Goal: Information Seeking & Learning: Check status

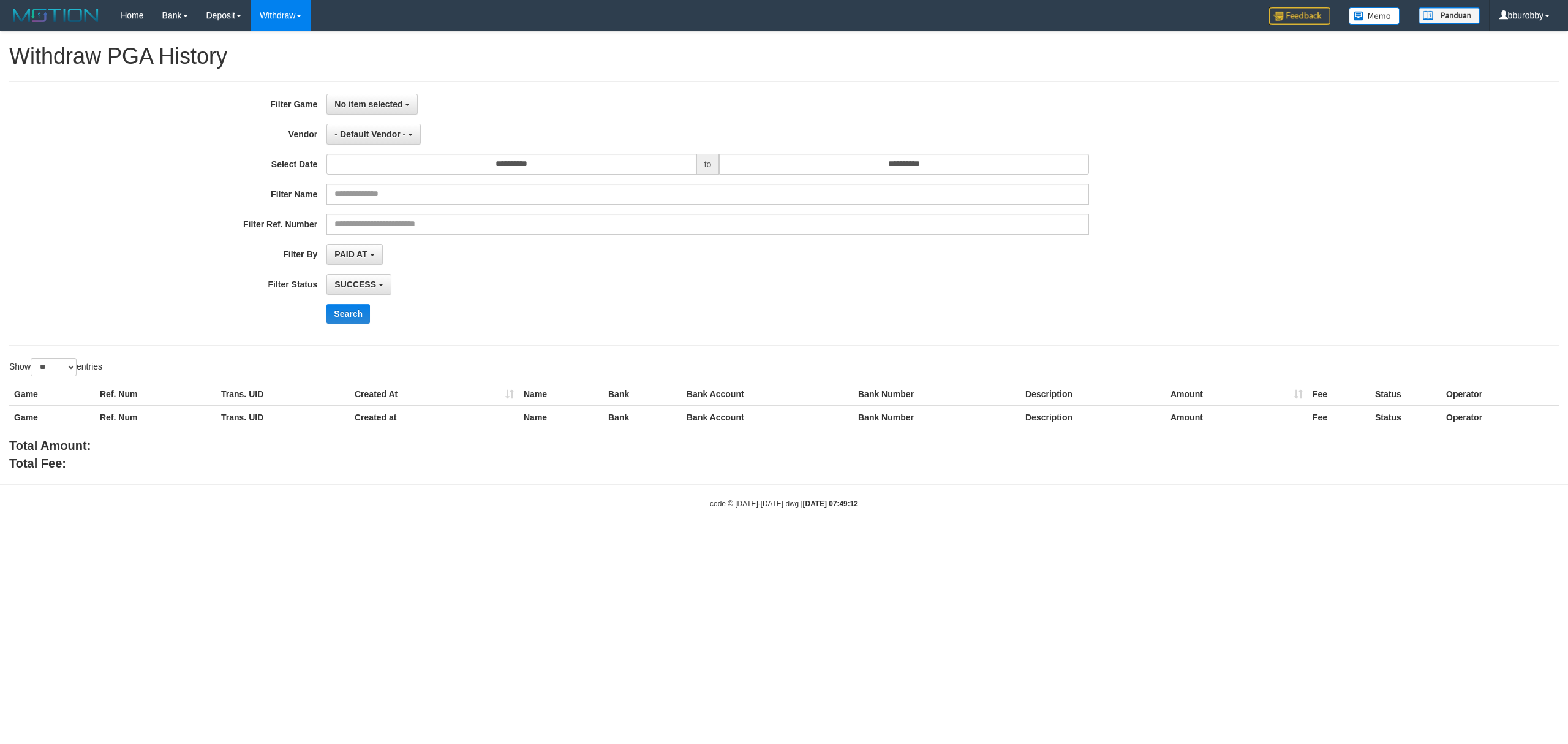
select select
select select "**"
click at [389, 99] on span "No item selected" at bounding box center [368, 104] width 68 height 10
click at [398, 168] on label "[ITOTO] RAJALOTRE" at bounding box center [405, 166] width 156 height 18
select select "***"
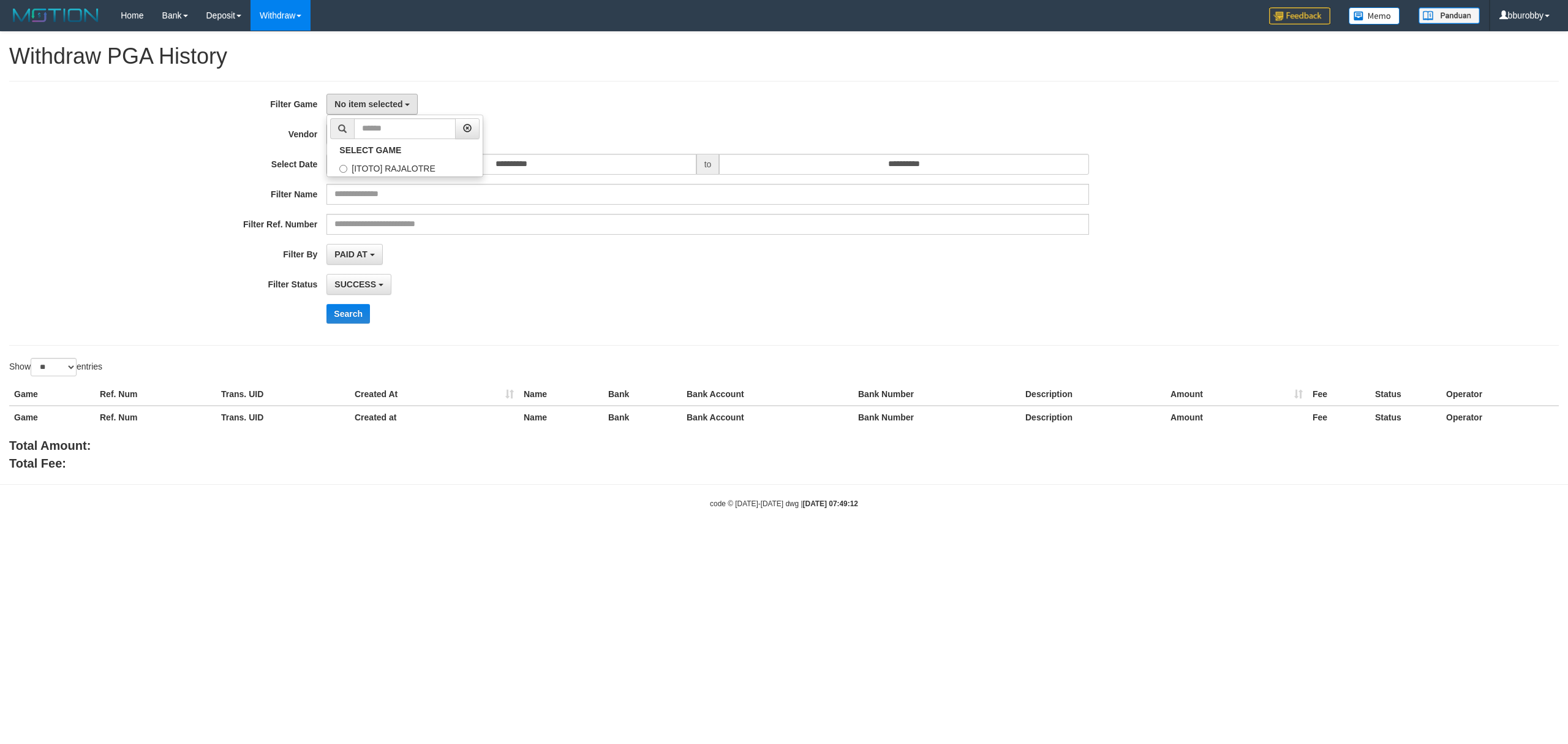
scroll to position [11, 0]
click at [378, 142] on button "- Default Vendor -" at bounding box center [374, 135] width 94 height 21
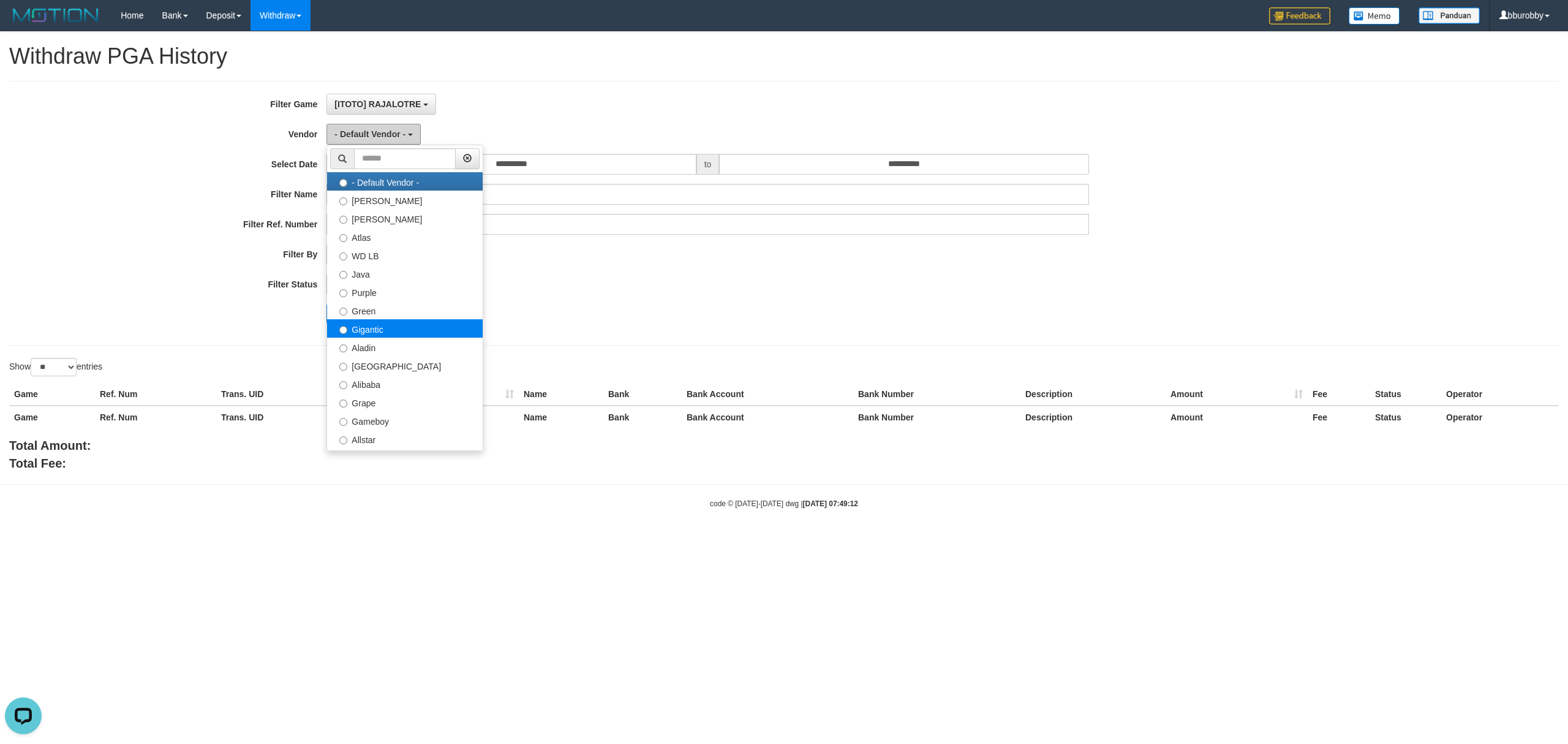
scroll to position [0, 0]
click at [395, 366] on label "Dubai" at bounding box center [405, 364] width 156 height 18
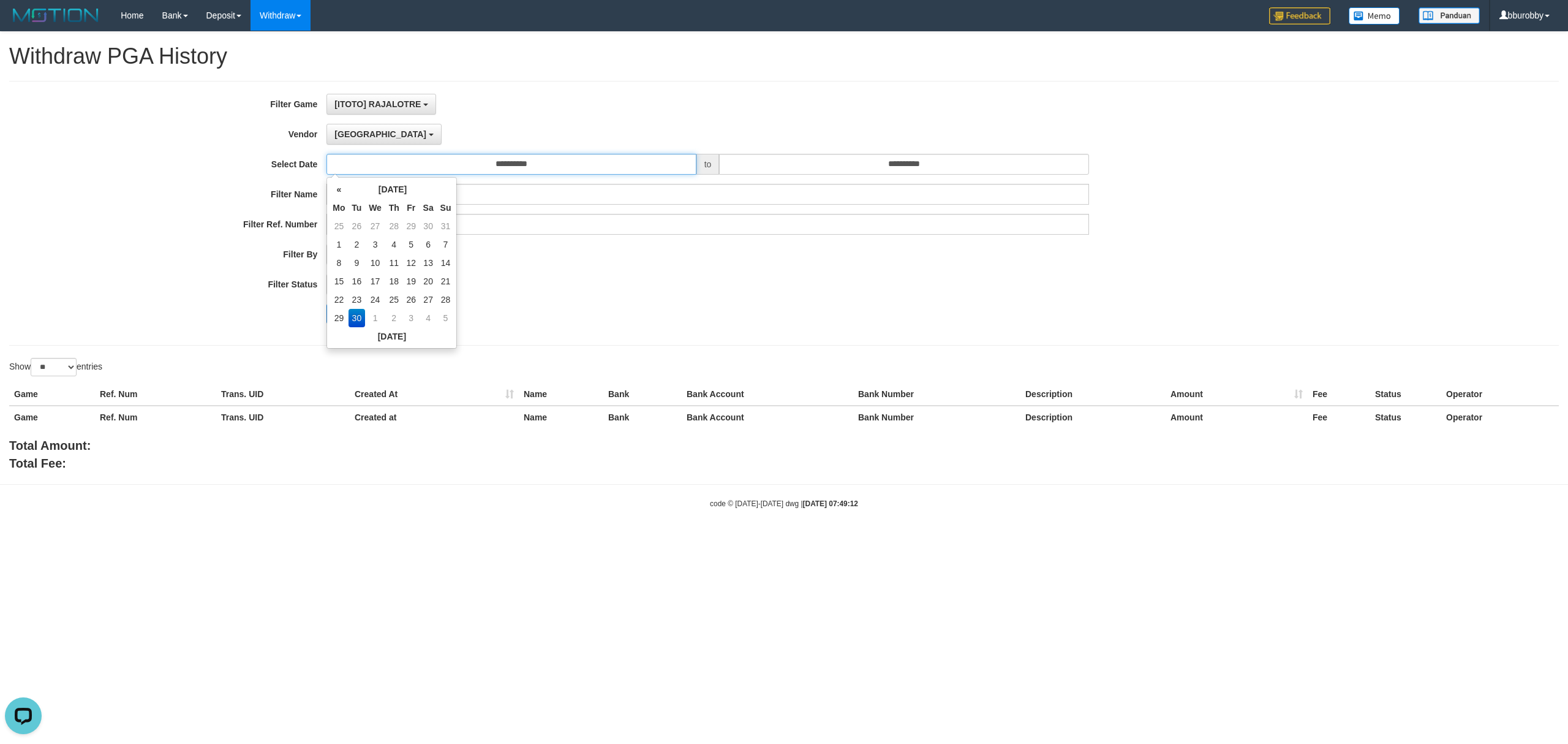
click at [452, 165] on input "**********" at bounding box center [511, 164] width 369 height 21
click at [579, 298] on div "**********" at bounding box center [653, 212] width 1307 height 239
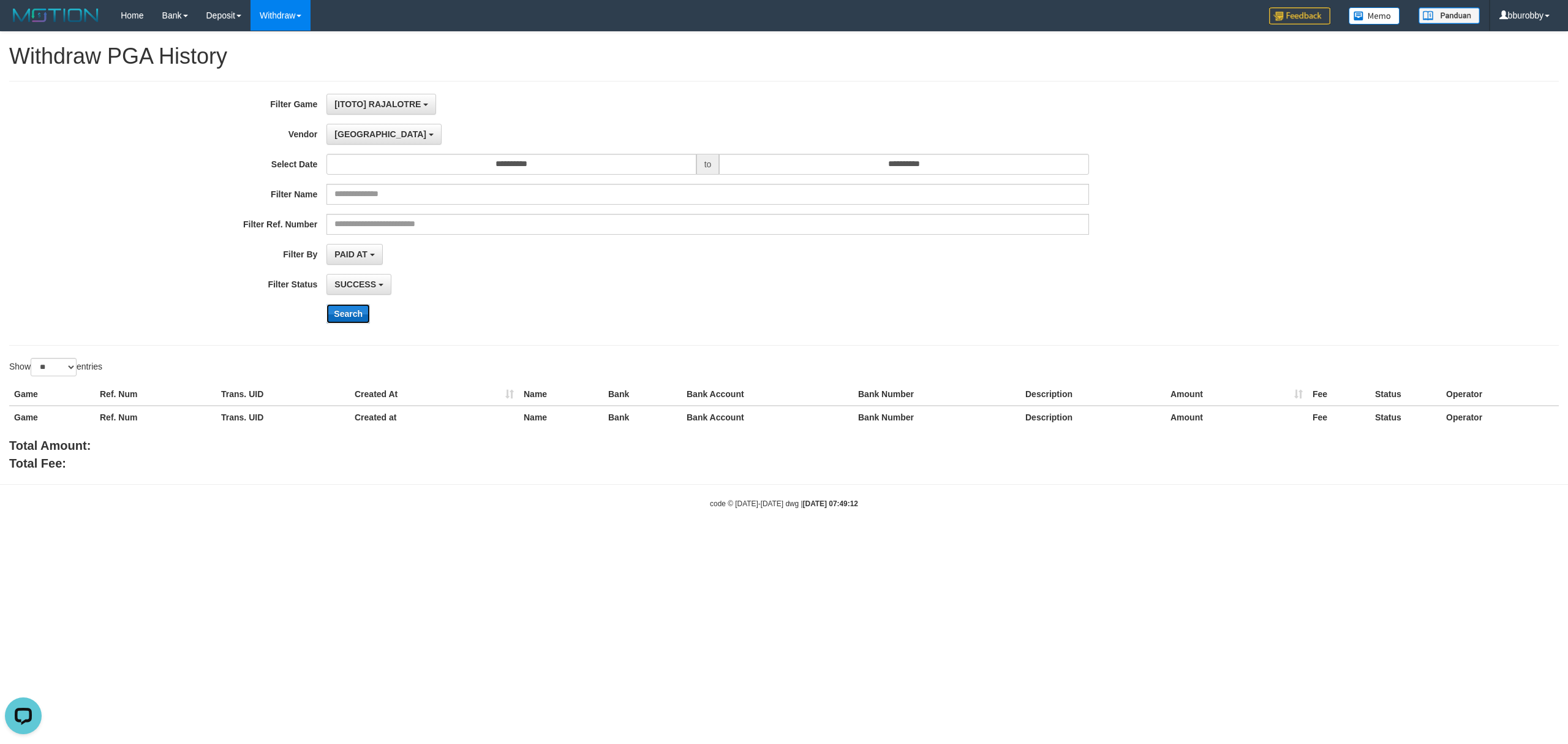
click at [359, 314] on button "Search" at bounding box center [348, 313] width 43 height 19
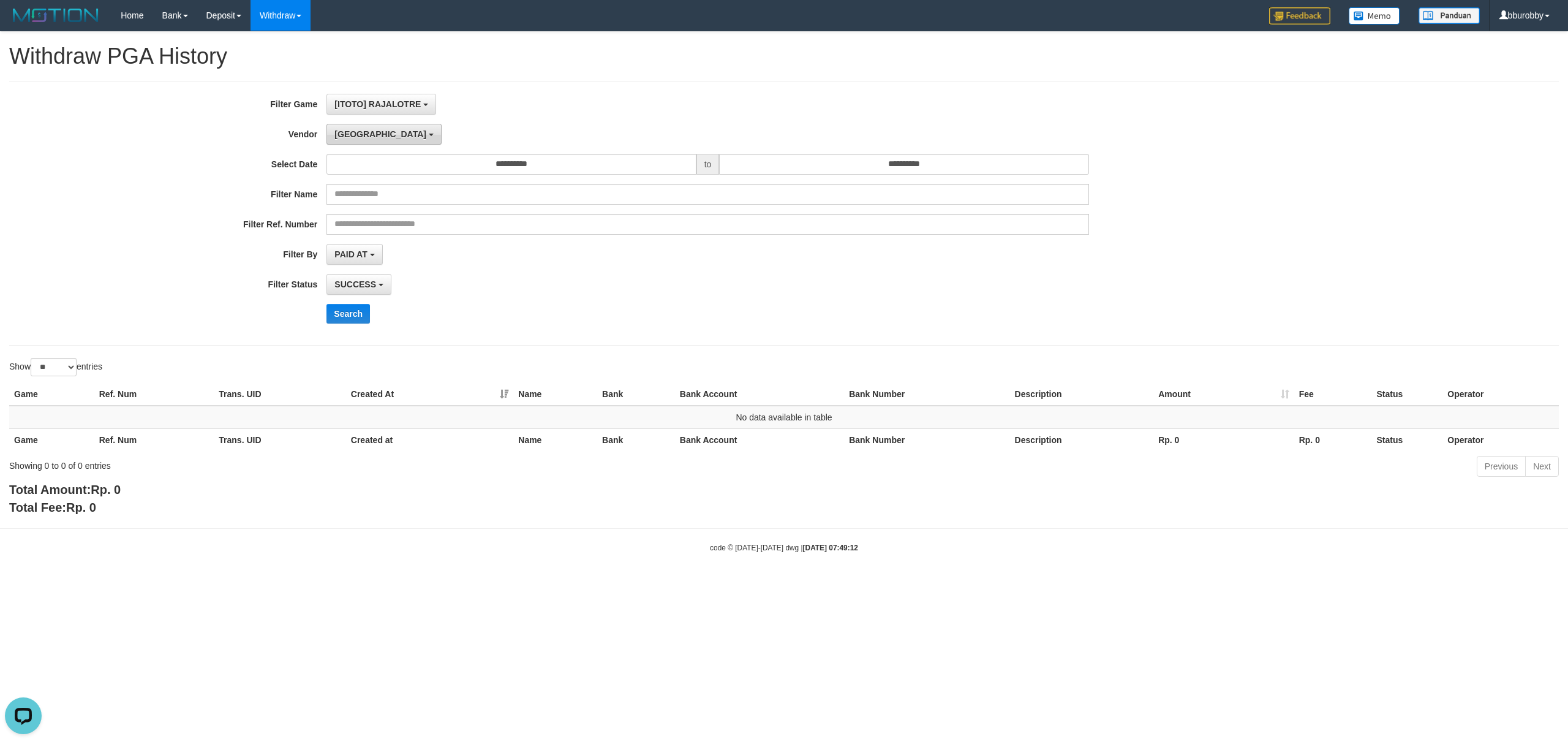
click at [370, 137] on button "Dubai" at bounding box center [384, 135] width 114 height 21
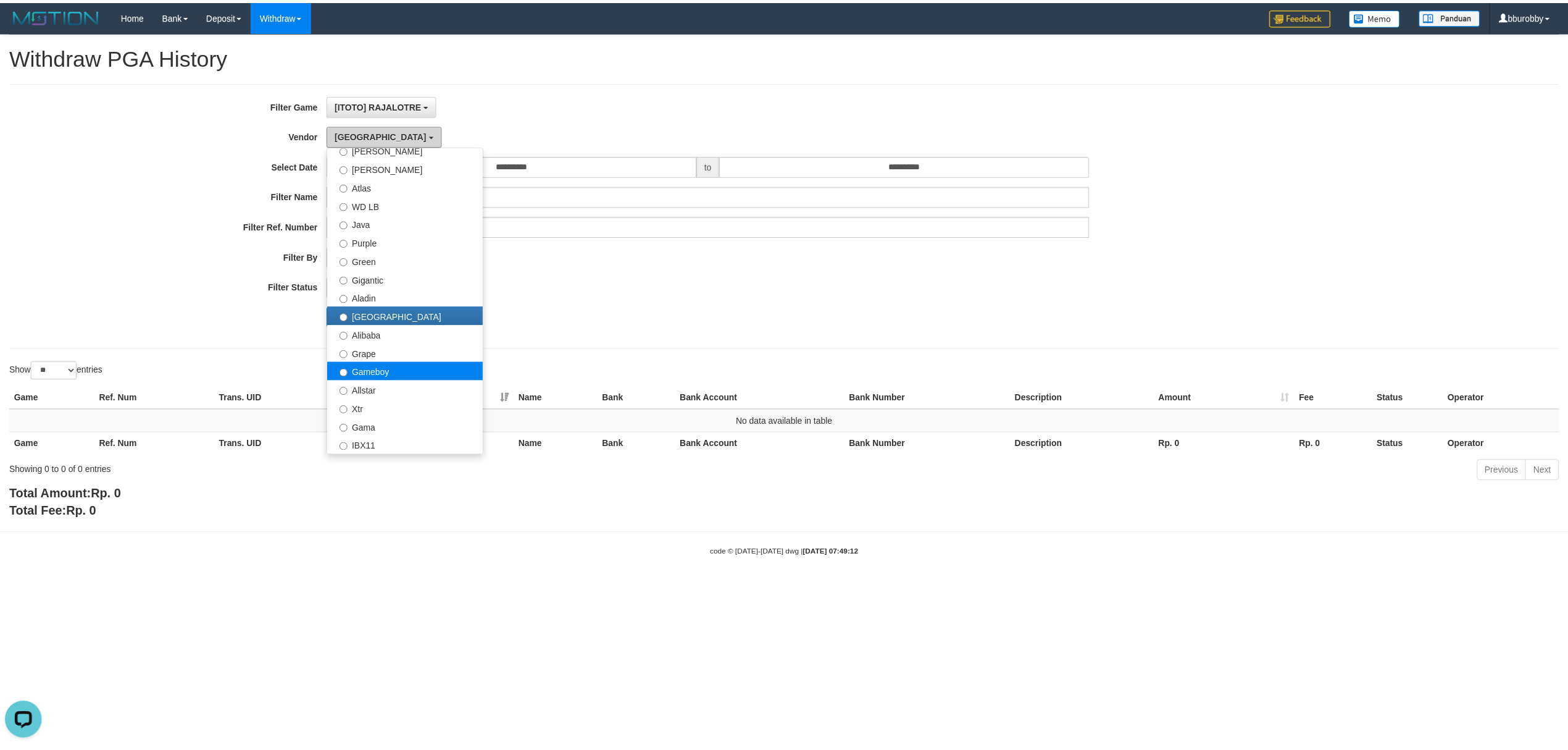
scroll to position [82, 0]
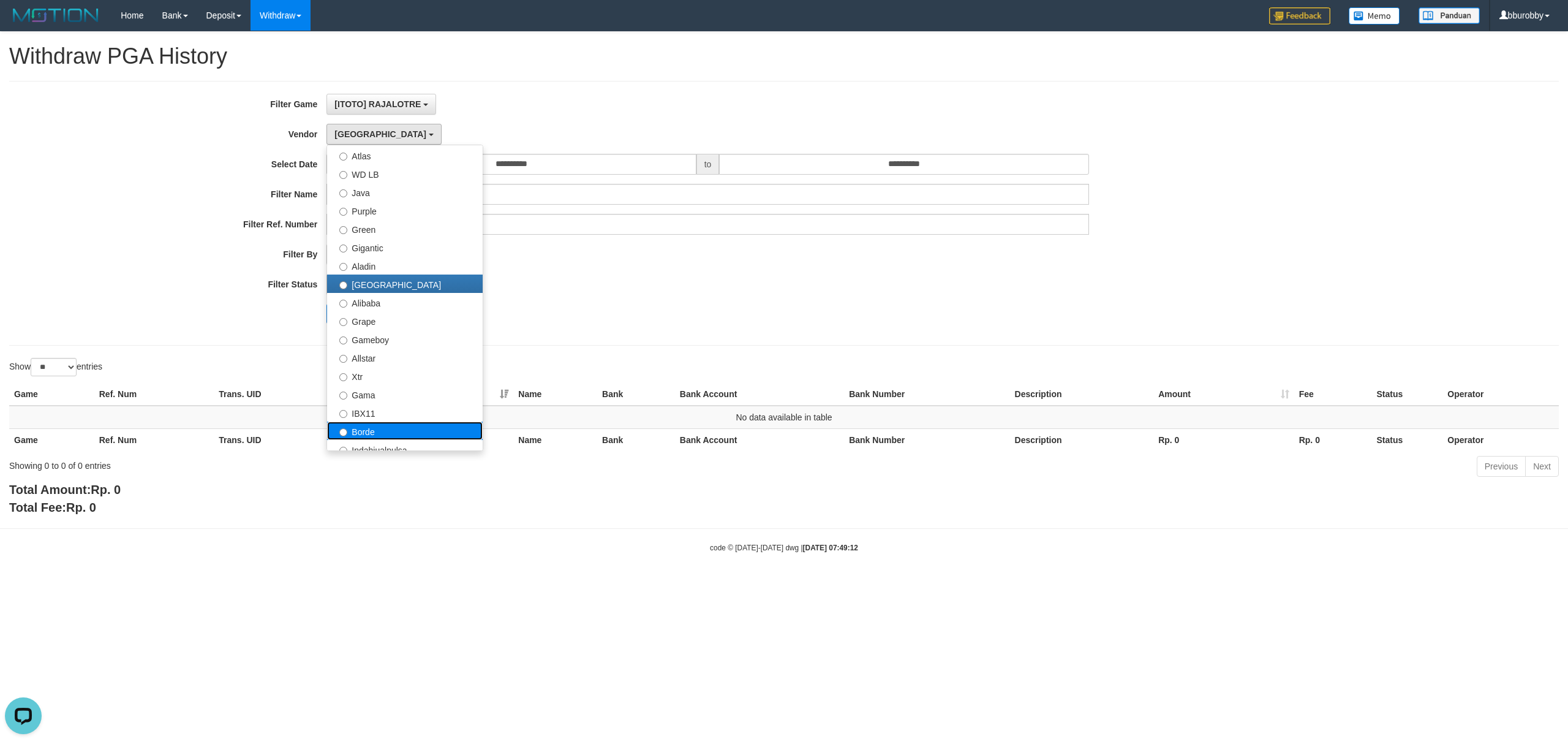
click at [387, 429] on label "Borde" at bounding box center [405, 430] width 156 height 18
select select "**********"
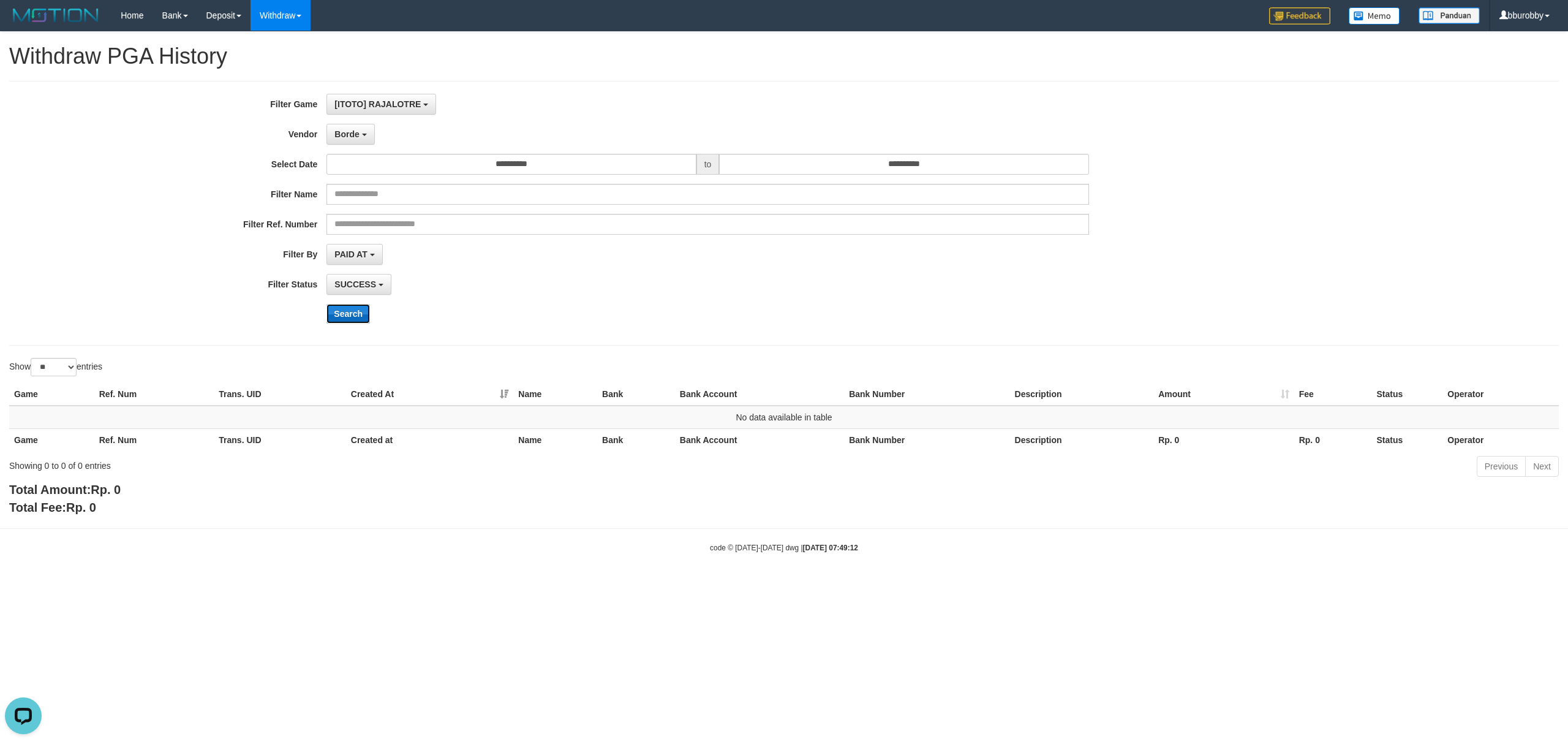
click at [365, 316] on button "Search" at bounding box center [348, 313] width 43 height 19
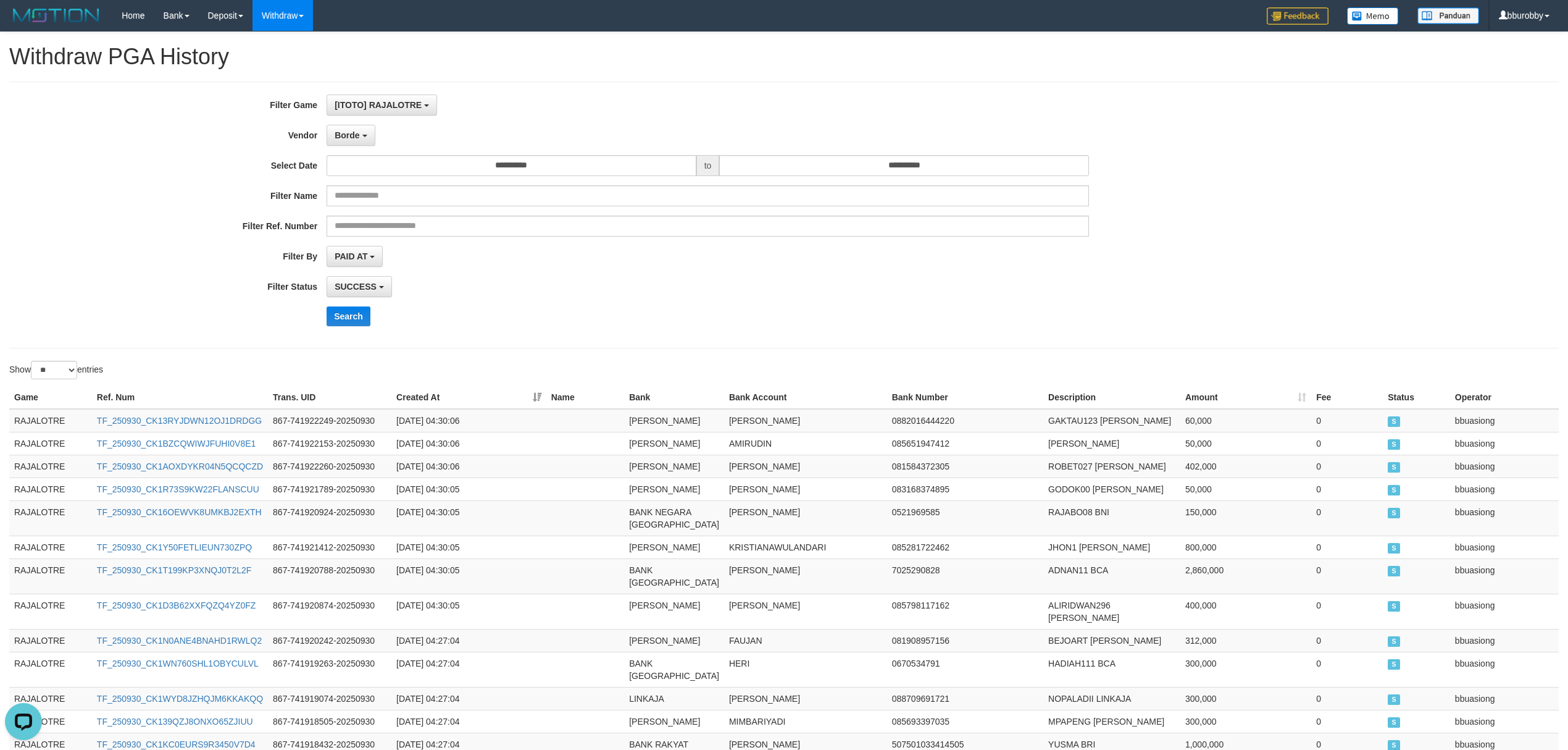
click at [743, 282] on div "SUCCESS SUCCESS ON PROCESS FAILED" at bounding box center [707, 287] width 762 height 21
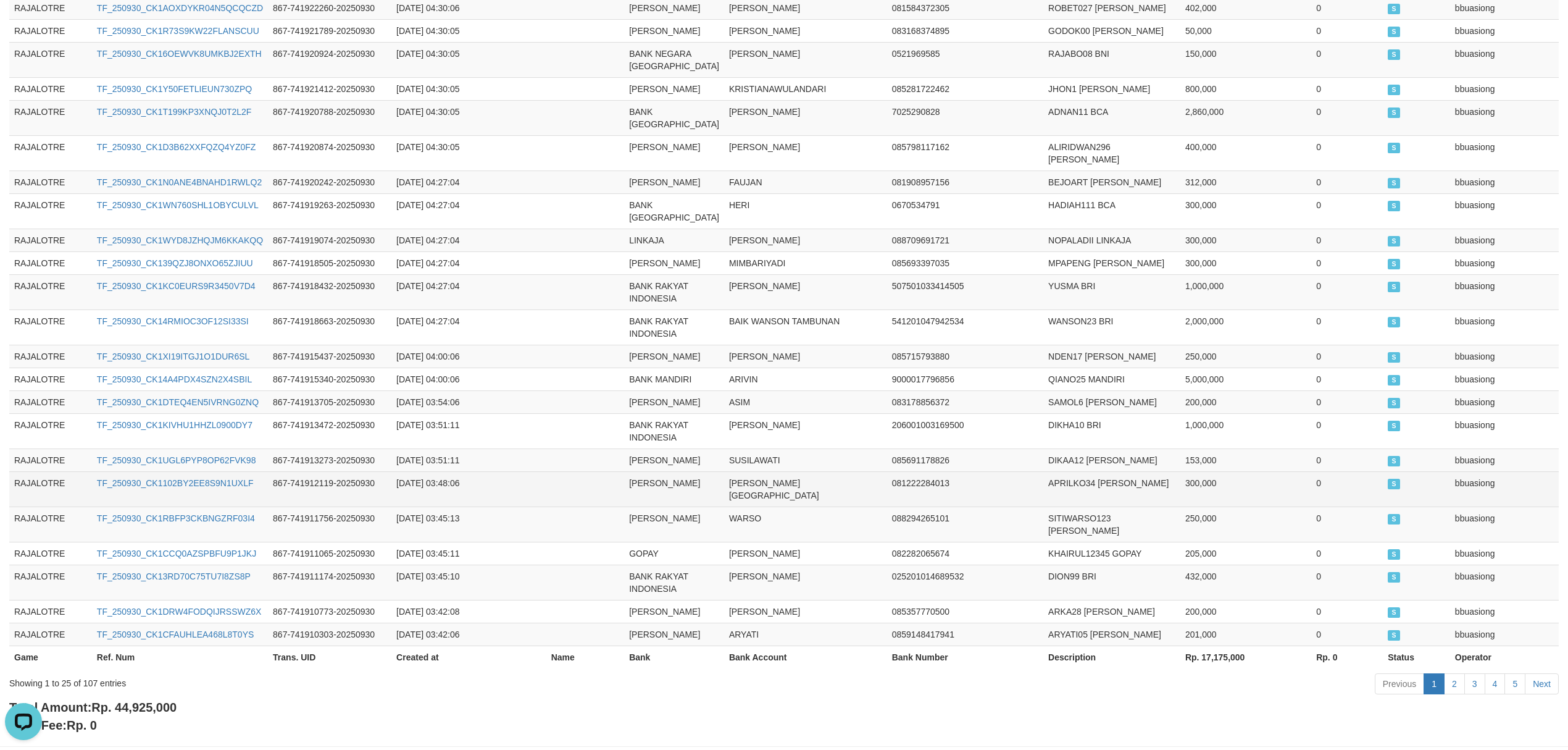
scroll to position [481, 0]
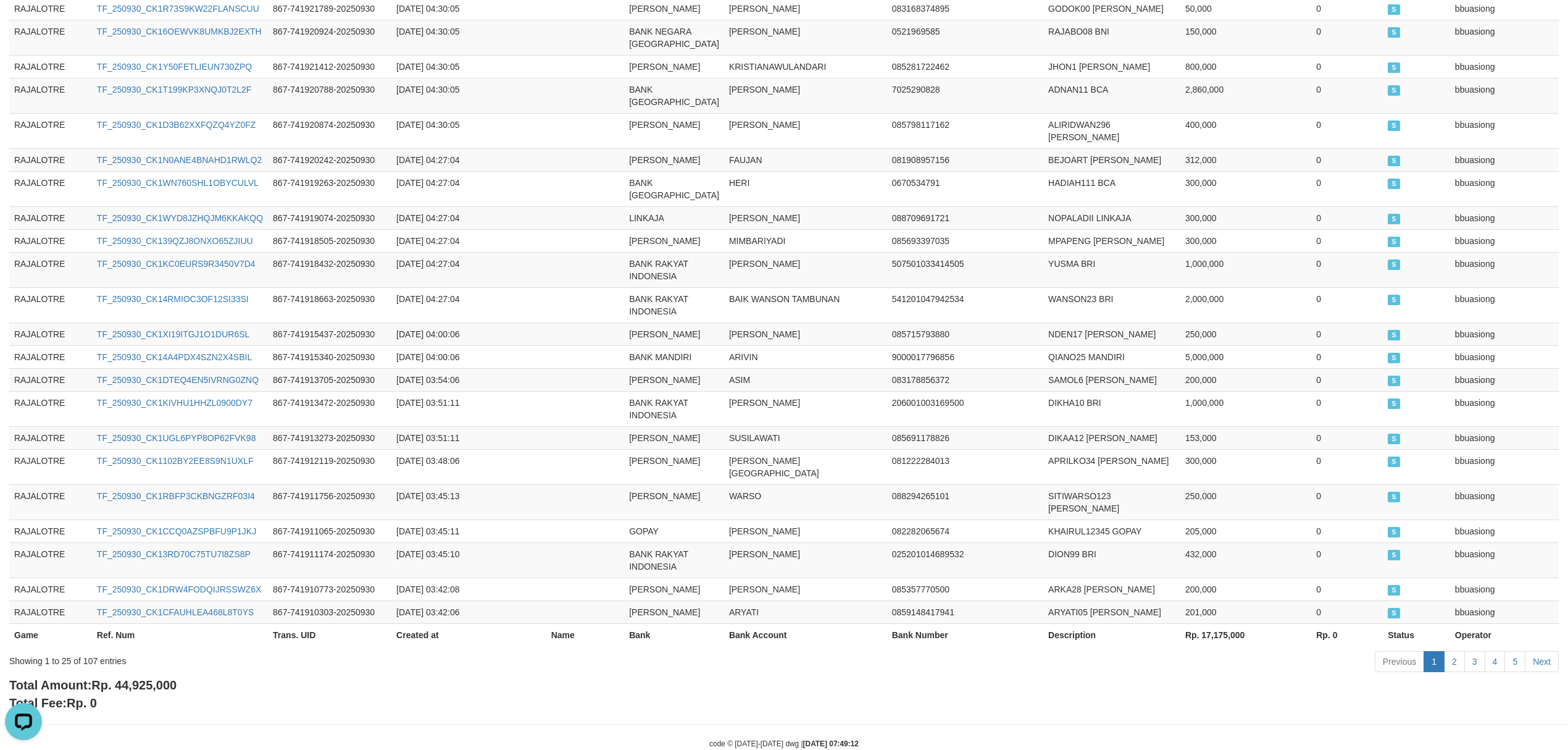
click at [163, 678] on span "Rp. 44,925,000" at bounding box center [134, 685] width 85 height 14
copy span "44,925,000"
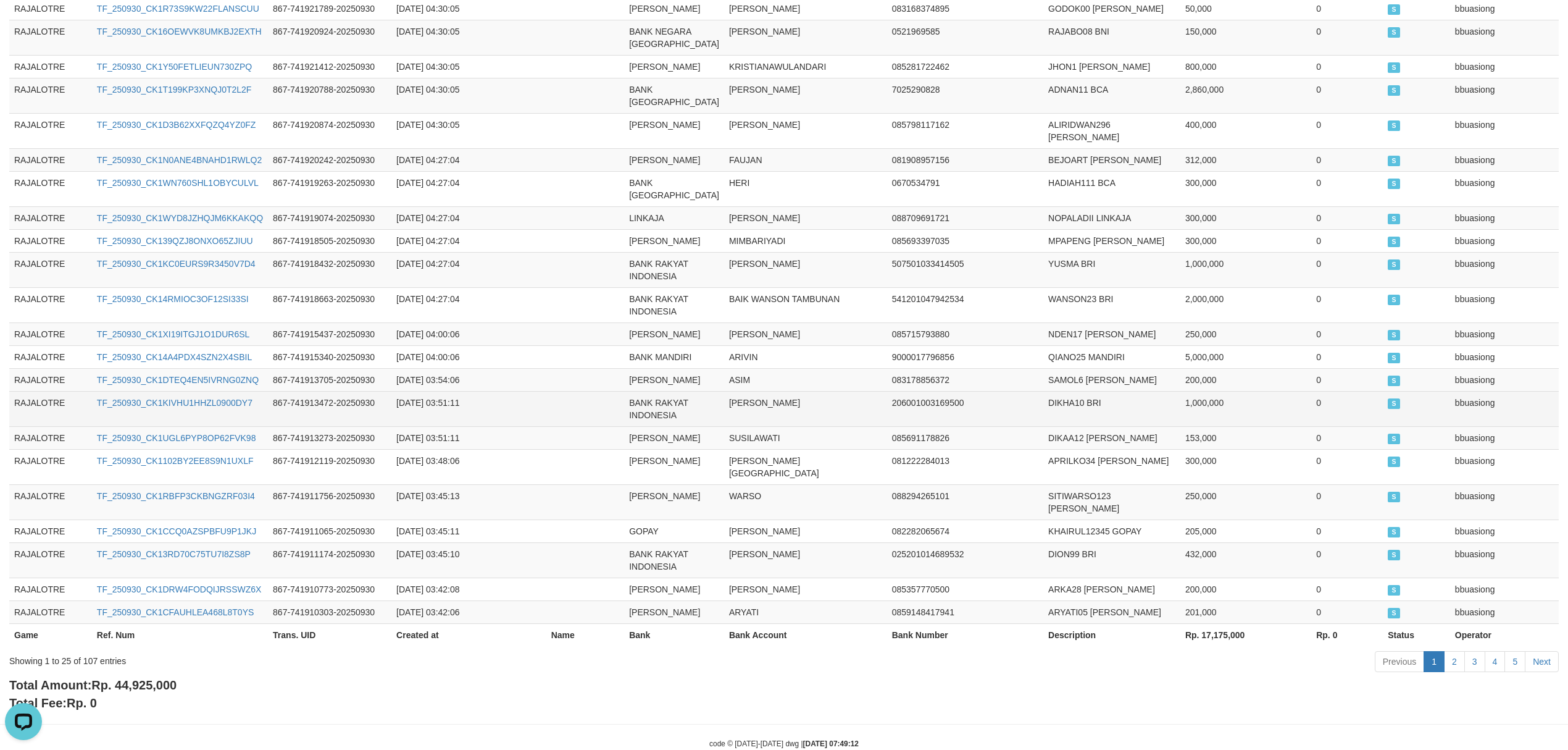
click at [507, 416] on td "2025-09-30 03:51:11" at bounding box center [469, 408] width 155 height 35
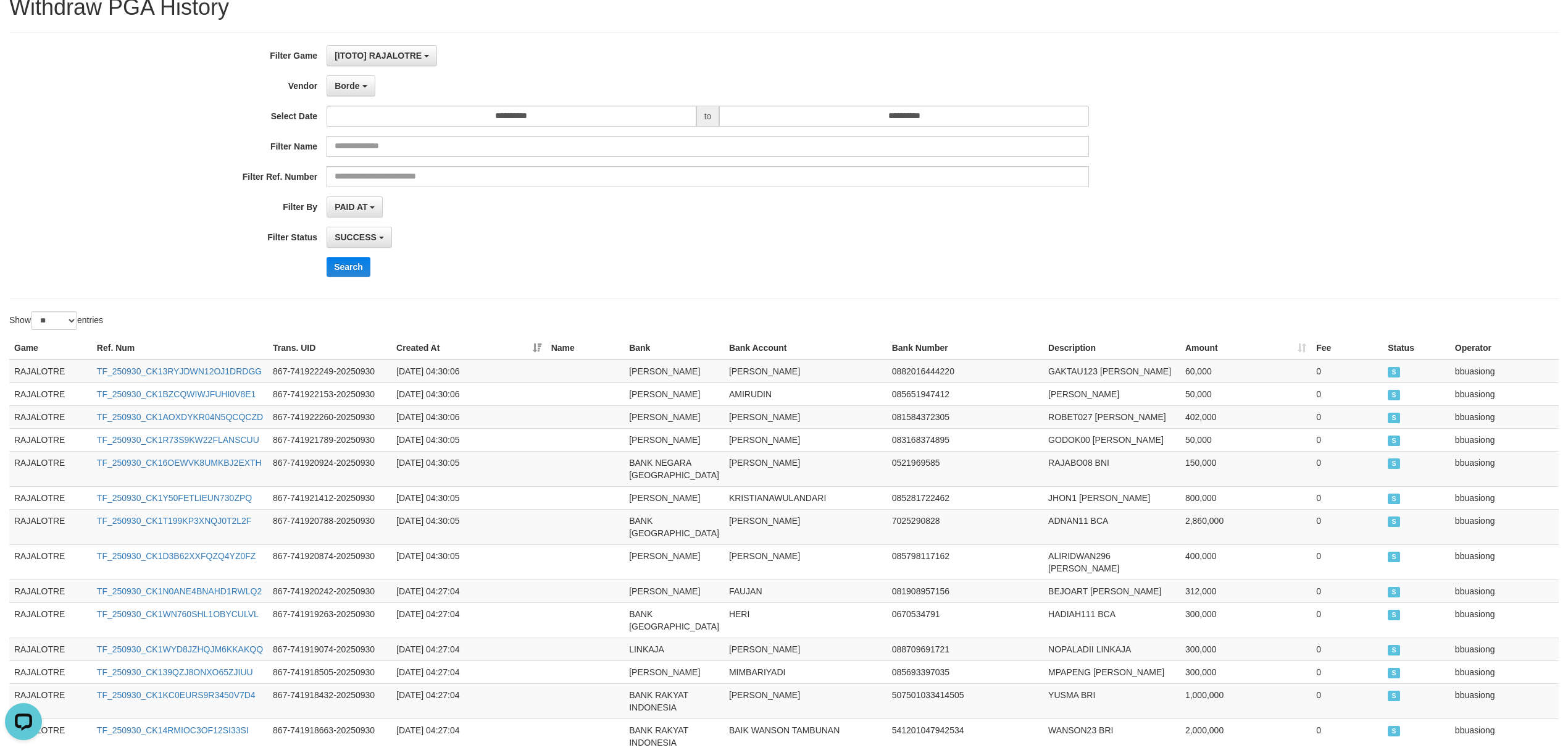
scroll to position [0, 0]
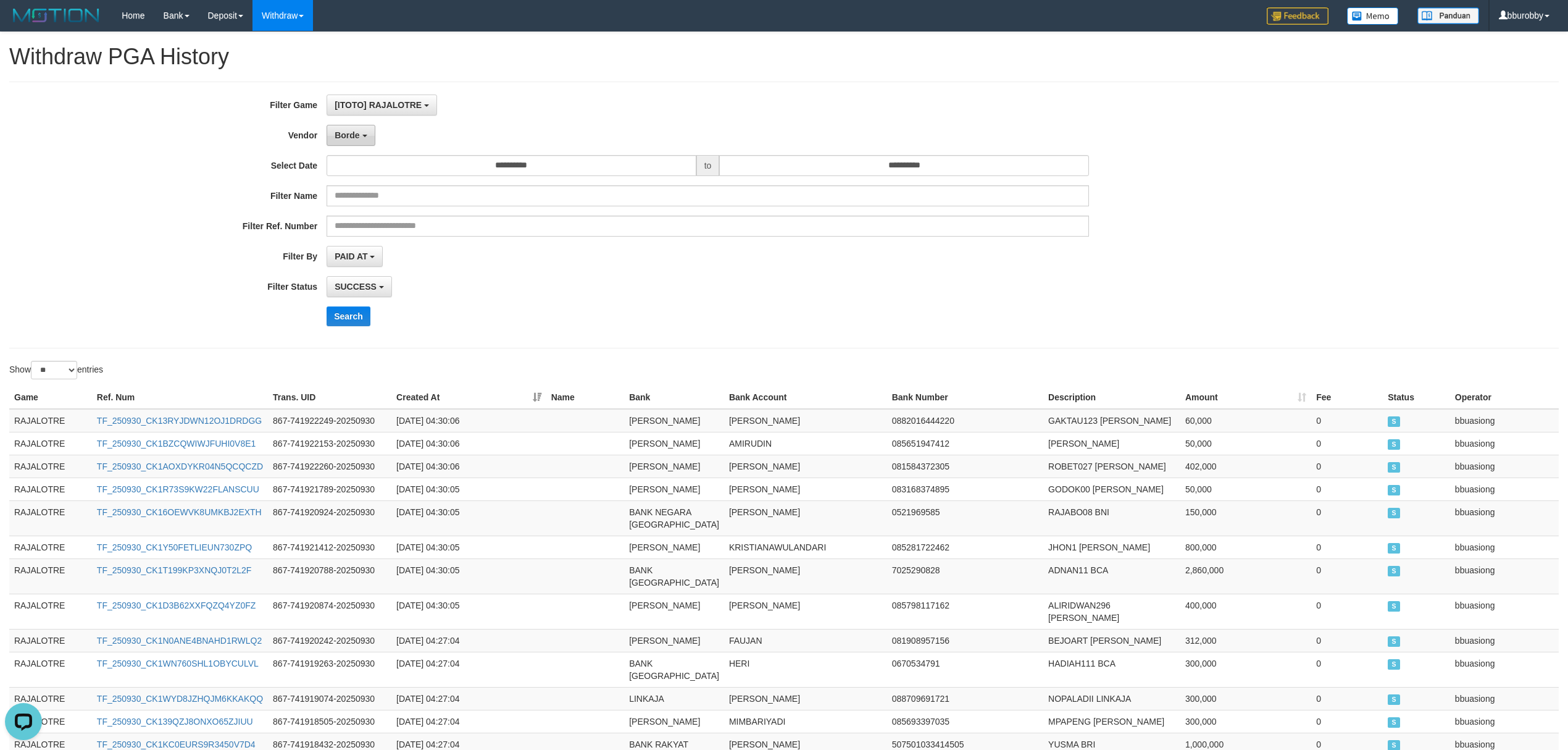
click at [331, 134] on button "Borde" at bounding box center [351, 136] width 48 height 21
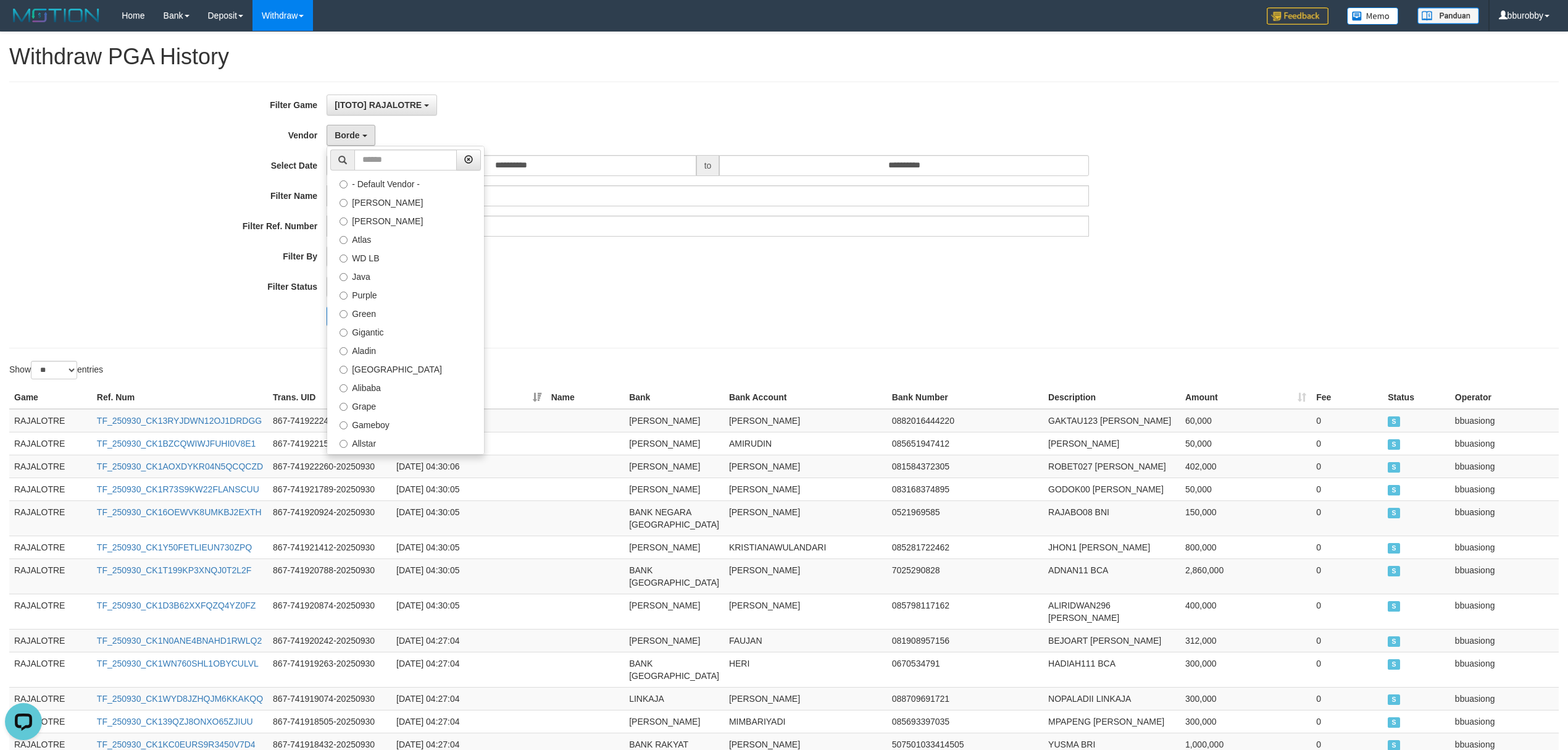
click at [664, 242] on div "**********" at bounding box center [653, 214] width 1307 height 241
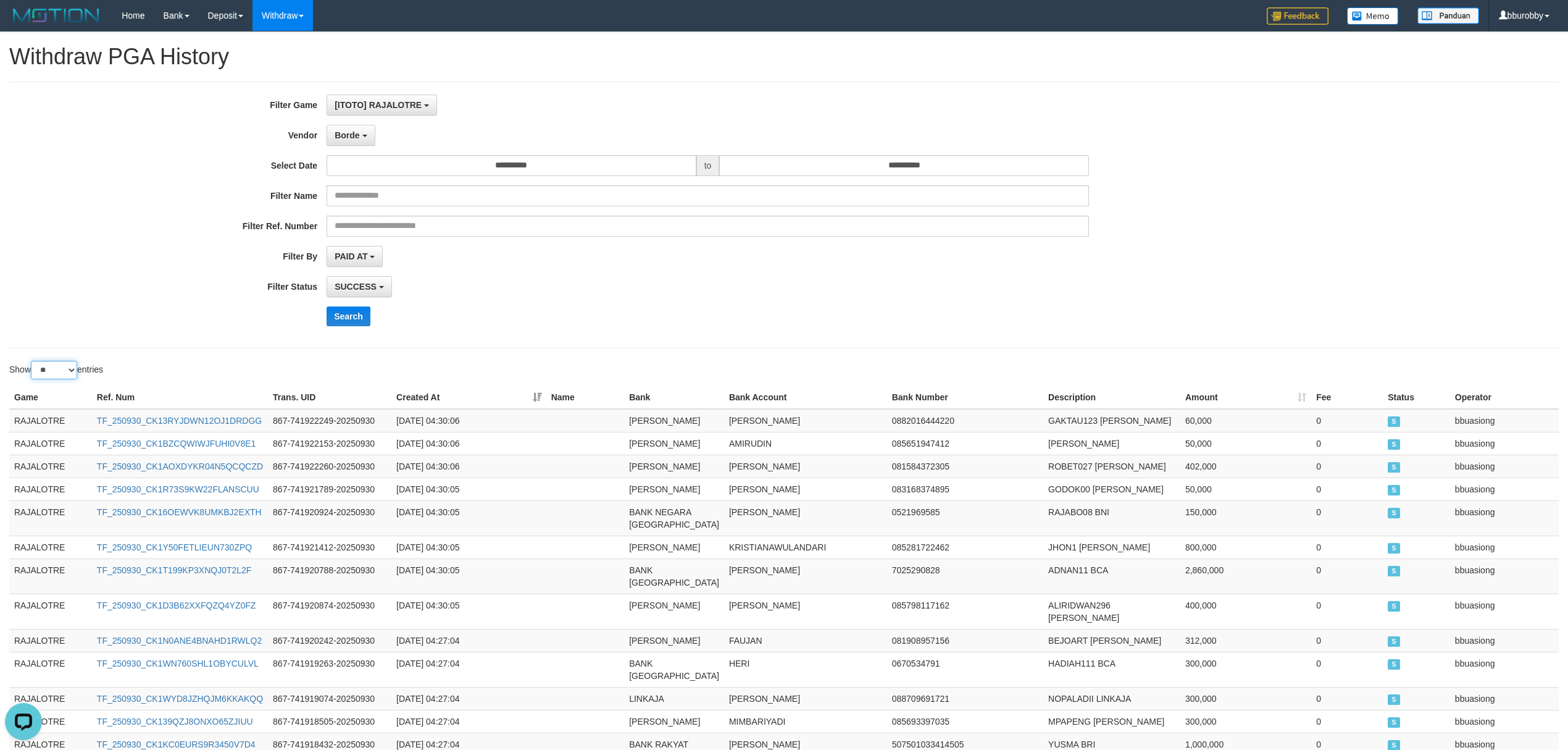
drag, startPoint x: 55, startPoint y: 365, endPoint x: 58, endPoint y: 379, distance: 14.3
click at [55, 365] on select "** ** ** ***" at bounding box center [54, 369] width 46 height 18
select select "***"
click at [33, 362] on select "** ** ** ***" at bounding box center [54, 369] width 46 height 18
click at [107, 215] on div "**********" at bounding box center [653, 214] width 1307 height 241
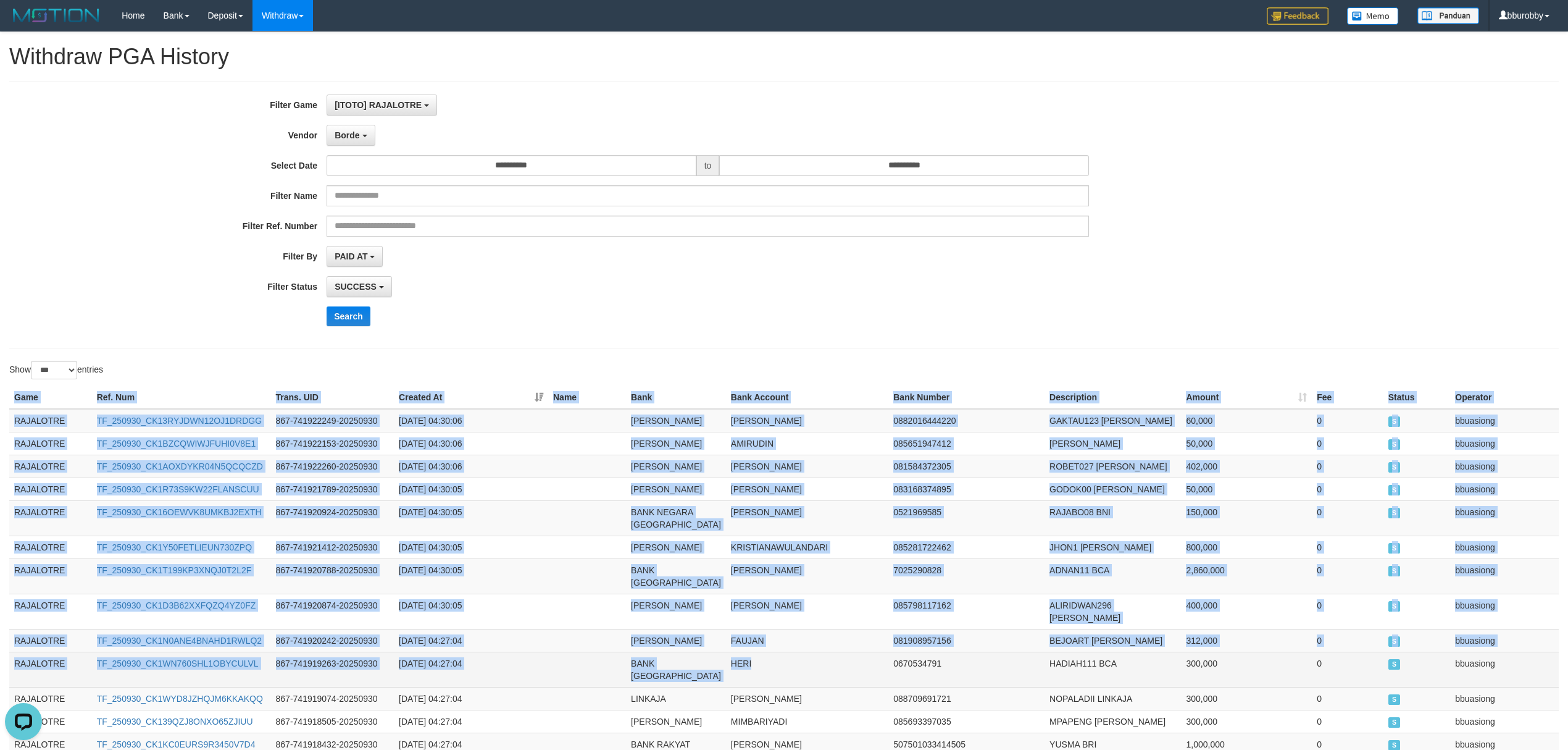
drag, startPoint x: 8, startPoint y: 422, endPoint x: 788, endPoint y: 653, distance: 813.5
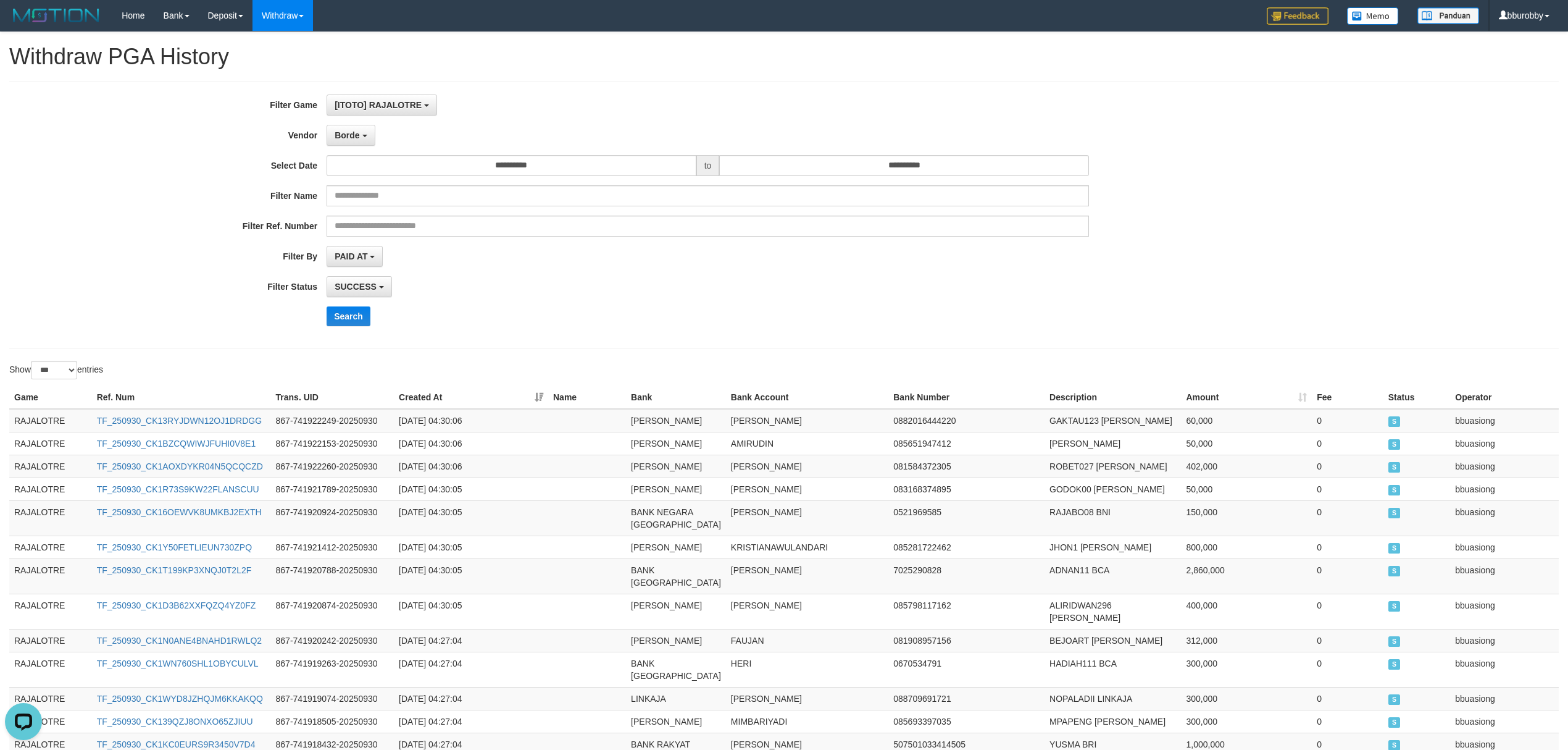
click at [267, 338] on div "**********" at bounding box center [784, 214] width 1549 height 266
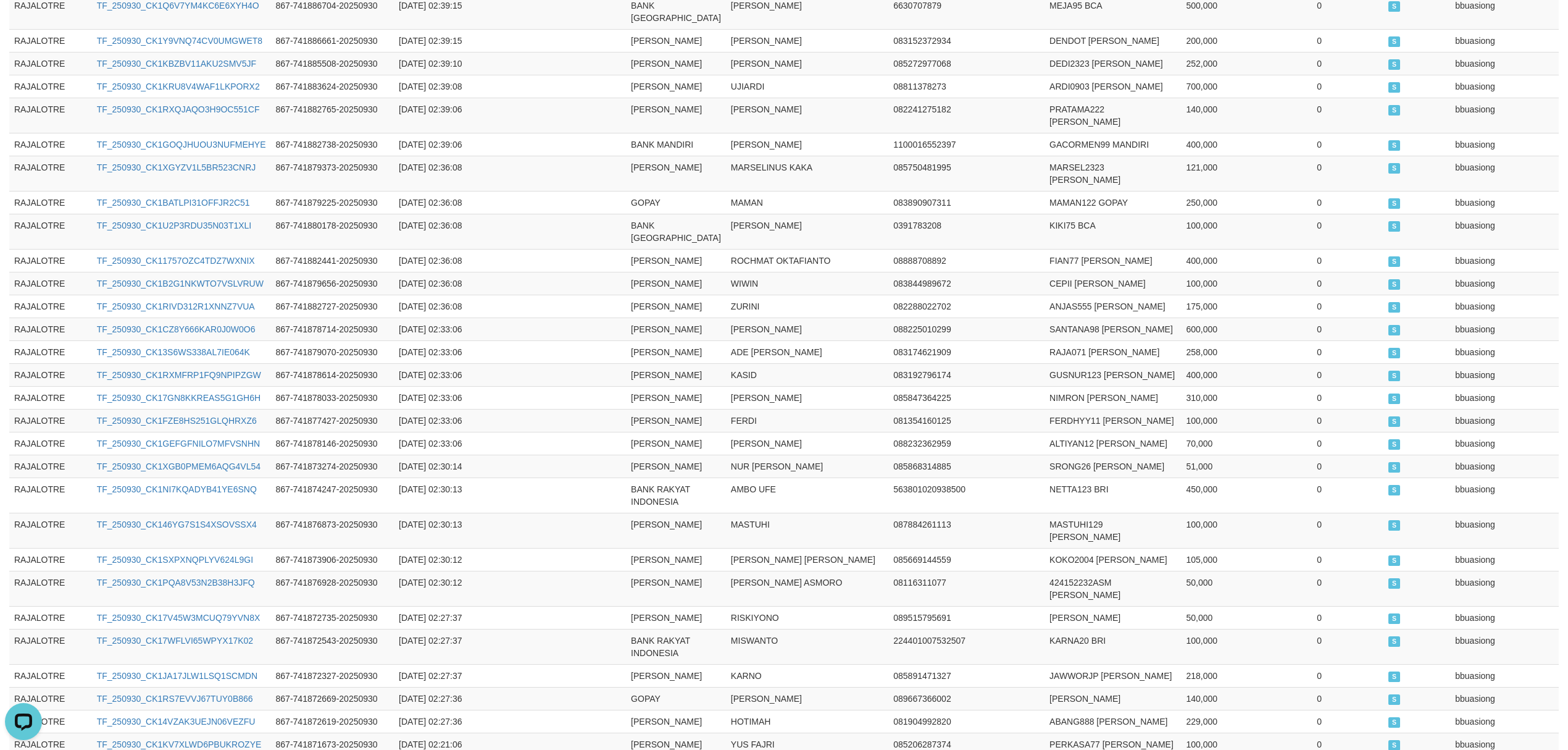
scroll to position [2407, 0]
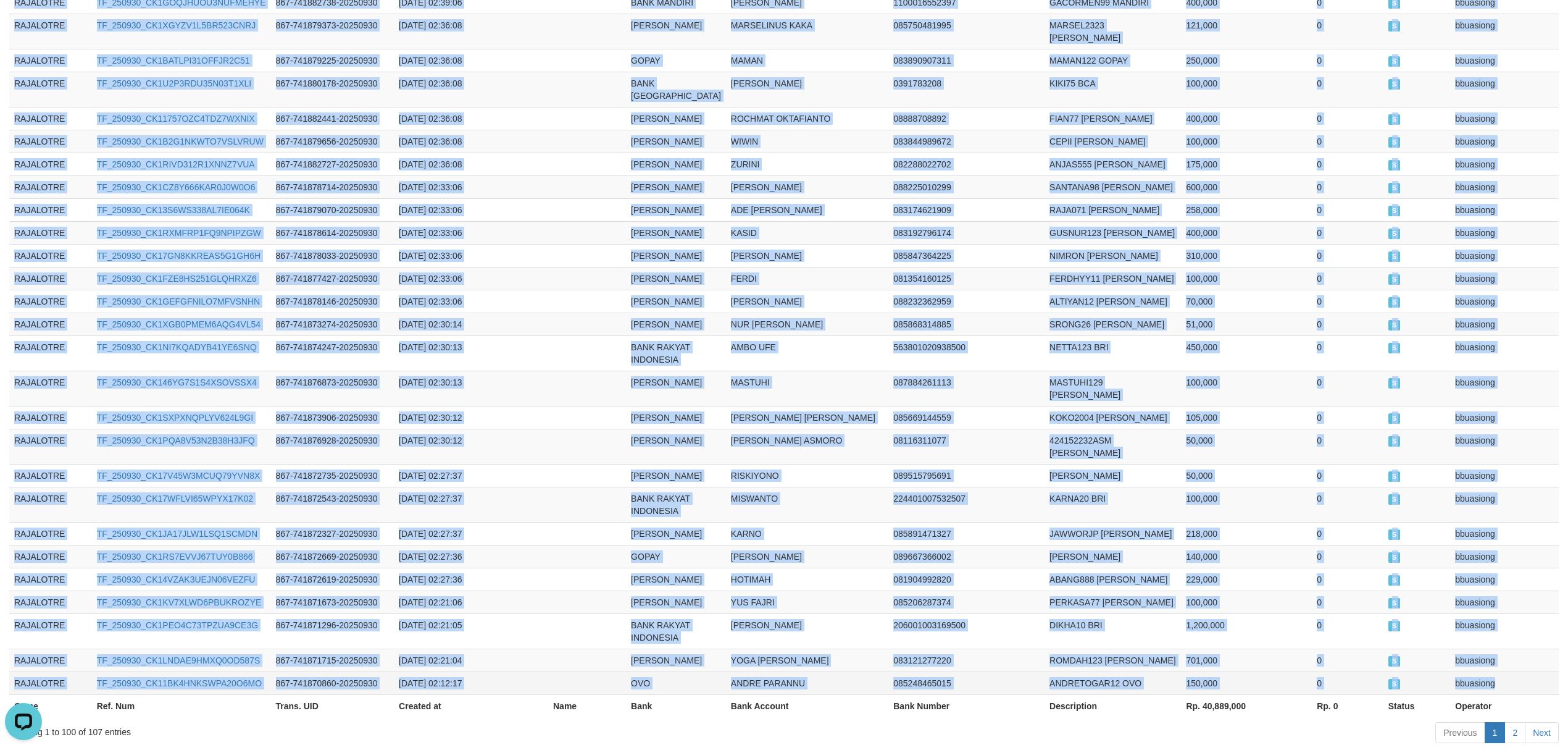
drag, startPoint x: 15, startPoint y: 423, endPoint x: 1519, endPoint y: 573, distance: 1511.5
copy tbody "RAJALOTRE TF_250930_CK13RYJDWN12OJ1DRDGG 867-741922249-20250930 2025-09-30 04:3…"
click at [1513, 722] on link "2" at bounding box center [1515, 733] width 21 height 21
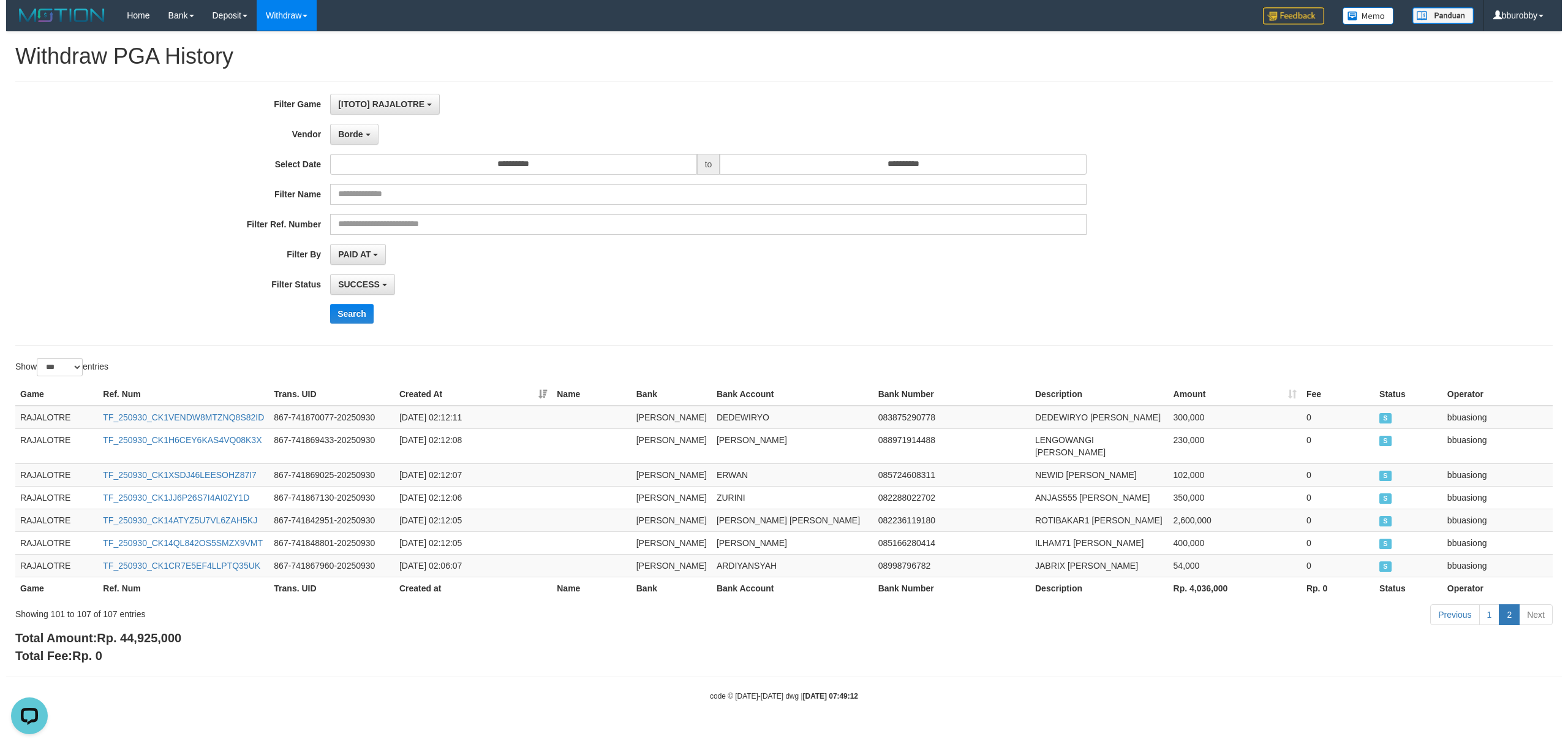
scroll to position [0, 0]
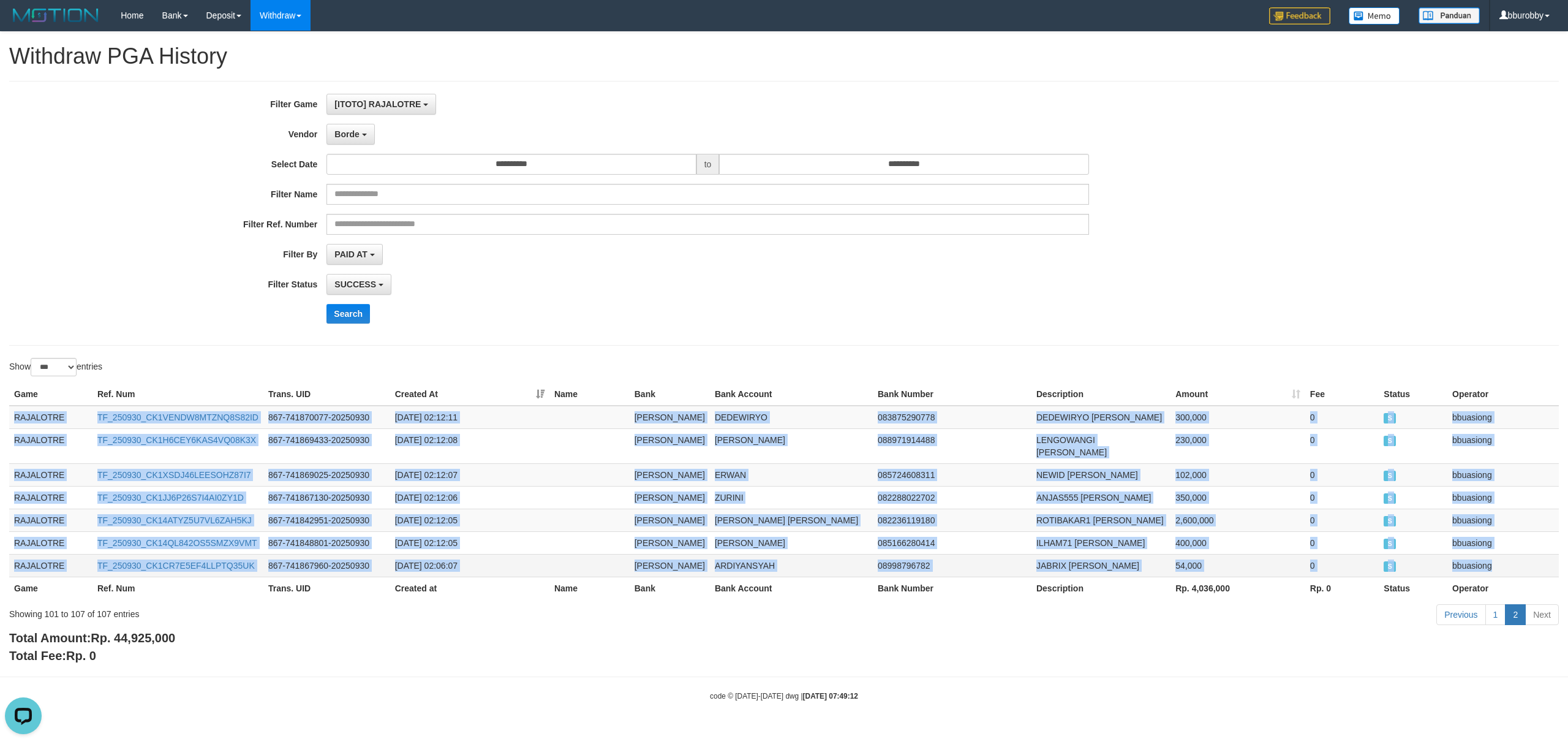
drag, startPoint x: 9, startPoint y: 417, endPoint x: 1508, endPoint y: 557, distance: 1505.5
click at [1508, 557] on tbody "RAJALOTRE TF_250930_CK1VENDW8MTZNQ8S82ID 867-741870077-20250930 2025-09-30 02:1…" at bounding box center [784, 491] width 1550 height 171
copy tbody "RAJALOTRE TF_250930_CK1VENDW8MTZNQ8S82ID 867-741870077-20250930 2025-09-30 02:1…"
click at [350, 140] on button "Borde" at bounding box center [351, 135] width 48 height 21
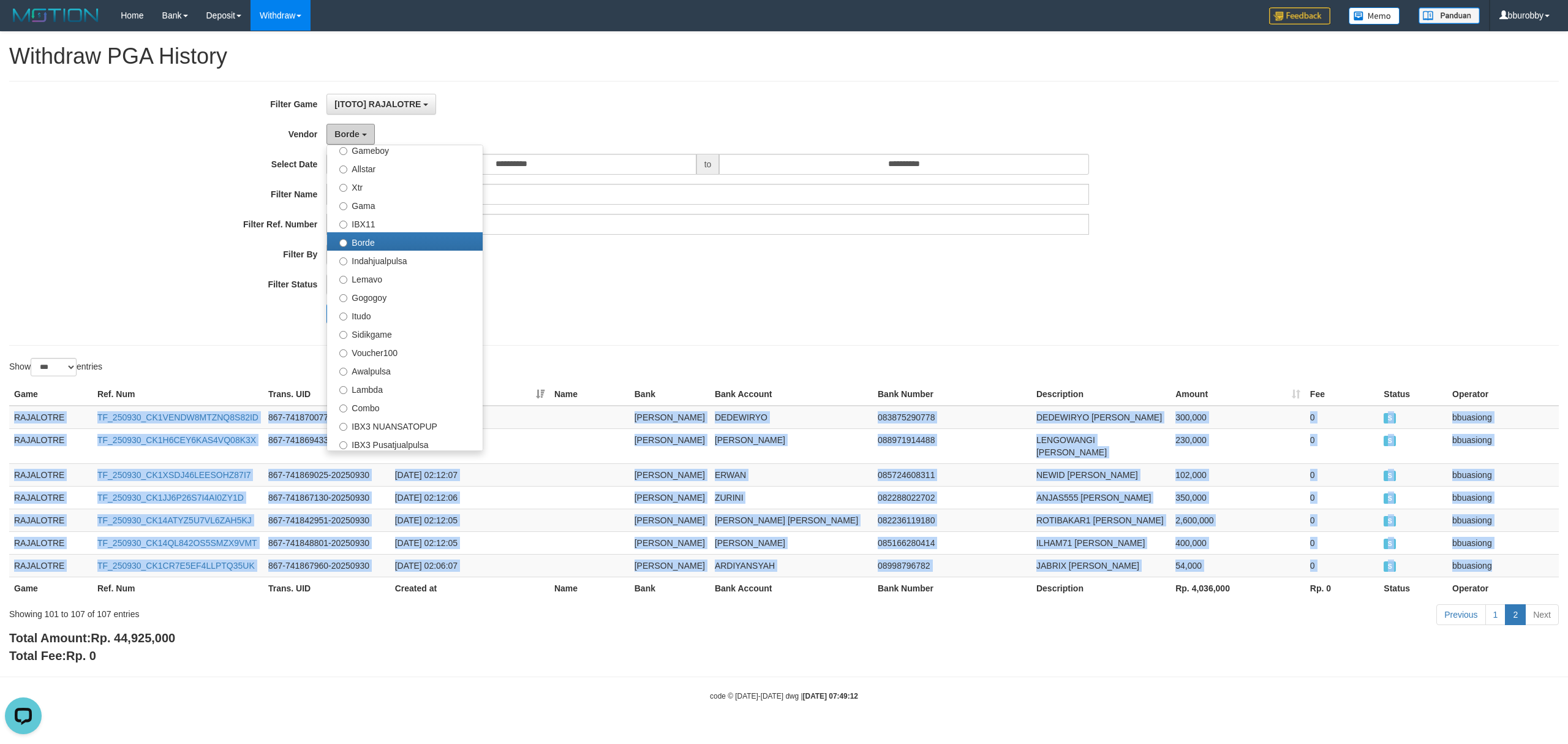
scroll to position [408, 0]
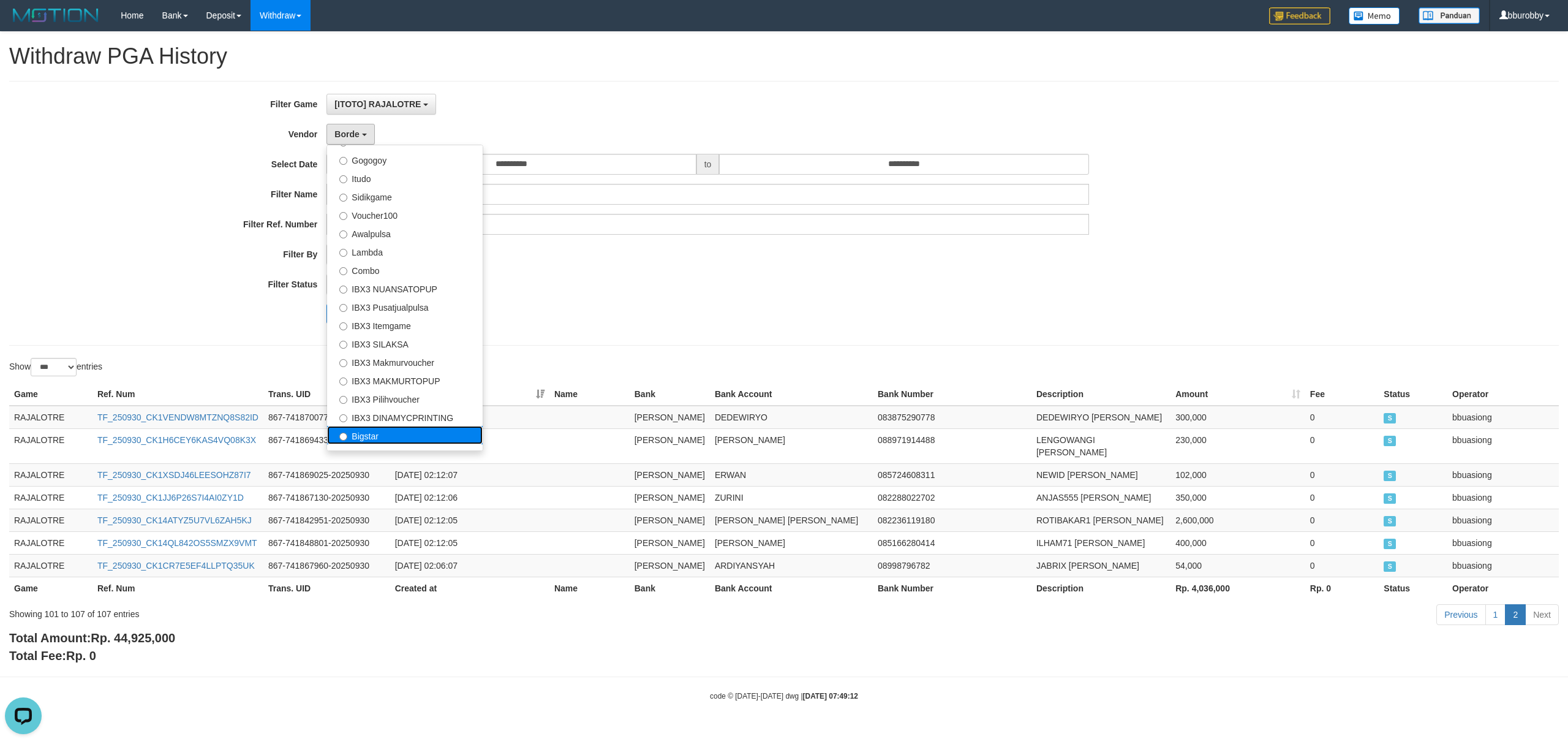
click at [405, 427] on label "Bigstar" at bounding box center [405, 434] width 156 height 18
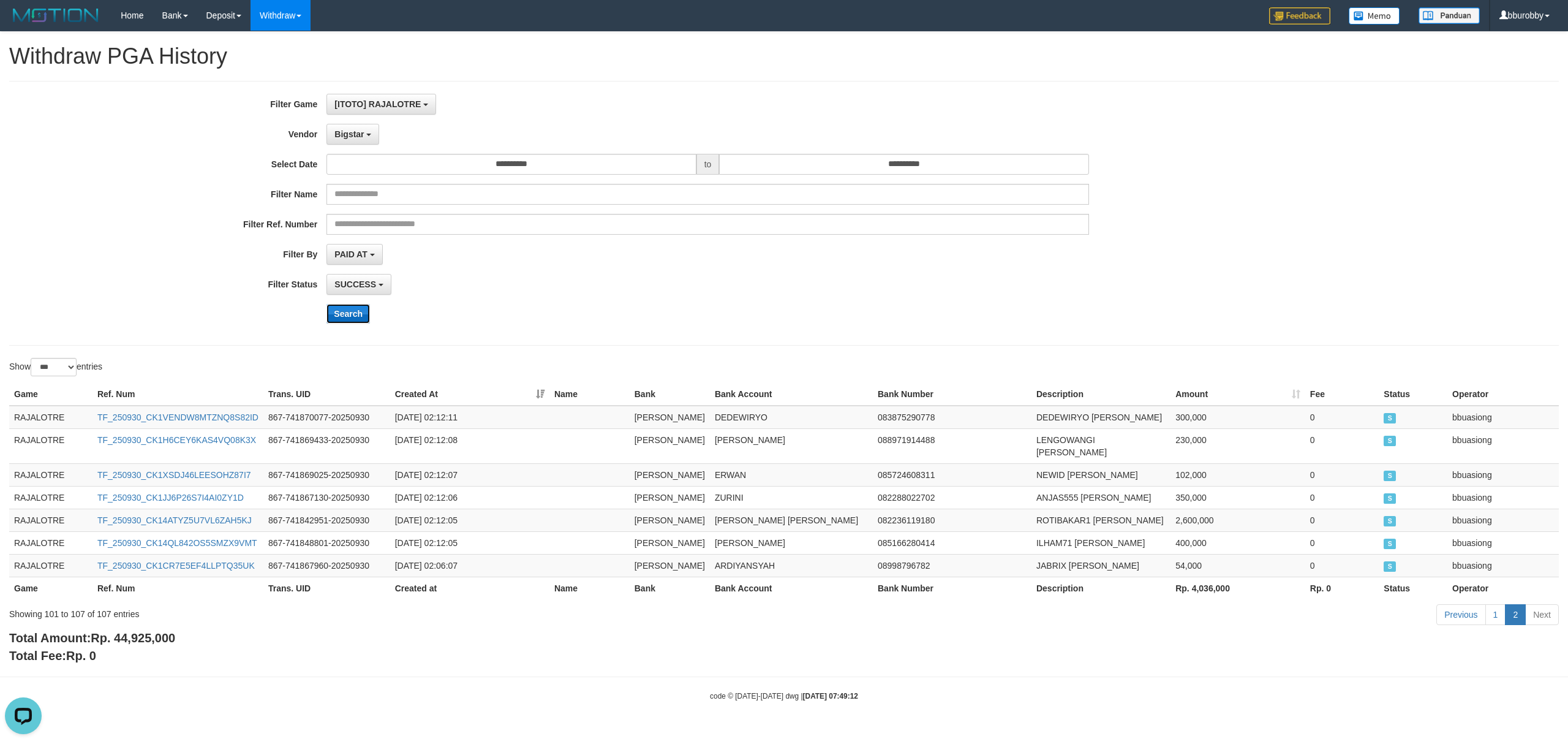
click at [359, 315] on button "Search" at bounding box center [348, 313] width 43 height 19
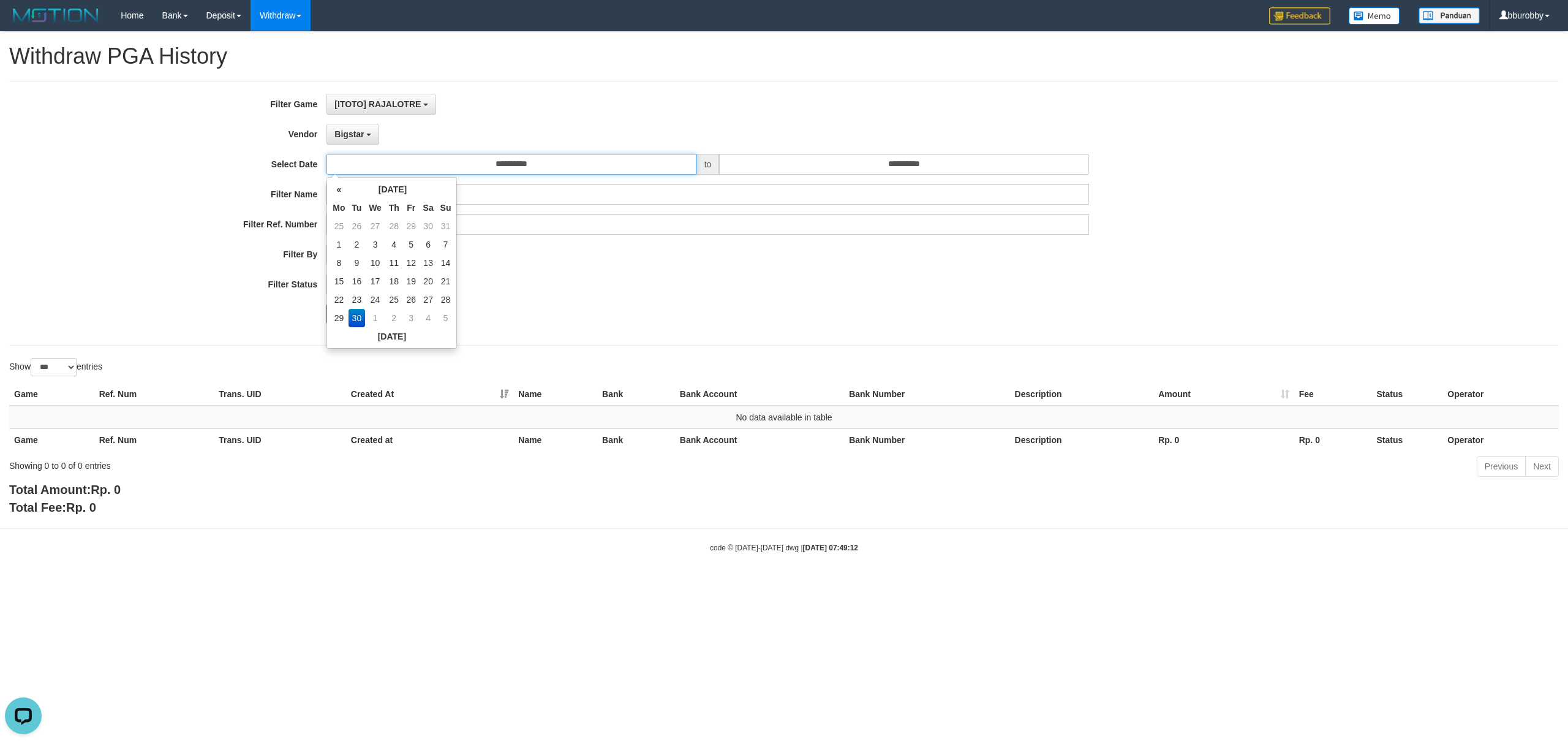
click at [402, 158] on input "**********" at bounding box center [511, 164] width 369 height 21
click at [366, 141] on button "Bigstar" at bounding box center [353, 135] width 53 height 21
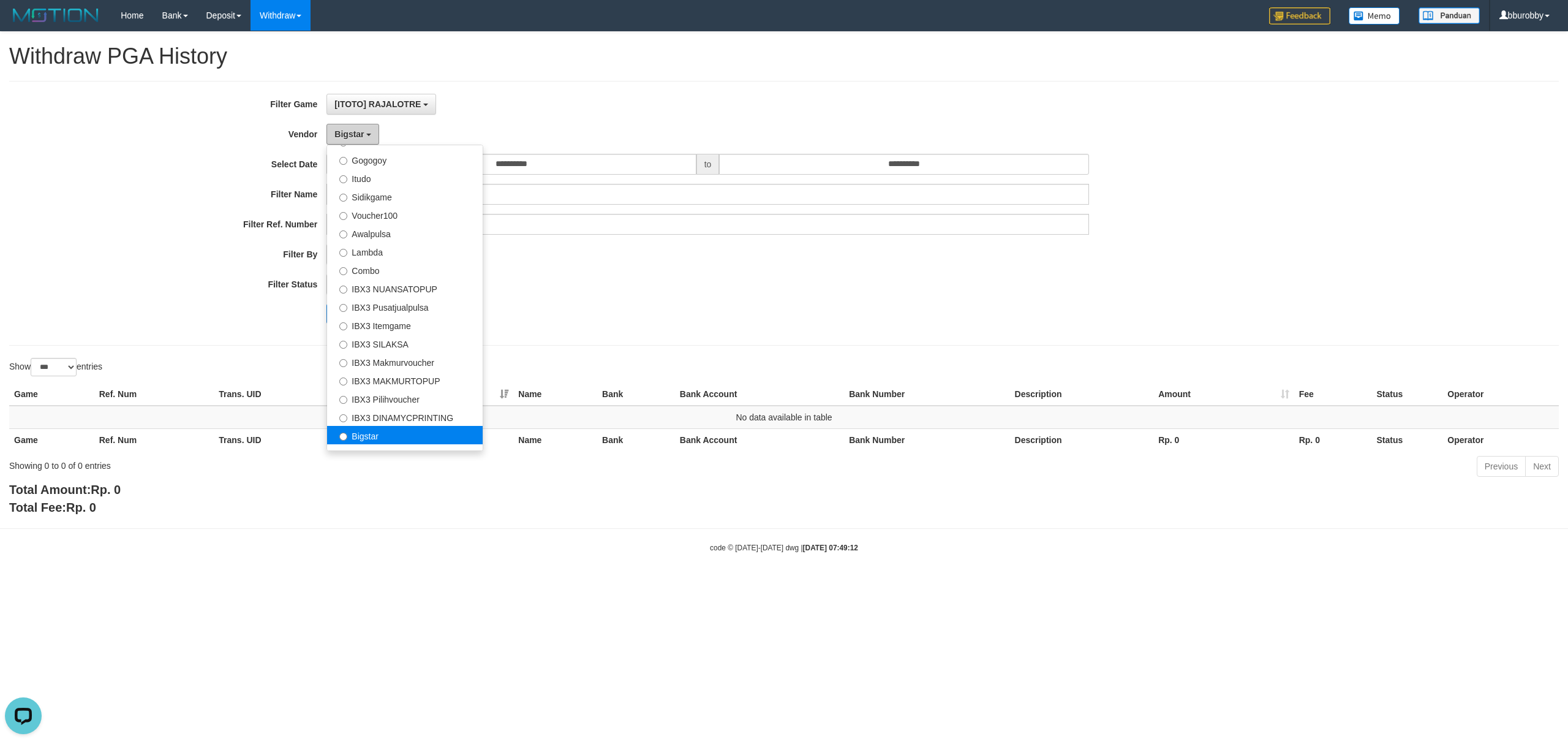
scroll to position [439, 0]
click at [395, 427] on label "Steihom" at bounding box center [405, 422] width 156 height 18
select select "**********"
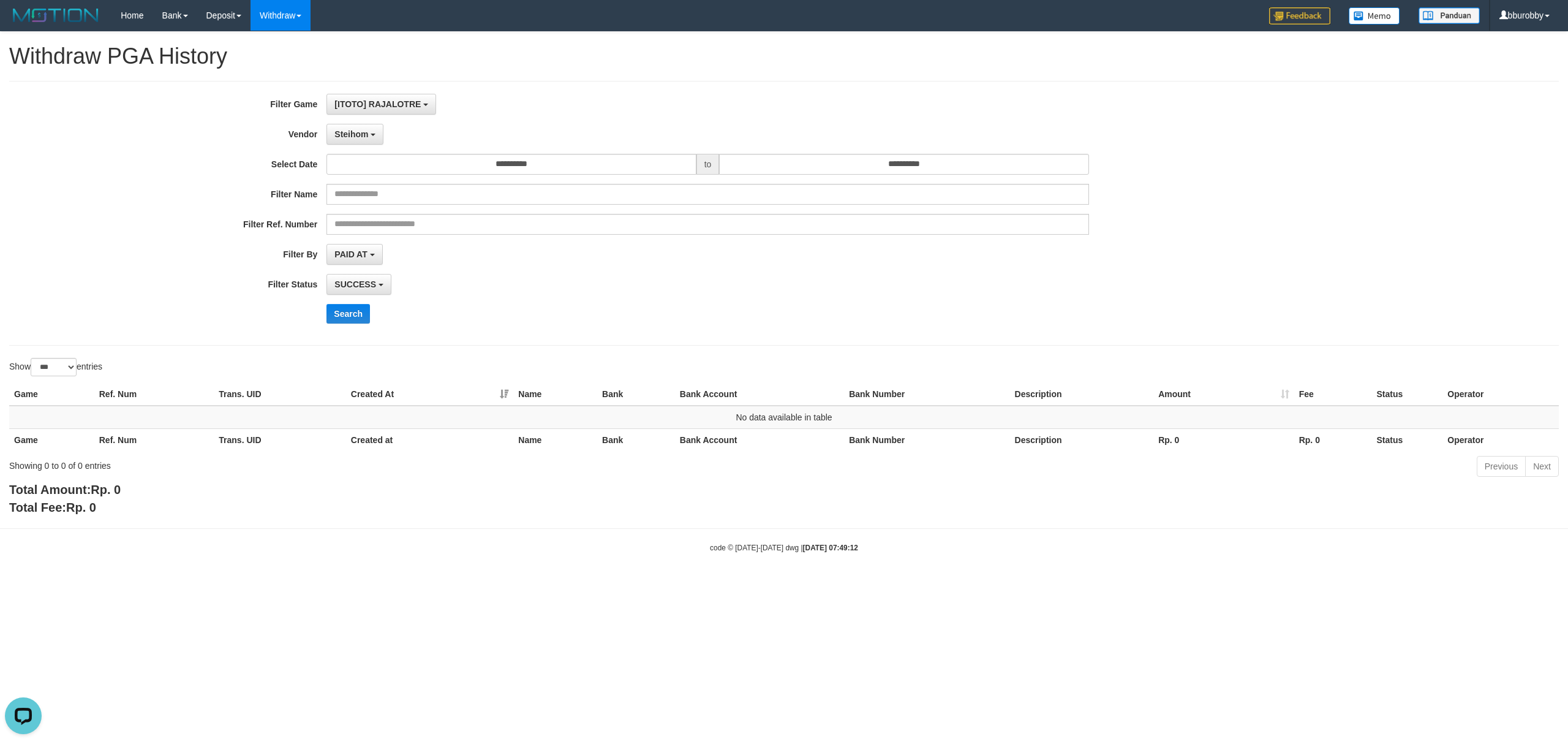
click at [359, 297] on div "**********" at bounding box center [653, 212] width 1307 height 239
click at [359, 305] on button "Search" at bounding box center [348, 313] width 43 height 19
click at [364, 121] on div "**********" at bounding box center [653, 212] width 1307 height 239
click at [362, 128] on button "Steihom" at bounding box center [355, 135] width 57 height 21
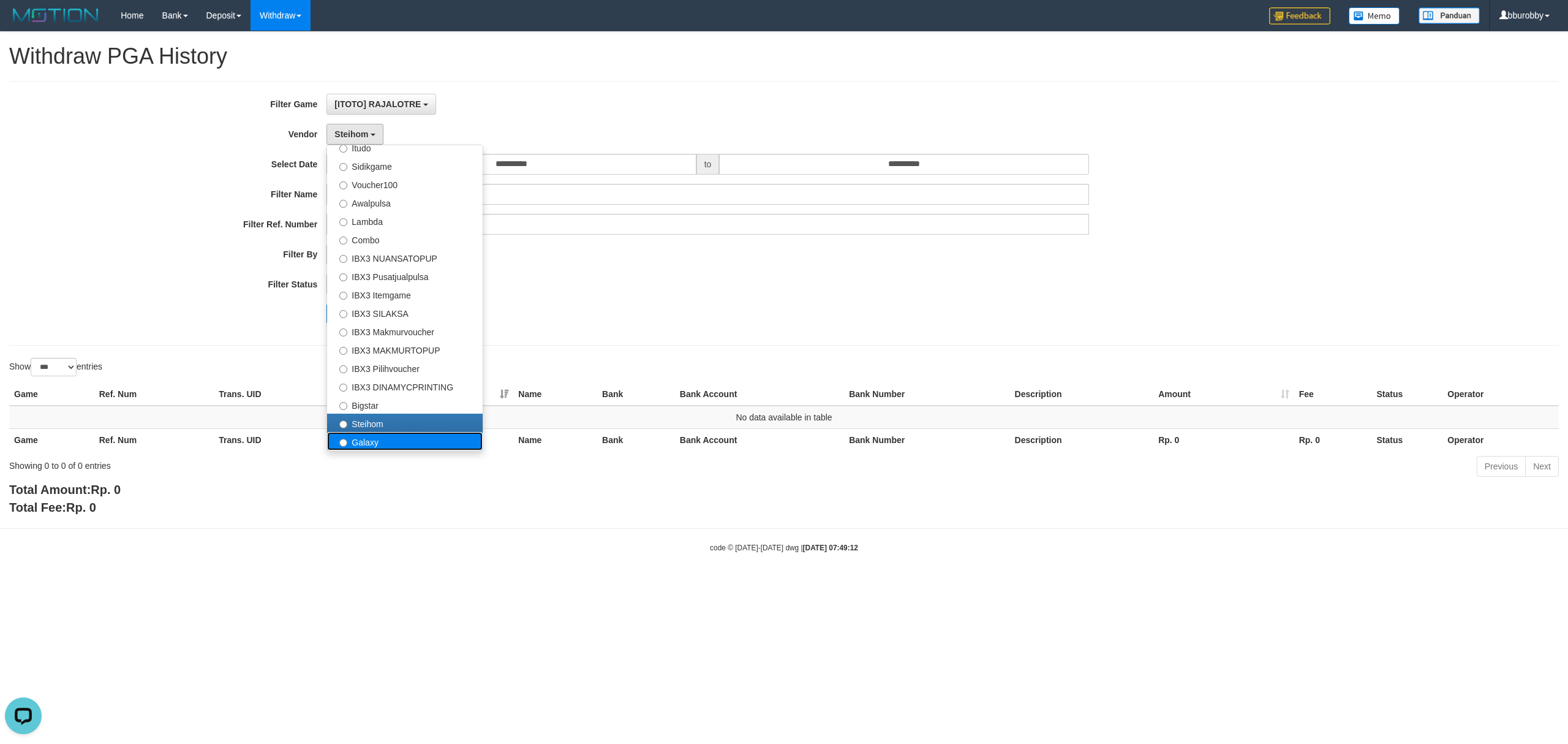
click at [389, 436] on label "Galaxy" at bounding box center [405, 440] width 156 height 18
select select "**********"
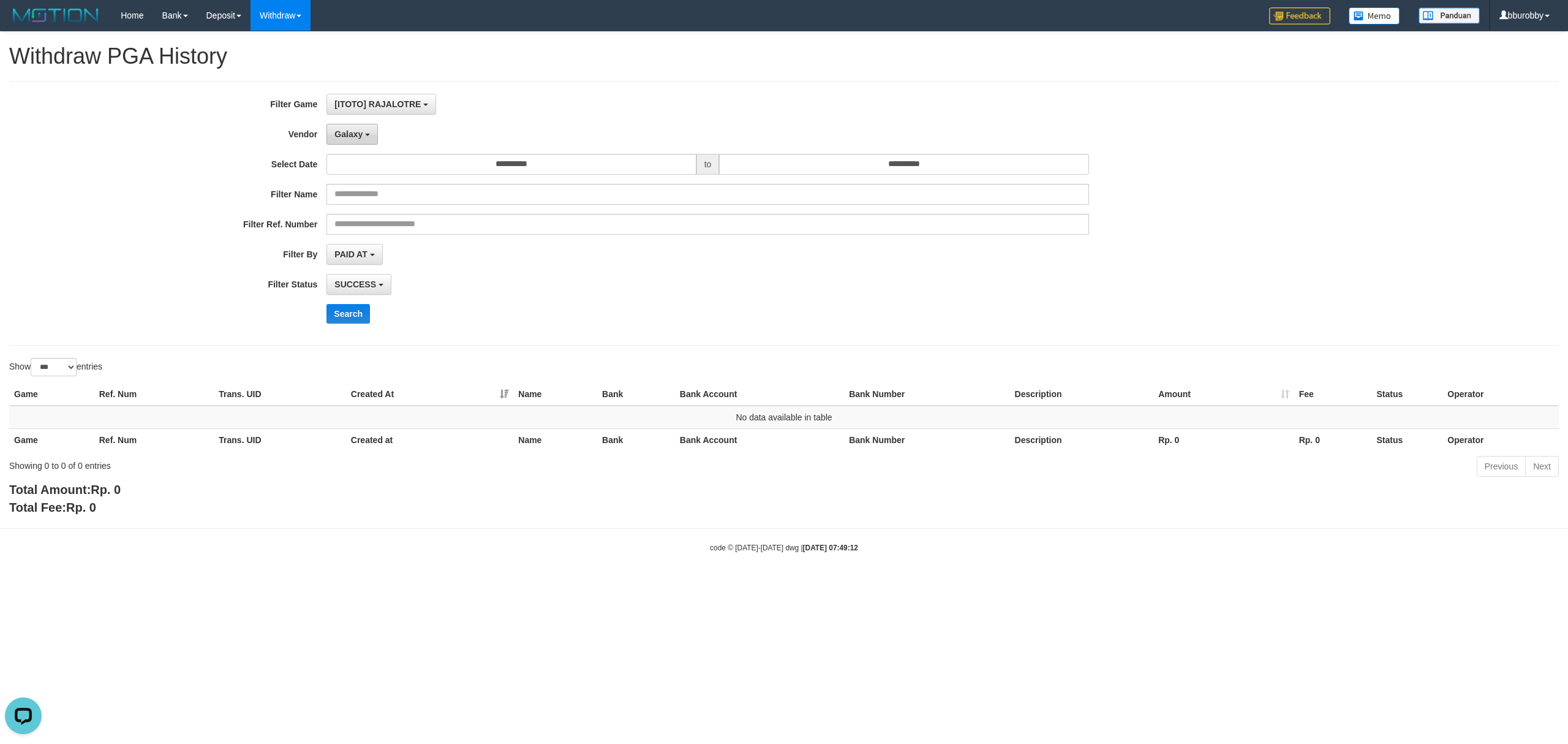
click at [357, 138] on span "Galaxy" at bounding box center [348, 134] width 28 height 10
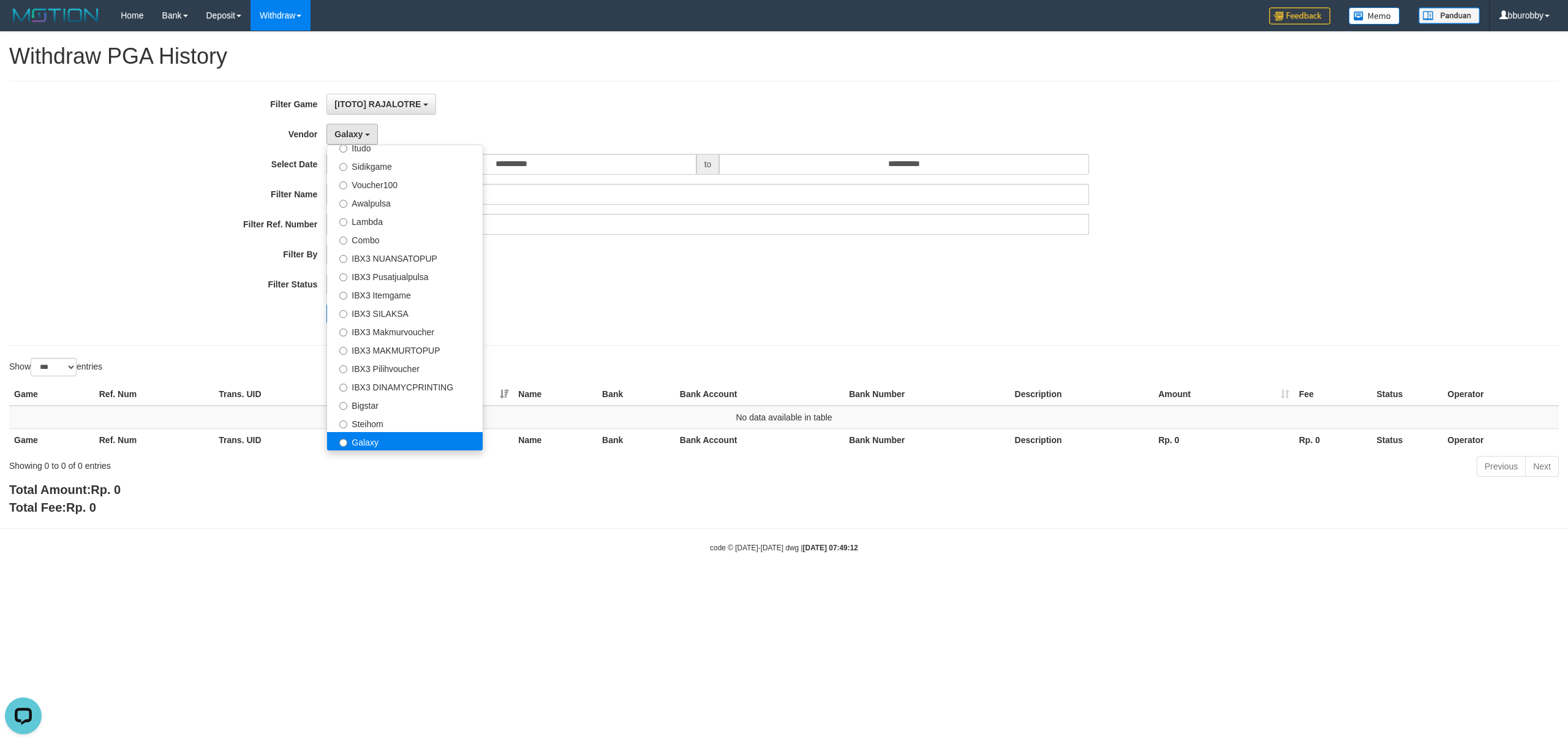
drag, startPoint x: 396, startPoint y: 440, endPoint x: 357, endPoint y: 360, distance: 89.0
click at [395, 441] on label "Galaxy" at bounding box center [405, 440] width 156 height 18
drag, startPoint x: 599, startPoint y: 329, endPoint x: 368, endPoint y: 285, distance: 235.2
click at [593, 327] on div "**********" at bounding box center [653, 212] width 1307 height 239
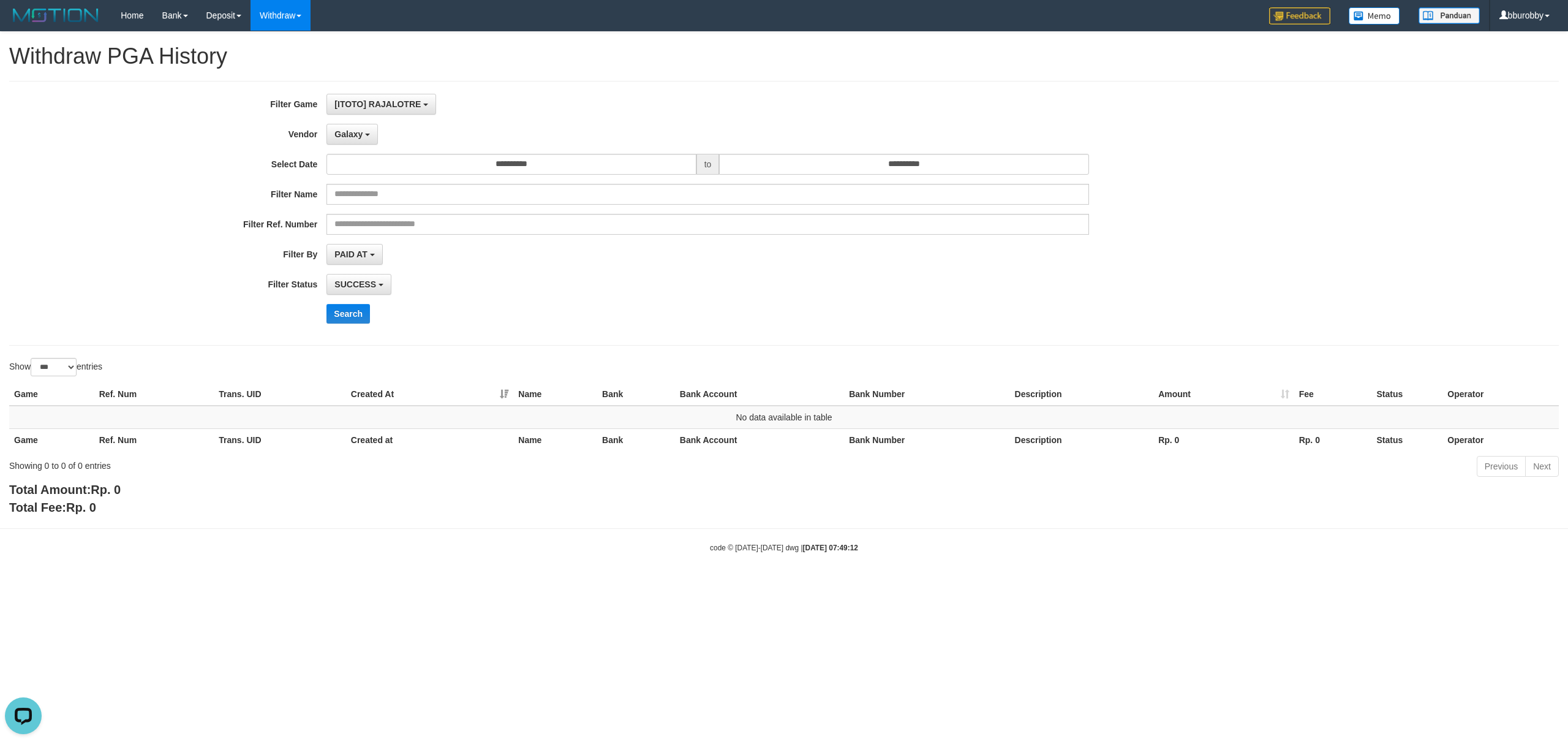
click at [372, 312] on div "Search" at bounding box center [817, 313] width 981 height 19
click at [361, 314] on button "Search" at bounding box center [348, 313] width 43 height 19
click at [368, 128] on button "Galaxy" at bounding box center [353, 135] width 52 height 21
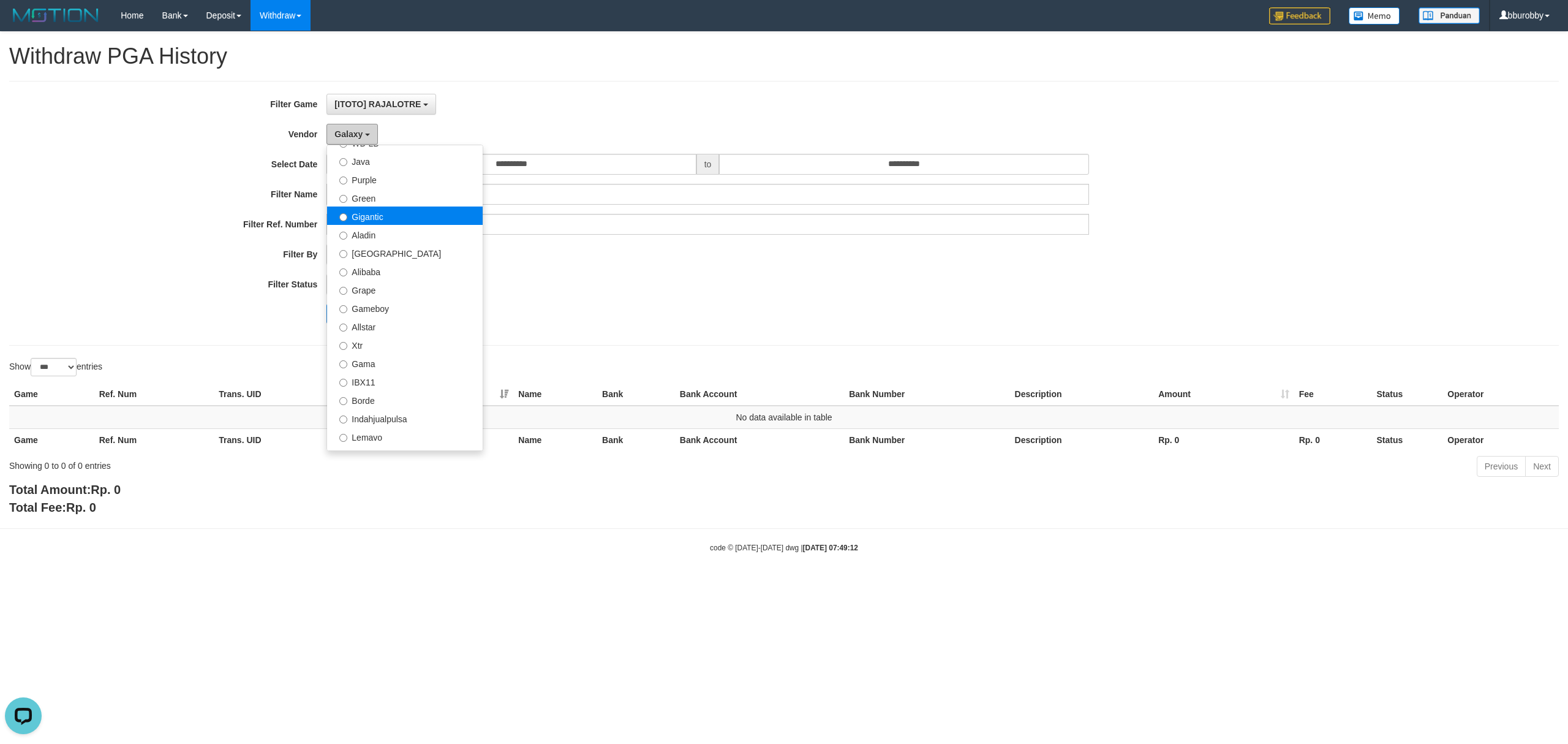
scroll to position [0, 0]
click at [381, 205] on label "Lucy" at bounding box center [405, 199] width 156 height 18
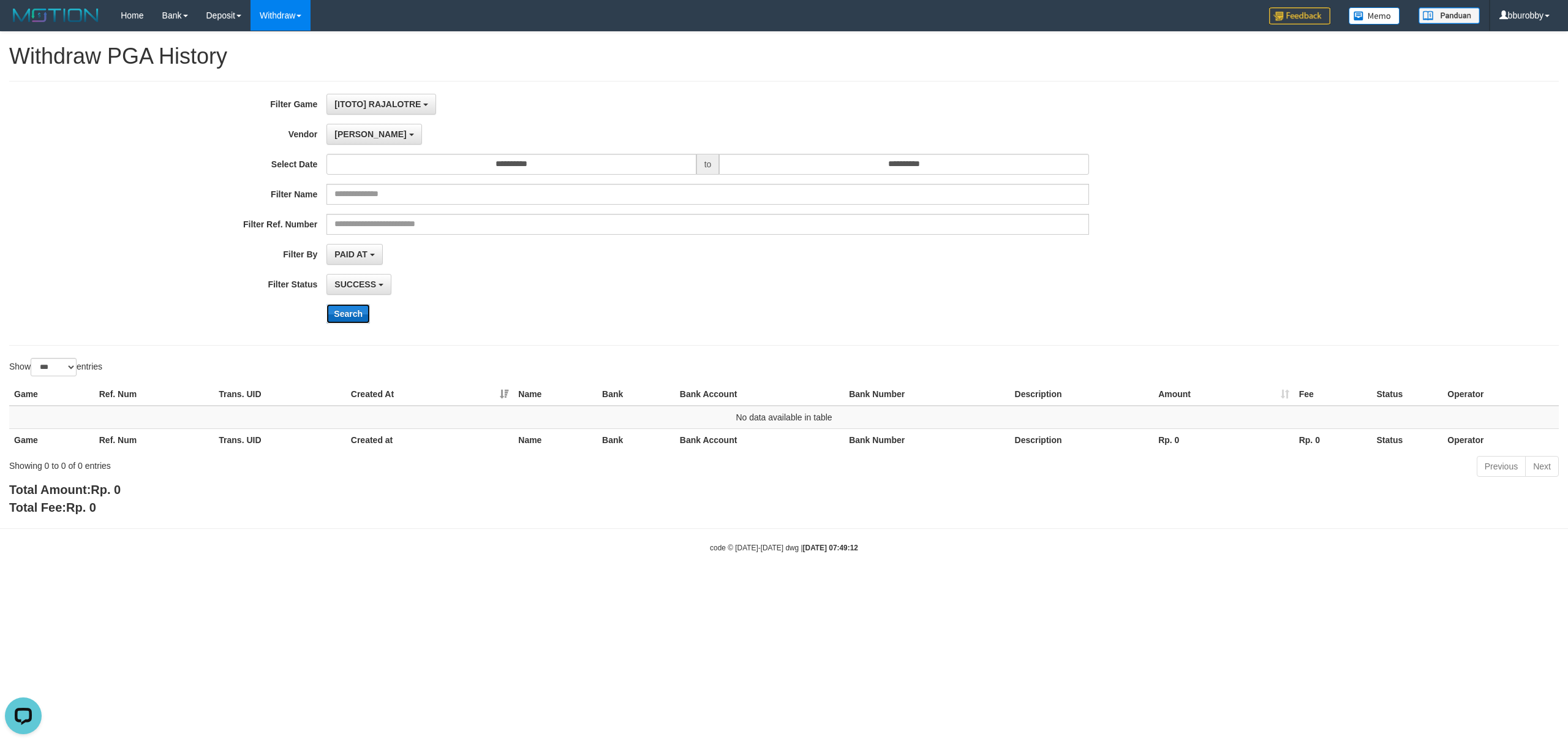
click at [356, 311] on button "Search" at bounding box center [348, 313] width 43 height 19
click at [343, 137] on span "Lucy" at bounding box center [370, 134] width 72 height 10
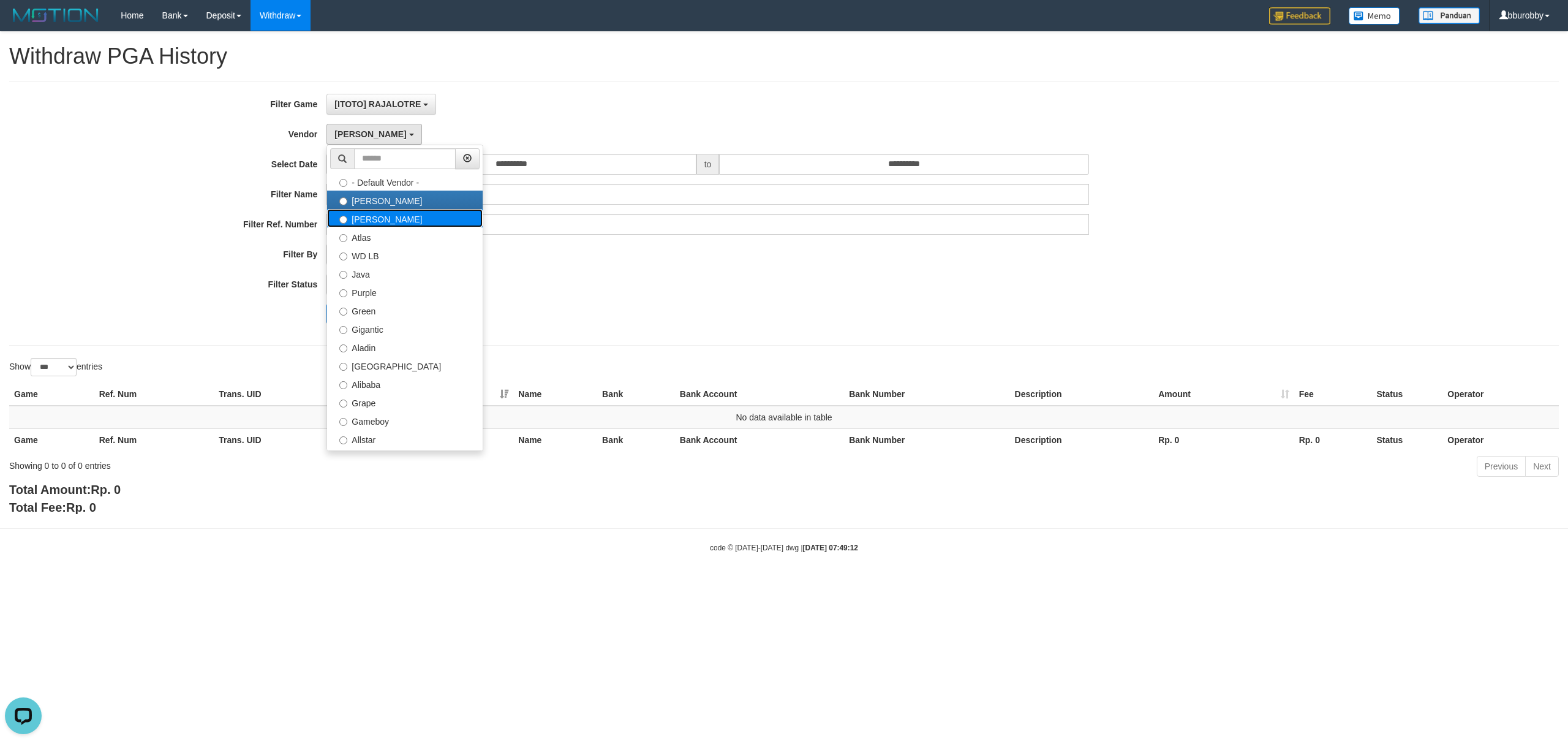
click at [369, 221] on label "Luna" at bounding box center [405, 217] width 156 height 18
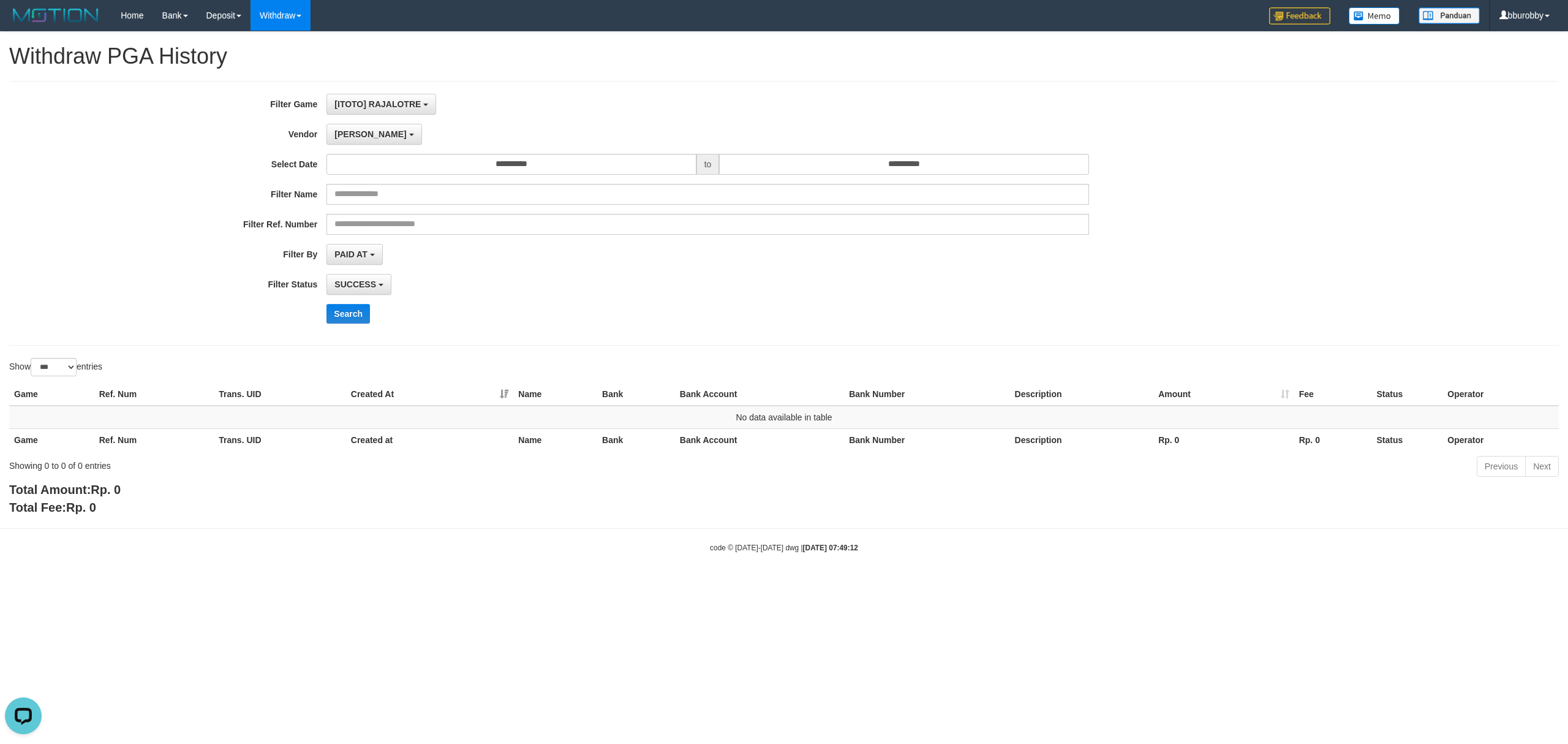
click at [353, 302] on div "**********" at bounding box center [653, 212] width 1307 height 239
click at [354, 307] on button "Search" at bounding box center [348, 313] width 43 height 19
click at [364, 136] on button "Luna" at bounding box center [374, 135] width 95 height 21
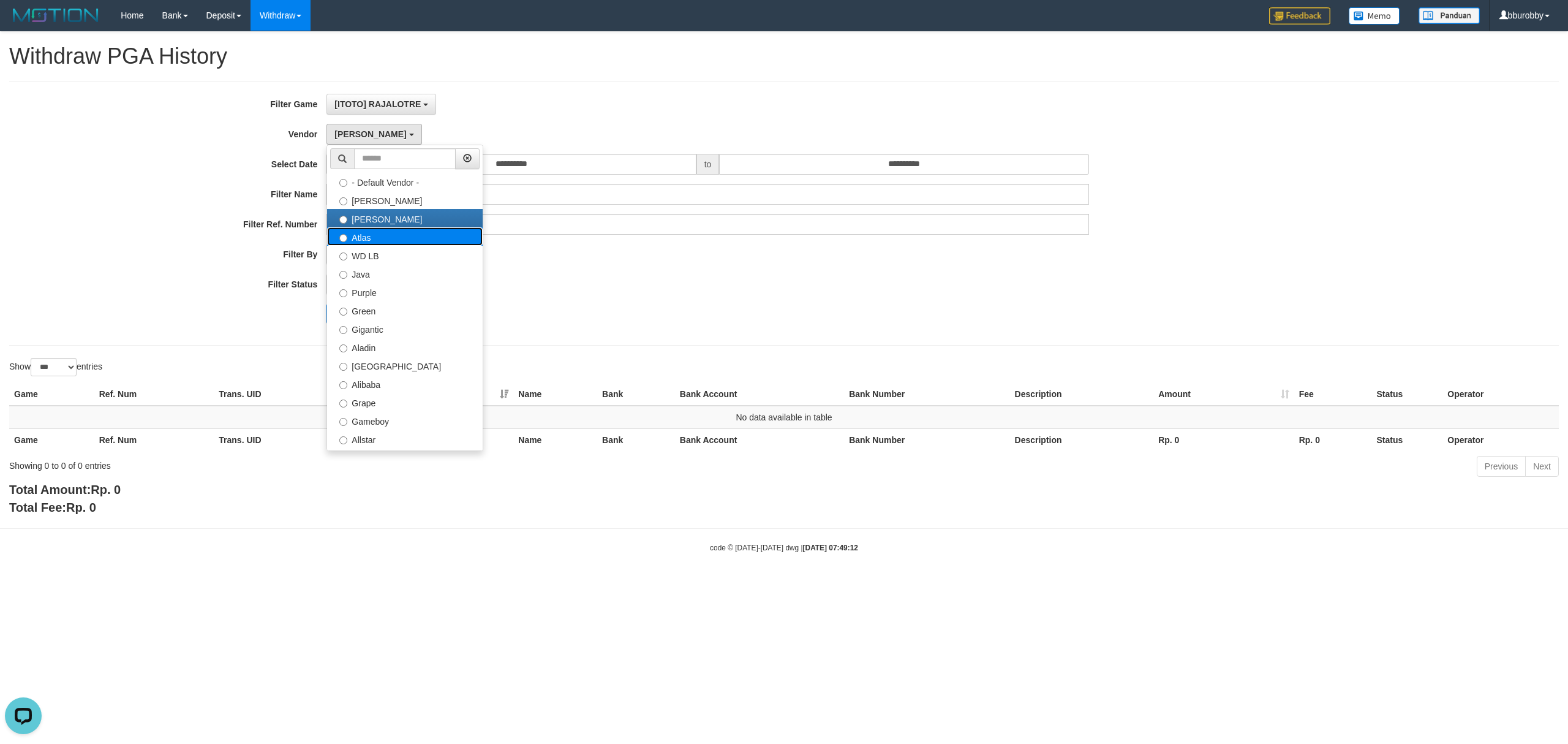
click at [378, 236] on label "Atlas" at bounding box center [405, 236] width 156 height 18
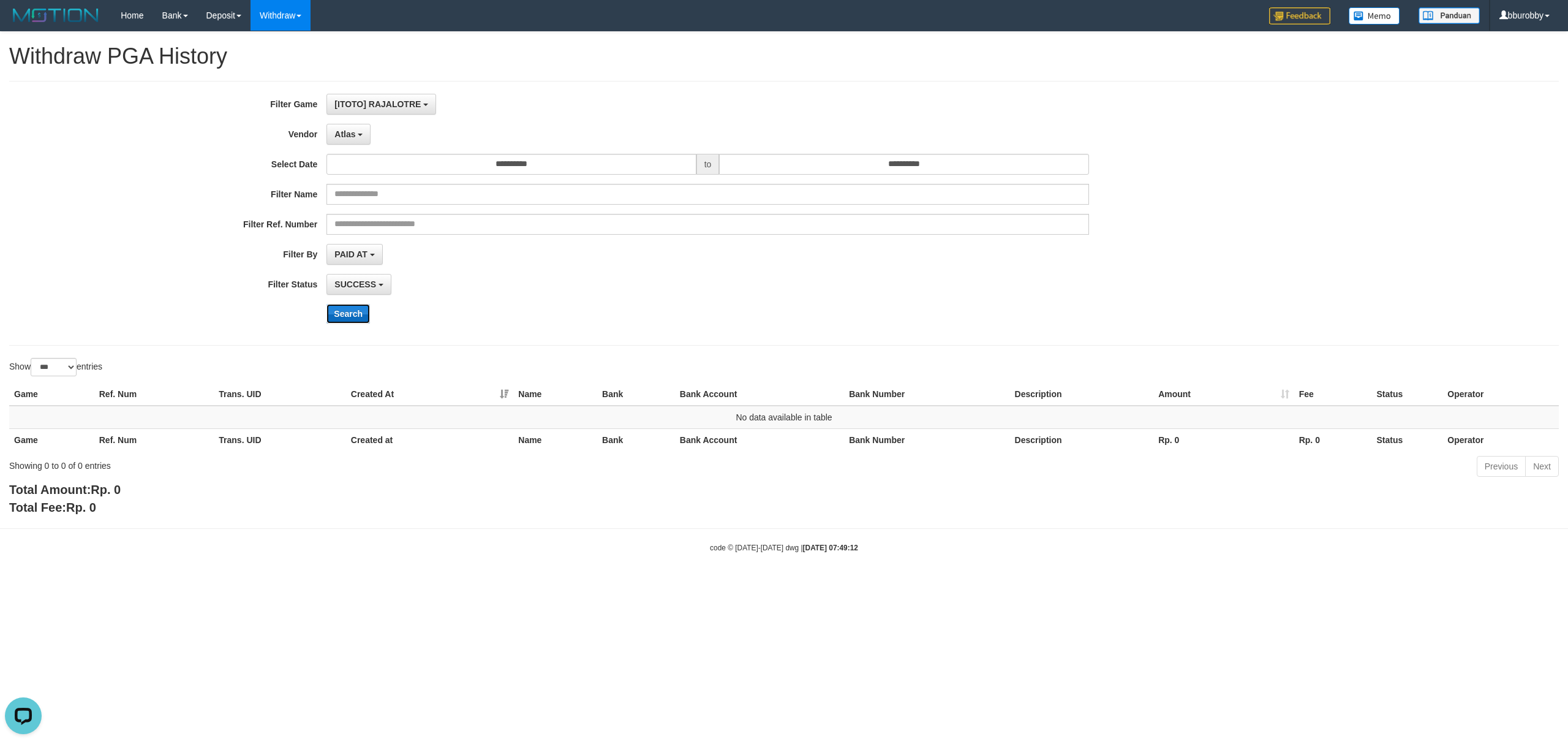
click at [356, 311] on button "Search" at bounding box center [348, 313] width 43 height 19
click at [336, 137] on span "Atlas" at bounding box center [345, 134] width 21 height 10
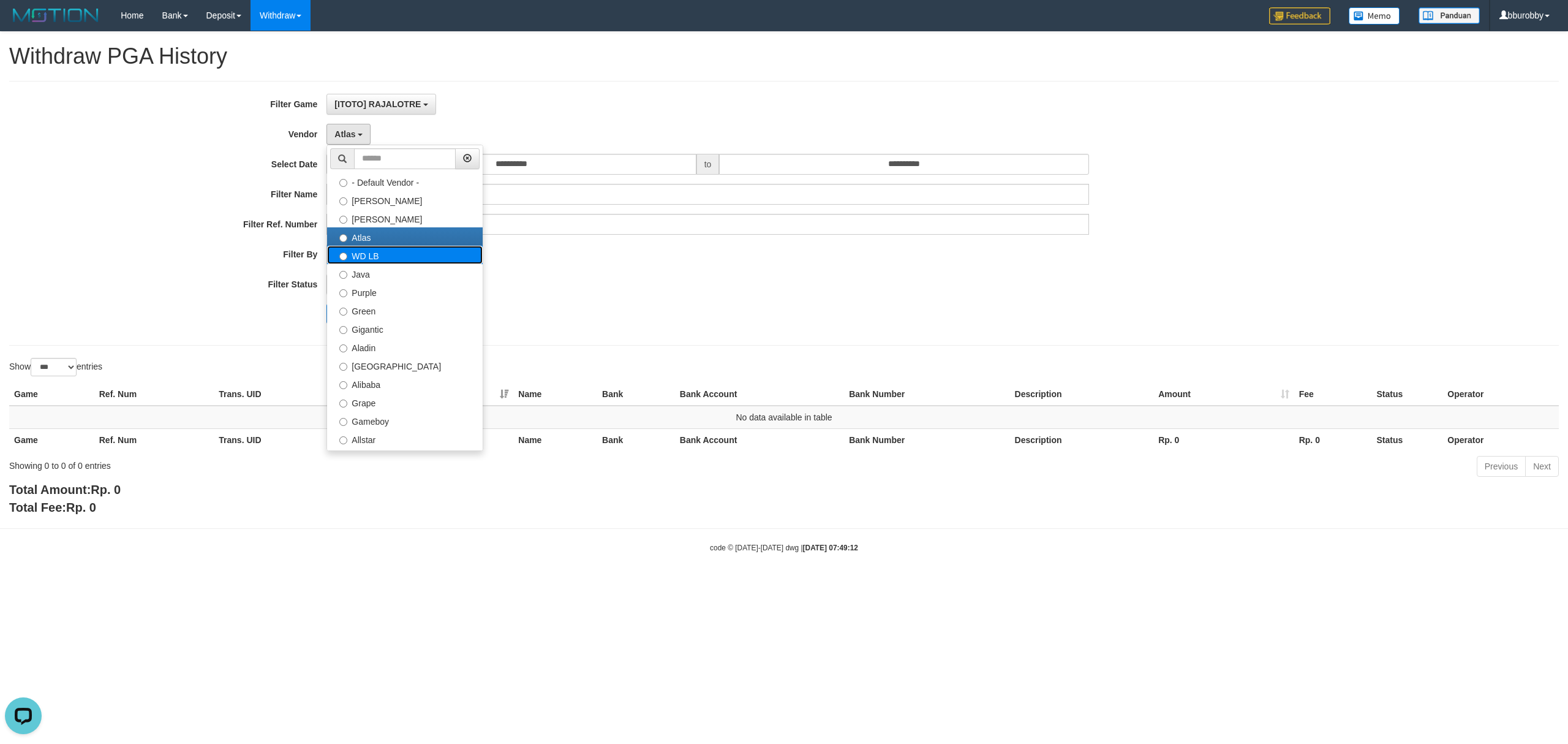
click at [371, 254] on label "WD LB" at bounding box center [405, 255] width 156 height 18
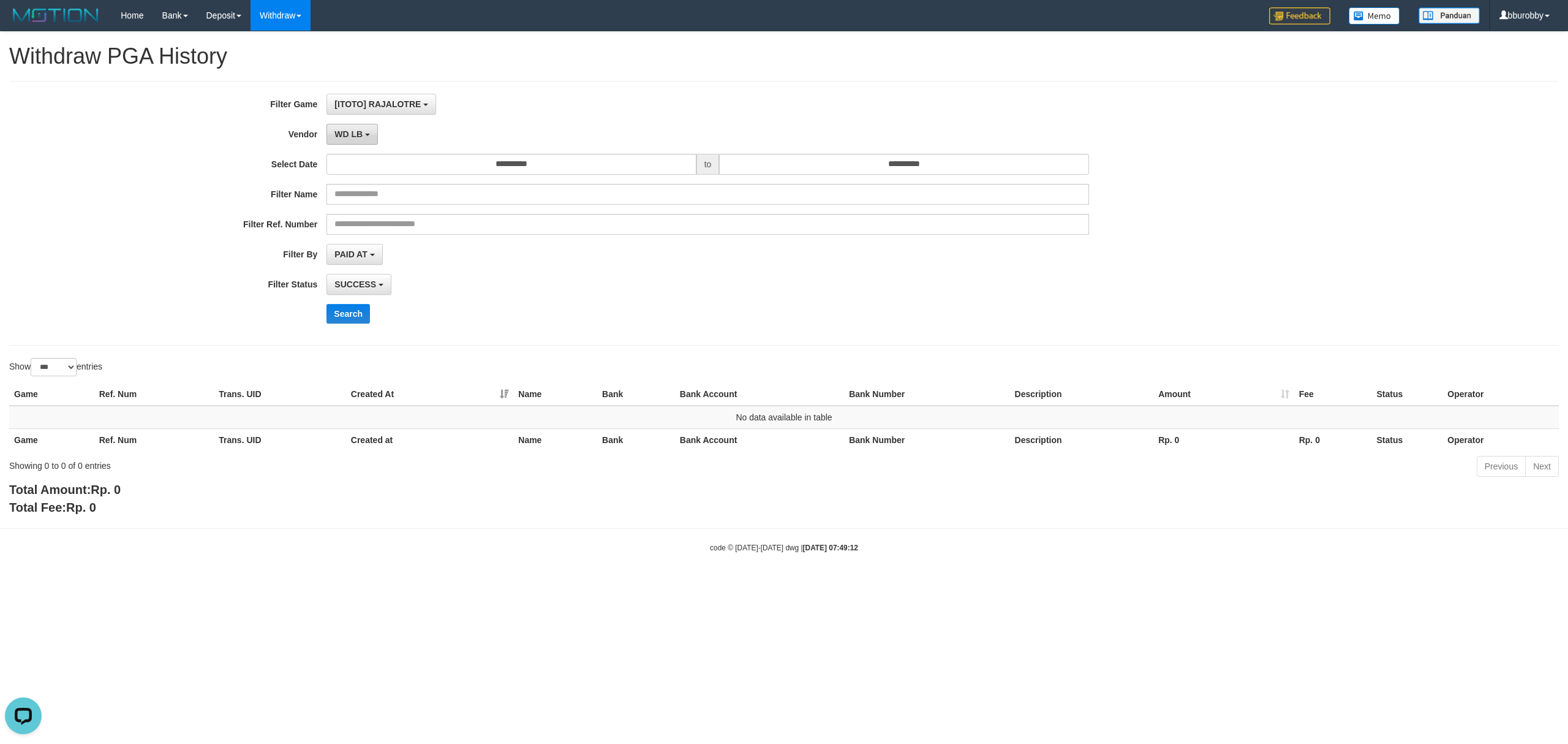
click at [361, 138] on span "WD LB" at bounding box center [348, 134] width 28 height 10
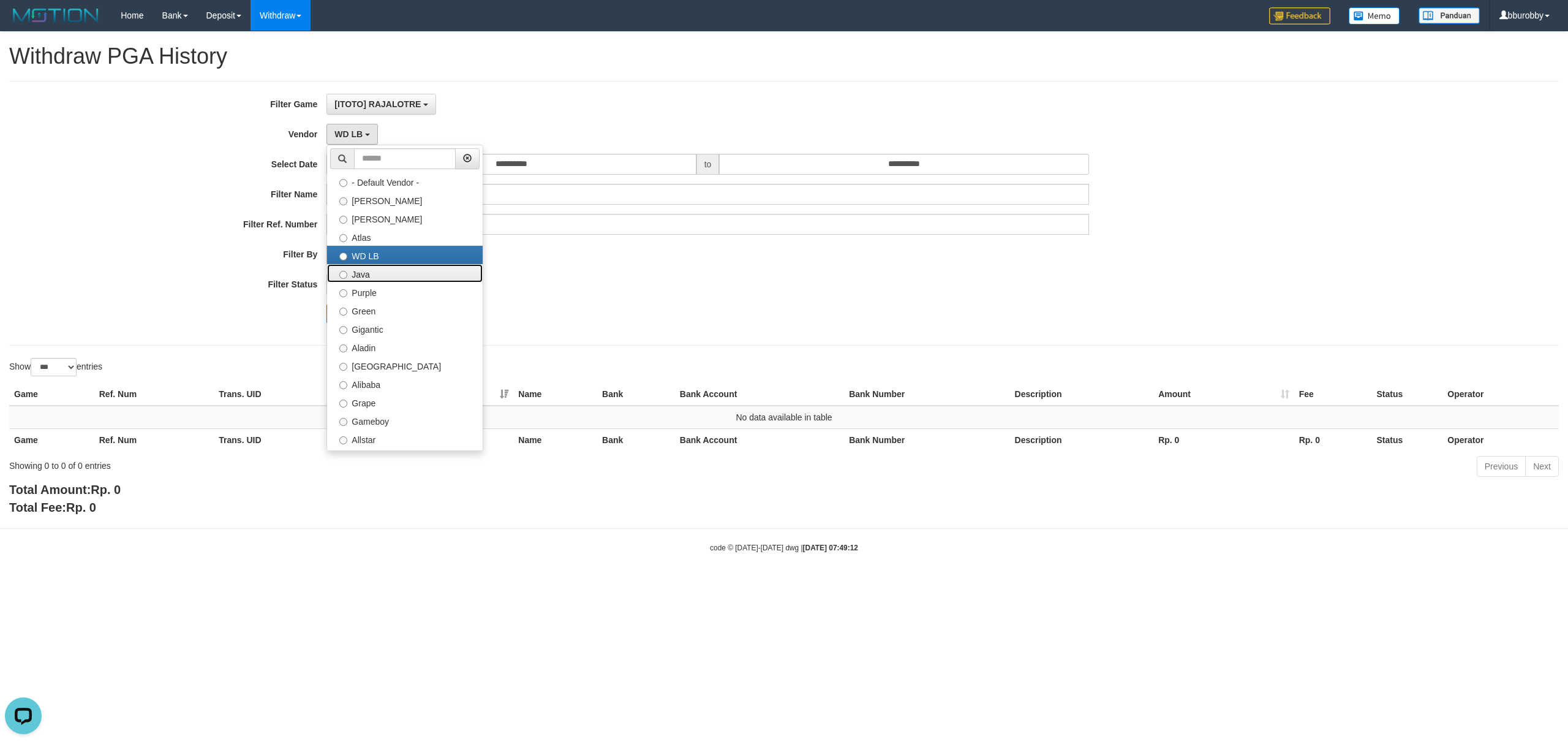
click at [379, 267] on label "Java" at bounding box center [405, 273] width 156 height 18
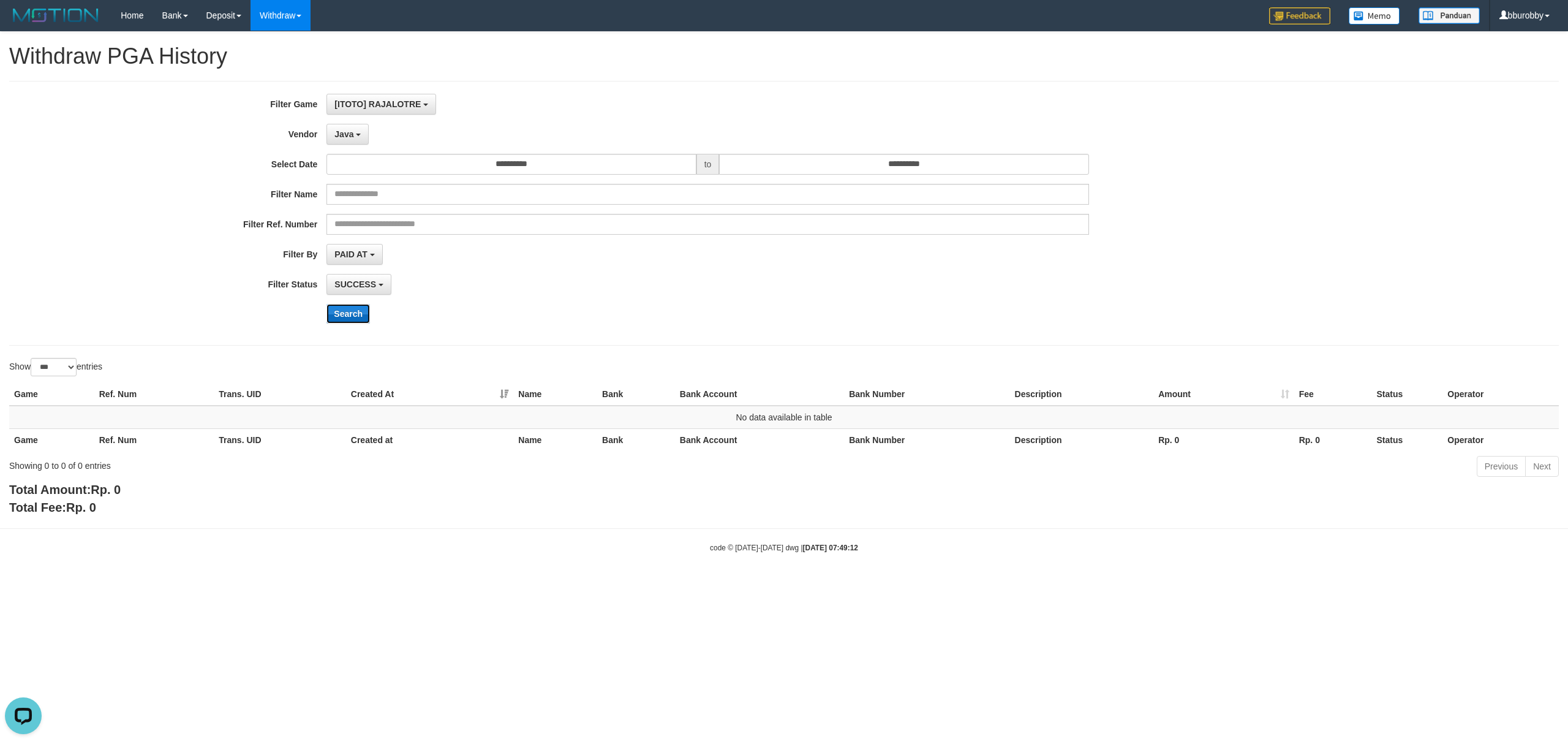
click at [351, 310] on button "Search" at bounding box center [348, 313] width 43 height 19
click at [344, 139] on button "Java" at bounding box center [348, 135] width 42 height 21
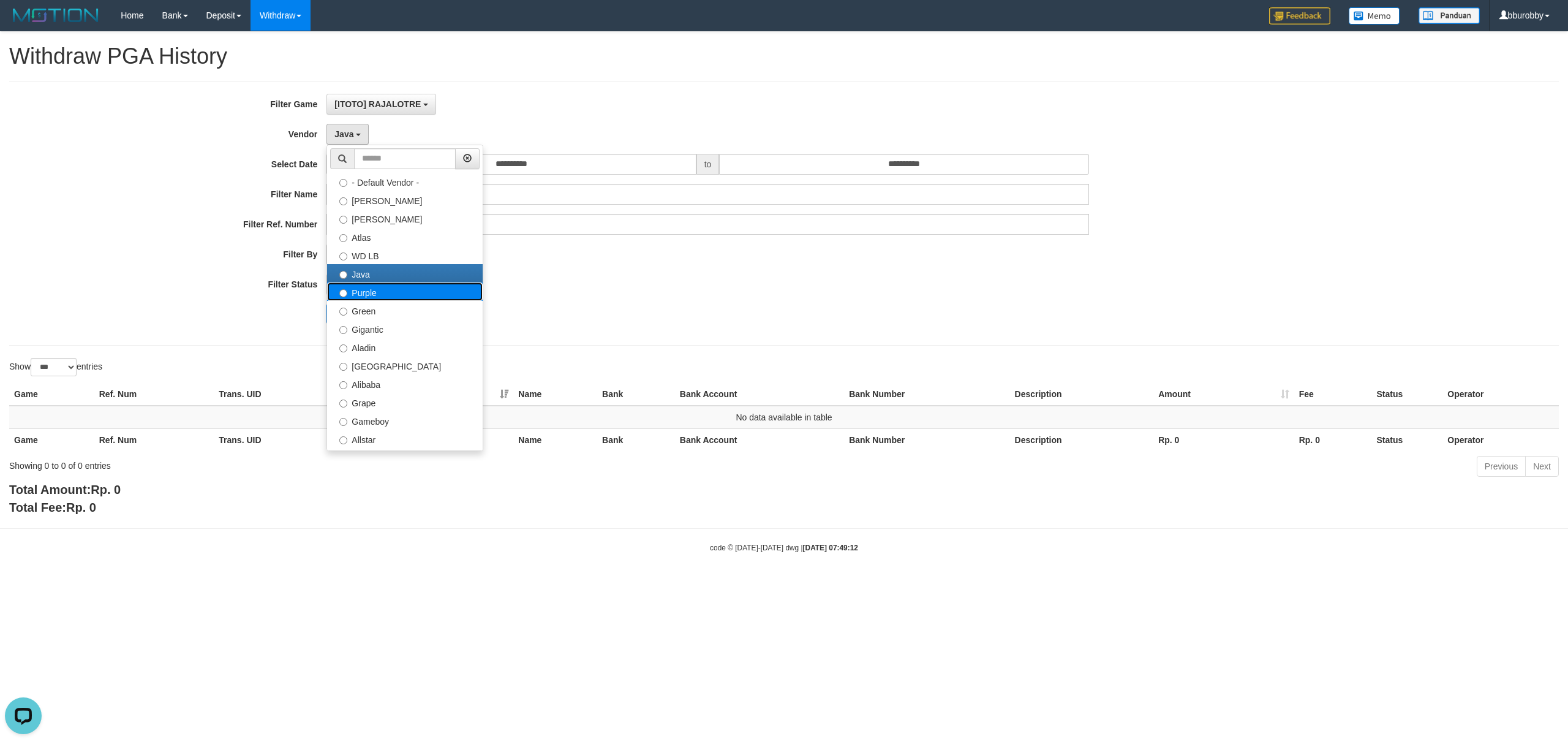
click at [371, 289] on label "Purple" at bounding box center [405, 291] width 156 height 18
select select "**********"
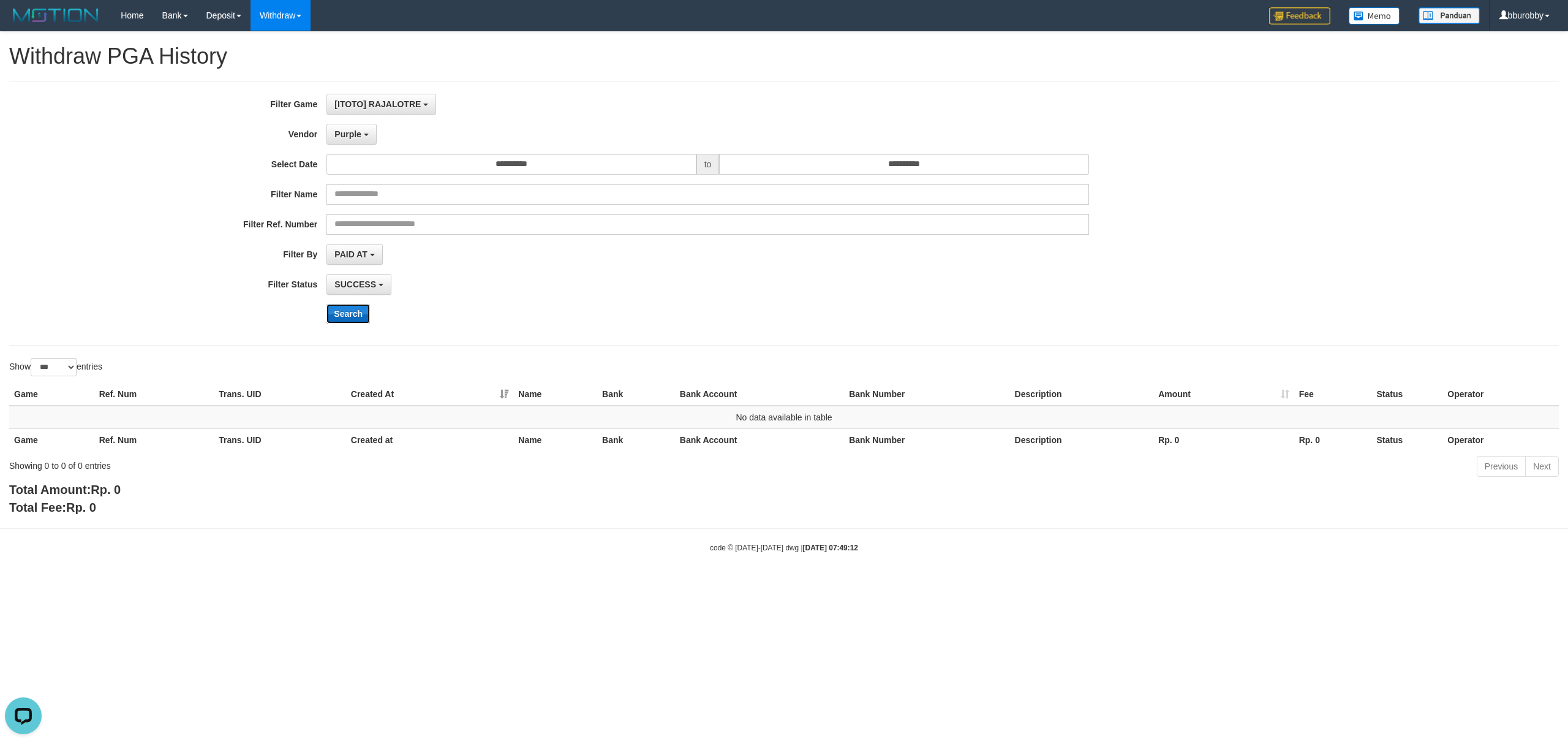
click at [351, 316] on button "Search" at bounding box center [348, 313] width 43 height 19
click at [347, 133] on span "Purple" at bounding box center [348, 134] width 27 height 10
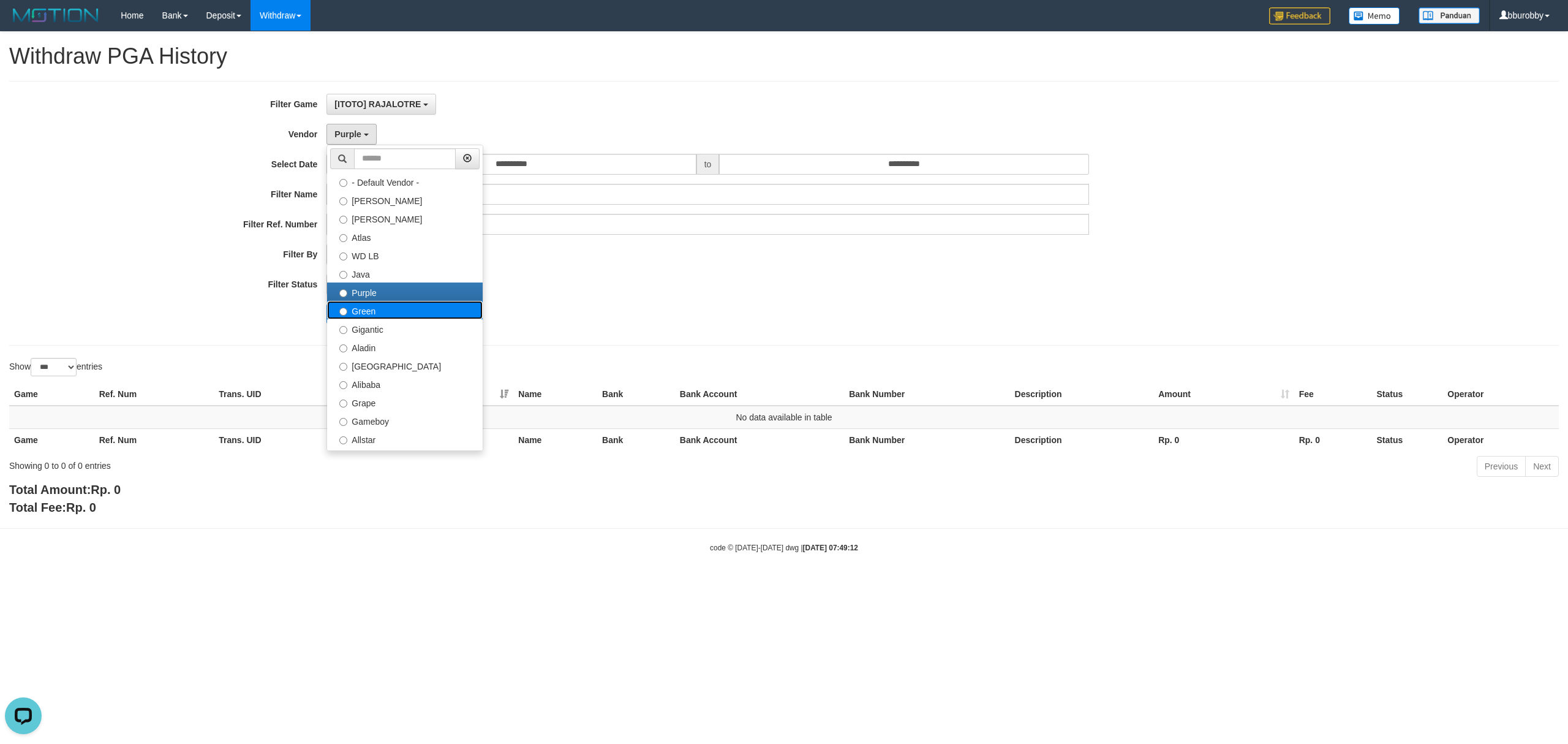
click at [376, 310] on label "Green" at bounding box center [405, 310] width 156 height 18
select select "**********"
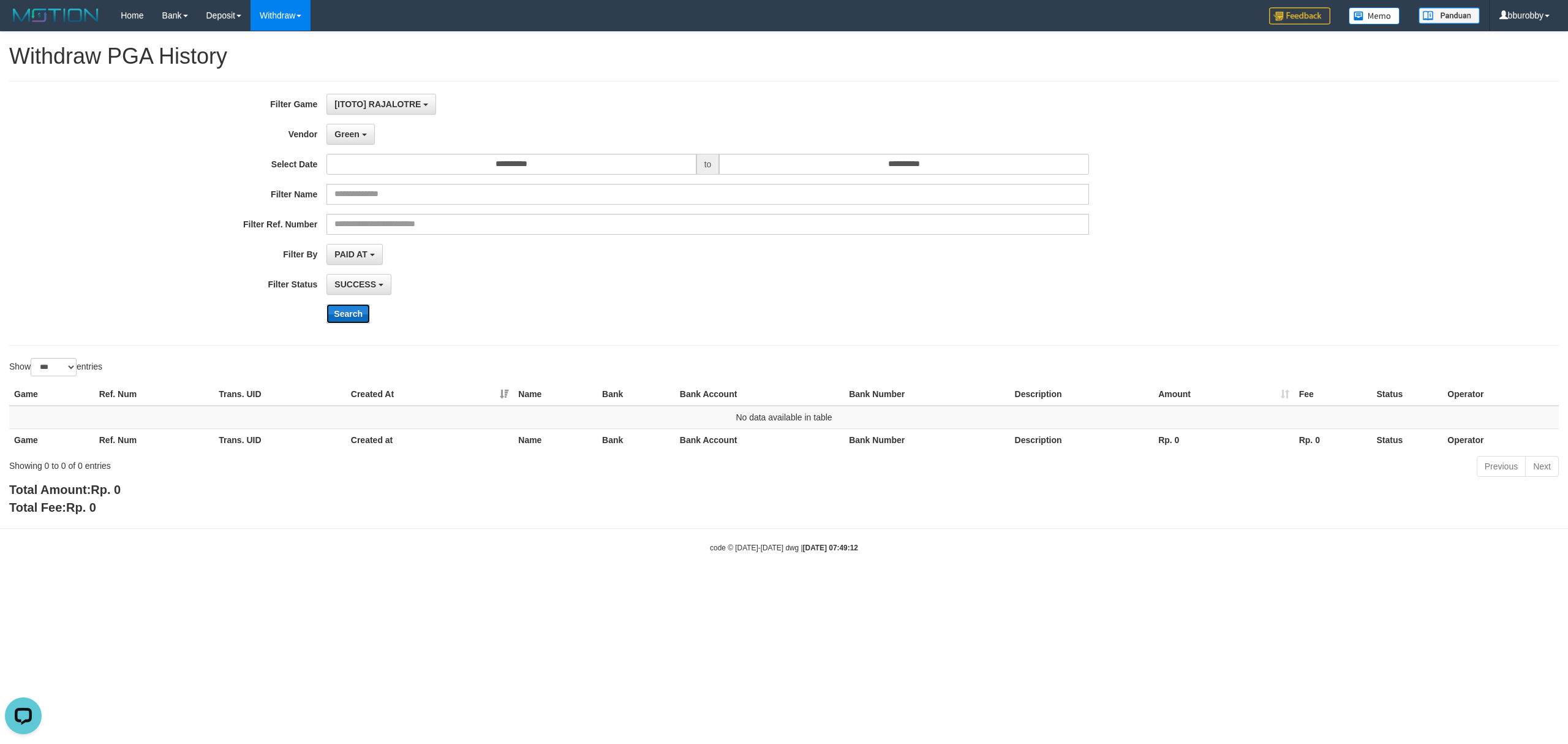
click at [359, 322] on button "Search" at bounding box center [348, 313] width 43 height 19
click at [364, 142] on button "Green" at bounding box center [351, 135] width 48 height 21
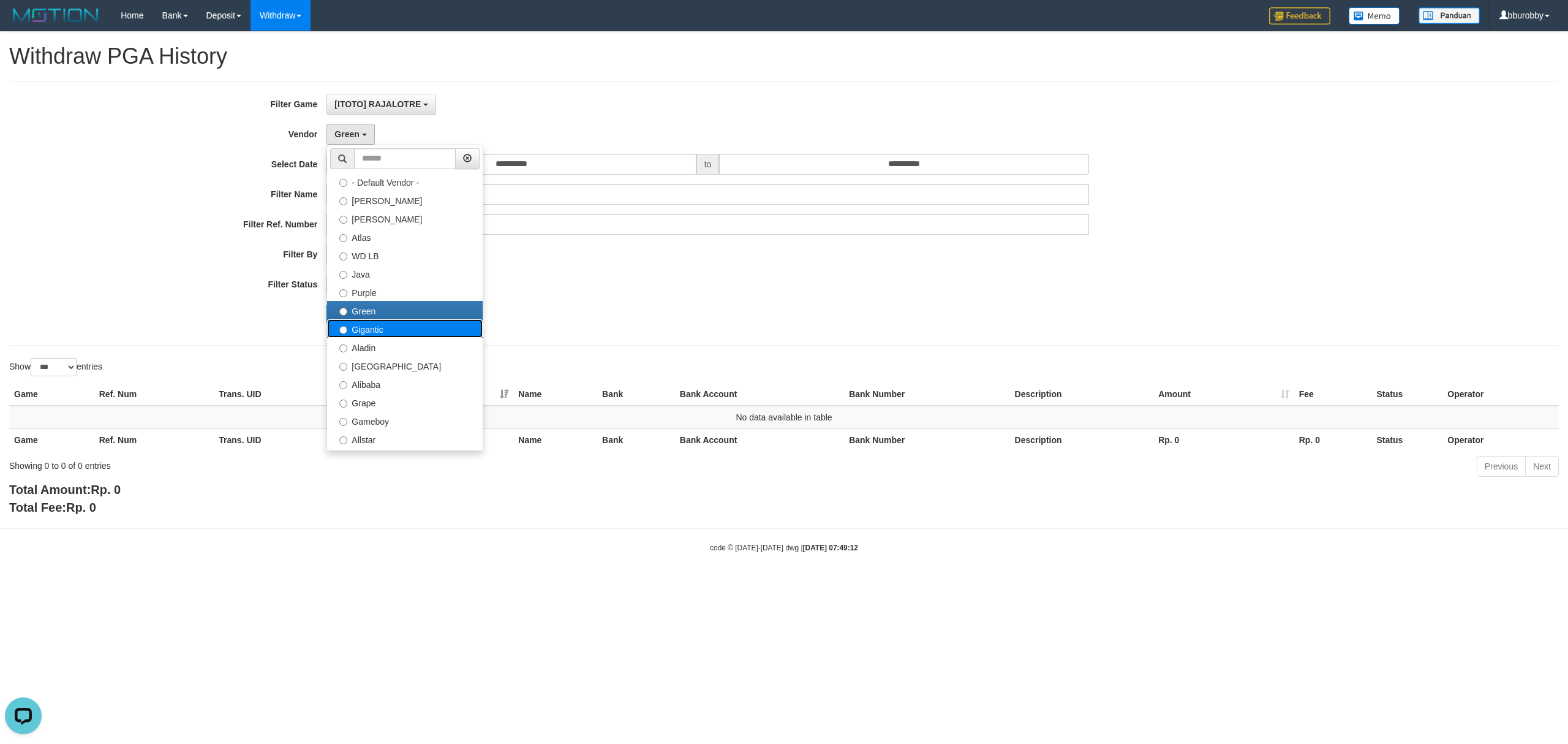
click at [373, 336] on label "Gigantic" at bounding box center [405, 328] width 156 height 18
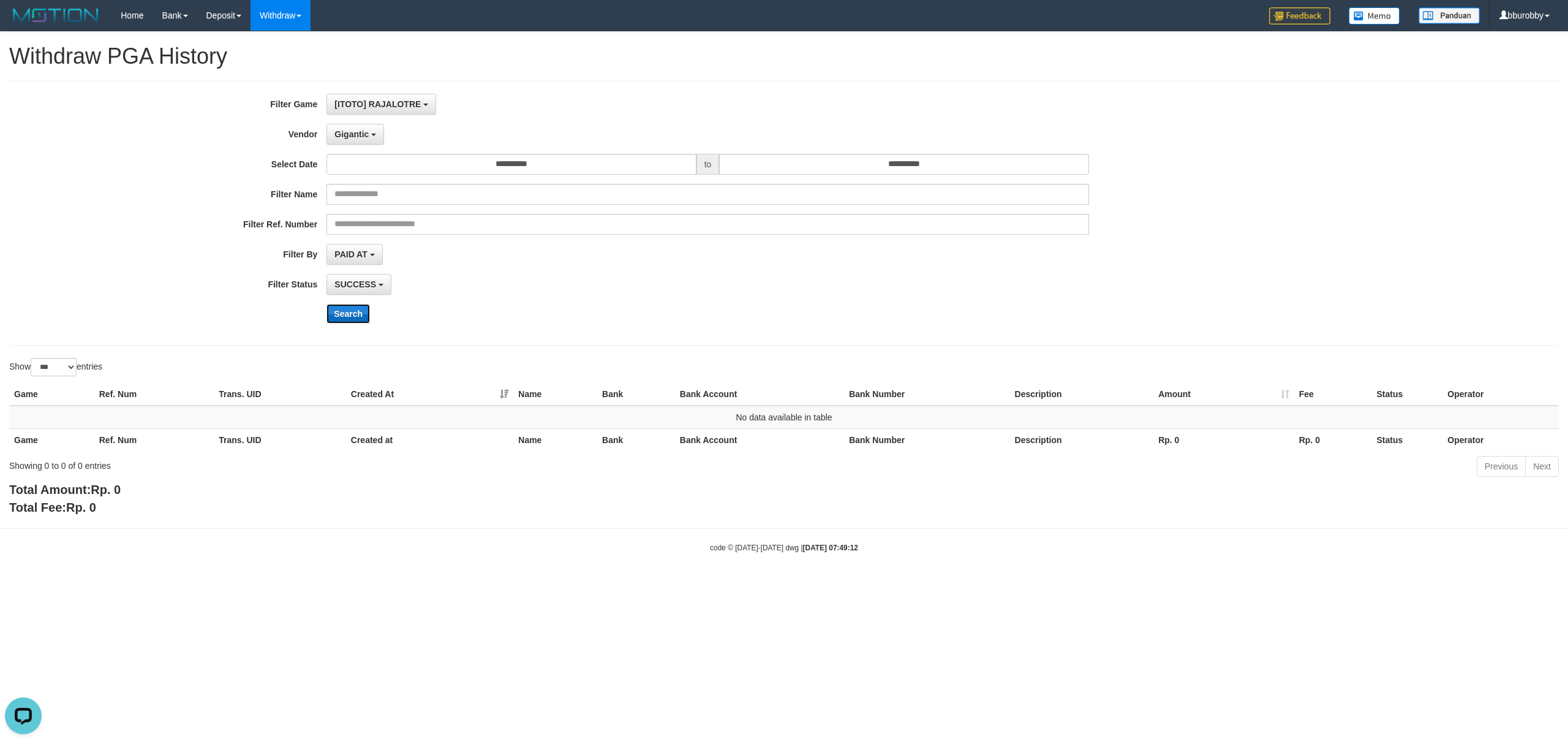
click at [356, 318] on button "Search" at bounding box center [348, 313] width 43 height 19
click at [358, 131] on span "Gigantic" at bounding box center [352, 134] width 35 height 10
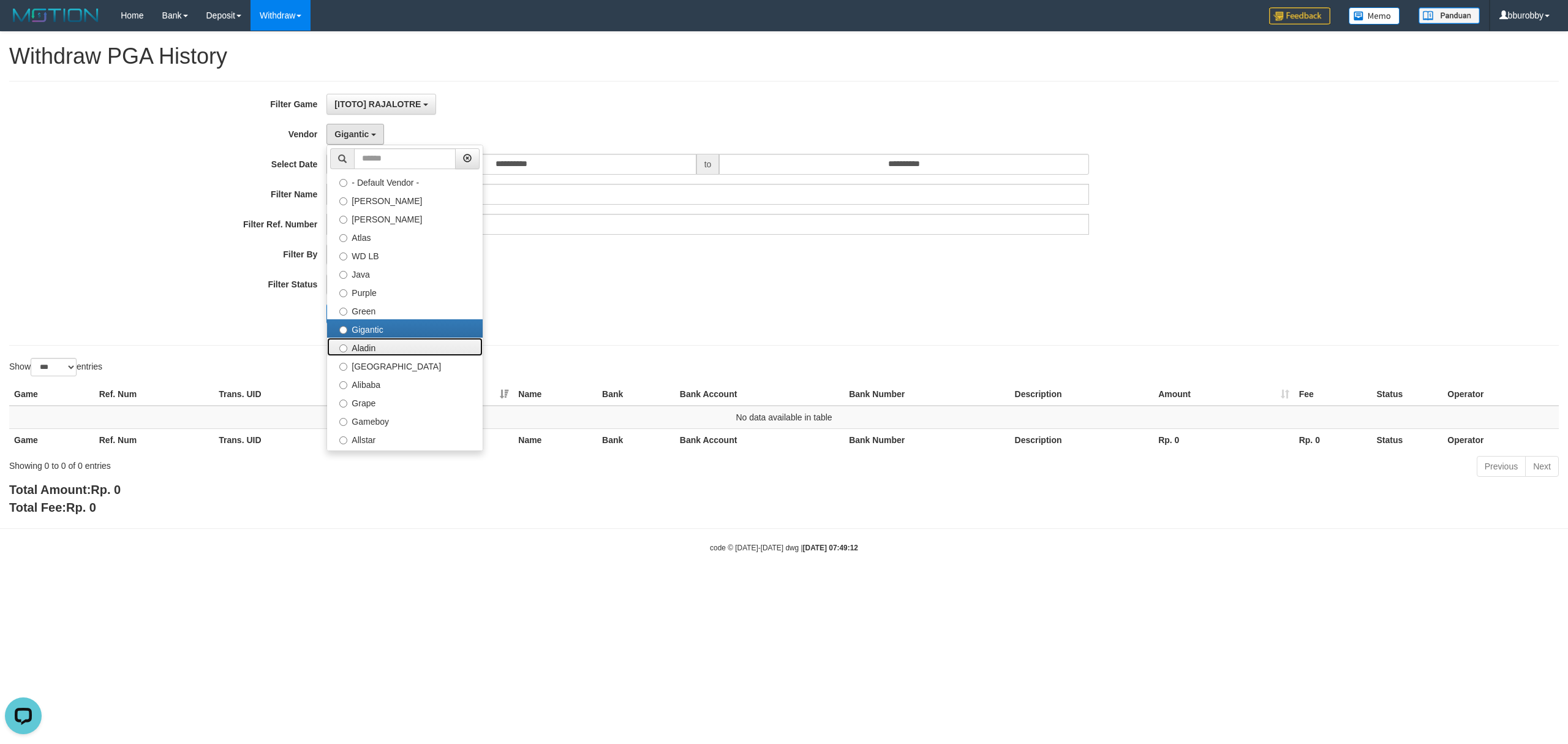
click at [381, 352] on label "Aladin" at bounding box center [405, 346] width 156 height 18
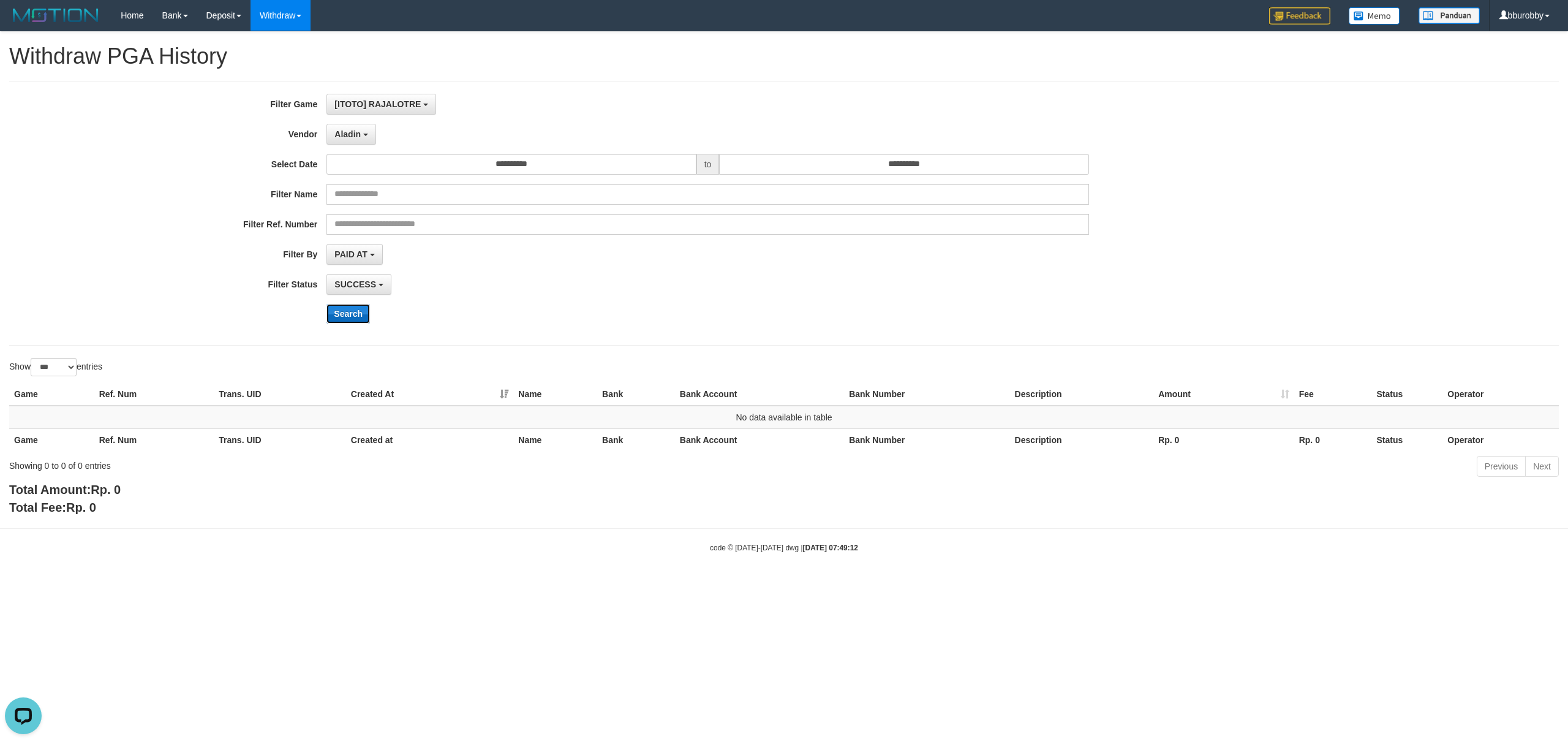
click at [340, 309] on button "Search" at bounding box center [348, 313] width 43 height 19
click at [356, 146] on div "**********" at bounding box center [653, 212] width 1307 height 239
click at [359, 137] on span "Aladin" at bounding box center [347, 134] width 26 height 10
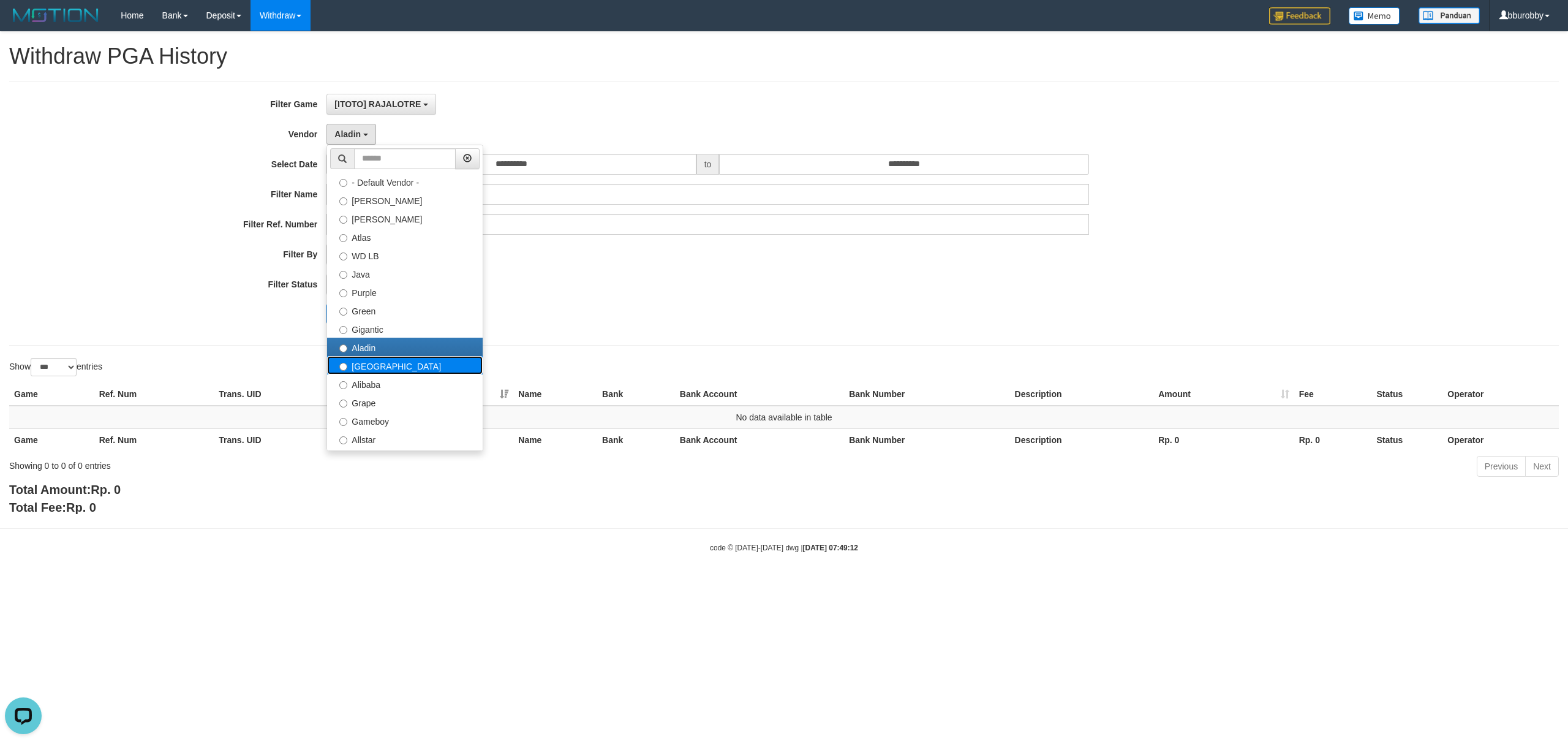
click at [401, 363] on label "Dubai" at bounding box center [405, 364] width 156 height 18
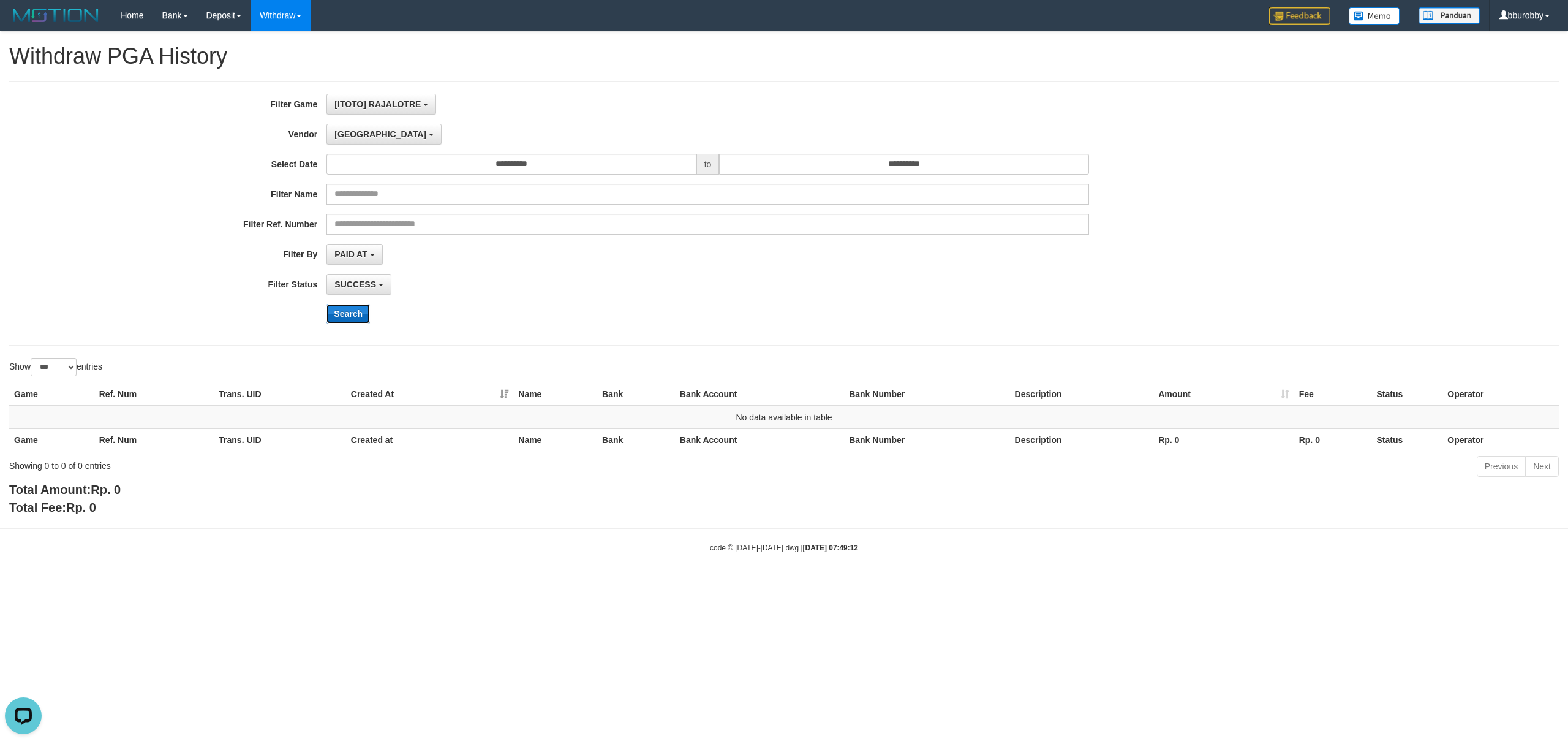
click at [343, 311] on button "Search" at bounding box center [348, 313] width 43 height 19
click at [361, 131] on button "Dubai" at bounding box center [384, 135] width 114 height 21
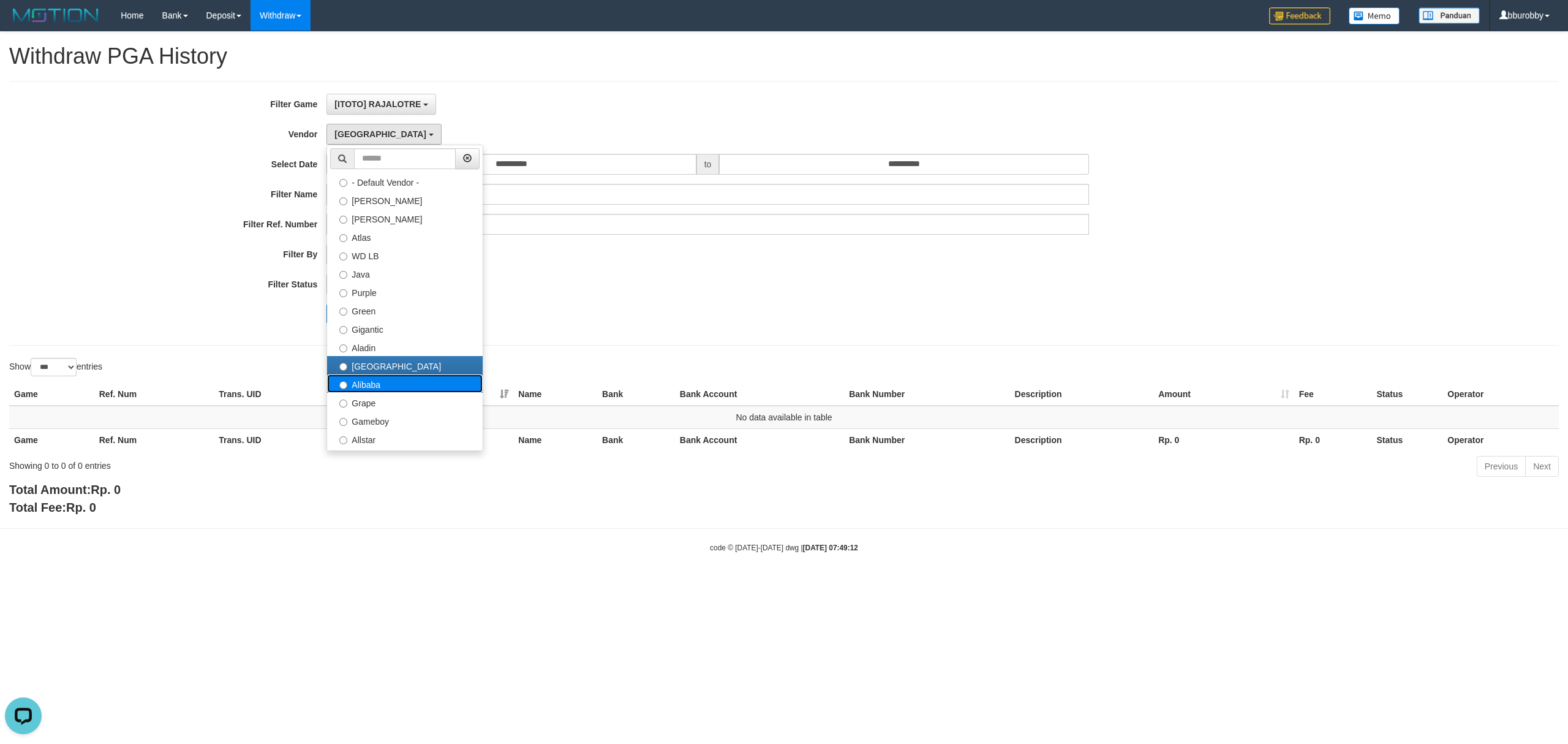
click at [365, 385] on label "Alibaba" at bounding box center [405, 383] width 156 height 18
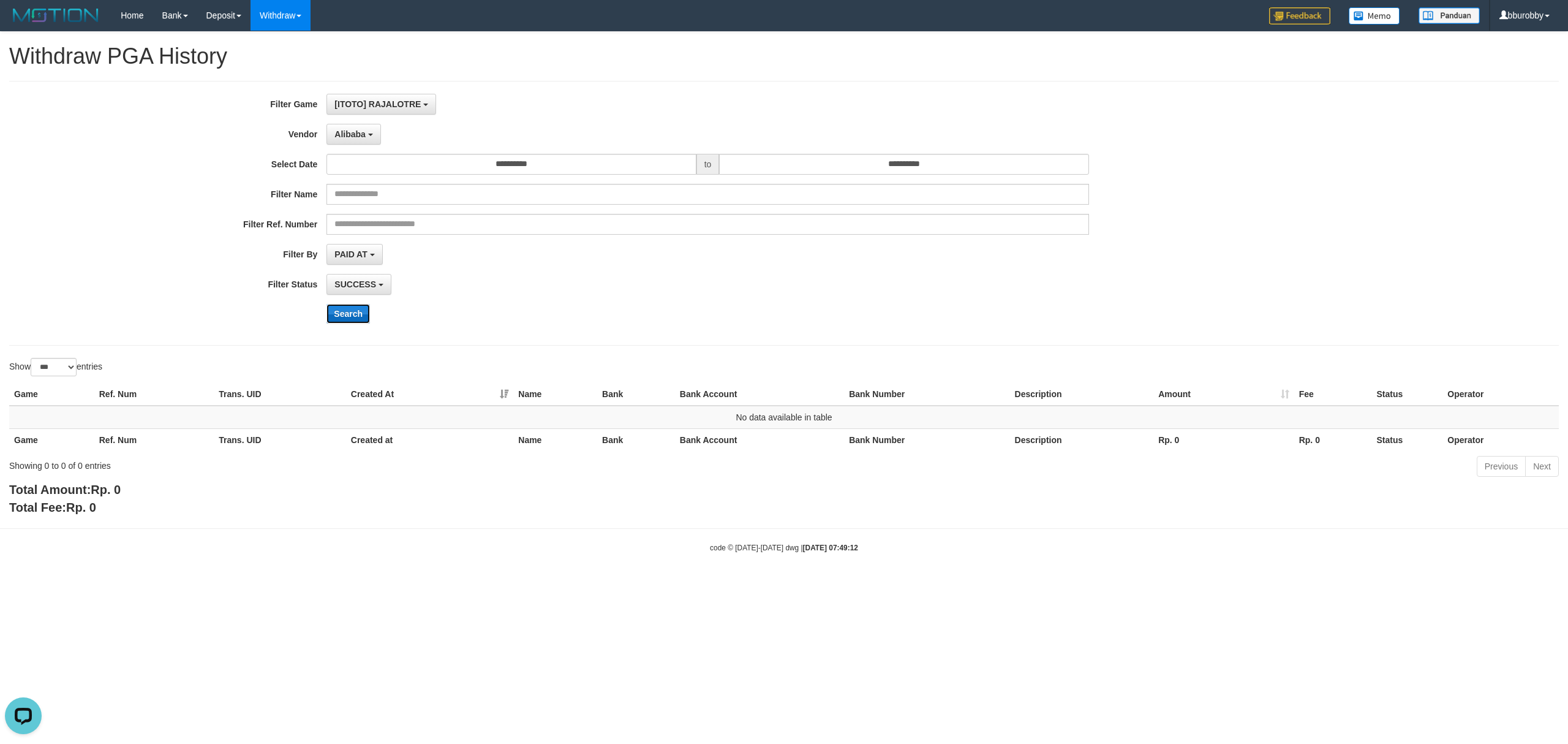
click at [354, 315] on button "Search" at bounding box center [348, 313] width 43 height 19
click at [361, 130] on span "Alibaba" at bounding box center [350, 134] width 31 height 10
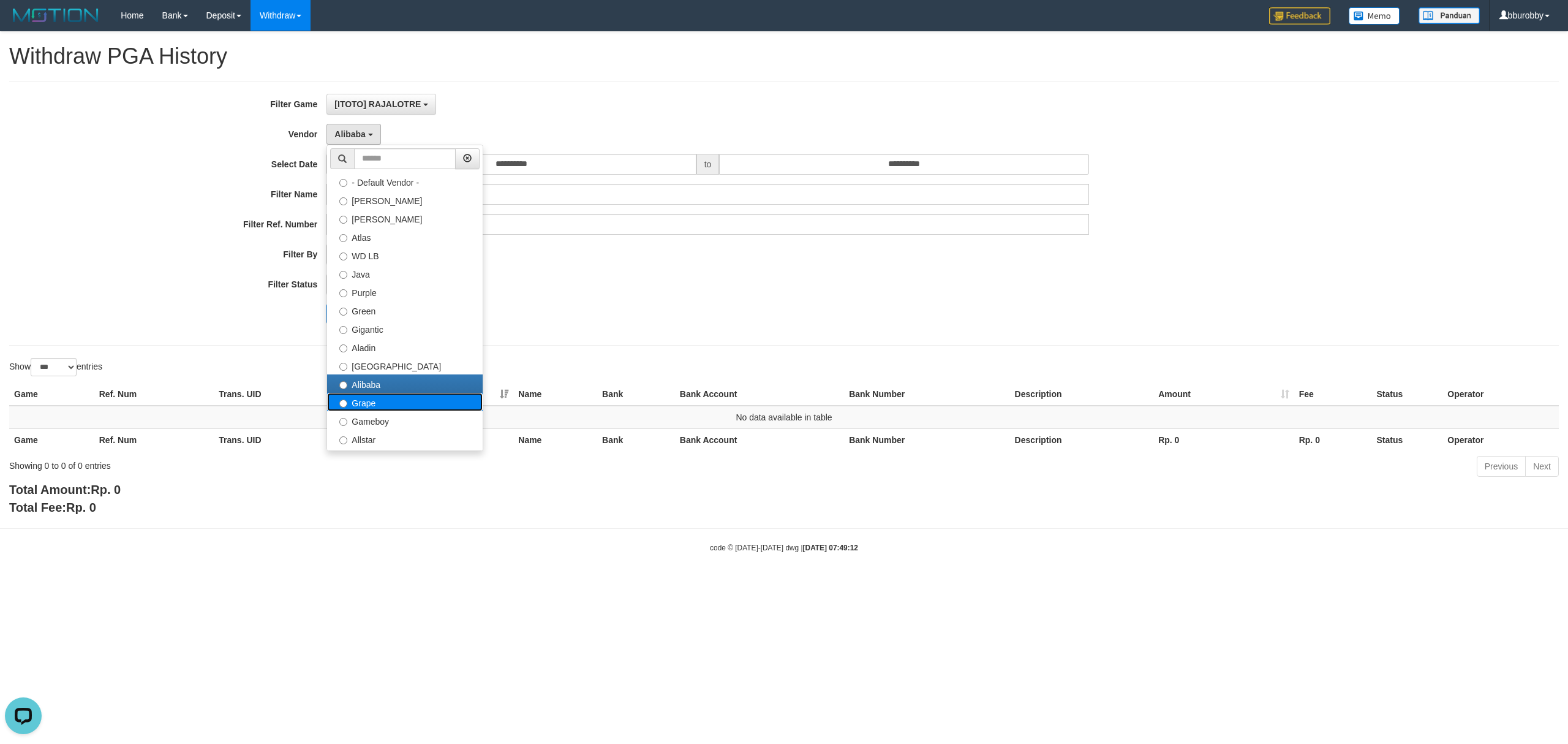
click at [420, 407] on label "Grape" at bounding box center [405, 401] width 156 height 18
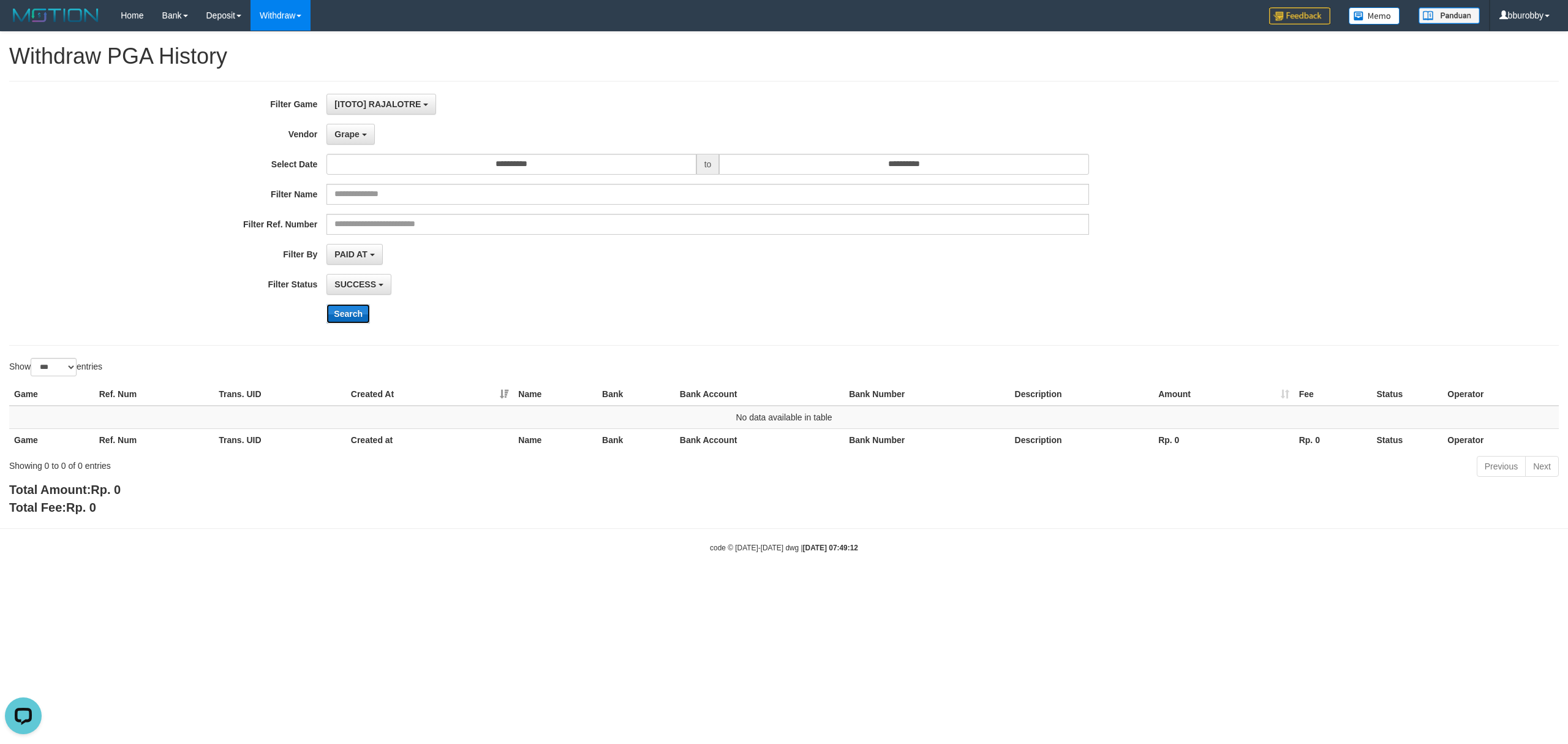
click at [339, 323] on button "Search" at bounding box center [348, 313] width 43 height 19
click at [363, 144] on button "Grape" at bounding box center [351, 135] width 48 height 21
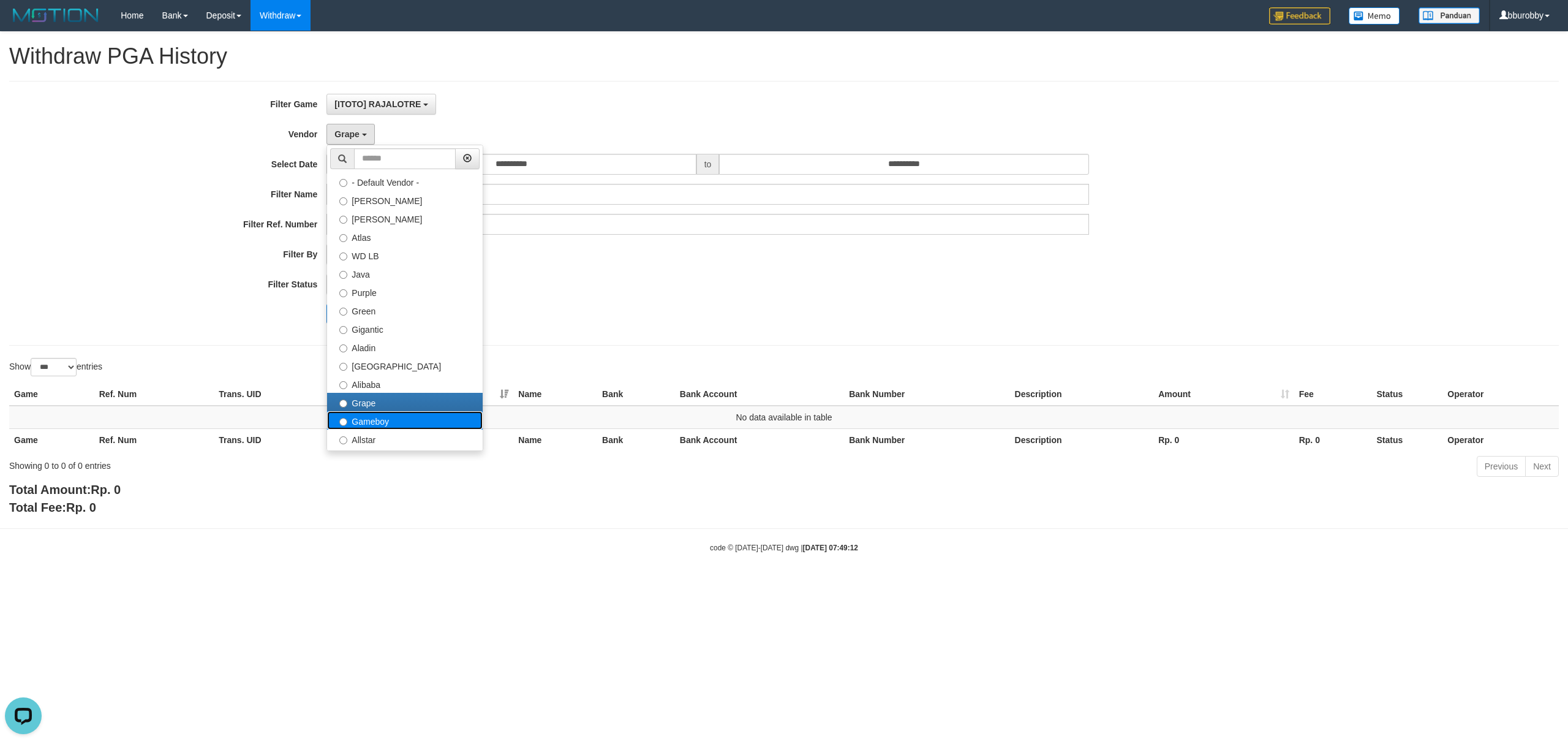
click at [393, 427] on label "Gameboy" at bounding box center [405, 420] width 156 height 18
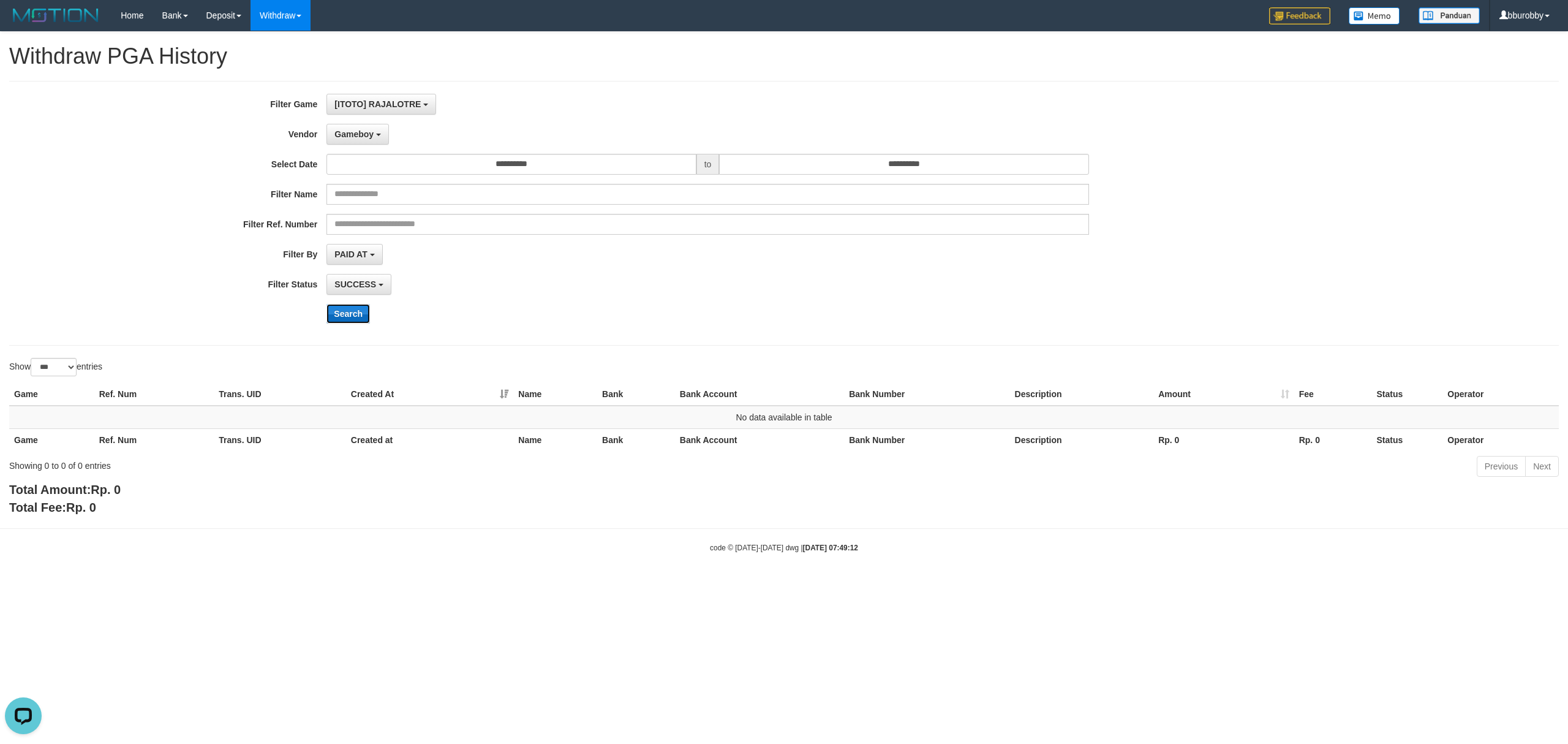
click at [356, 315] on button "Search" at bounding box center [348, 313] width 43 height 19
click at [341, 137] on span "Gameboy" at bounding box center [354, 134] width 39 height 10
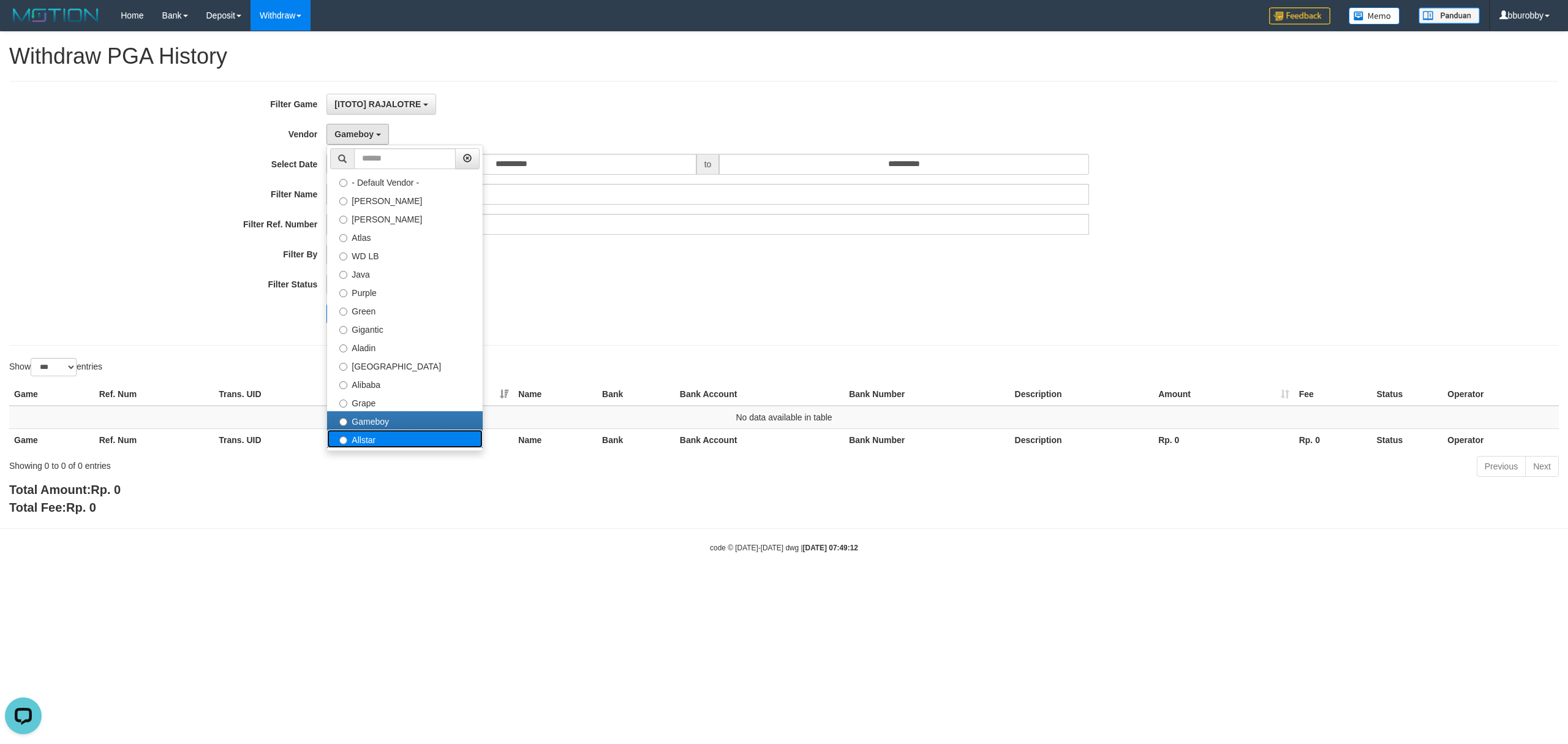
click at [410, 445] on label "Allstar" at bounding box center [405, 438] width 156 height 18
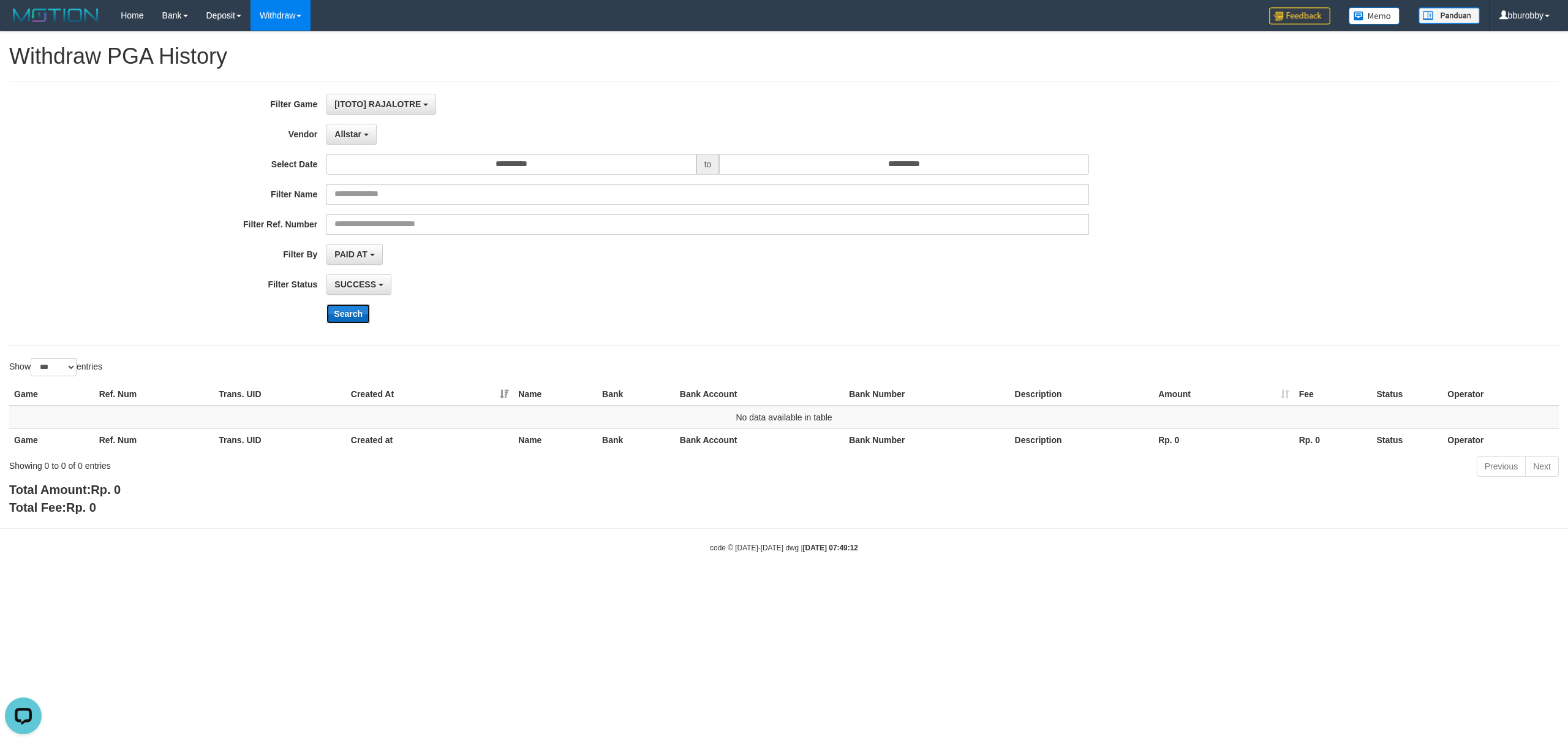
click at [352, 314] on button "Search" at bounding box center [348, 313] width 43 height 19
click at [367, 134] on b "button" at bounding box center [366, 135] width 5 height 3
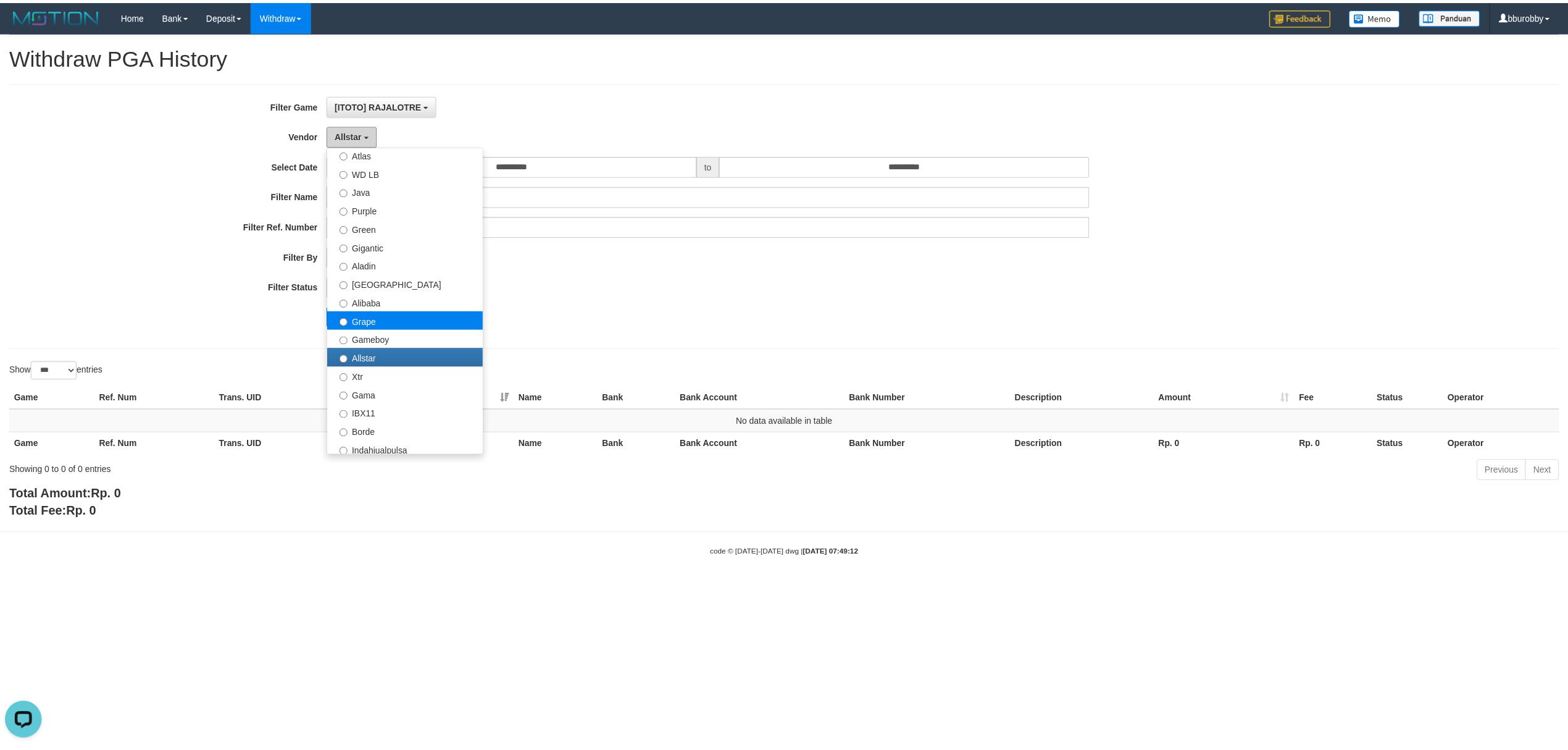
scroll to position [247, 0]
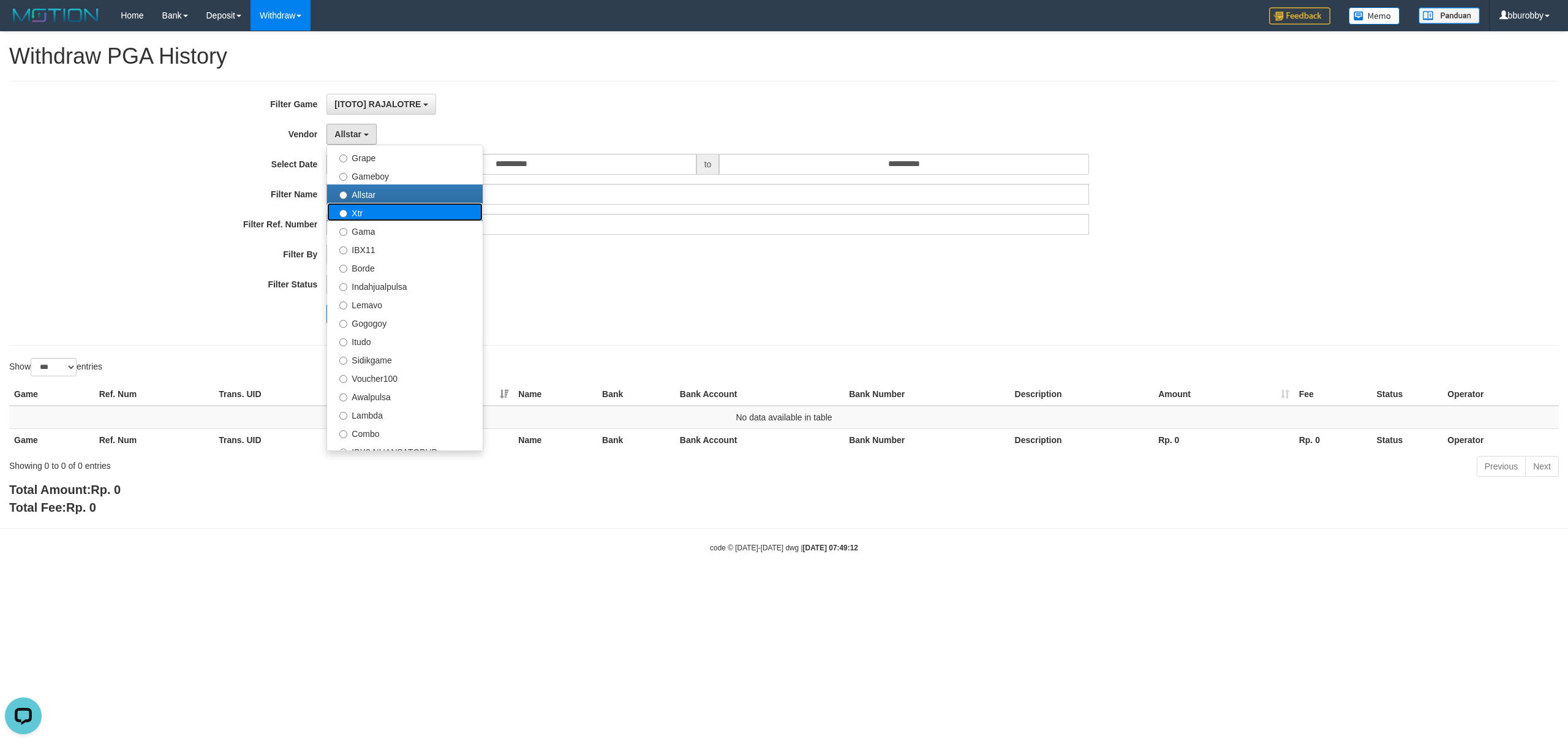
click at [391, 220] on label "Xtr" at bounding box center [405, 211] width 156 height 18
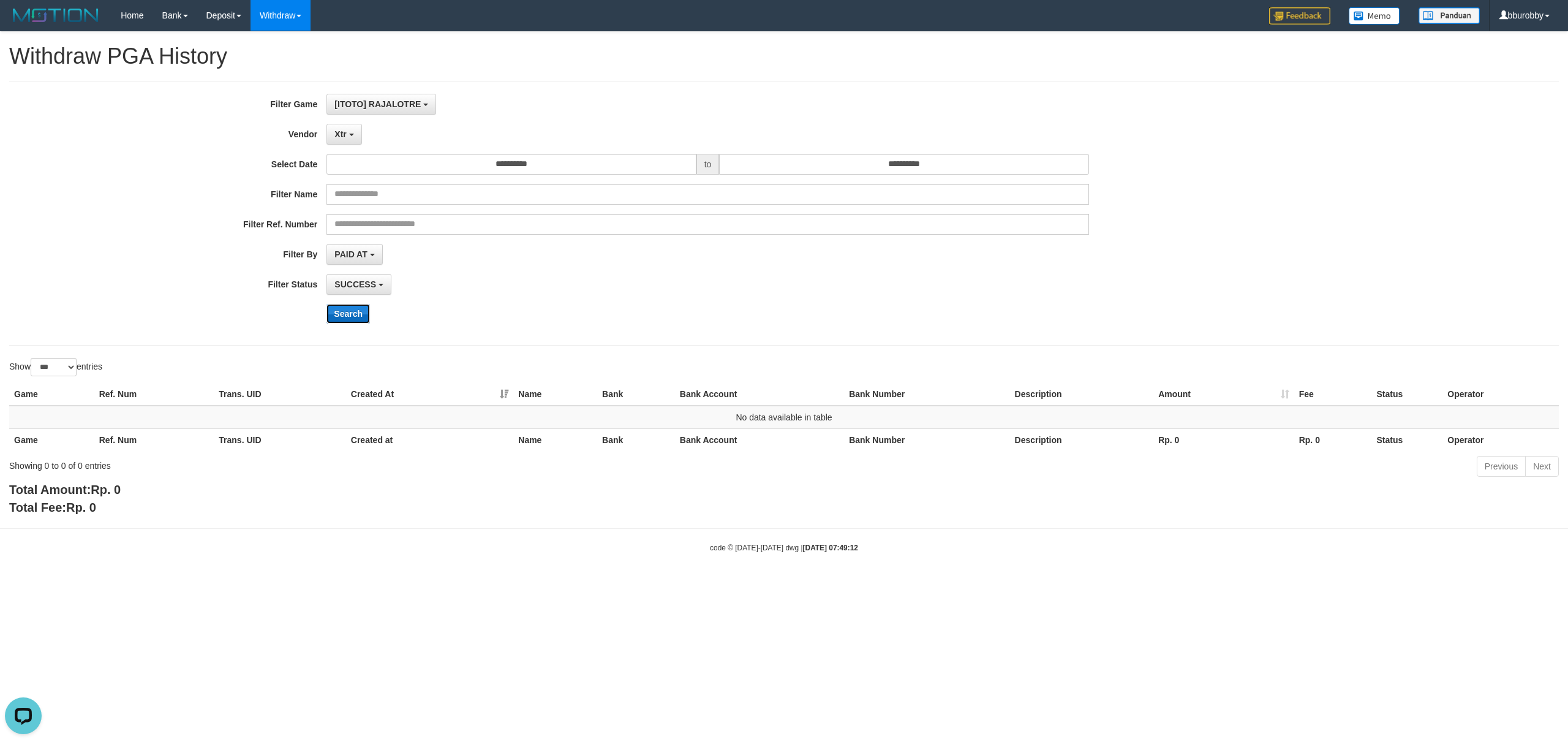
click at [347, 313] on button "Search" at bounding box center [348, 313] width 43 height 19
click at [349, 143] on button "Xtr" at bounding box center [344, 135] width 35 height 21
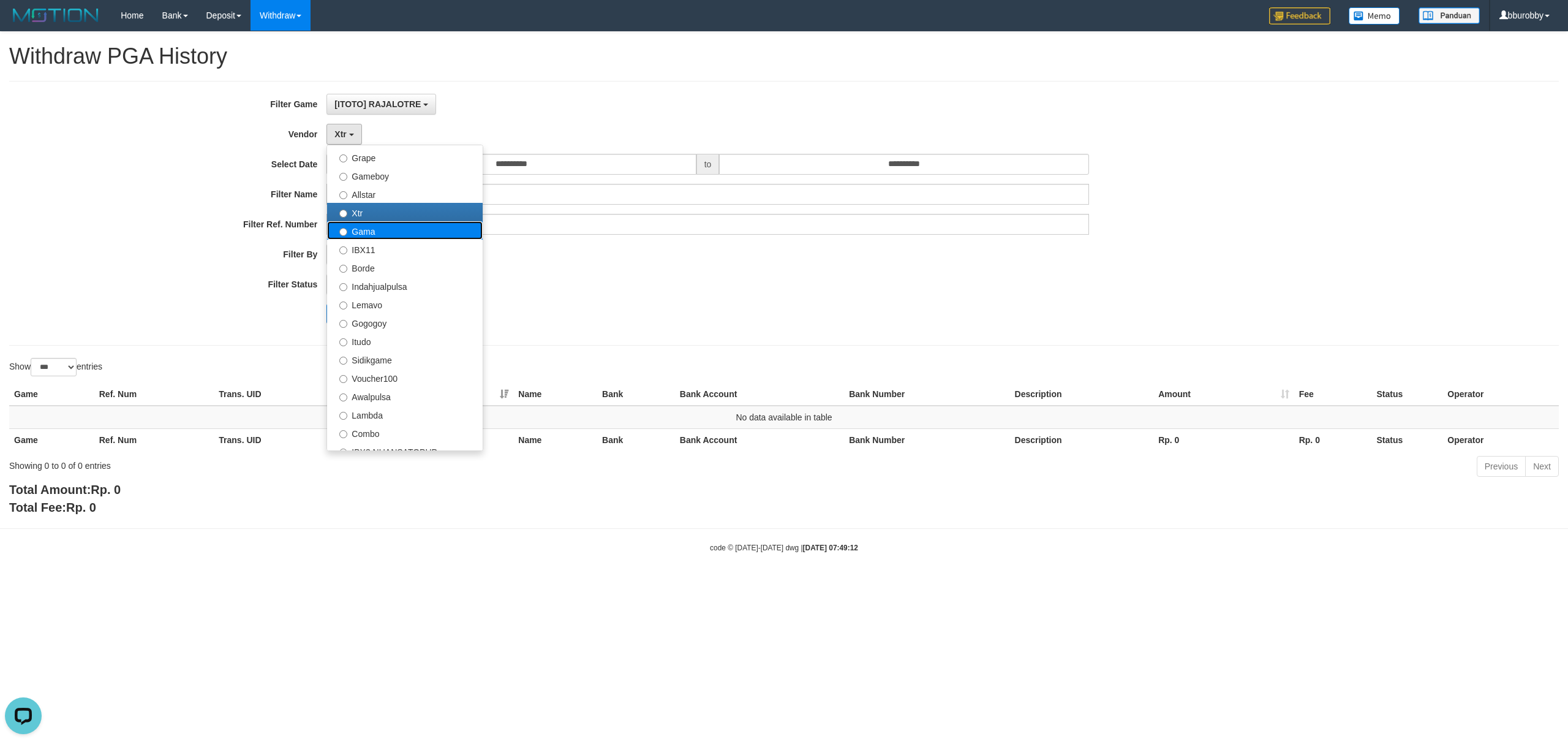
click at [390, 234] on label "Gama" at bounding box center [405, 230] width 156 height 18
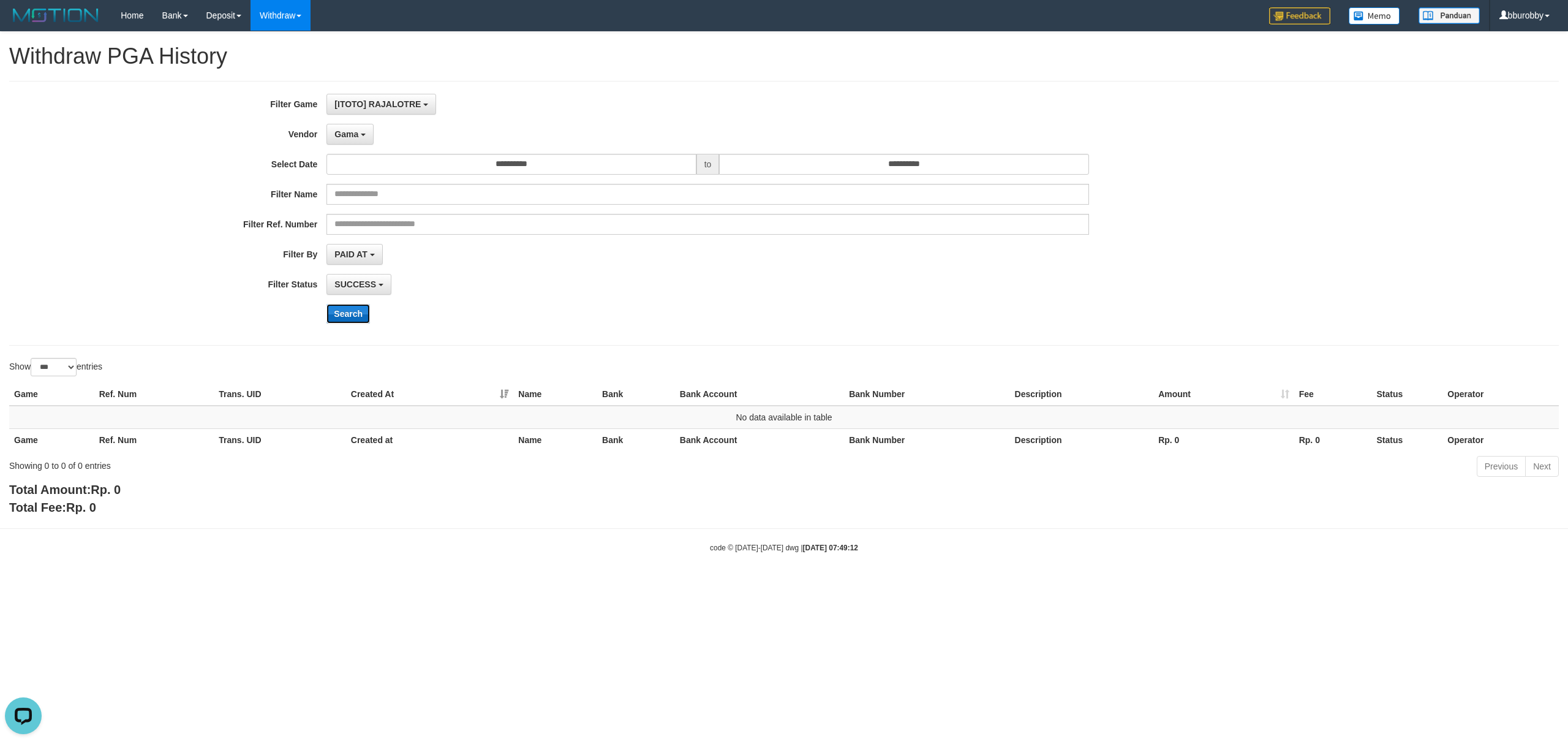
click at [343, 313] on button "Search" at bounding box center [348, 313] width 43 height 19
click at [347, 128] on button "Gama" at bounding box center [350, 135] width 47 height 21
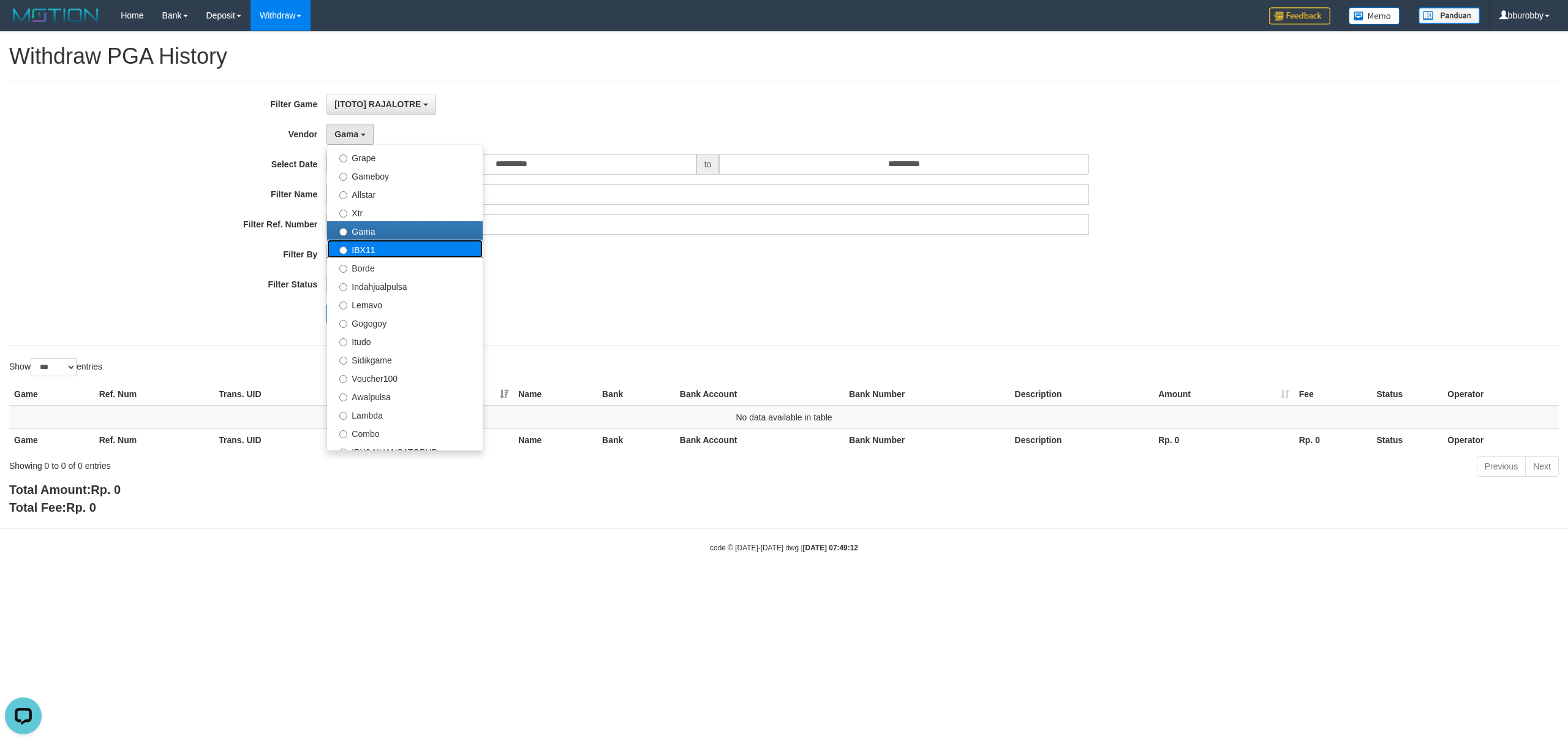
click at [384, 255] on label "IBX11" at bounding box center [405, 248] width 156 height 18
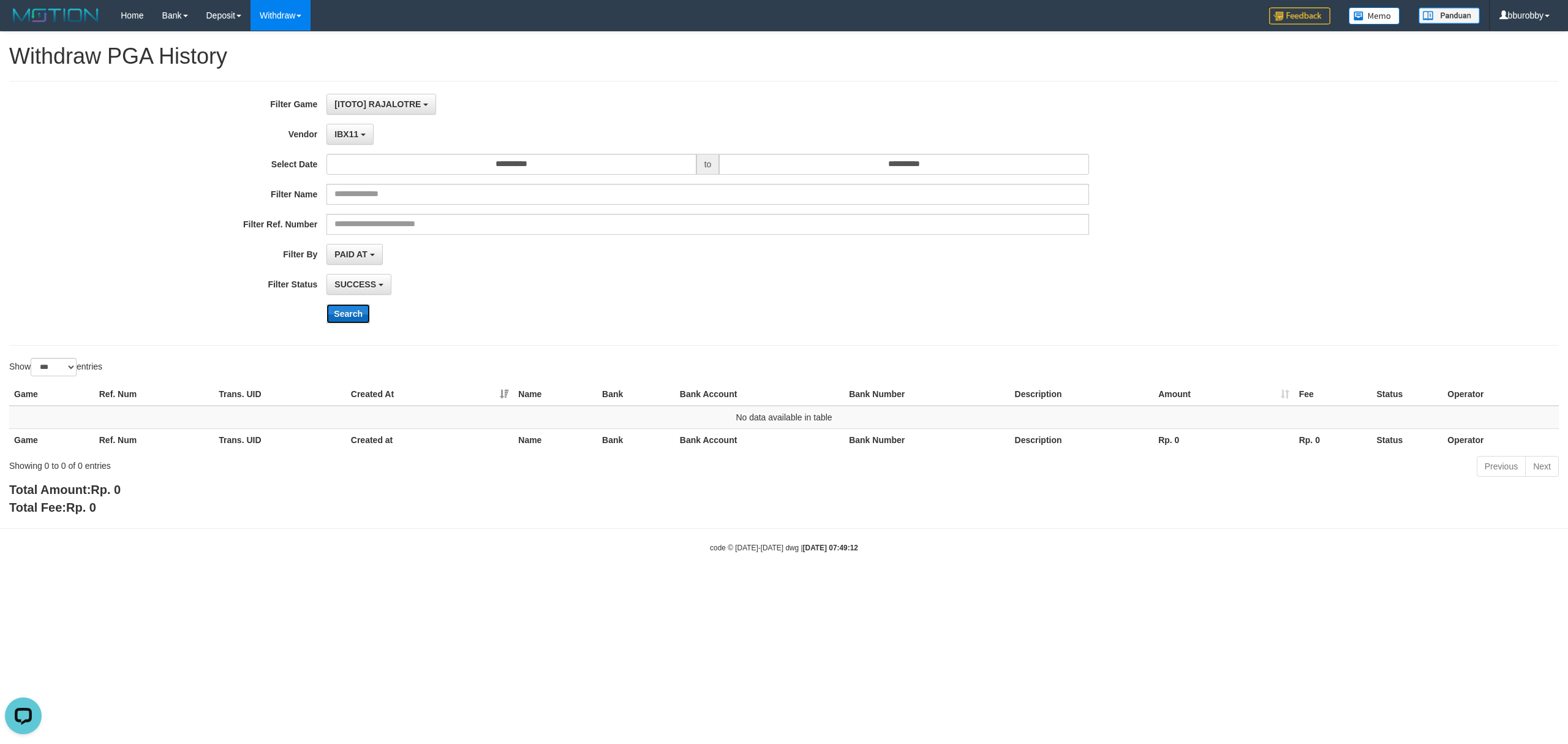
click at [350, 311] on button "Search" at bounding box center [348, 313] width 43 height 19
click at [356, 137] on span "IBX11" at bounding box center [346, 134] width 24 height 10
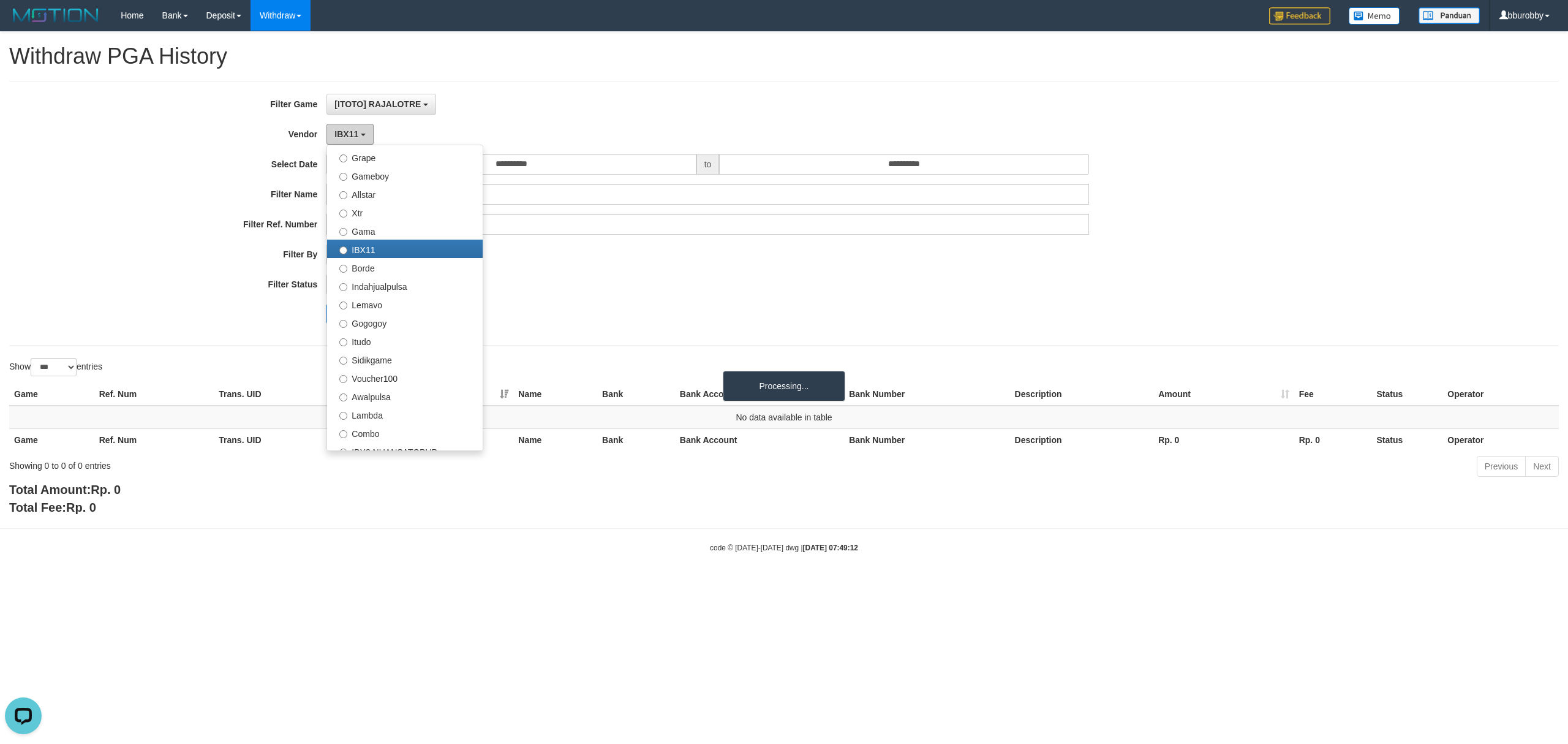
click at [356, 137] on span "IBX11" at bounding box center [346, 134] width 24 height 10
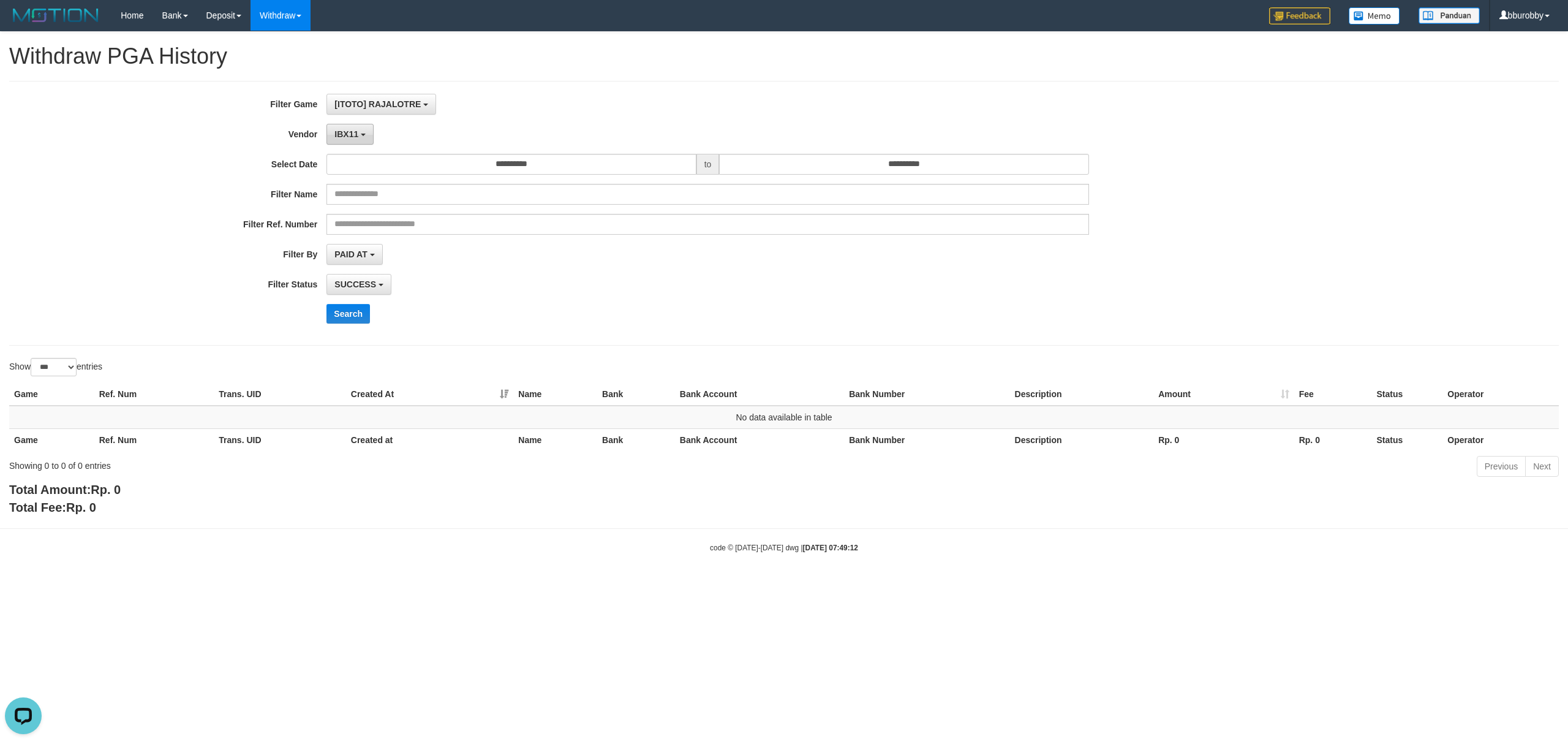
click at [356, 137] on span "IBX11" at bounding box center [346, 134] width 24 height 10
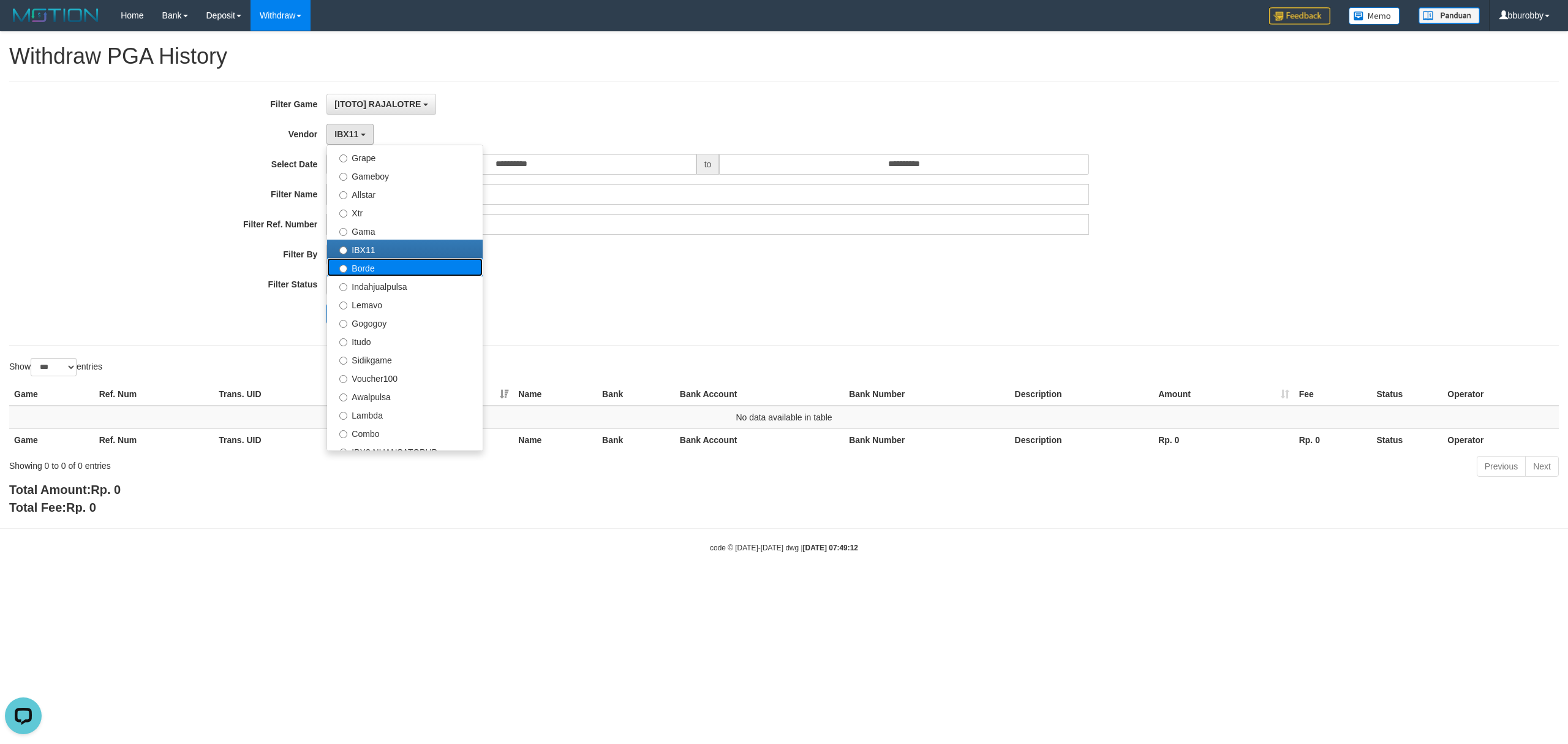
click at [395, 272] on label "Borde" at bounding box center [405, 266] width 156 height 18
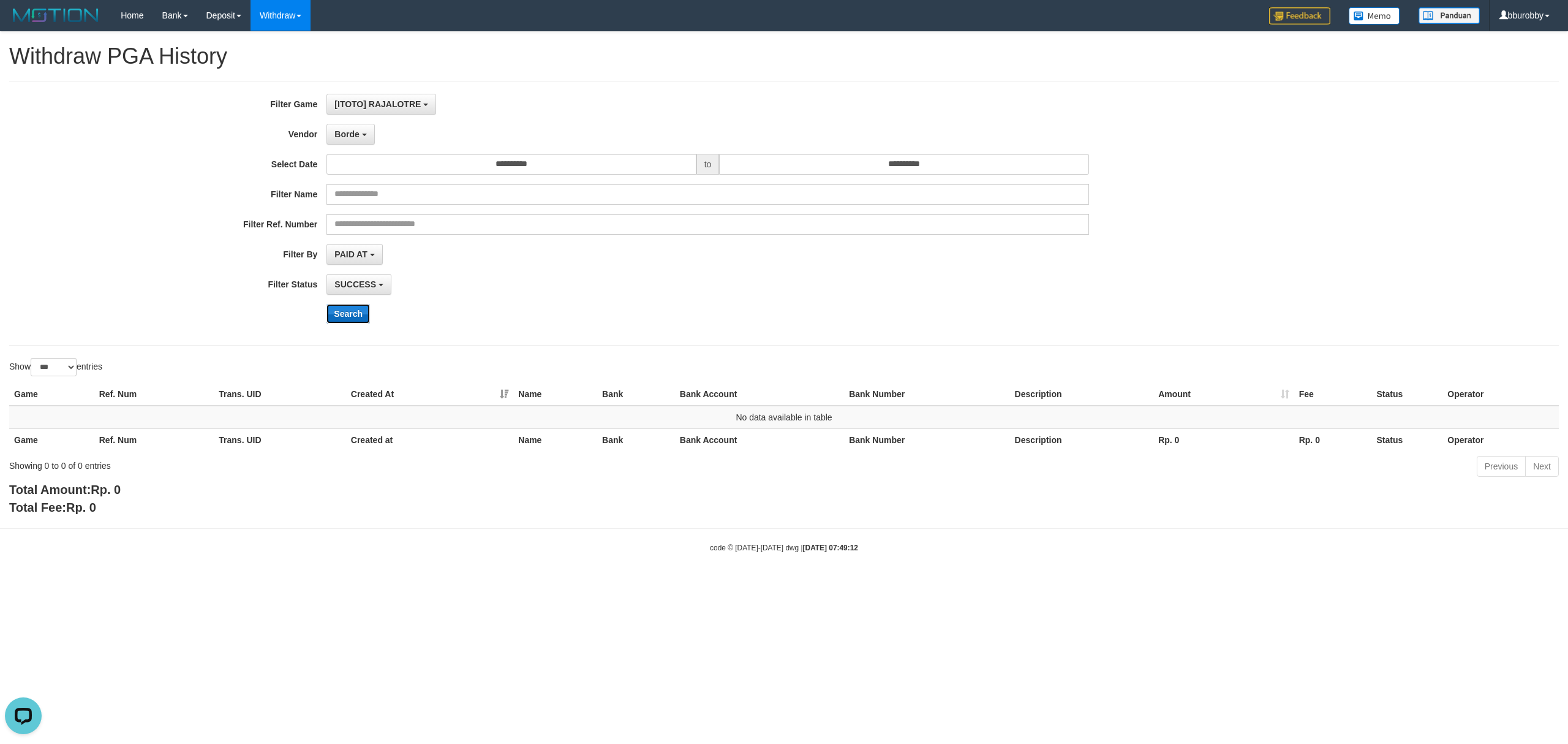
click at [349, 307] on button "Search" at bounding box center [348, 313] width 43 height 19
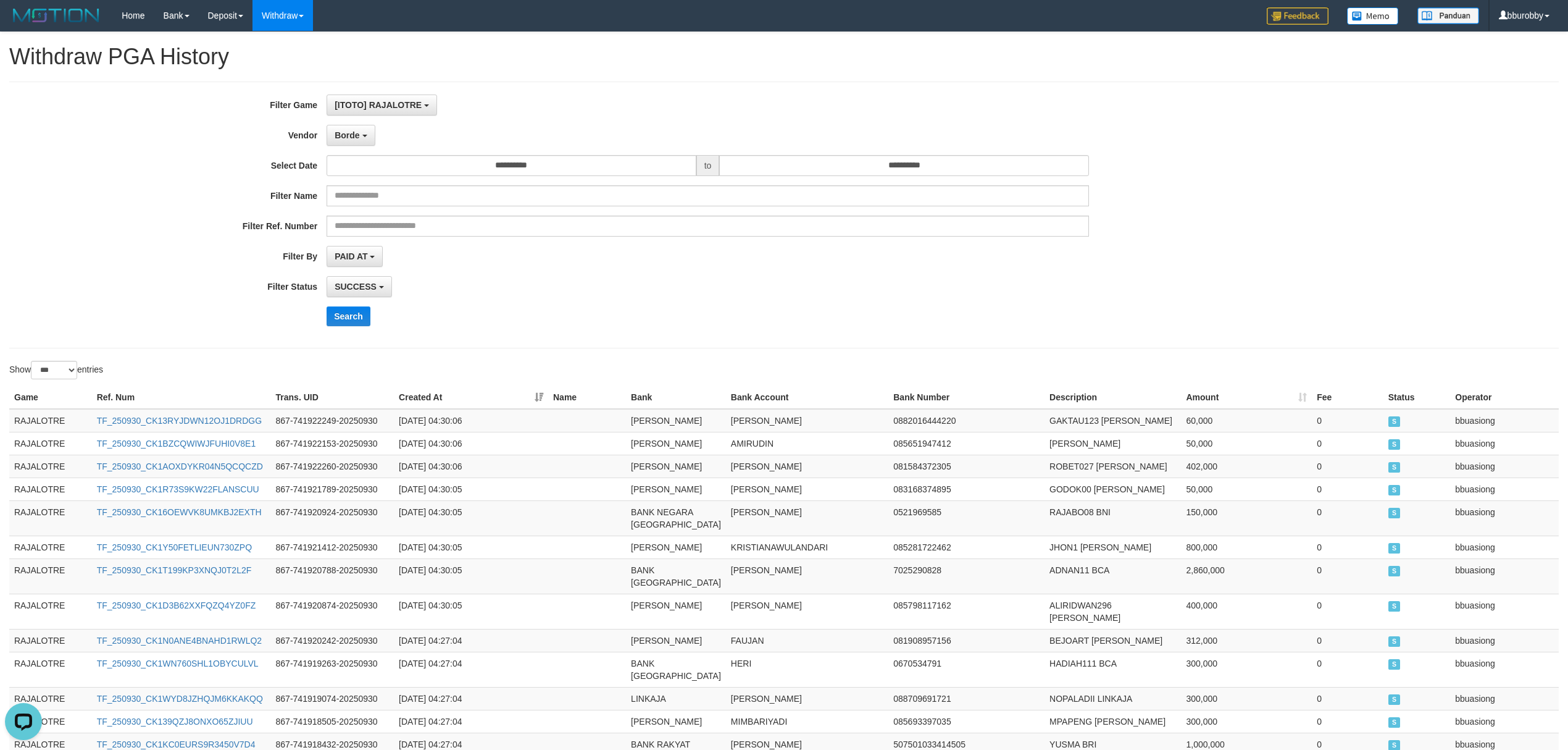
click at [616, 304] on div "**********" at bounding box center [653, 214] width 1307 height 241
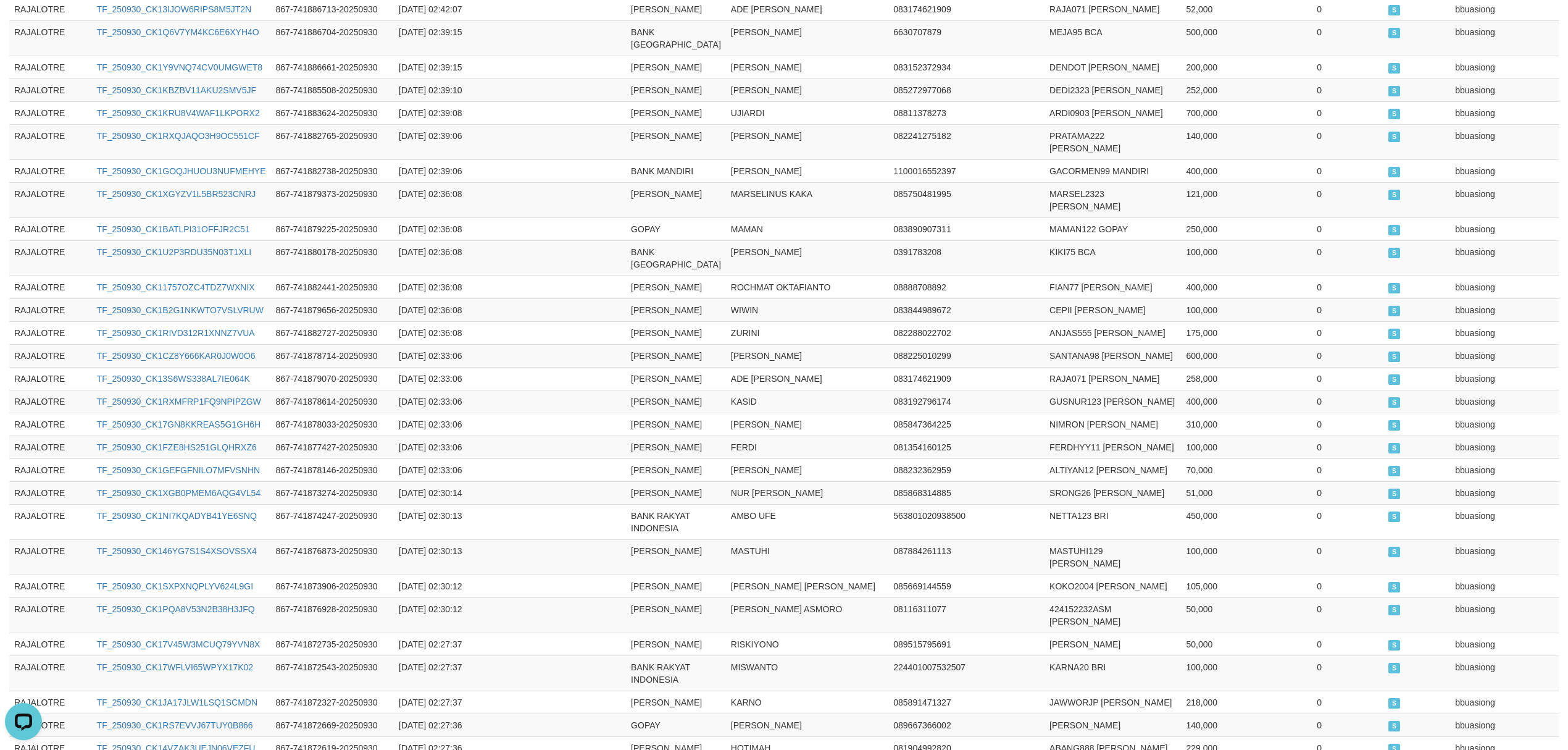
scroll to position [2407, 0]
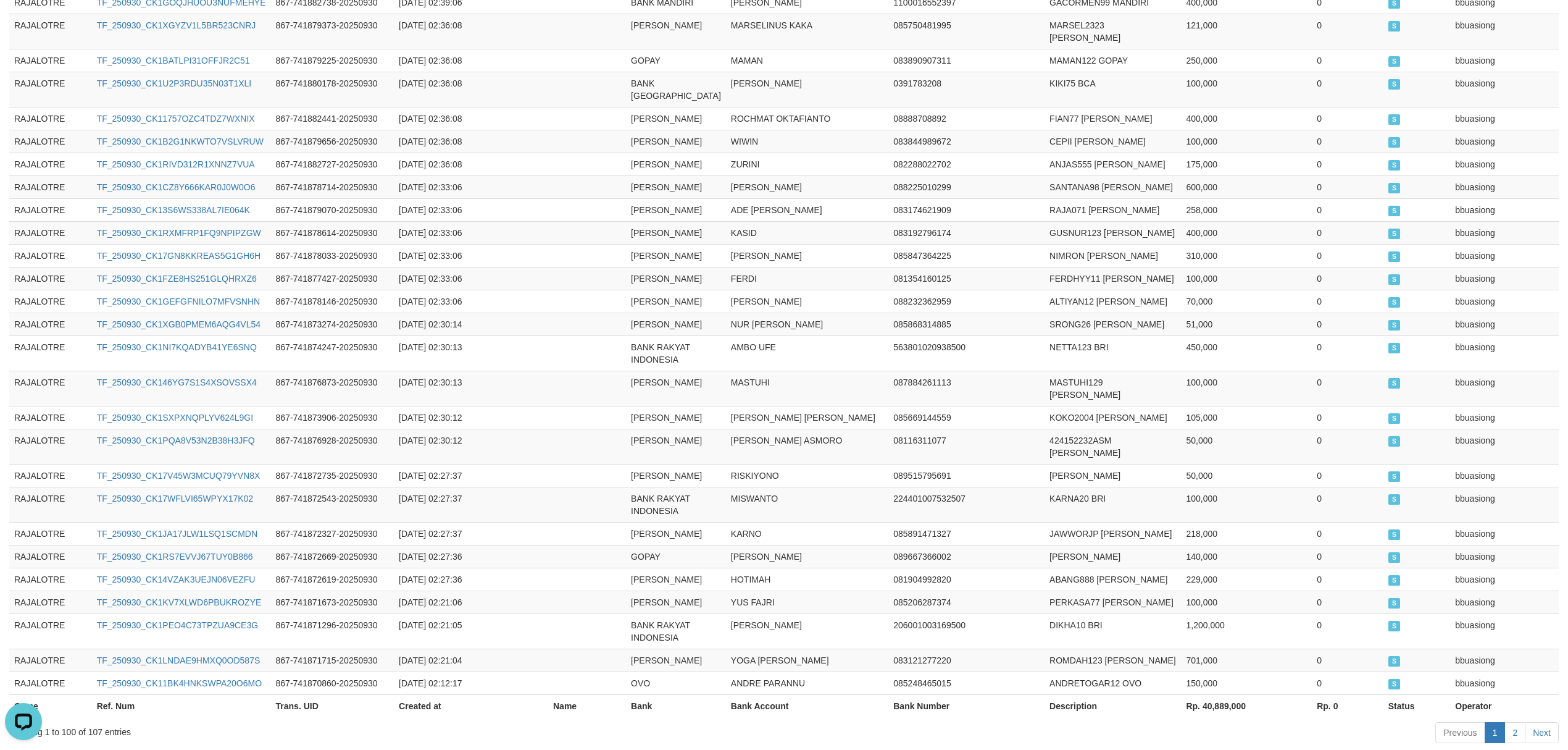
click at [151, 749] on span "Rp. 44,925,000" at bounding box center [134, 756] width 85 height 14
copy span "44,925,000"
click at [566, 486] on td at bounding box center [587, 504] width 77 height 35
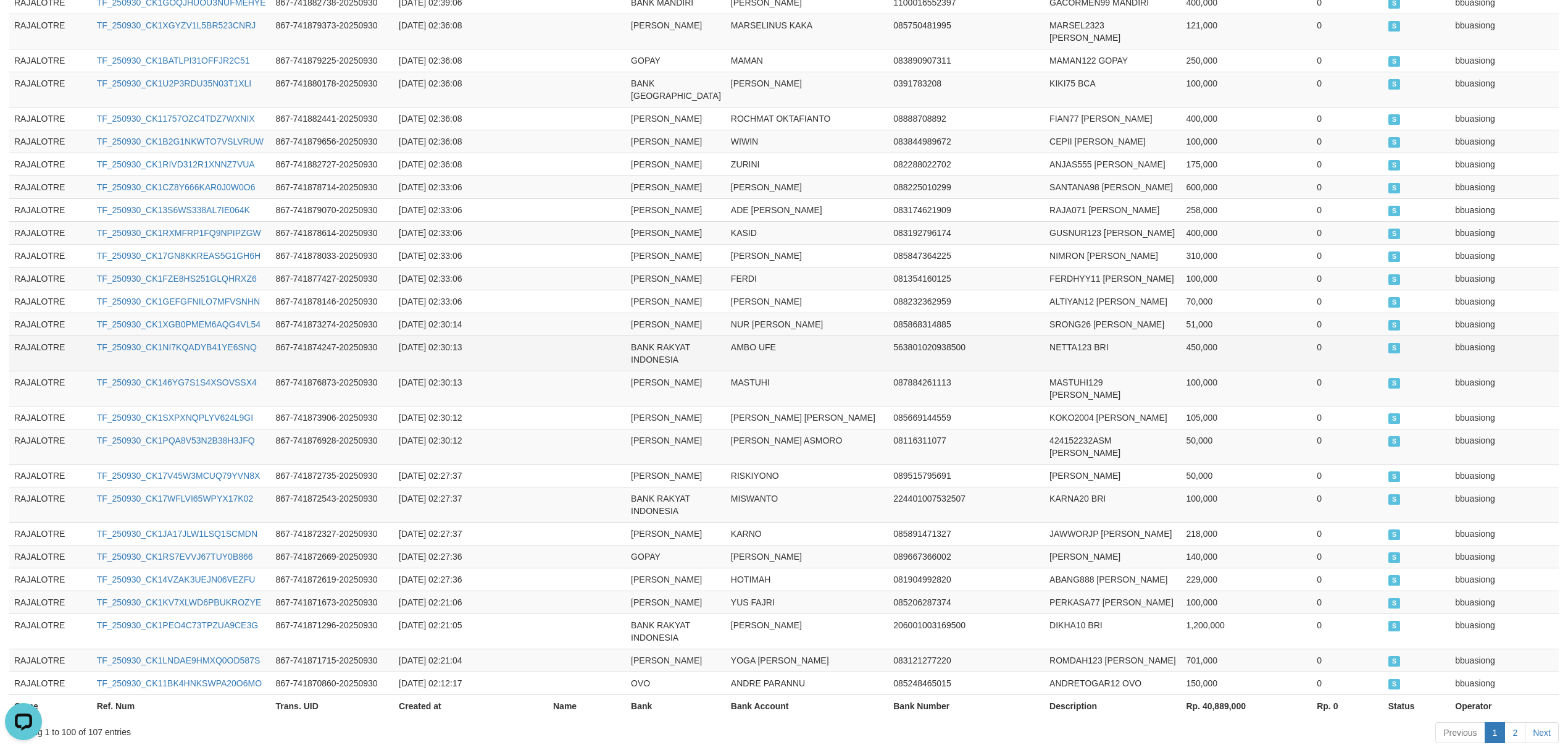
click at [594, 335] on td at bounding box center [587, 353] width 77 height 35
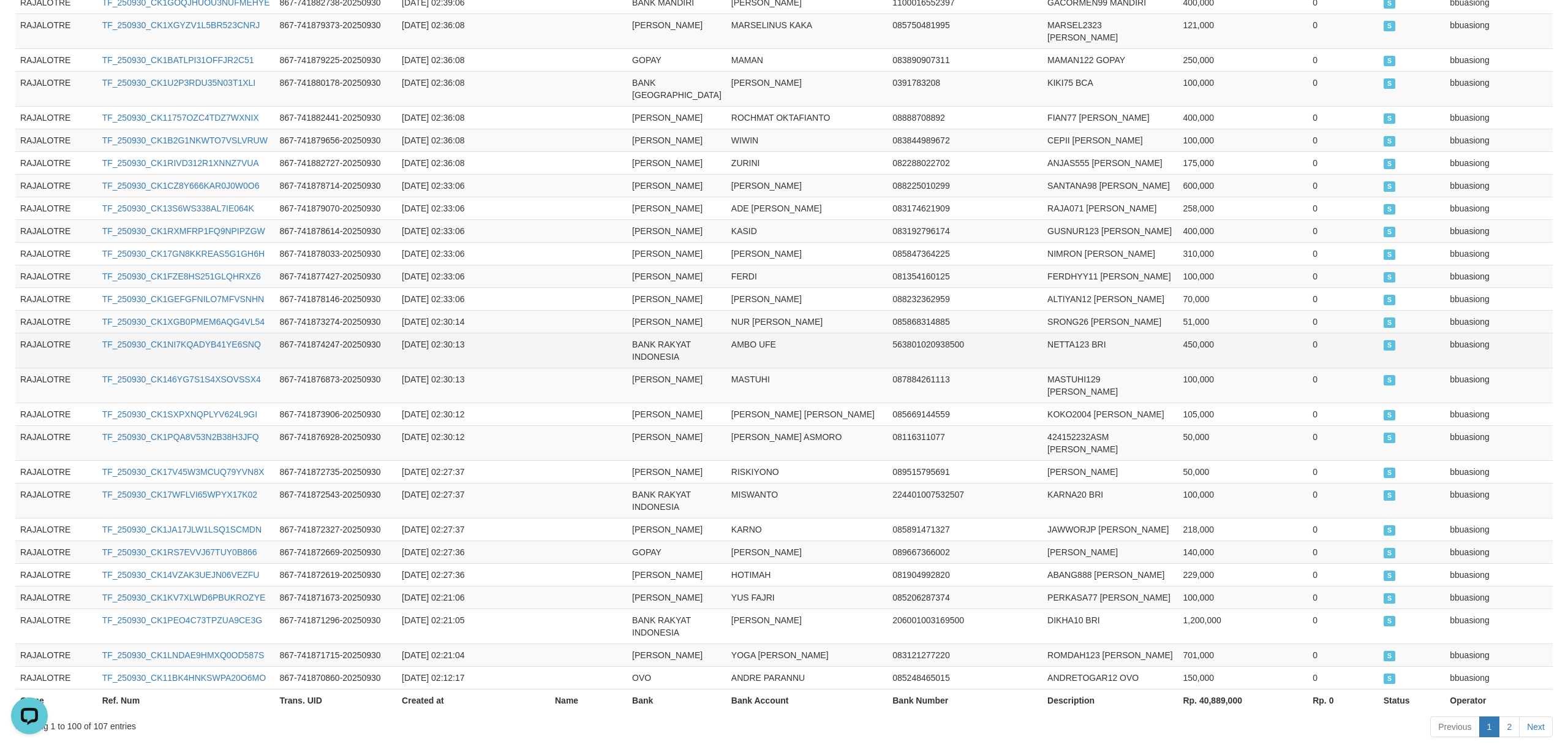
scroll to position [0, 0]
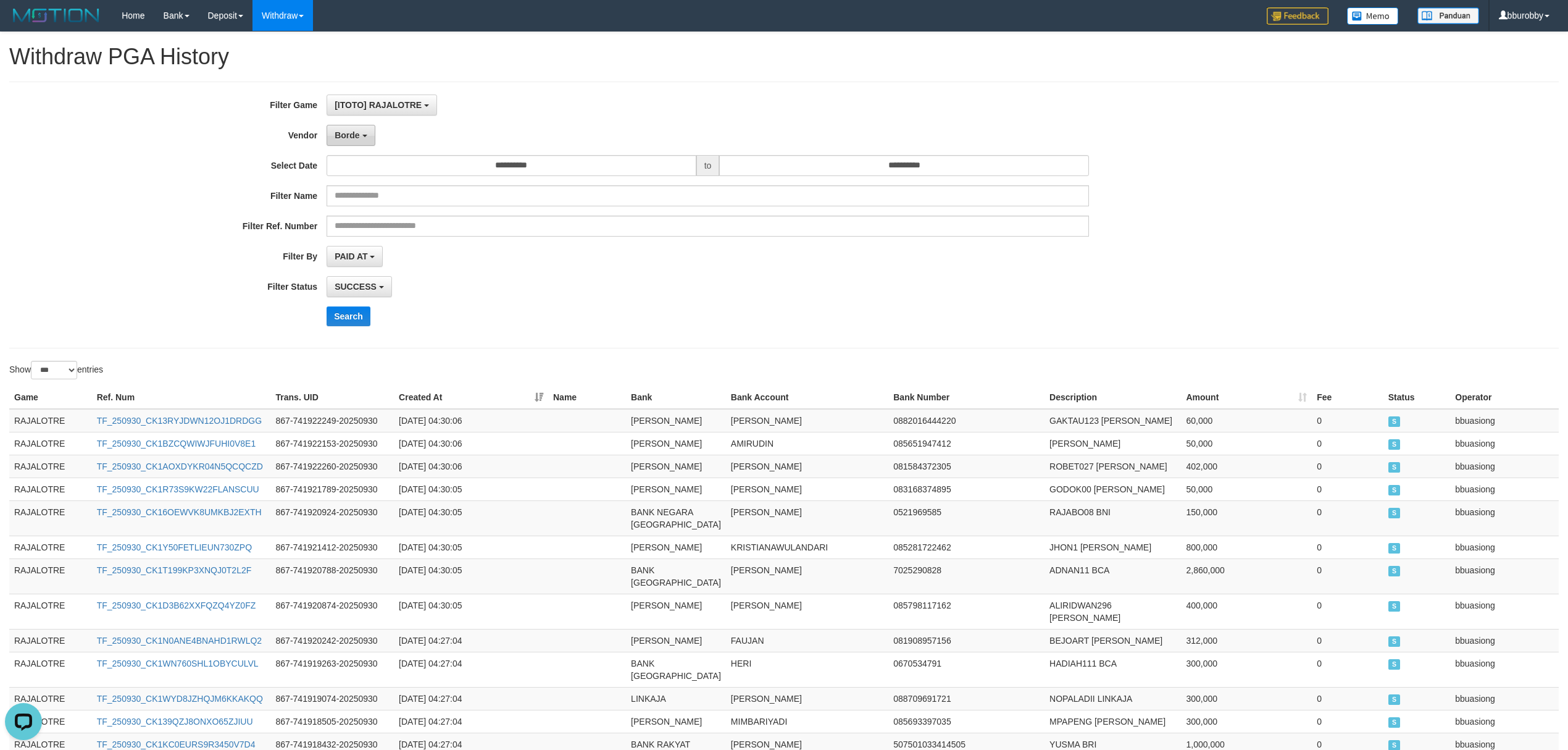
click at [358, 140] on span "Borde" at bounding box center [346, 135] width 24 height 10
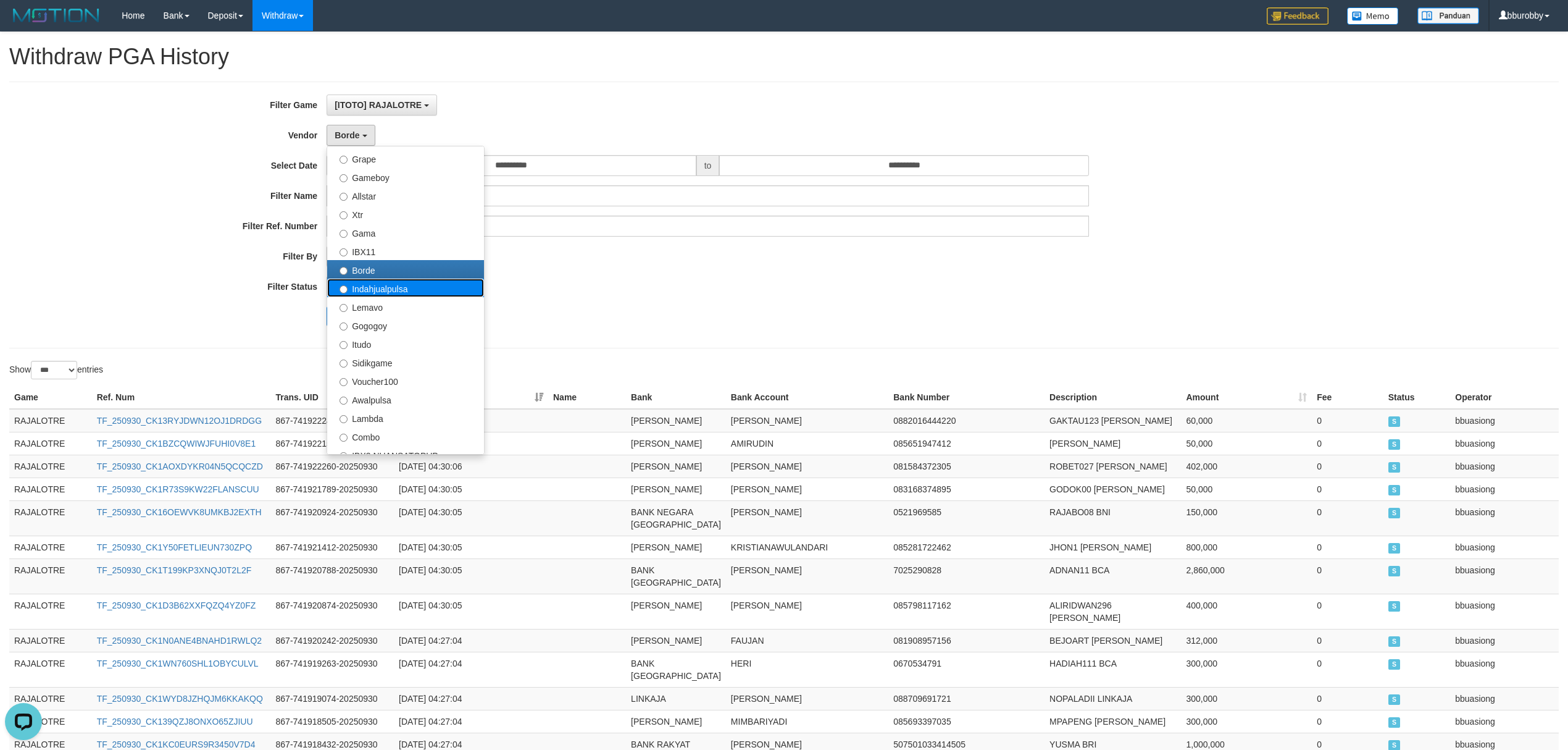
click at [392, 295] on label "Indahjualpulsa" at bounding box center [406, 287] width 157 height 18
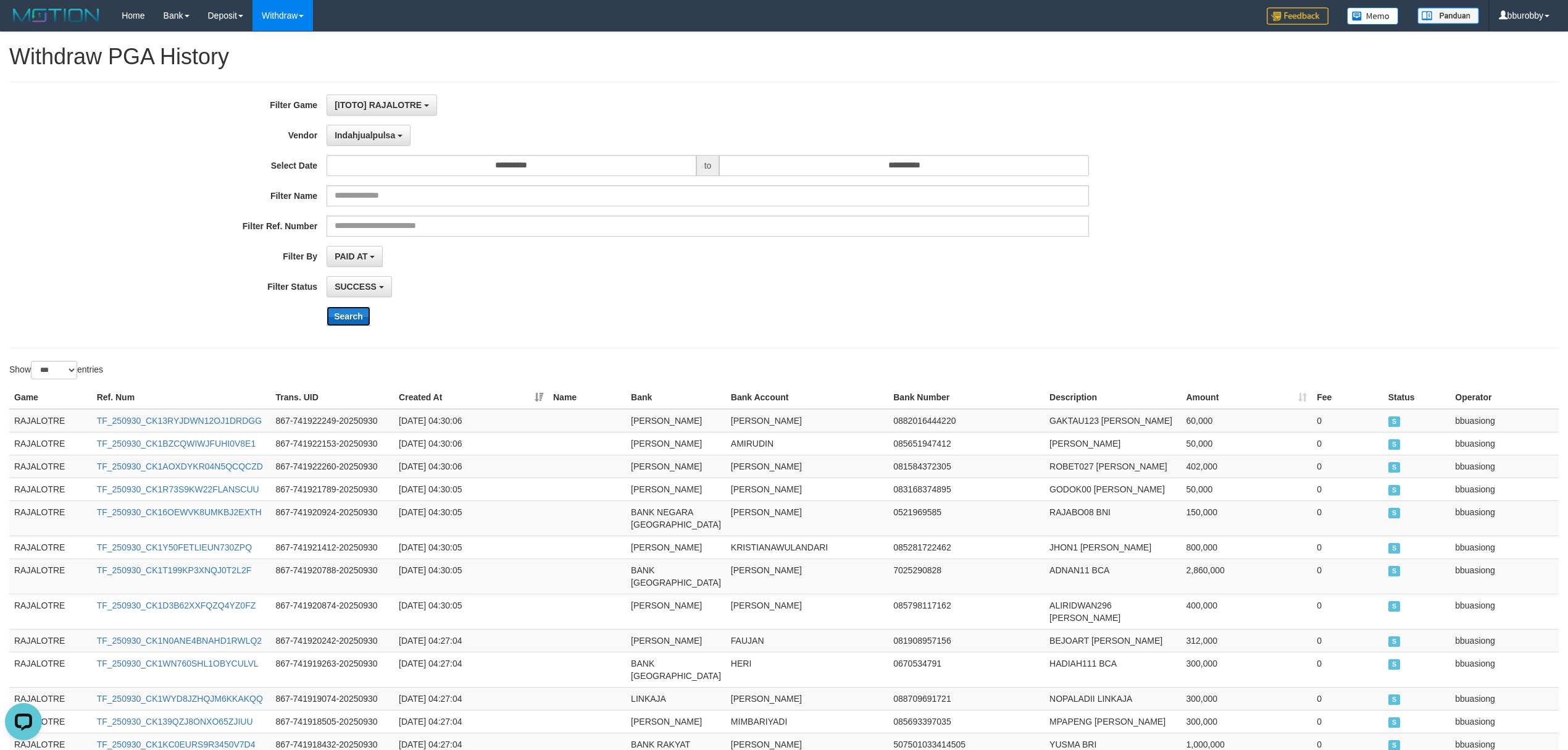
click at [358, 319] on button "Search" at bounding box center [348, 316] width 44 height 19
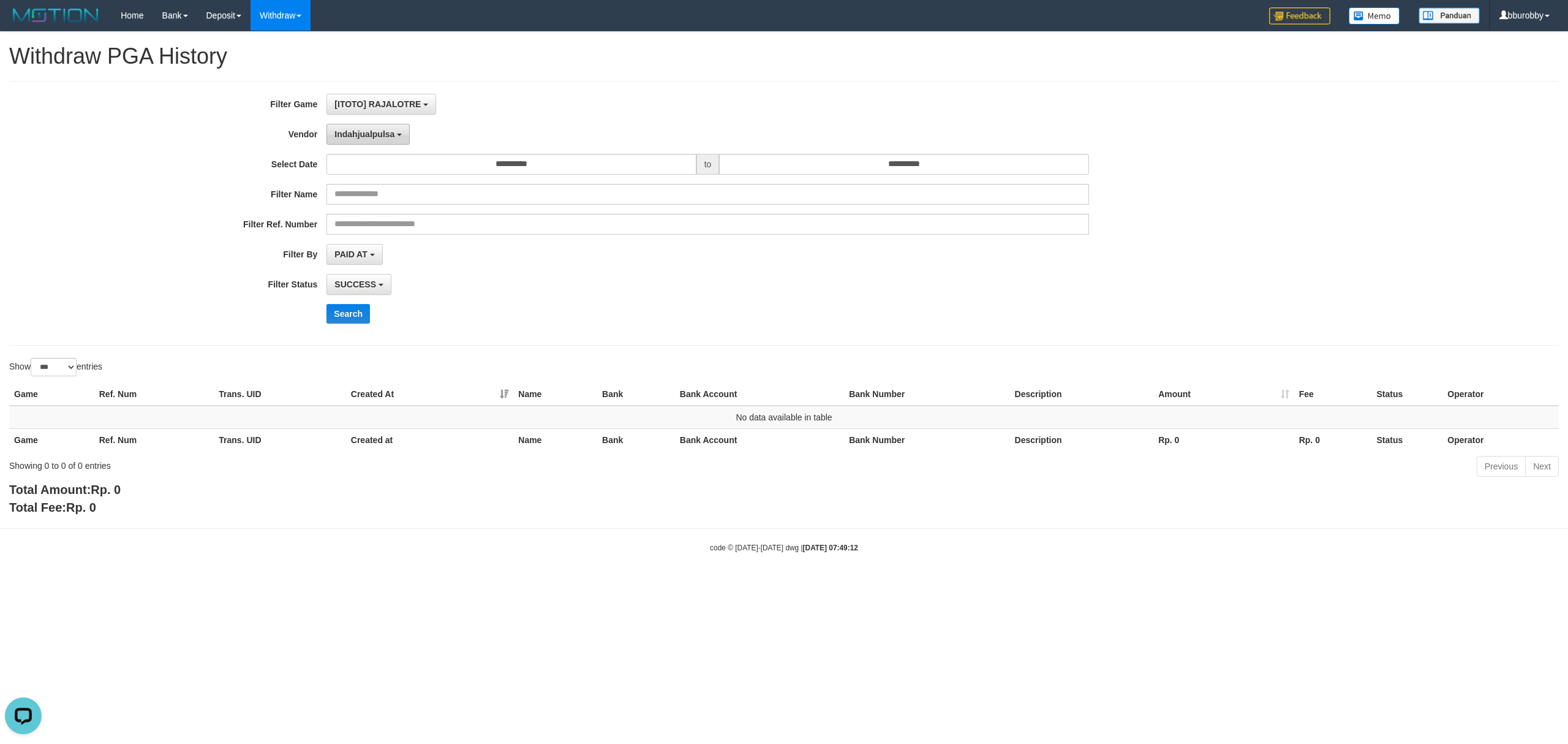
click at [365, 131] on span "Indahjualpulsa" at bounding box center [364, 134] width 60 height 10
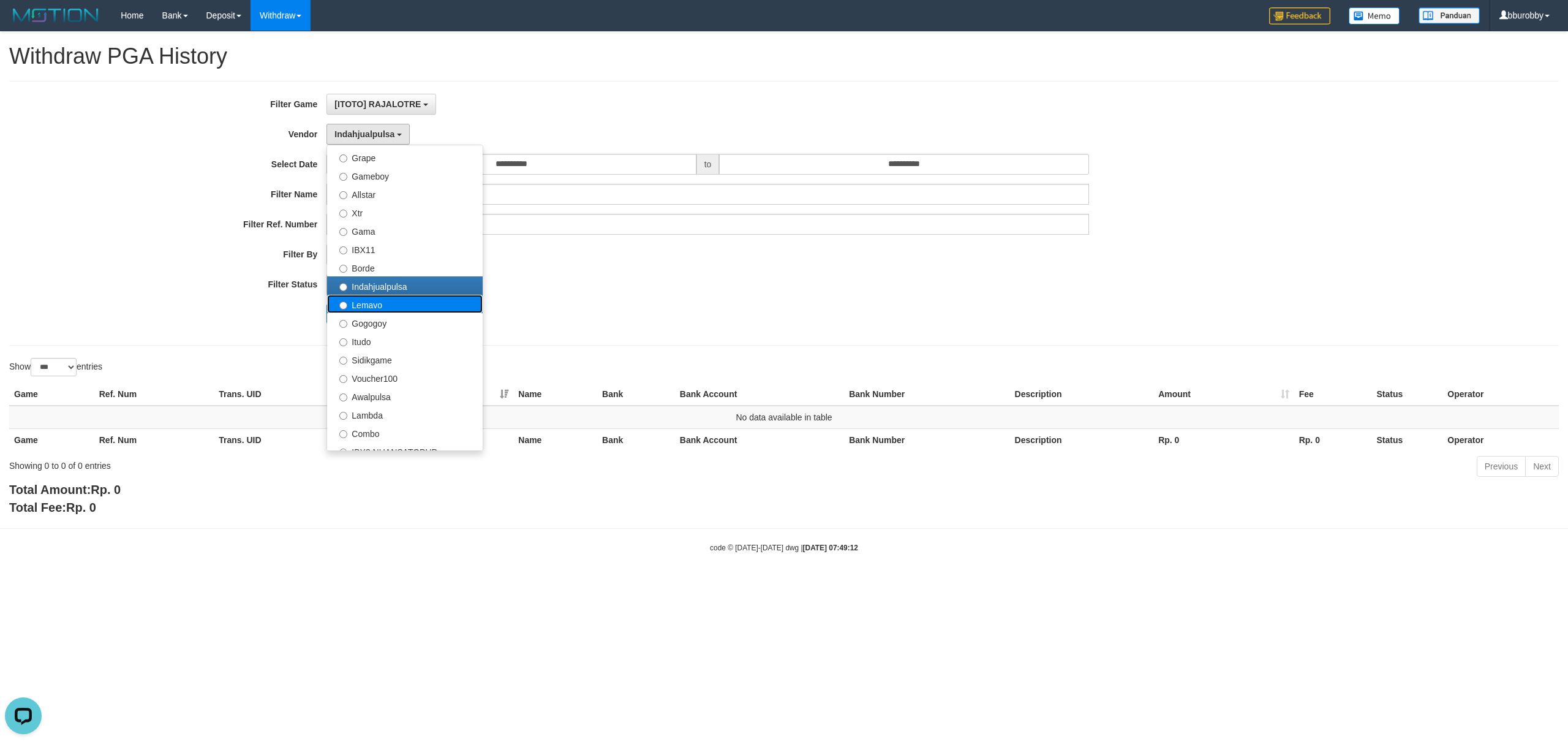
click at [403, 308] on label "Lemavo" at bounding box center [405, 304] width 156 height 18
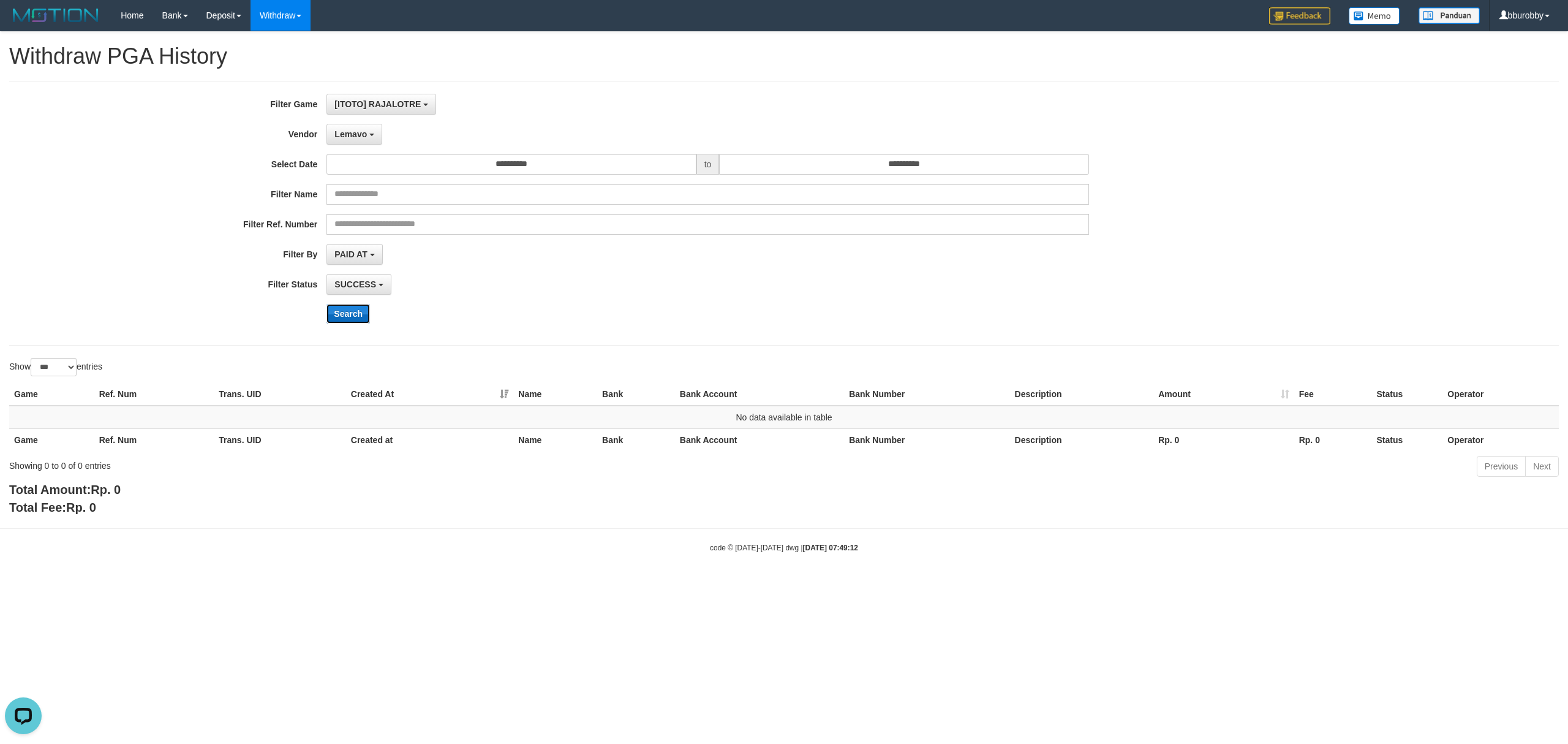
click at [351, 320] on button "Search" at bounding box center [348, 313] width 43 height 19
click at [370, 138] on button "Lemavo" at bounding box center [355, 135] width 56 height 21
click at [386, 324] on label "Gogogoy" at bounding box center [405, 322] width 156 height 18
click at [361, 305] on button "Search" at bounding box center [348, 313] width 43 height 19
click at [359, 134] on span "Gogogoy" at bounding box center [353, 134] width 37 height 10
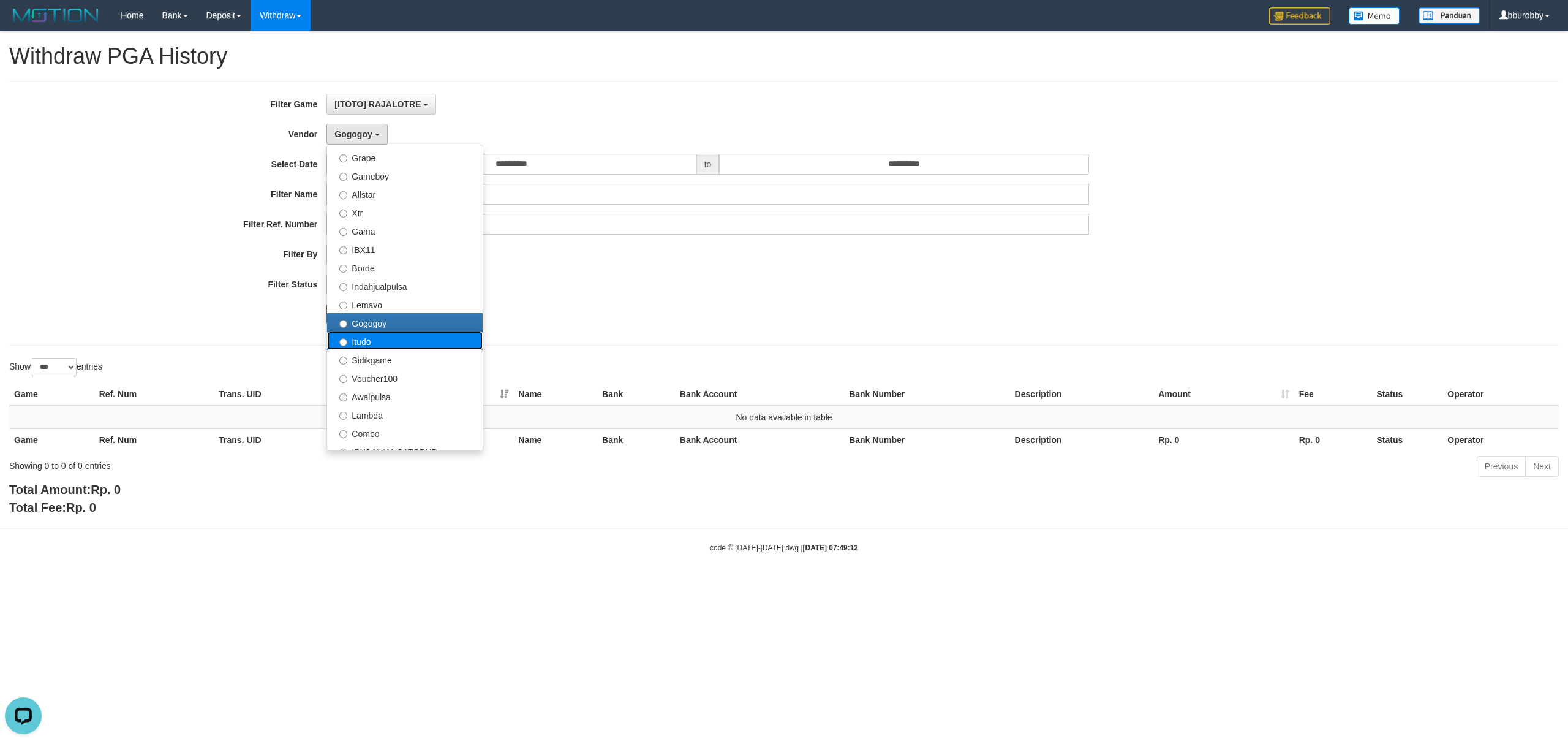
click at [388, 339] on label "Itudo" at bounding box center [405, 340] width 156 height 18
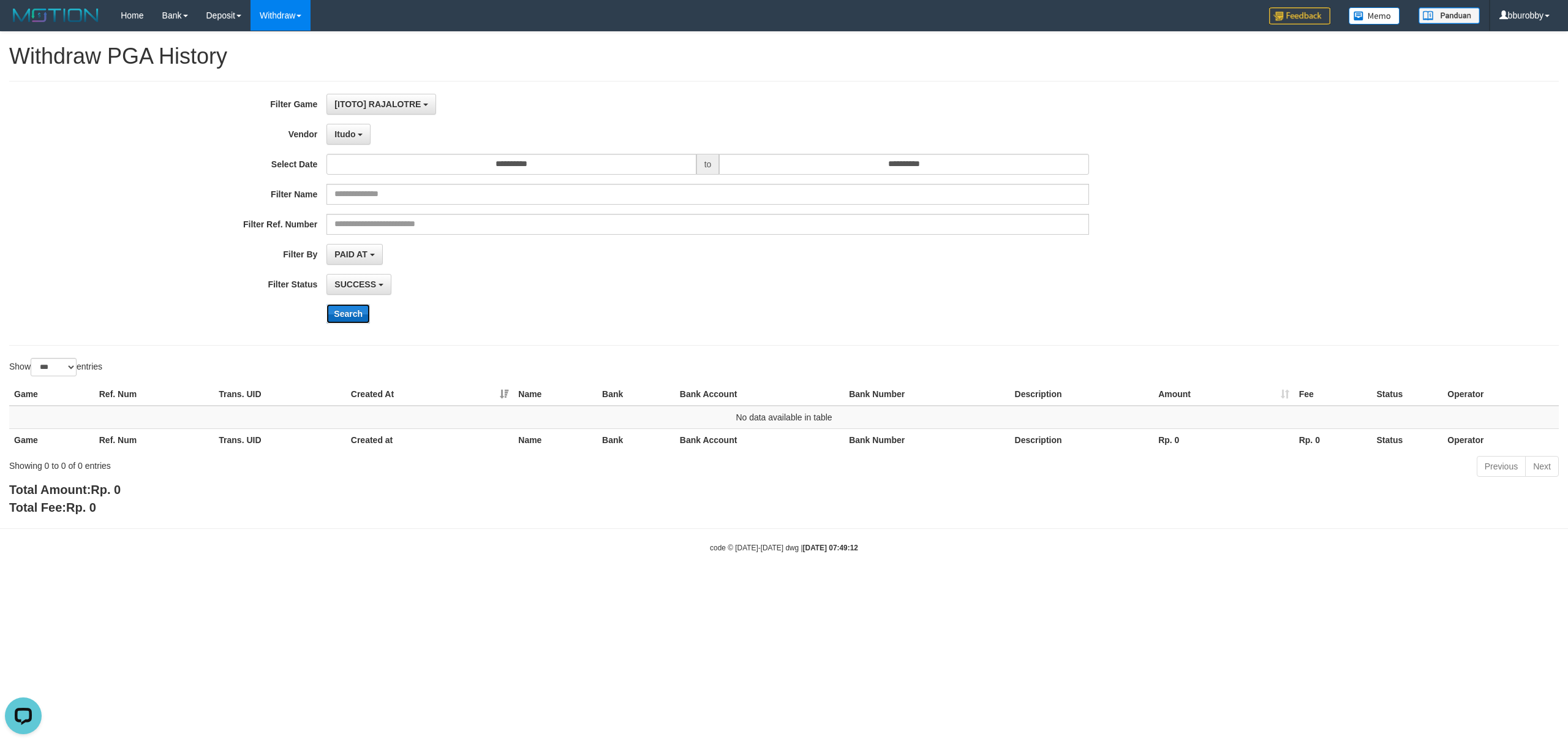
click at [361, 318] on button "Search" at bounding box center [348, 313] width 43 height 19
click at [356, 128] on button "Itudo" at bounding box center [349, 135] width 44 height 21
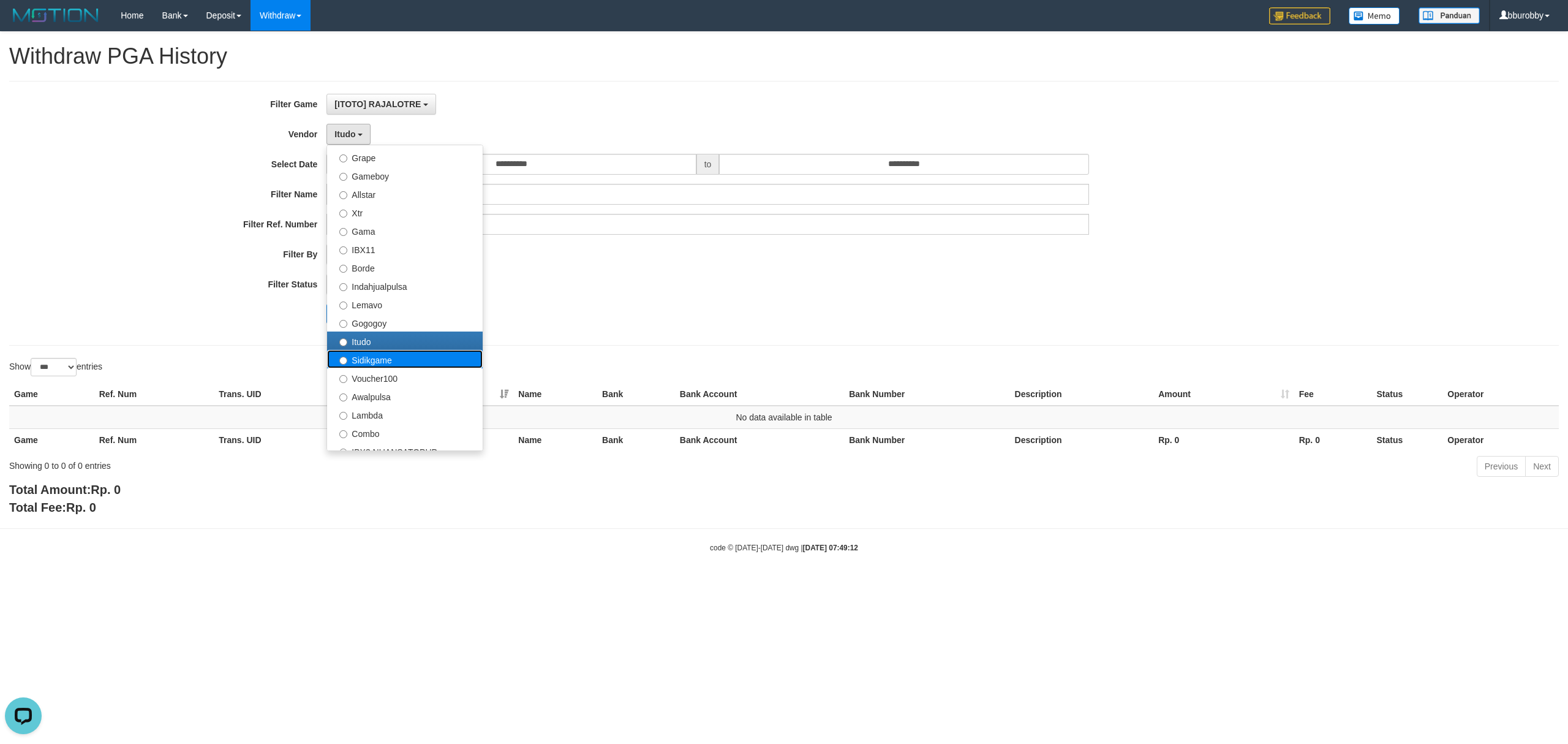
click at [390, 362] on label "Sidikgame" at bounding box center [405, 359] width 156 height 18
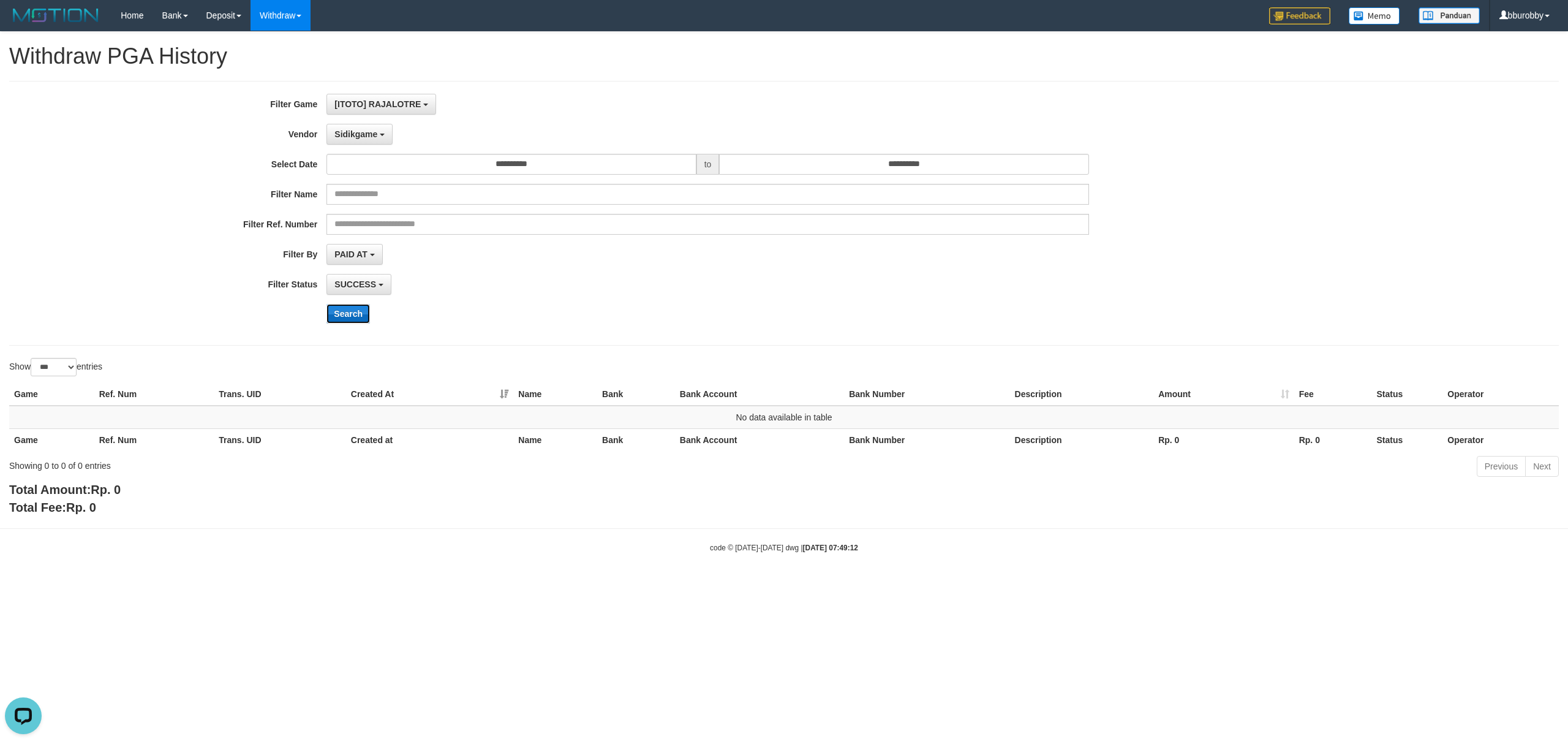
click at [361, 313] on button "Search" at bounding box center [348, 313] width 43 height 19
click at [368, 134] on span "Sidikgame" at bounding box center [356, 134] width 43 height 10
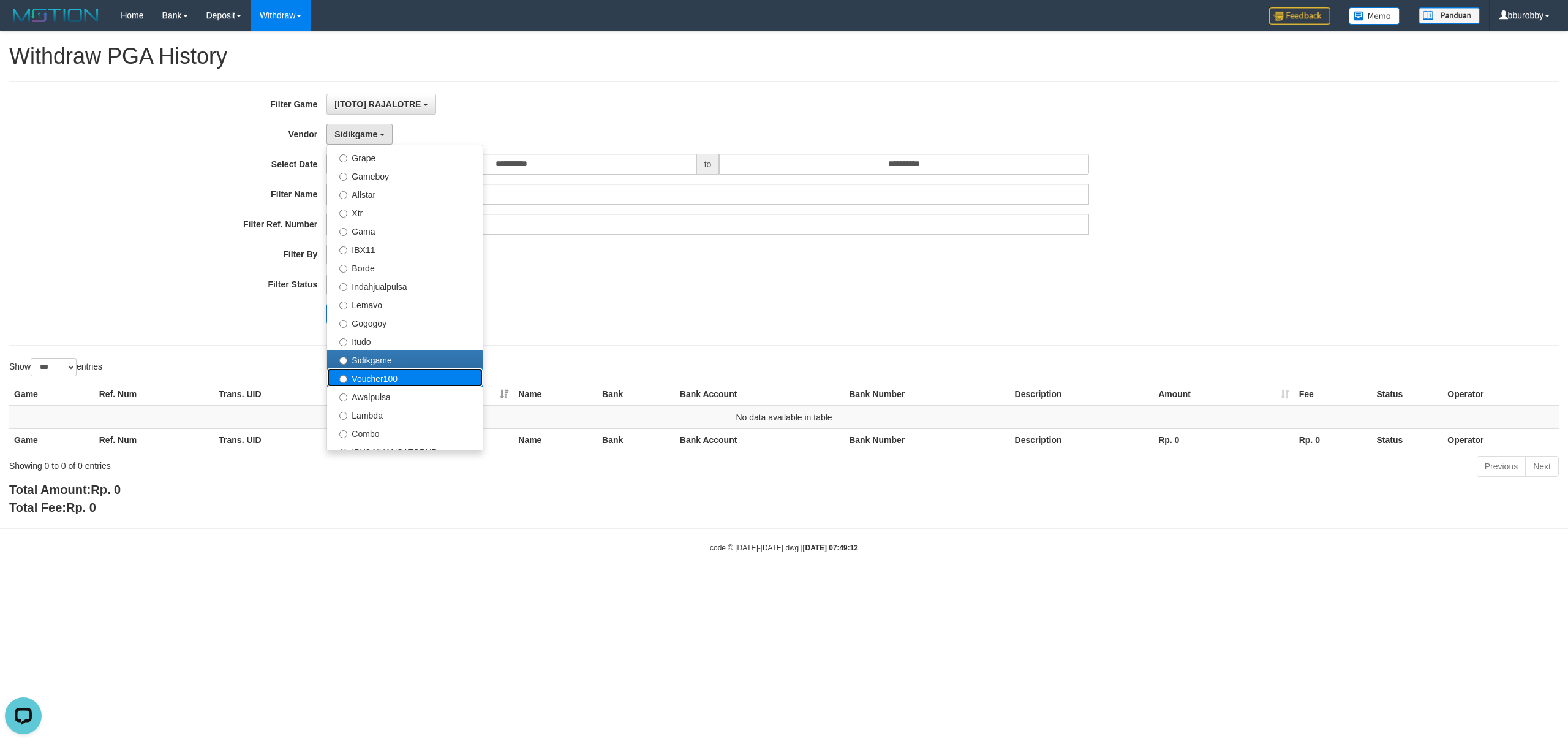
click at [403, 380] on label "Voucher100" at bounding box center [405, 377] width 156 height 18
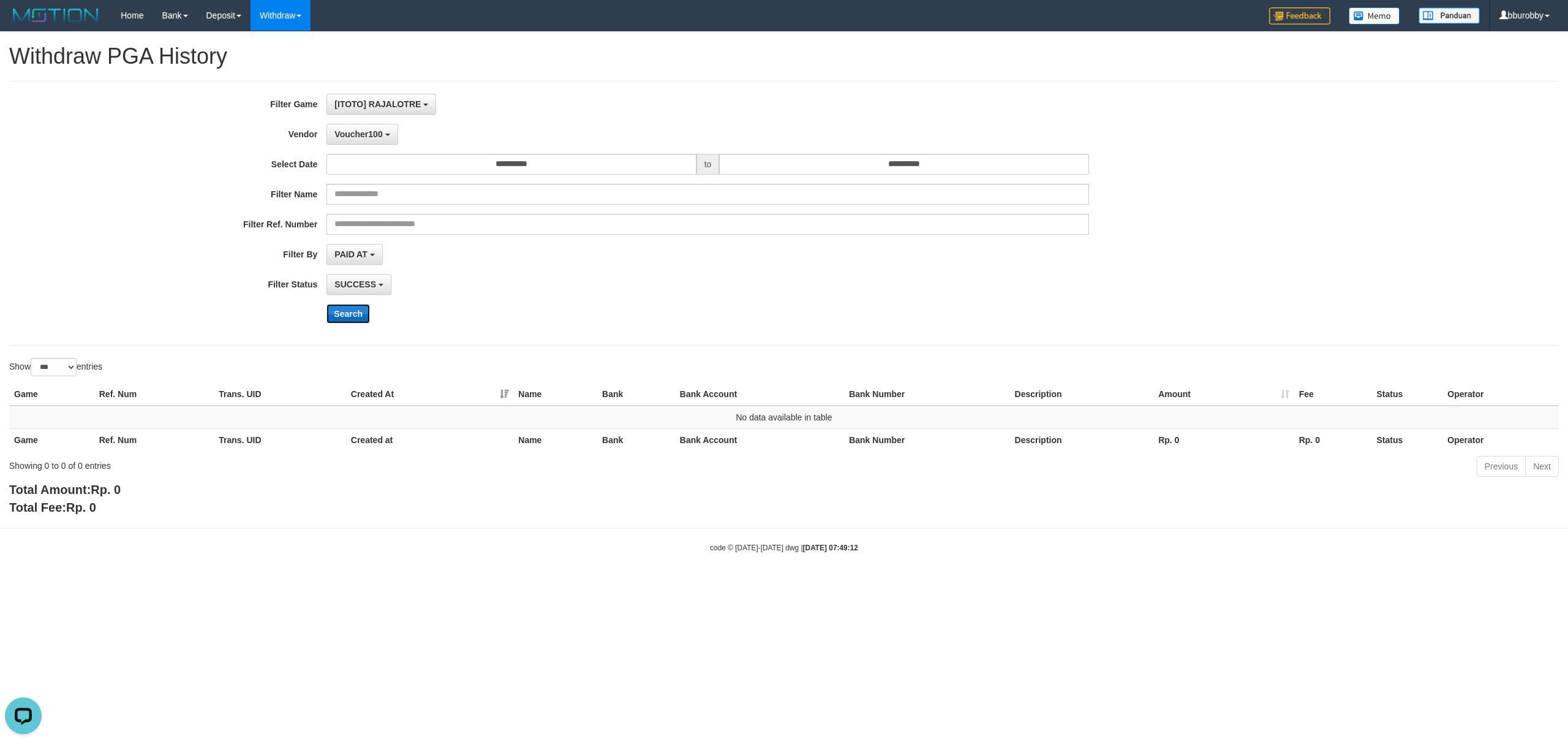
click at [357, 313] on button "Search" at bounding box center [348, 313] width 43 height 19
click at [376, 136] on span "Voucher100" at bounding box center [359, 134] width 48 height 10
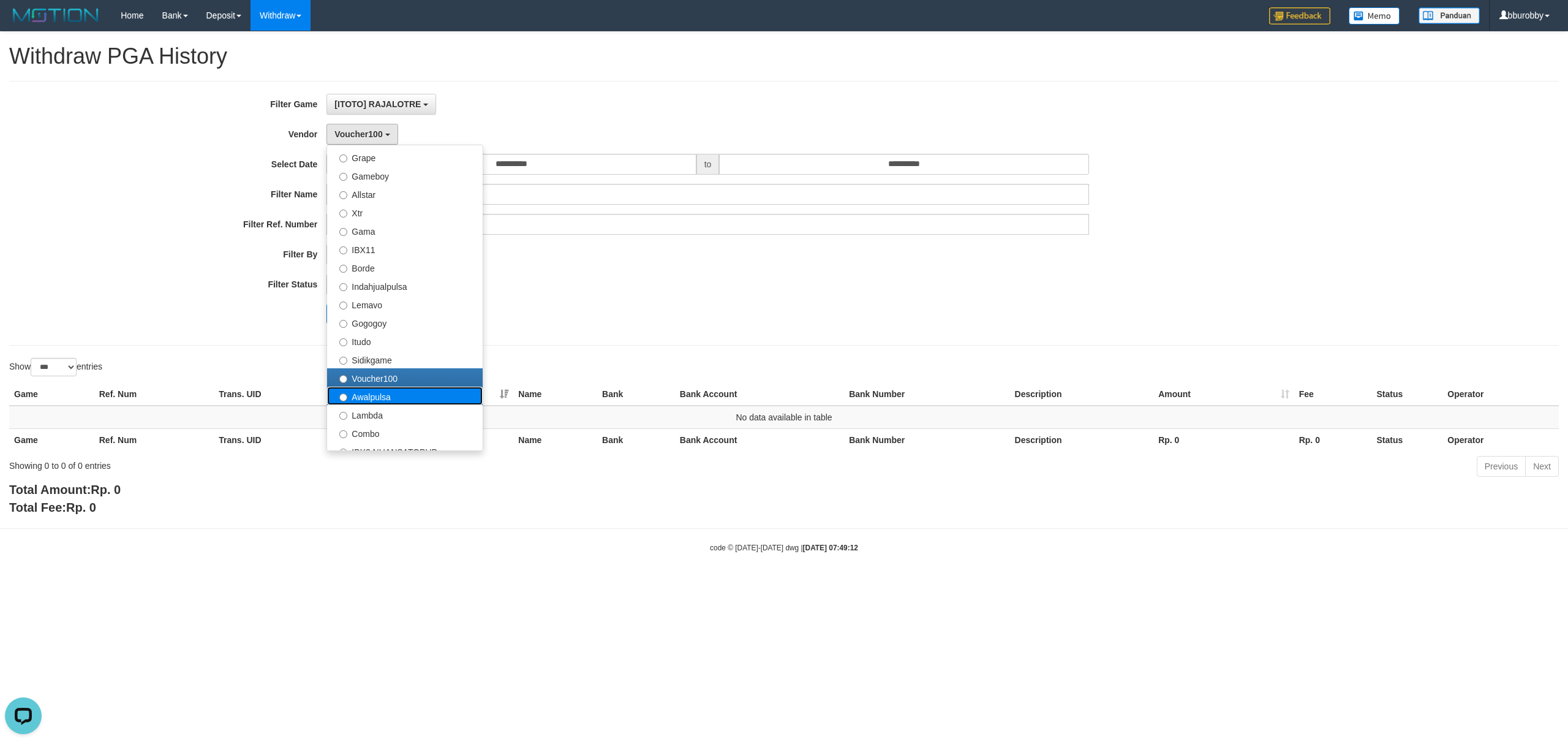
click at [386, 401] on label "Awalpulsa" at bounding box center [405, 395] width 156 height 18
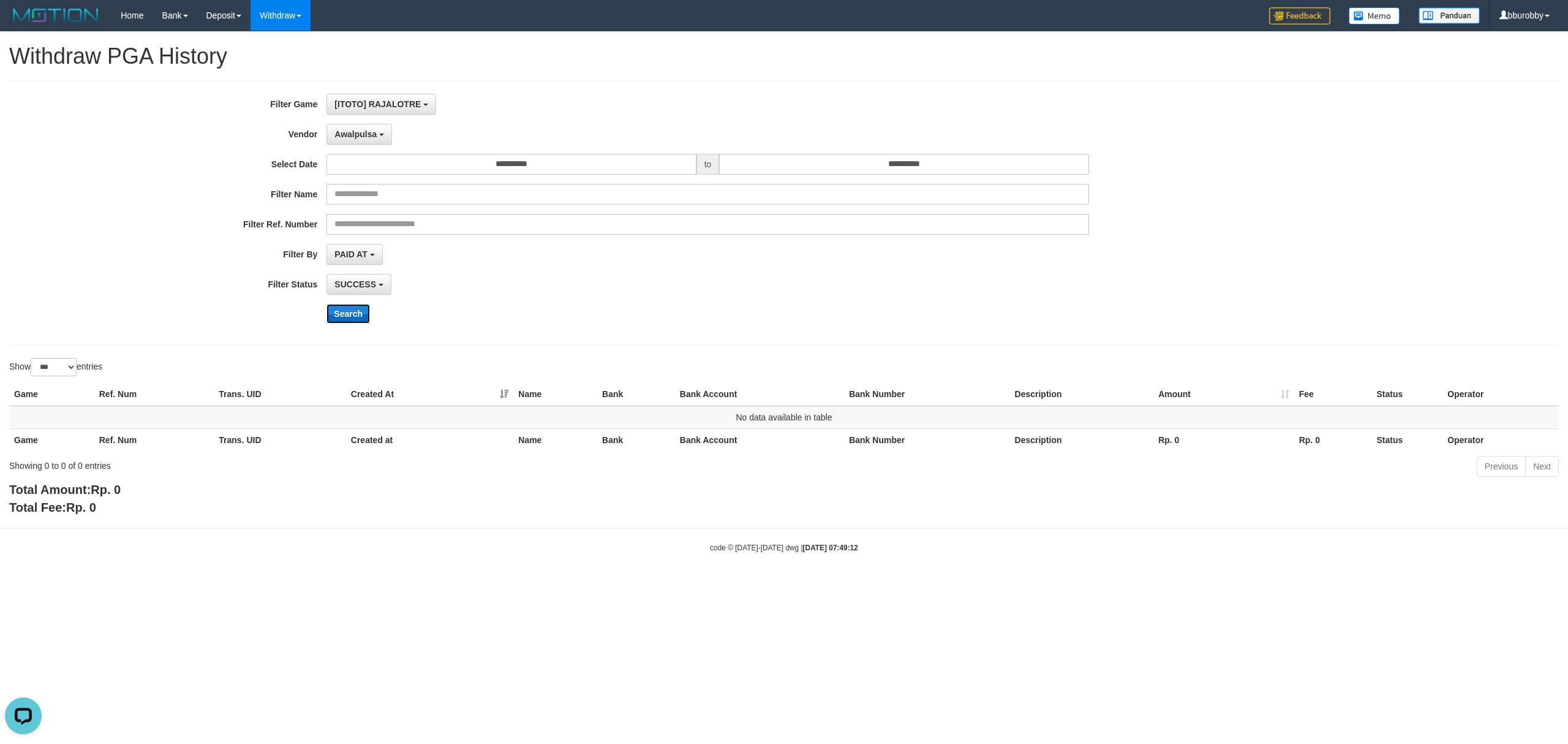
click at [356, 313] on button "Search" at bounding box center [348, 313] width 43 height 19
click at [348, 131] on span "Awalpulsa" at bounding box center [356, 134] width 42 height 10
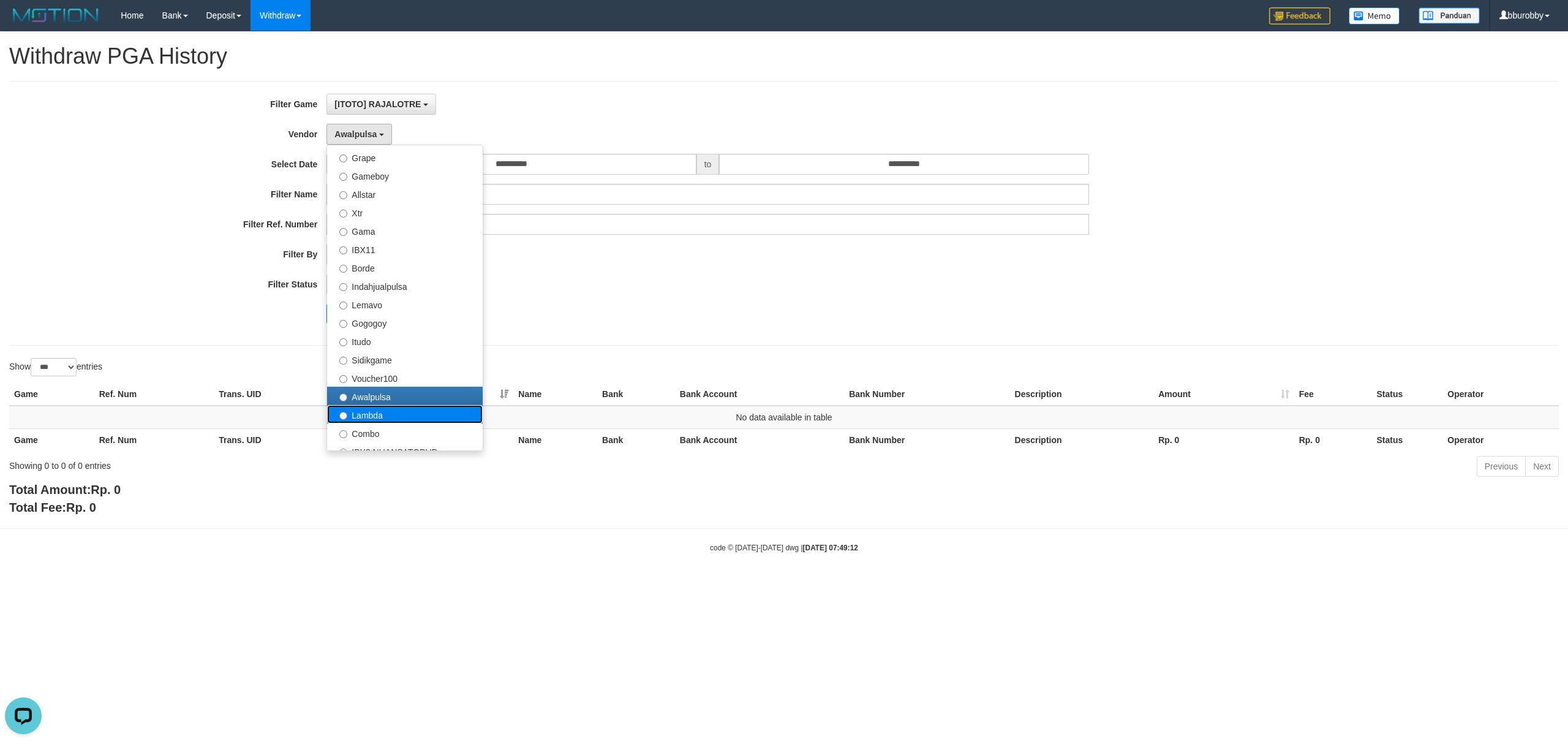
click at [371, 420] on label "Lambda" at bounding box center [405, 413] width 156 height 18
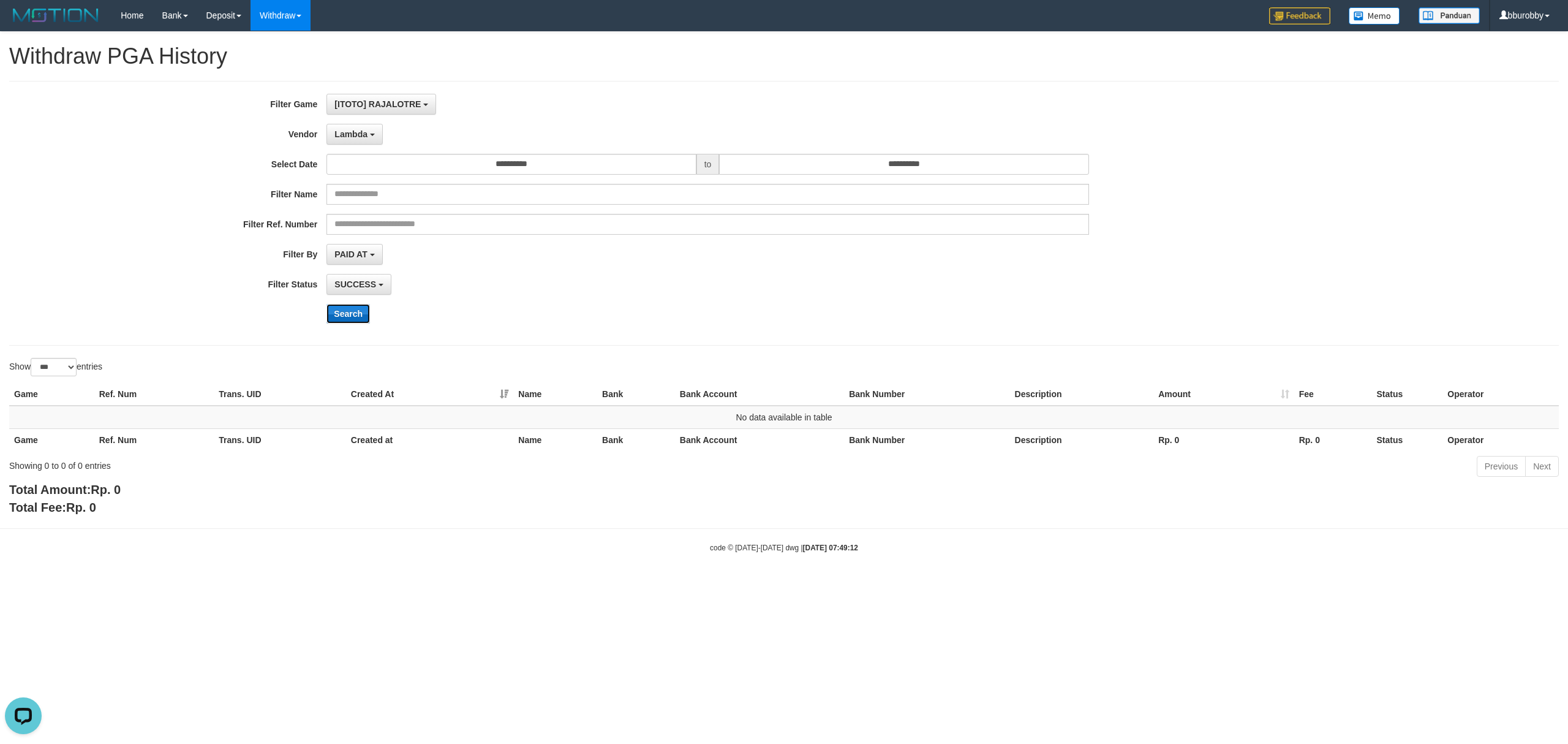
click at [359, 316] on button "Search" at bounding box center [348, 313] width 43 height 19
click at [367, 139] on button "Lambda" at bounding box center [355, 135] width 57 height 21
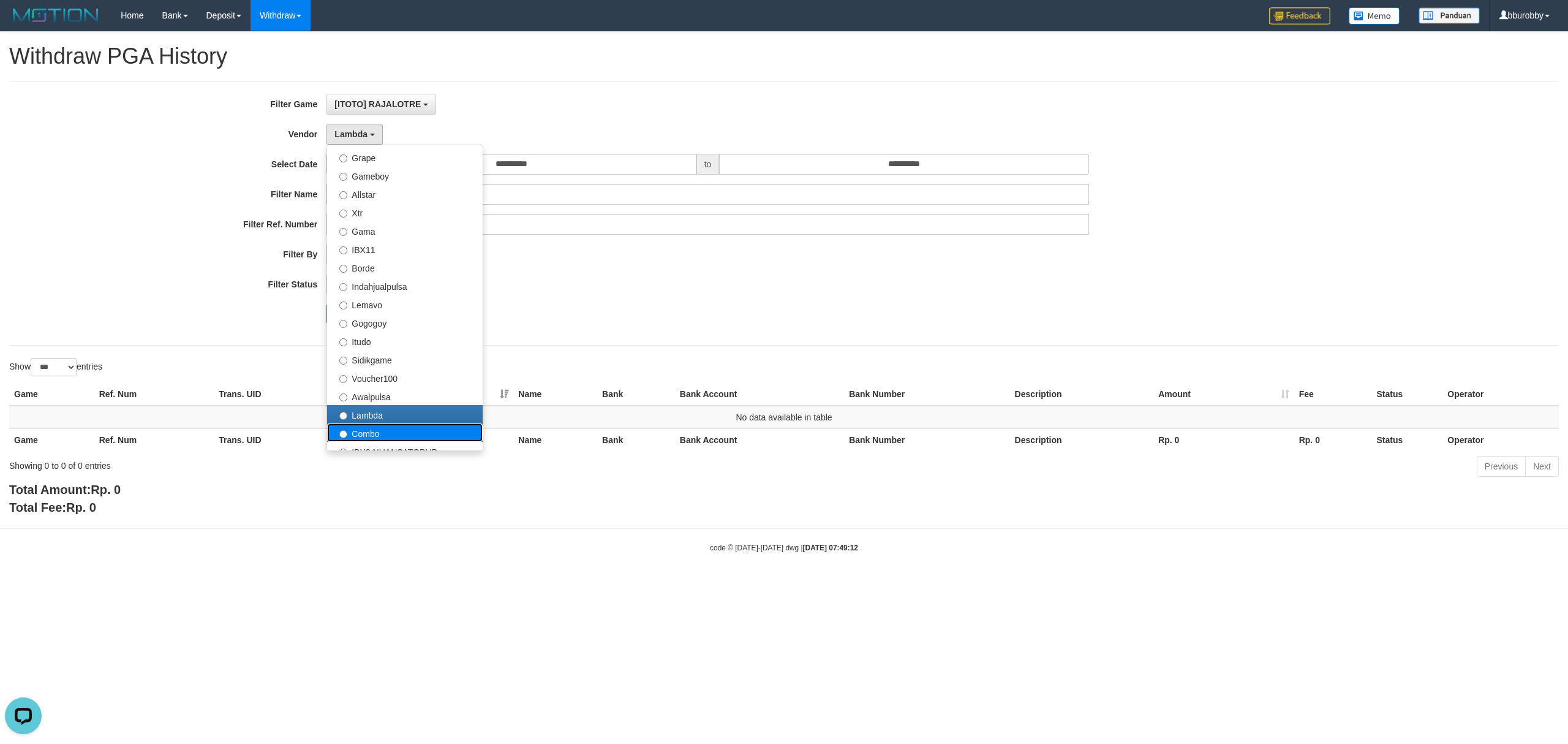
click at [411, 439] on label "Combo" at bounding box center [405, 432] width 156 height 18
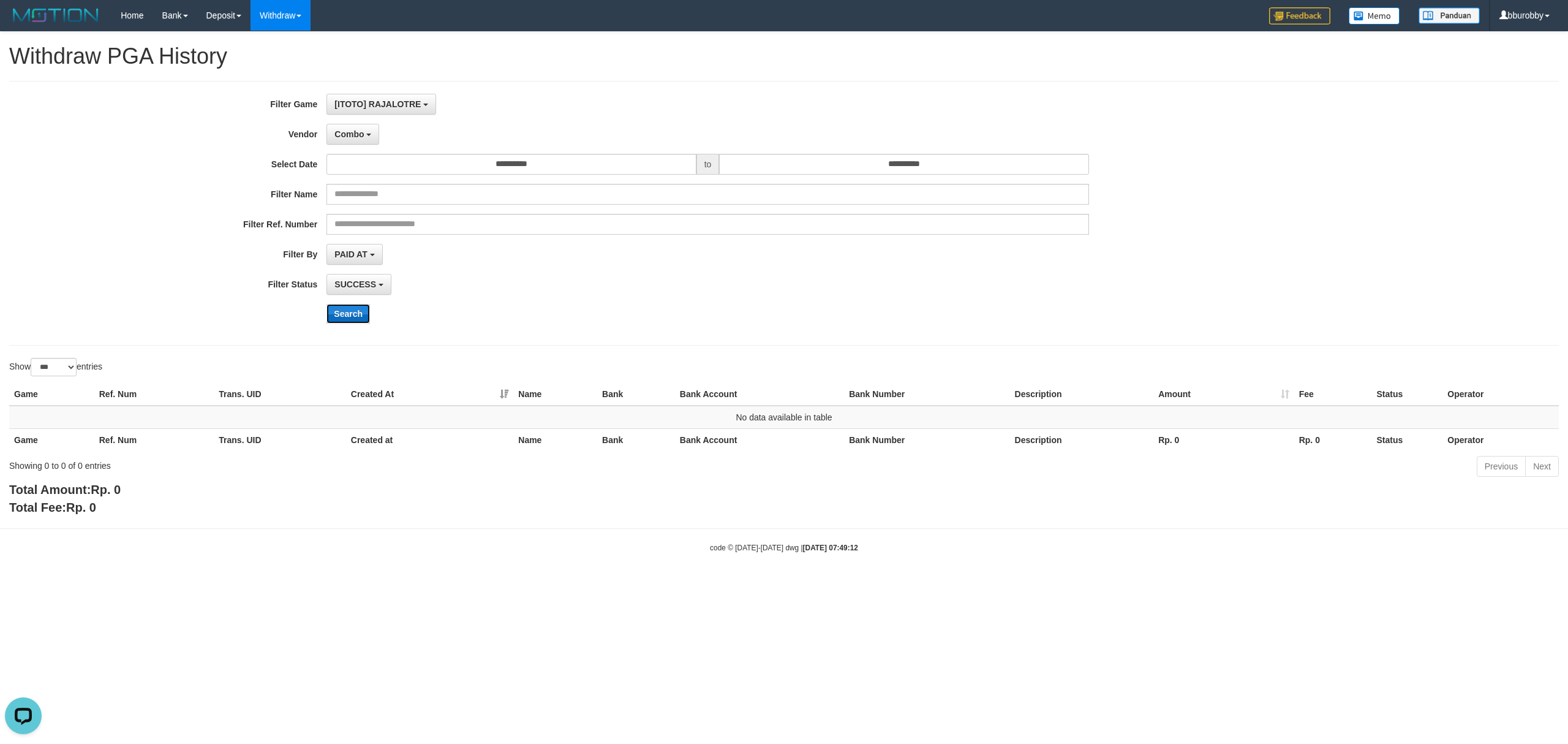
click at [350, 316] on button "Search" at bounding box center [348, 313] width 43 height 19
click at [372, 131] on button "Combo" at bounding box center [353, 135] width 53 height 21
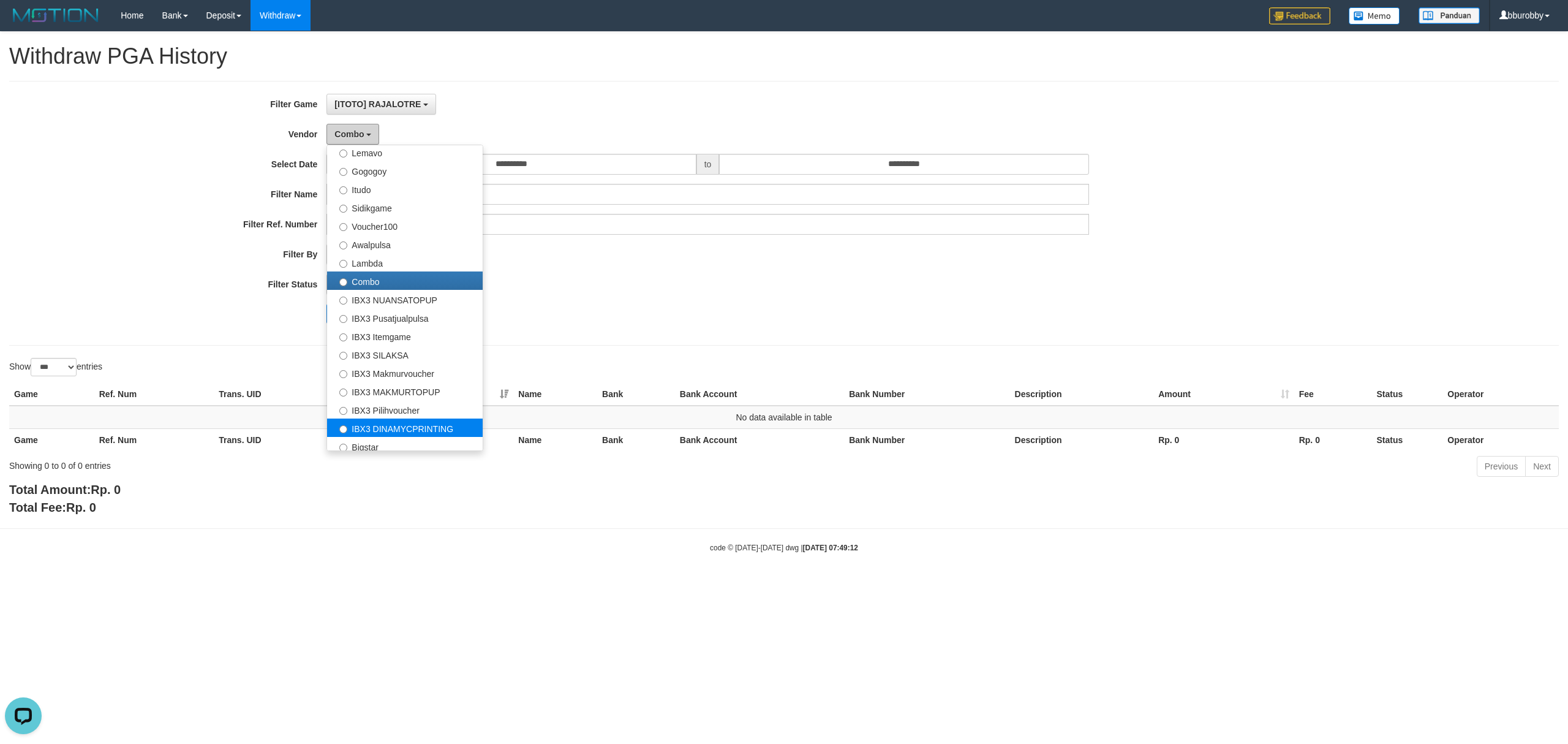
scroll to position [439, 0]
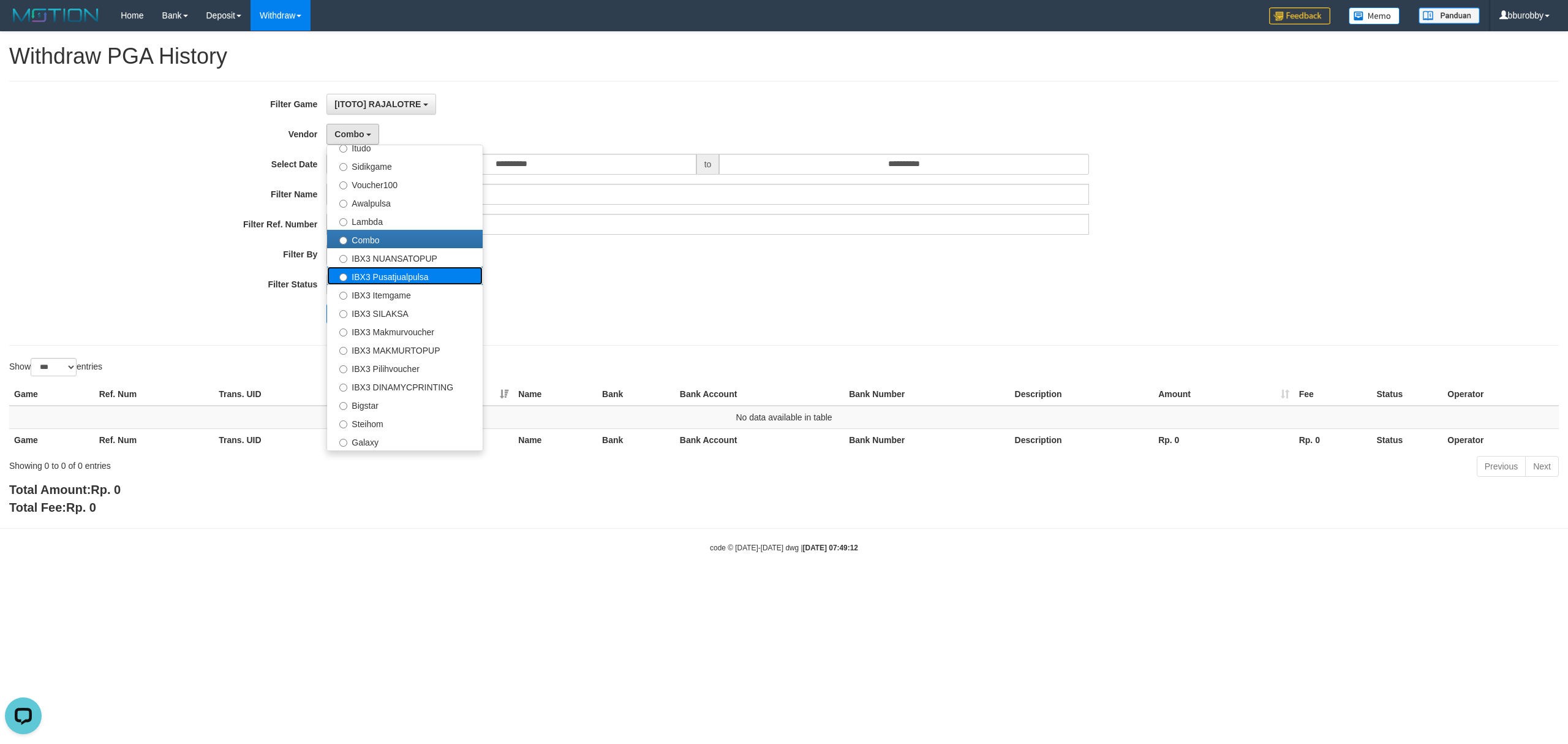
click at [403, 267] on label "IBX3 Pusatjualpulsa" at bounding box center [405, 275] width 156 height 18
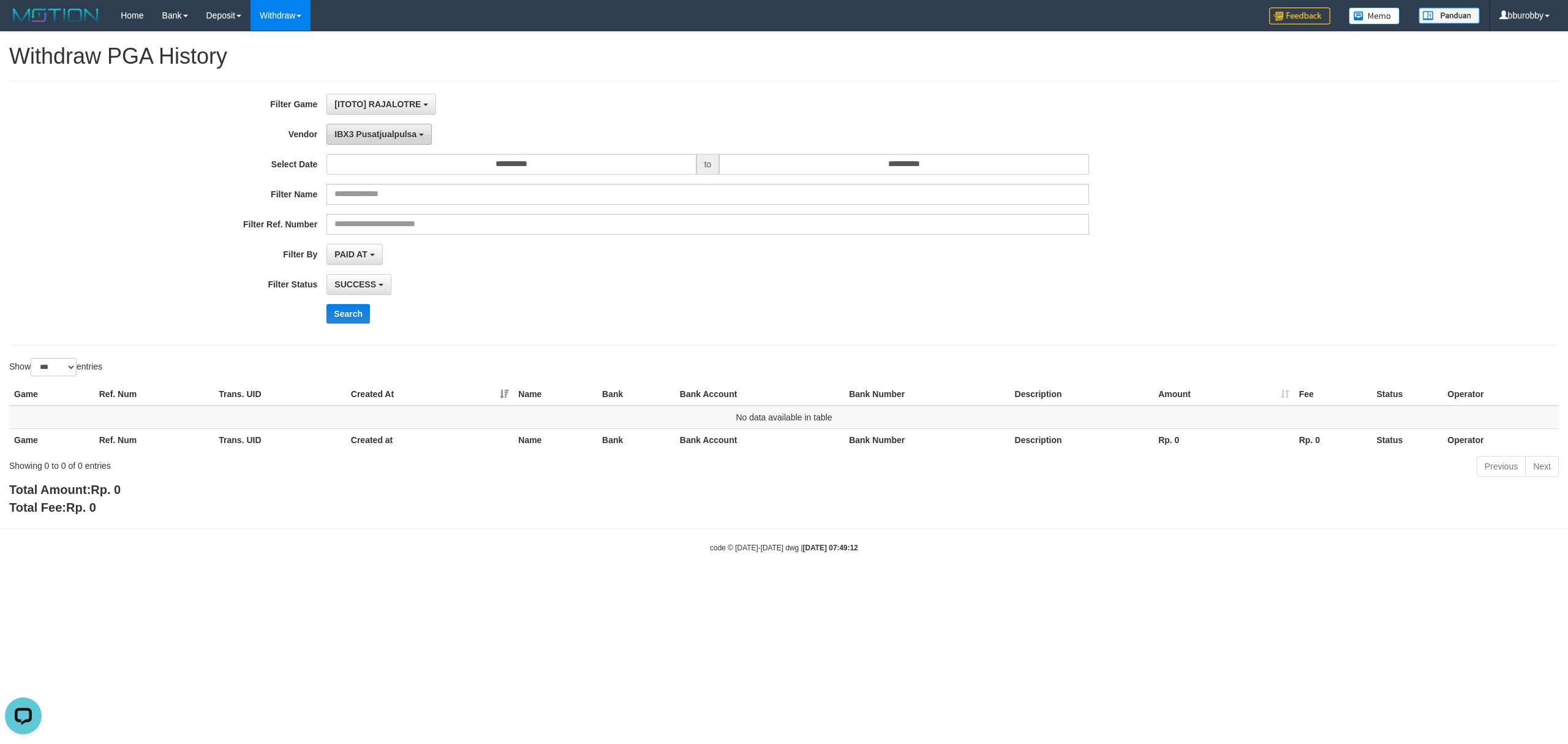
click at [381, 140] on button "IBX3 Pusatjualpulsa" at bounding box center [380, 135] width 106 height 21
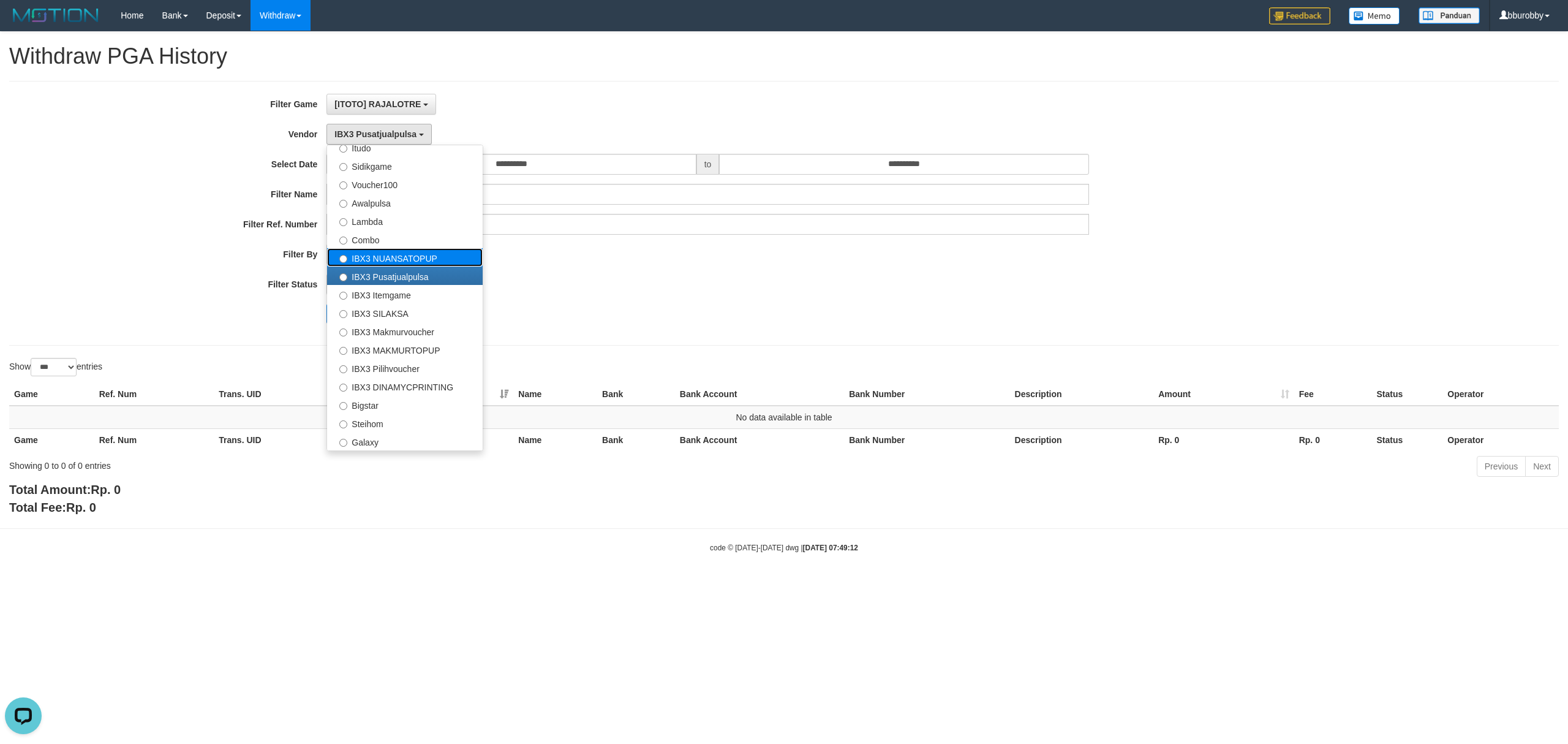
click at [415, 265] on label "IBX3 NUANSATOPUP" at bounding box center [405, 257] width 156 height 18
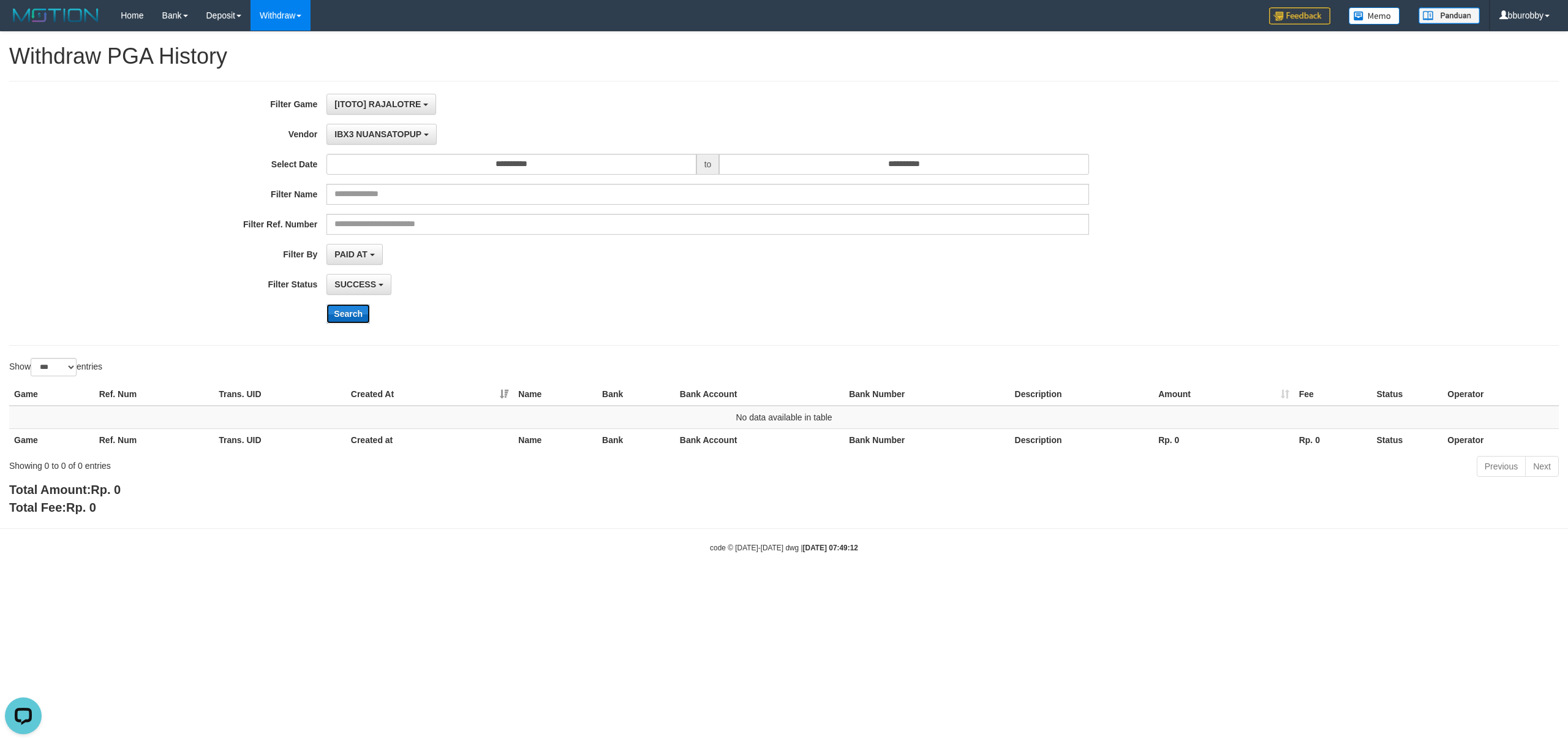
click at [351, 308] on button "Search" at bounding box center [348, 313] width 43 height 19
click at [392, 140] on button "IBX3 NUANSATOPUP" at bounding box center [382, 135] width 110 height 21
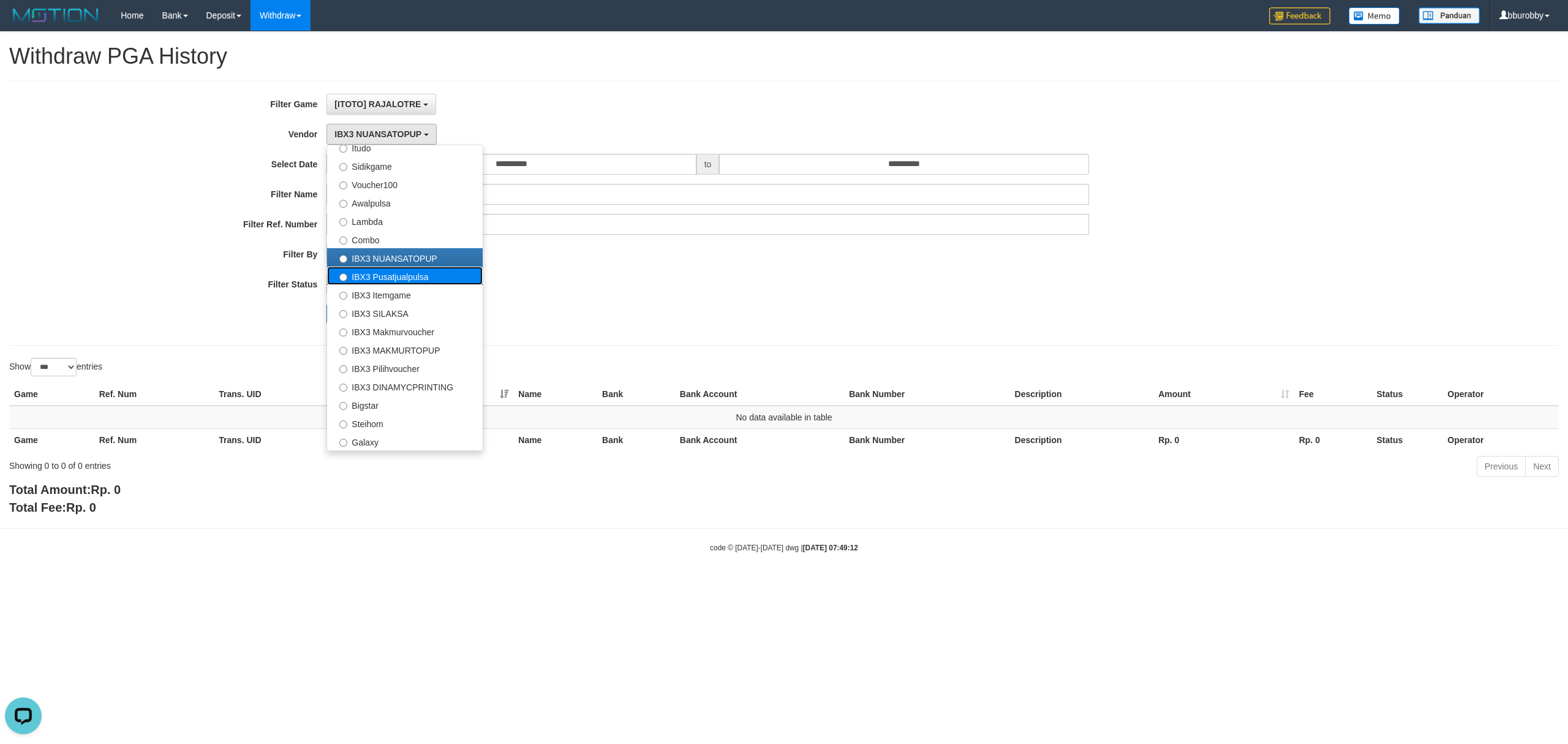
click at [414, 280] on label "IBX3 Pusatjualpulsa" at bounding box center [405, 275] width 156 height 18
select select "**********"
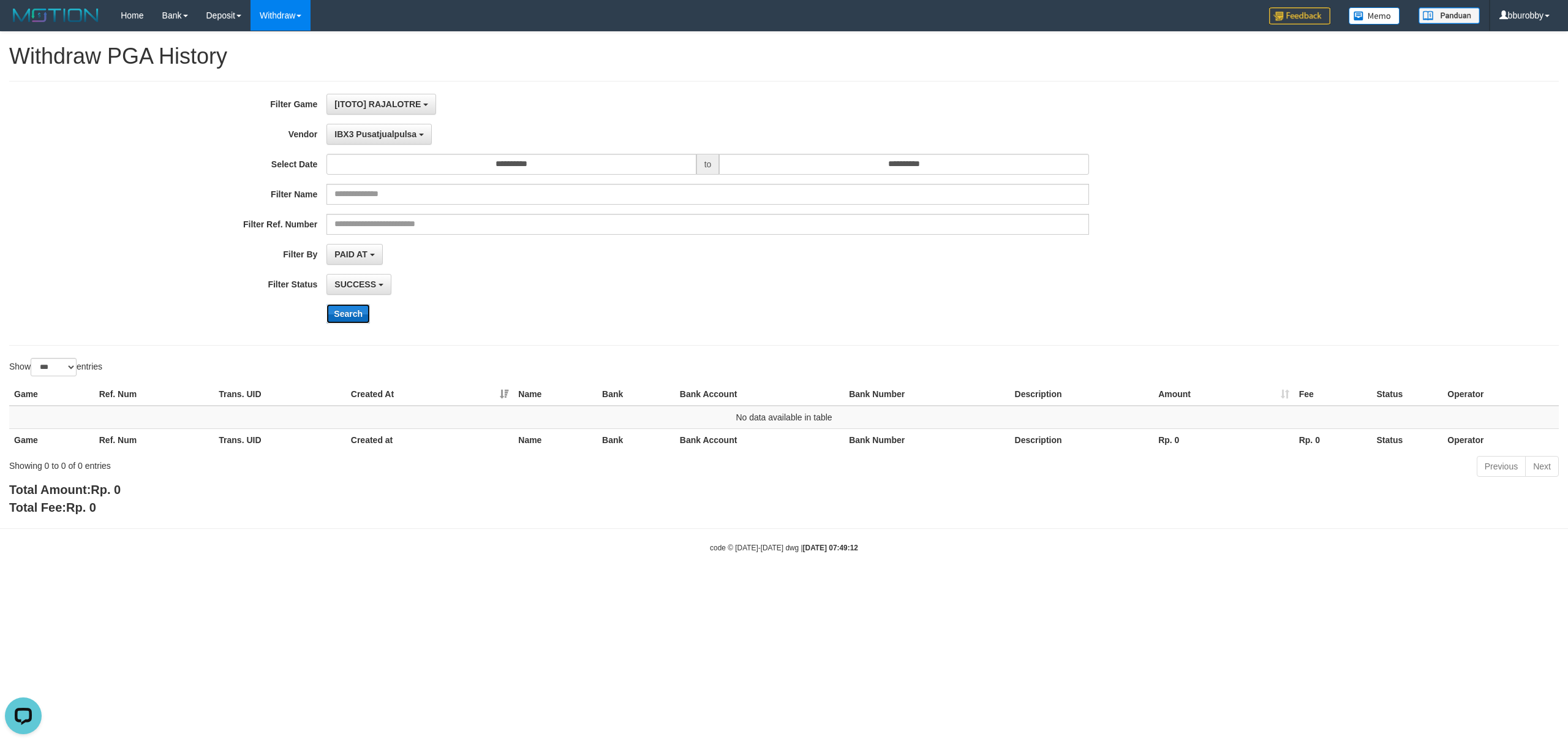
click at [353, 312] on button "Search" at bounding box center [348, 313] width 43 height 19
click at [397, 139] on button "IBX3 Pusatjualpulsa" at bounding box center [380, 135] width 106 height 21
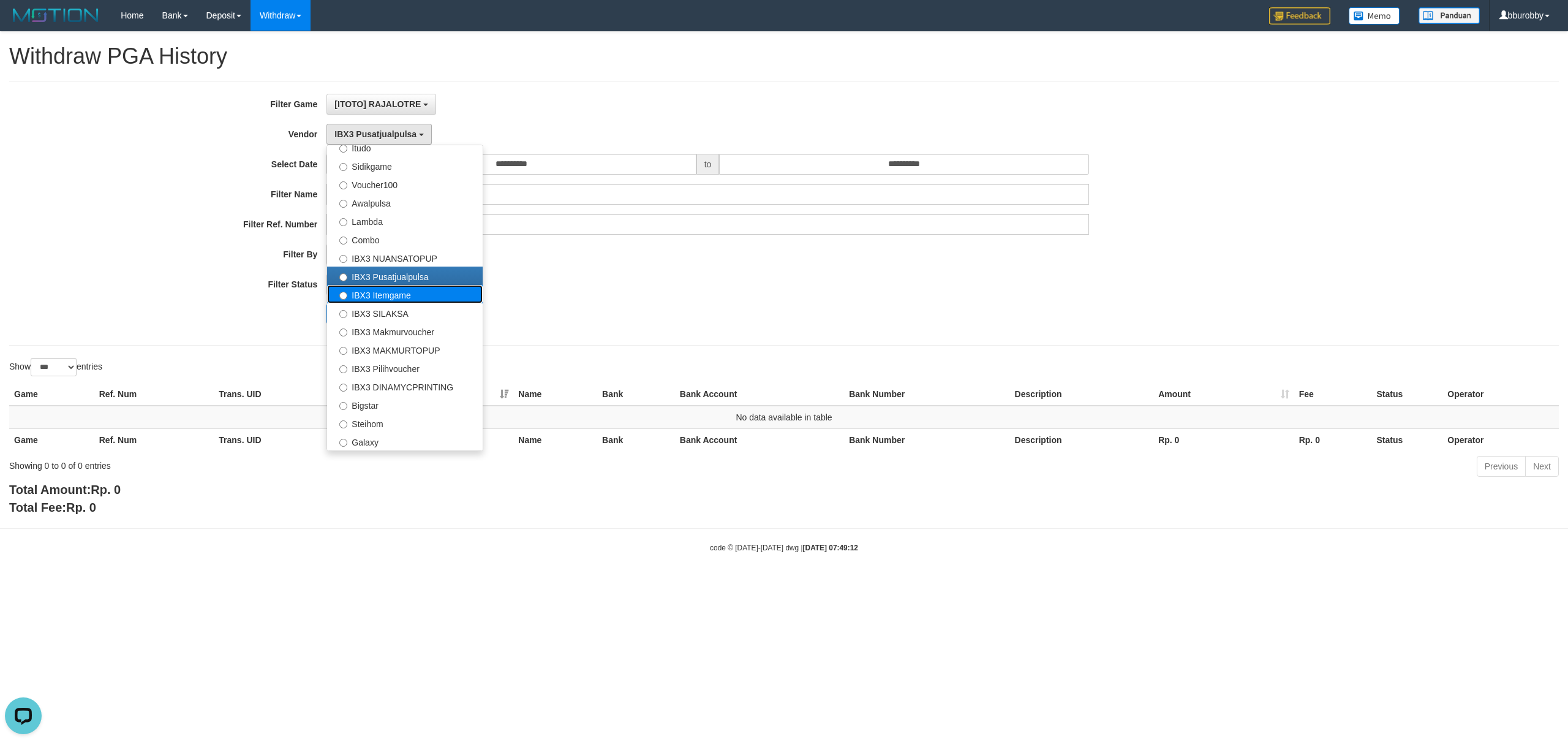
click at [388, 293] on label "IBX3 Itemgame" at bounding box center [405, 293] width 156 height 18
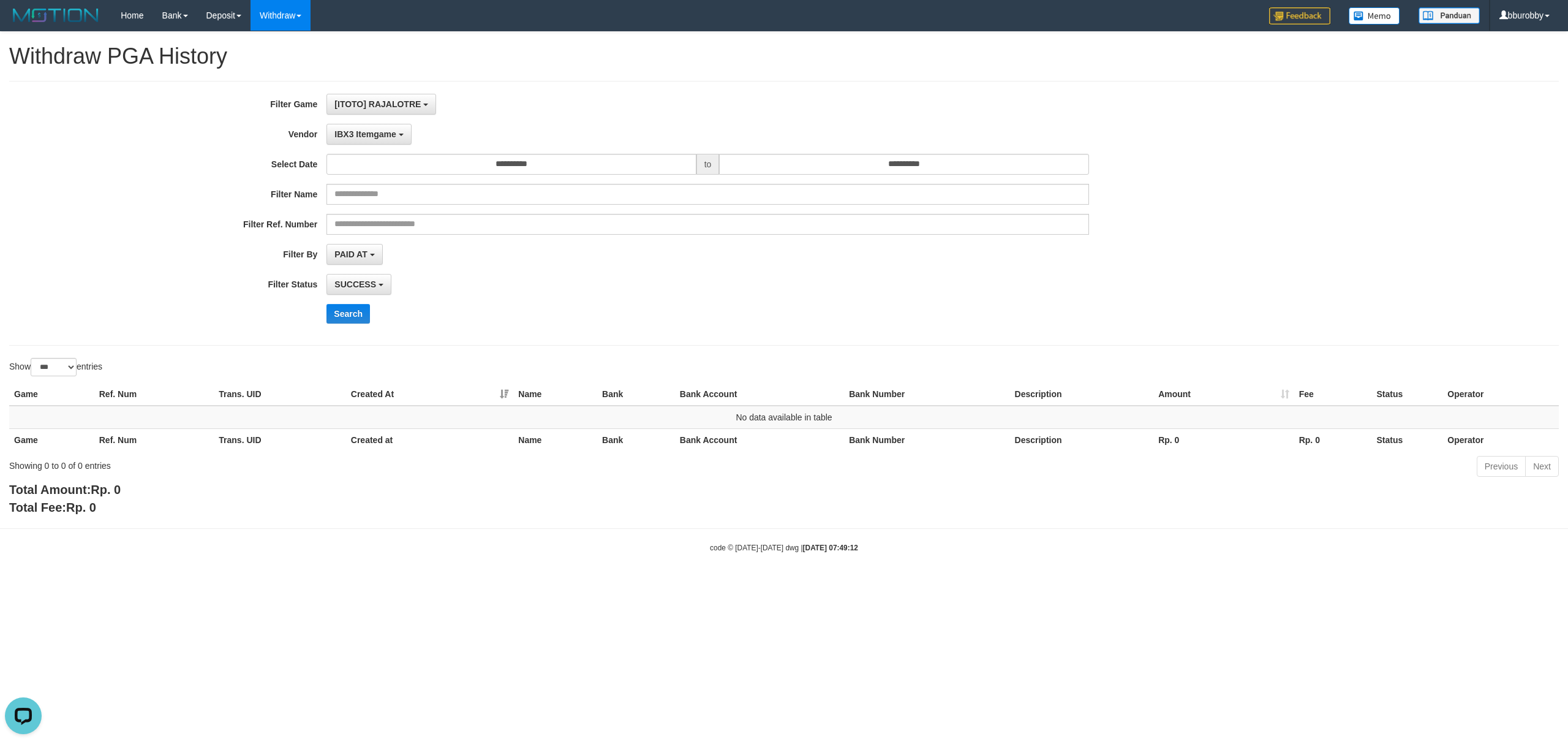
click at [362, 327] on div "**********" at bounding box center [653, 212] width 1307 height 239
click at [361, 326] on div "**********" at bounding box center [653, 212] width 1307 height 239
click at [363, 317] on button "Search" at bounding box center [348, 313] width 43 height 19
click at [389, 138] on span "IBX3 Itemgame" at bounding box center [365, 134] width 62 height 10
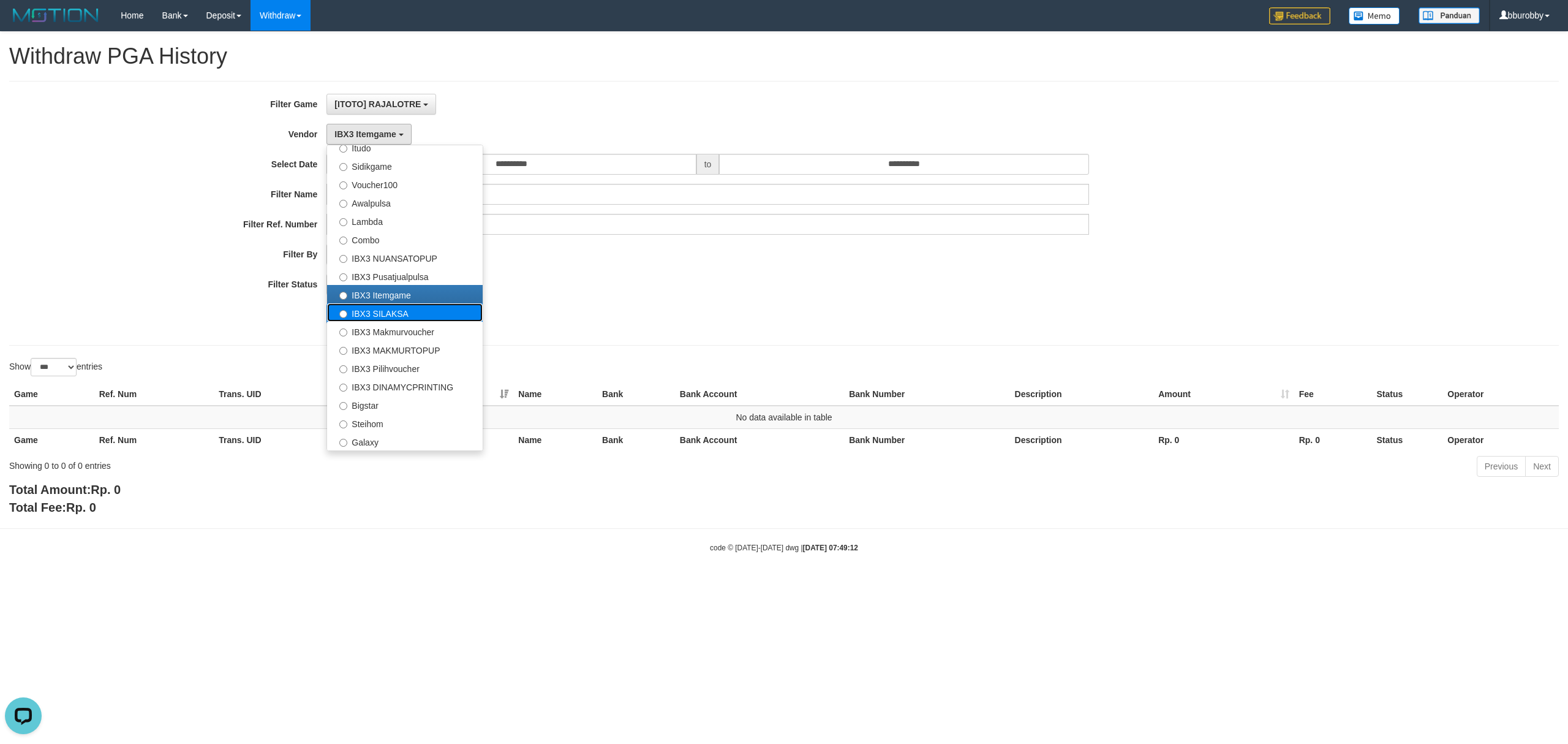
click at [407, 310] on label "IBX3 SILAKSA" at bounding box center [405, 311] width 156 height 18
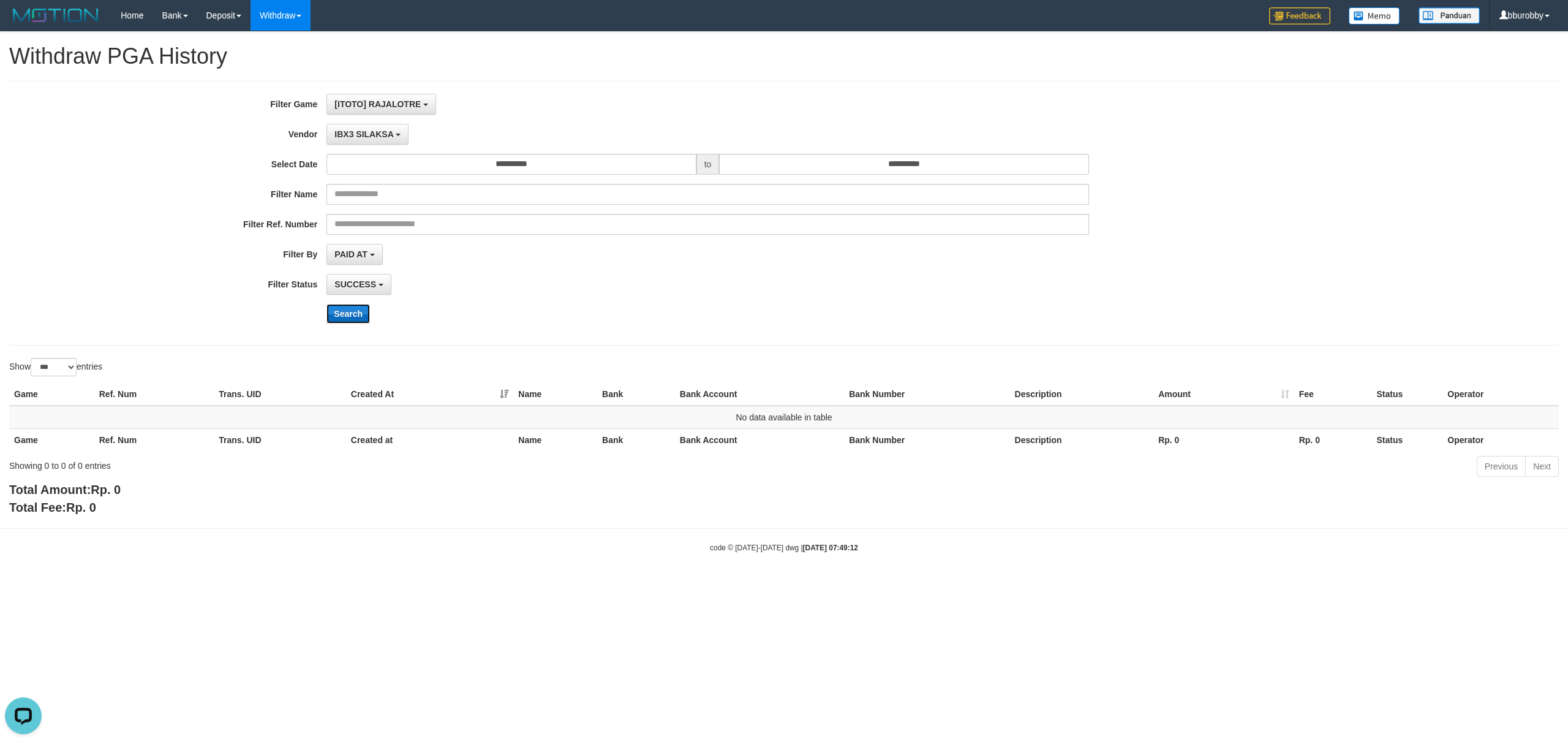
click at [356, 313] on button "Search" at bounding box center [348, 313] width 43 height 19
click at [376, 140] on button "IBX3 SILAKSA" at bounding box center [367, 135] width 82 height 21
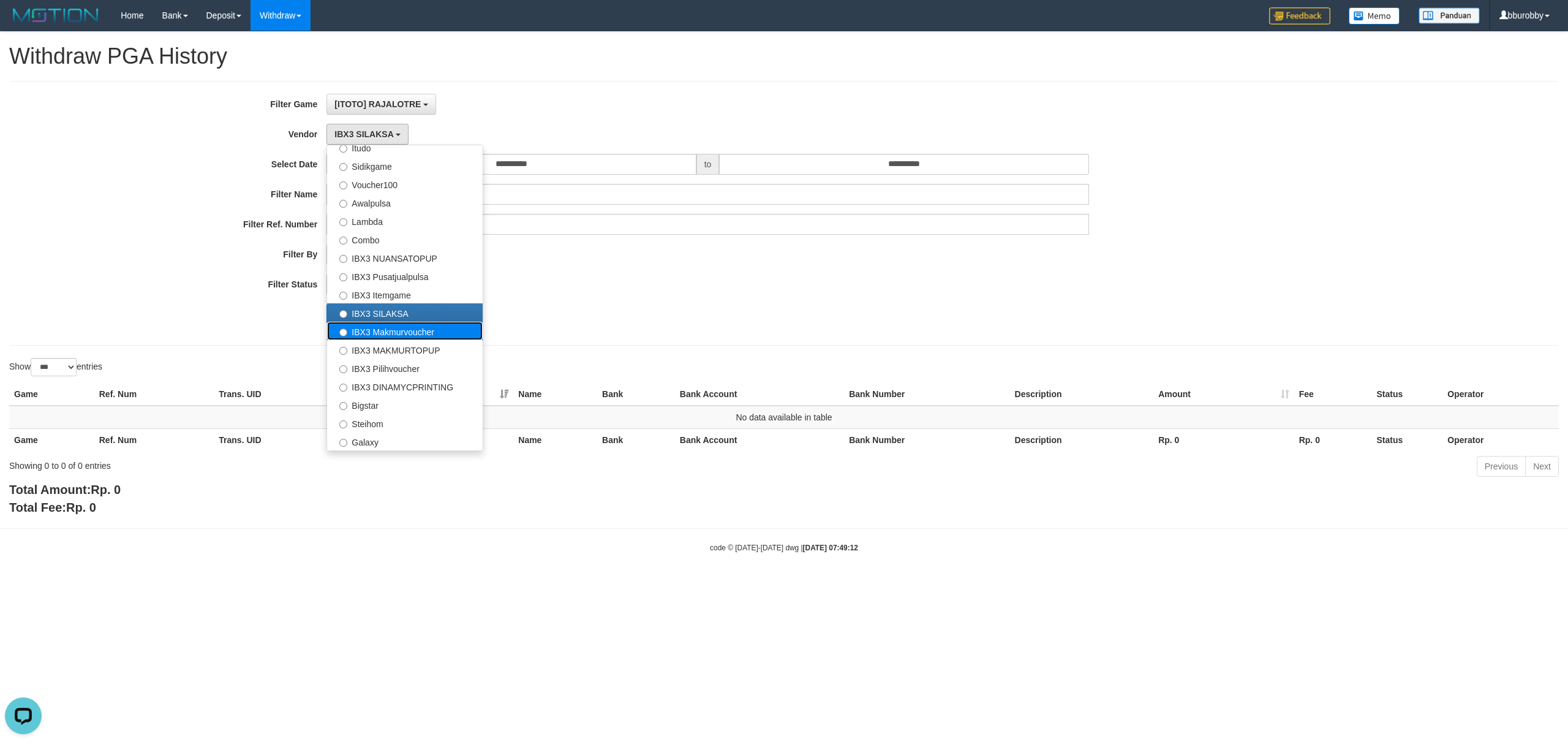
click at [393, 335] on label "IBX3 Makmurvoucher" at bounding box center [405, 331] width 156 height 18
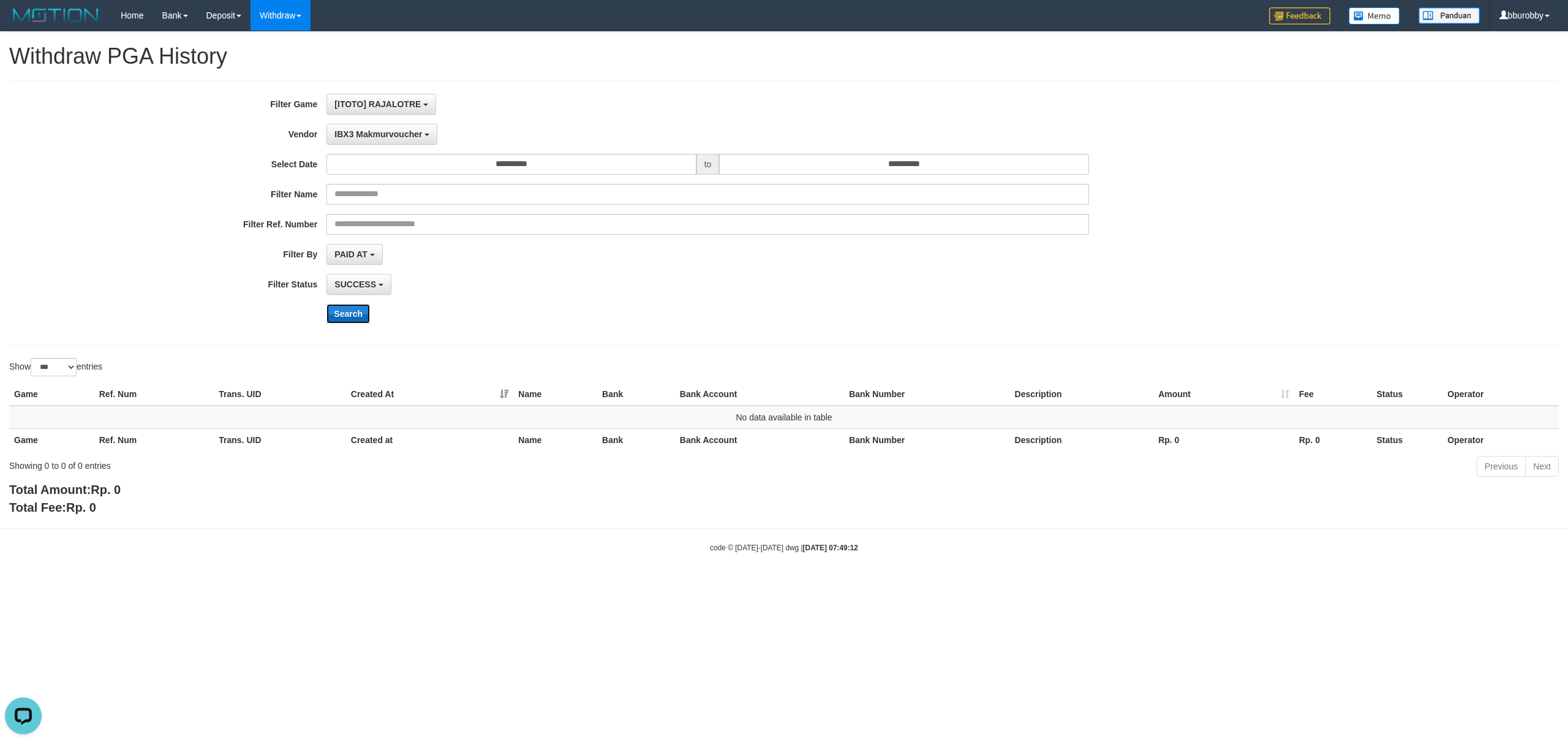
click at [350, 315] on button "Search" at bounding box center [348, 313] width 43 height 19
click at [391, 130] on span "IBX3 Makmurvoucher" at bounding box center [378, 134] width 87 height 10
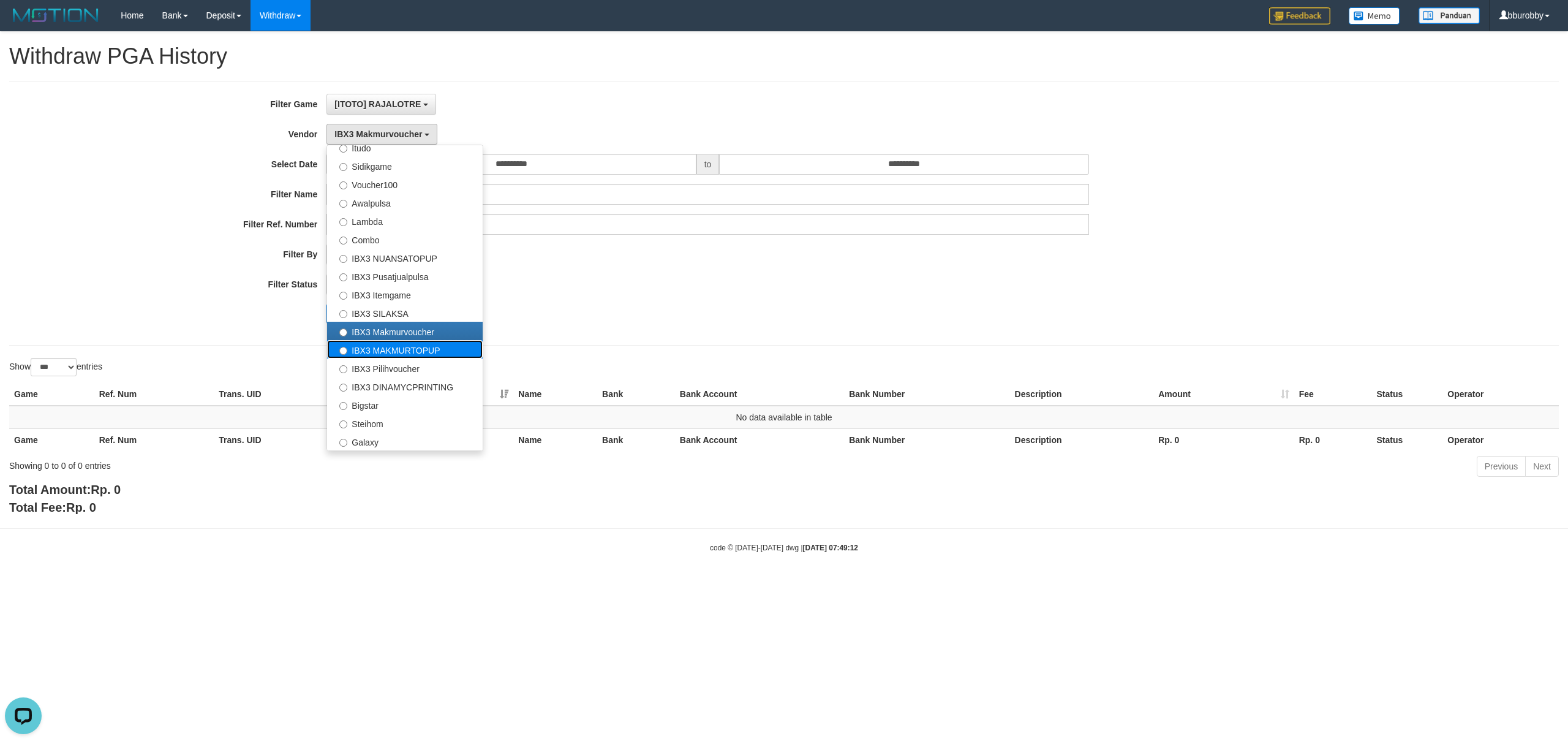
click at [393, 347] on label "IBX3 MAKMURTOPUP" at bounding box center [405, 349] width 156 height 18
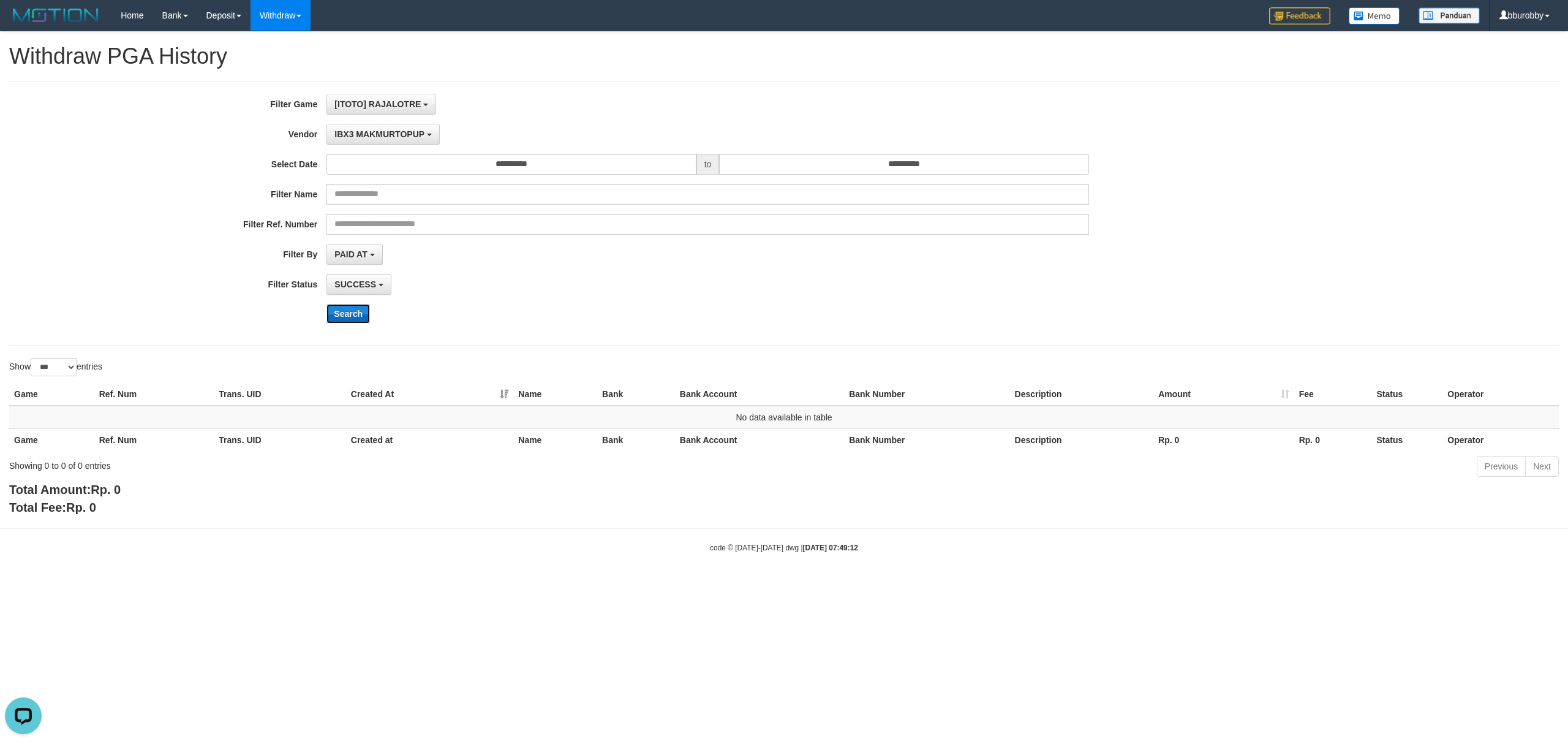
click at [361, 314] on button "Search" at bounding box center [348, 313] width 43 height 19
click at [378, 141] on button "IBX3 MAKMURTOPUP" at bounding box center [383, 135] width 112 height 21
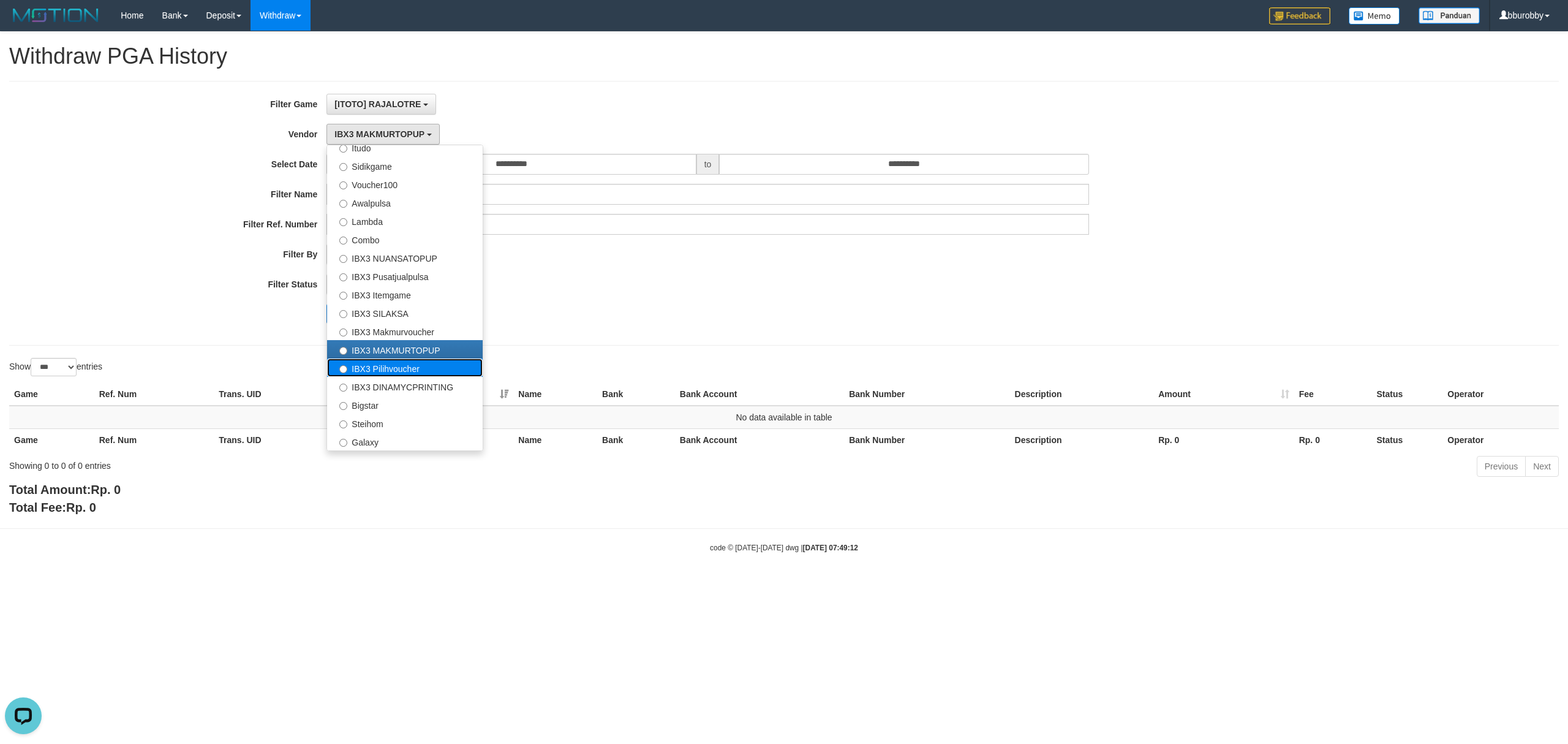
click at [397, 373] on label "IBX3 Pilihvoucher" at bounding box center [405, 367] width 156 height 18
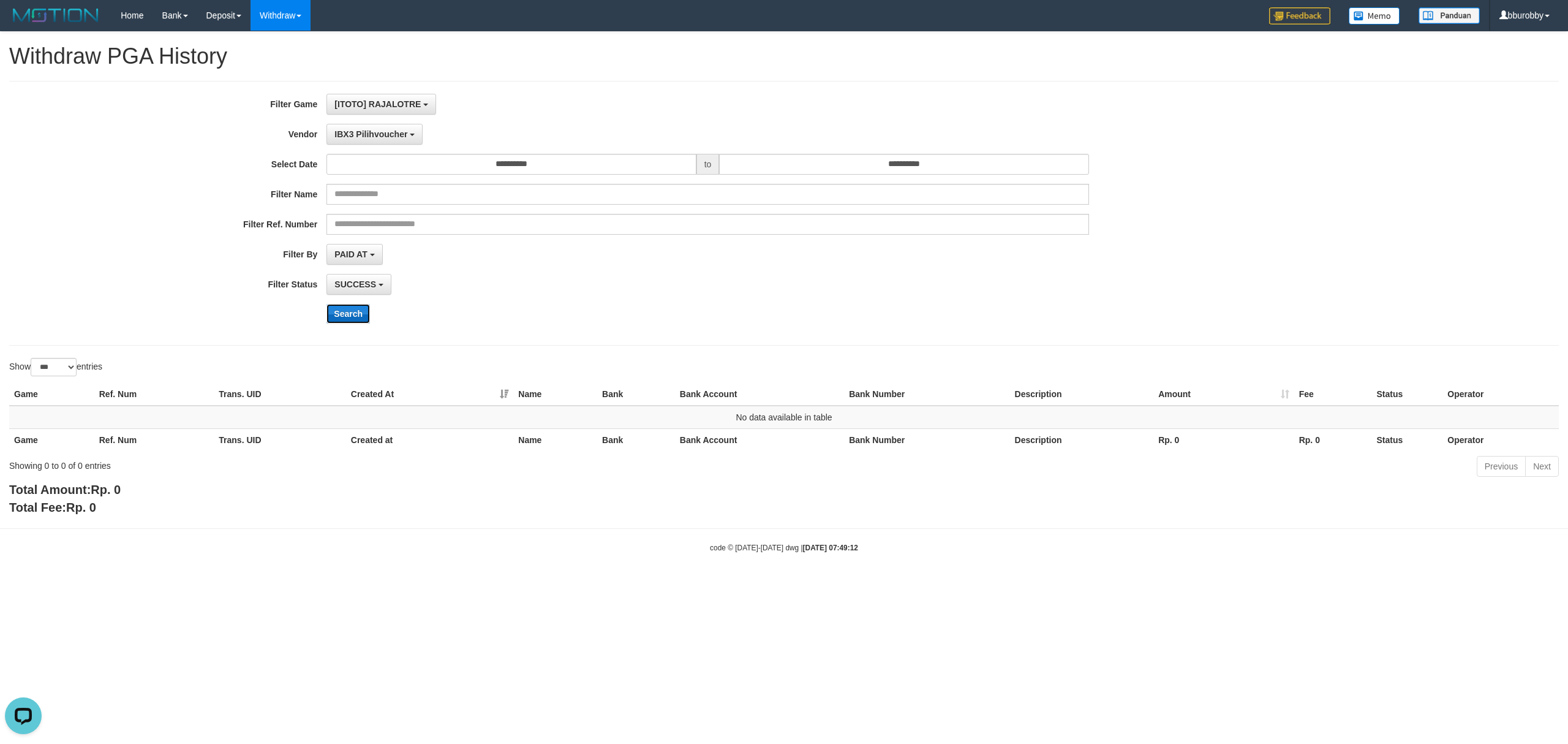
click at [356, 316] on button "Search" at bounding box center [348, 313] width 43 height 19
click at [388, 137] on span "IBX3 Pilihvoucher" at bounding box center [371, 134] width 73 height 10
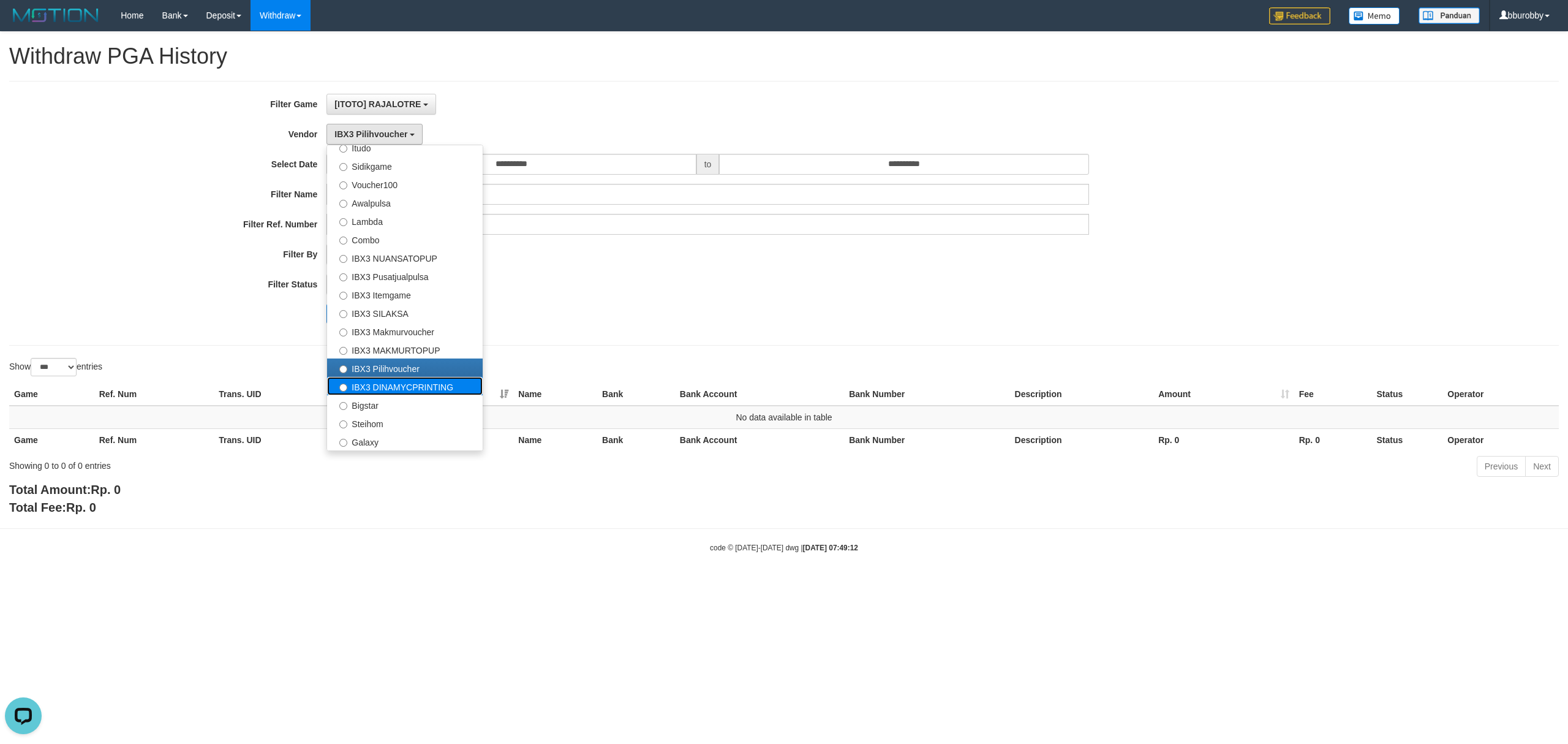
click at [428, 392] on label "IBX3 DINAMYCPRINTING" at bounding box center [405, 385] width 156 height 18
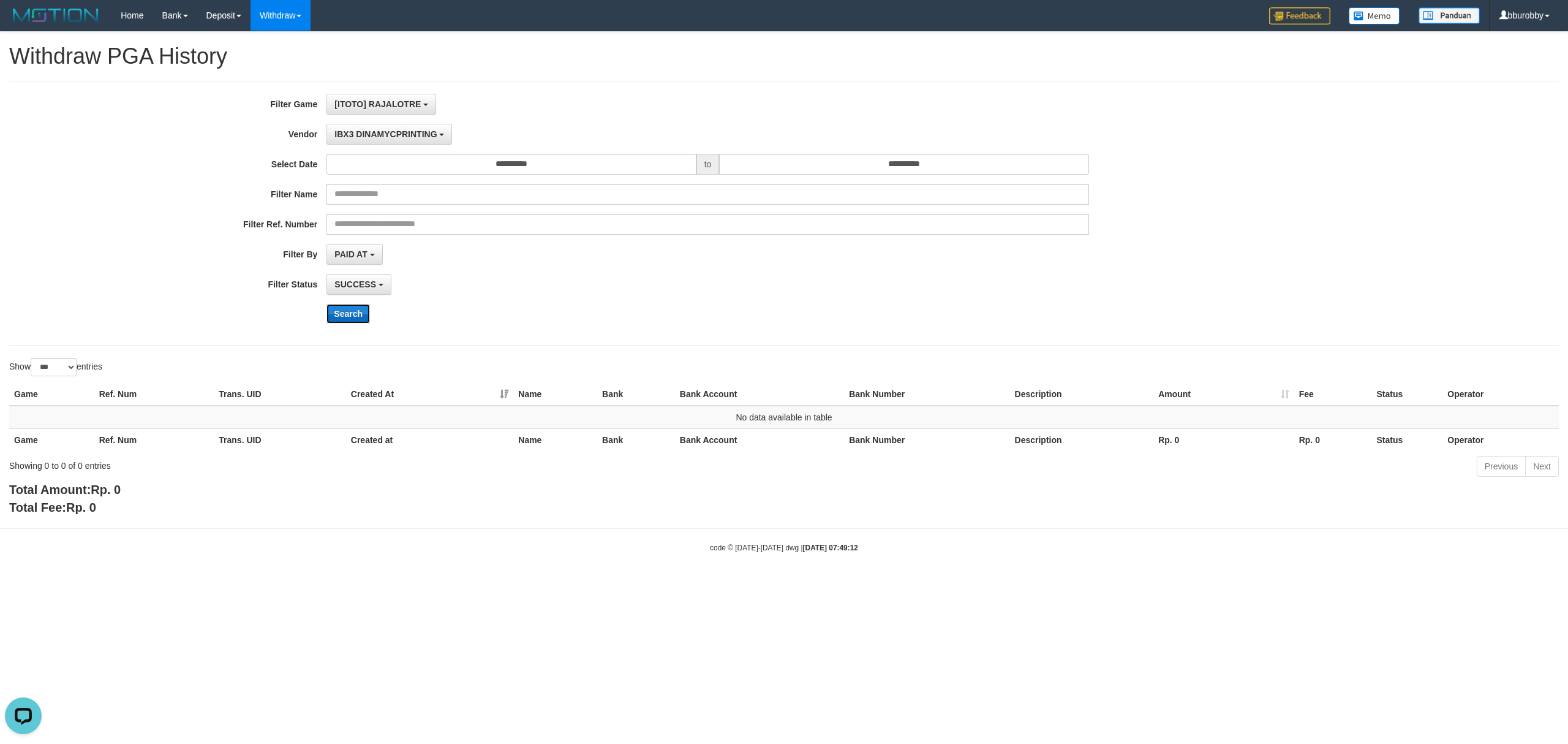
click at [354, 311] on button "Search" at bounding box center [348, 313] width 43 height 19
click at [369, 126] on button "IBX3 DINAMYCPRINTING" at bounding box center [389, 135] width 126 height 21
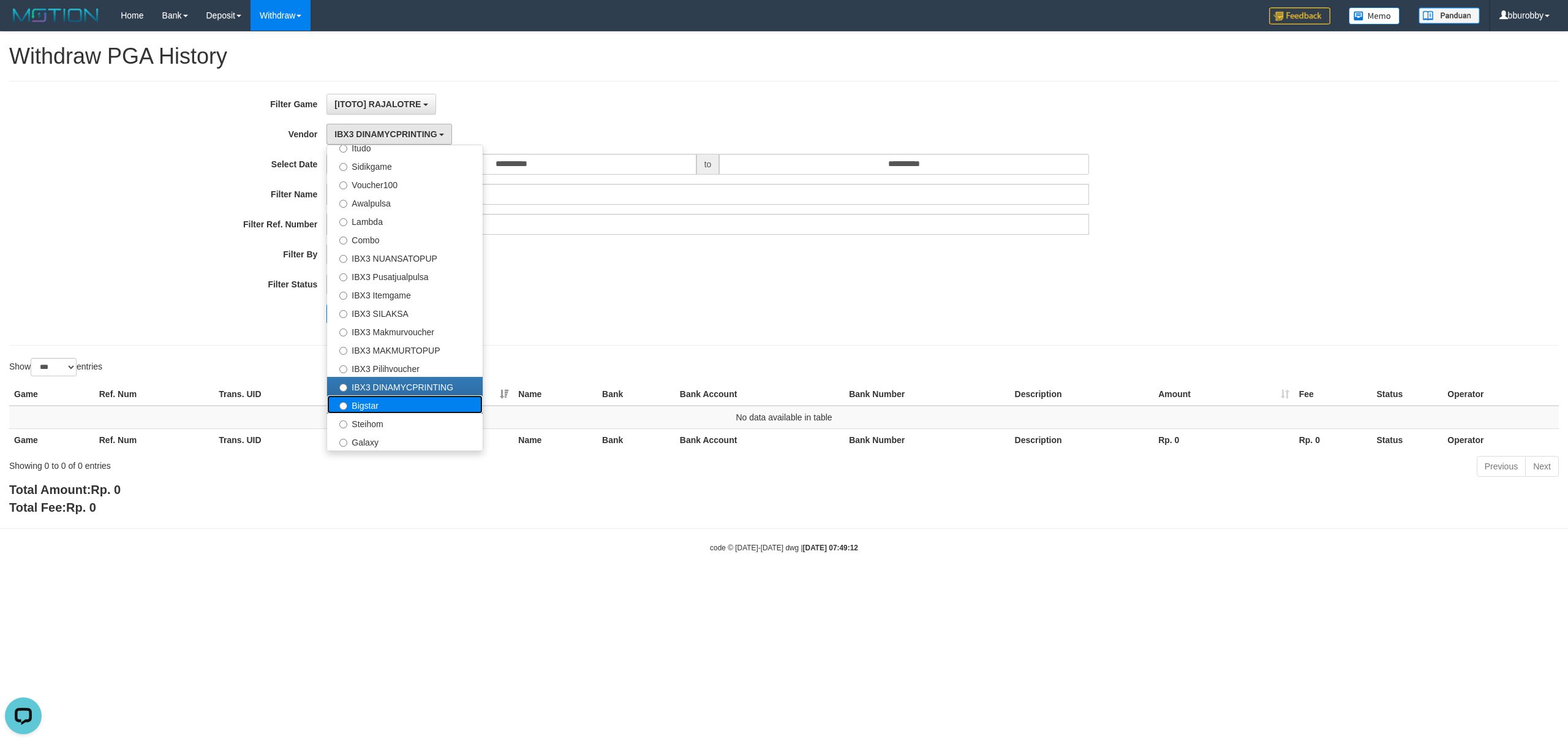
click at [398, 406] on label "Bigstar" at bounding box center [405, 404] width 156 height 18
select select "**********"
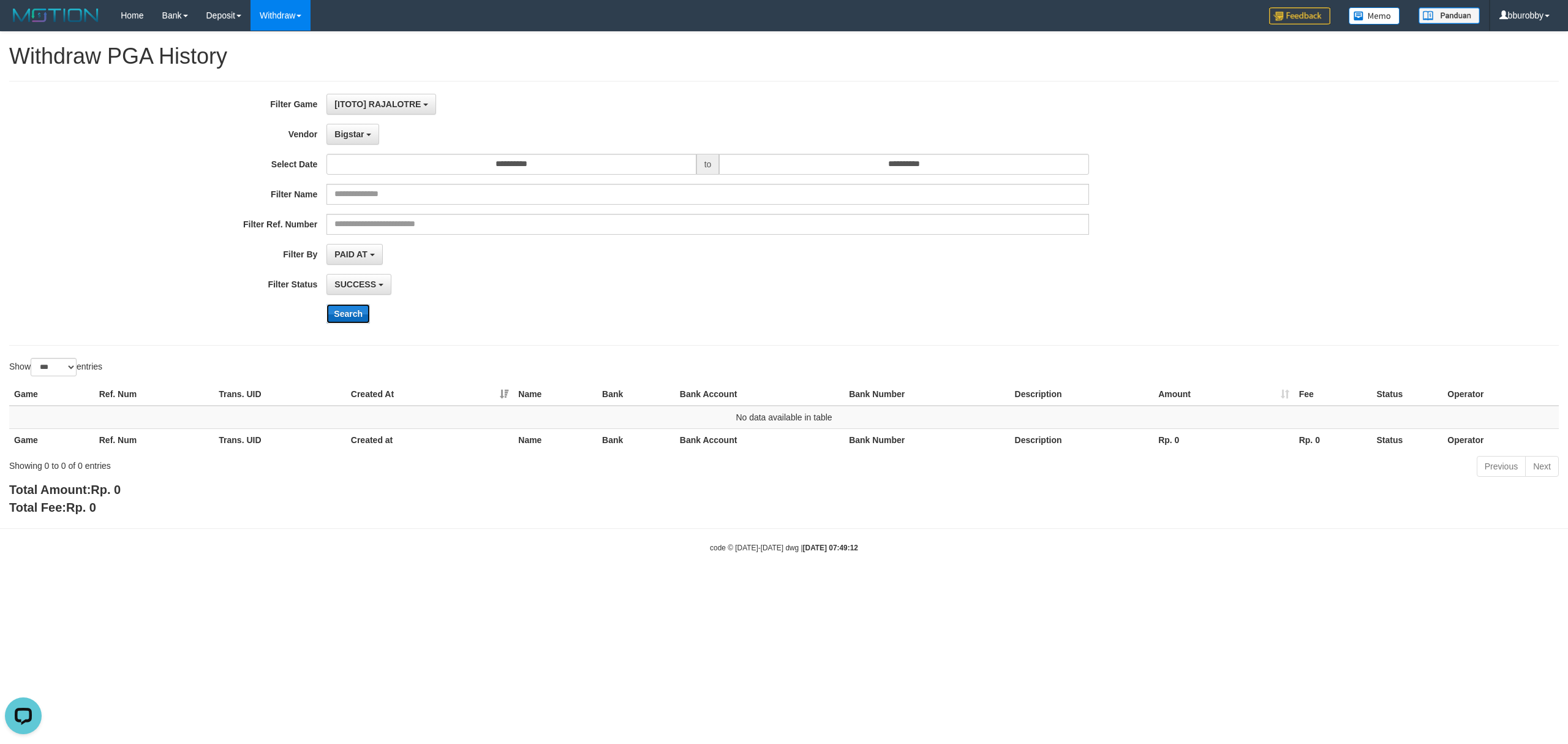
click at [353, 309] on button "Search" at bounding box center [348, 313] width 43 height 19
click at [365, 147] on div "**********" at bounding box center [653, 212] width 1307 height 239
drag, startPoint x: 365, startPoint y: 139, endPoint x: 370, endPoint y: 152, distance: 13.9
click at [365, 139] on button "Bigstar" at bounding box center [353, 135] width 53 height 21
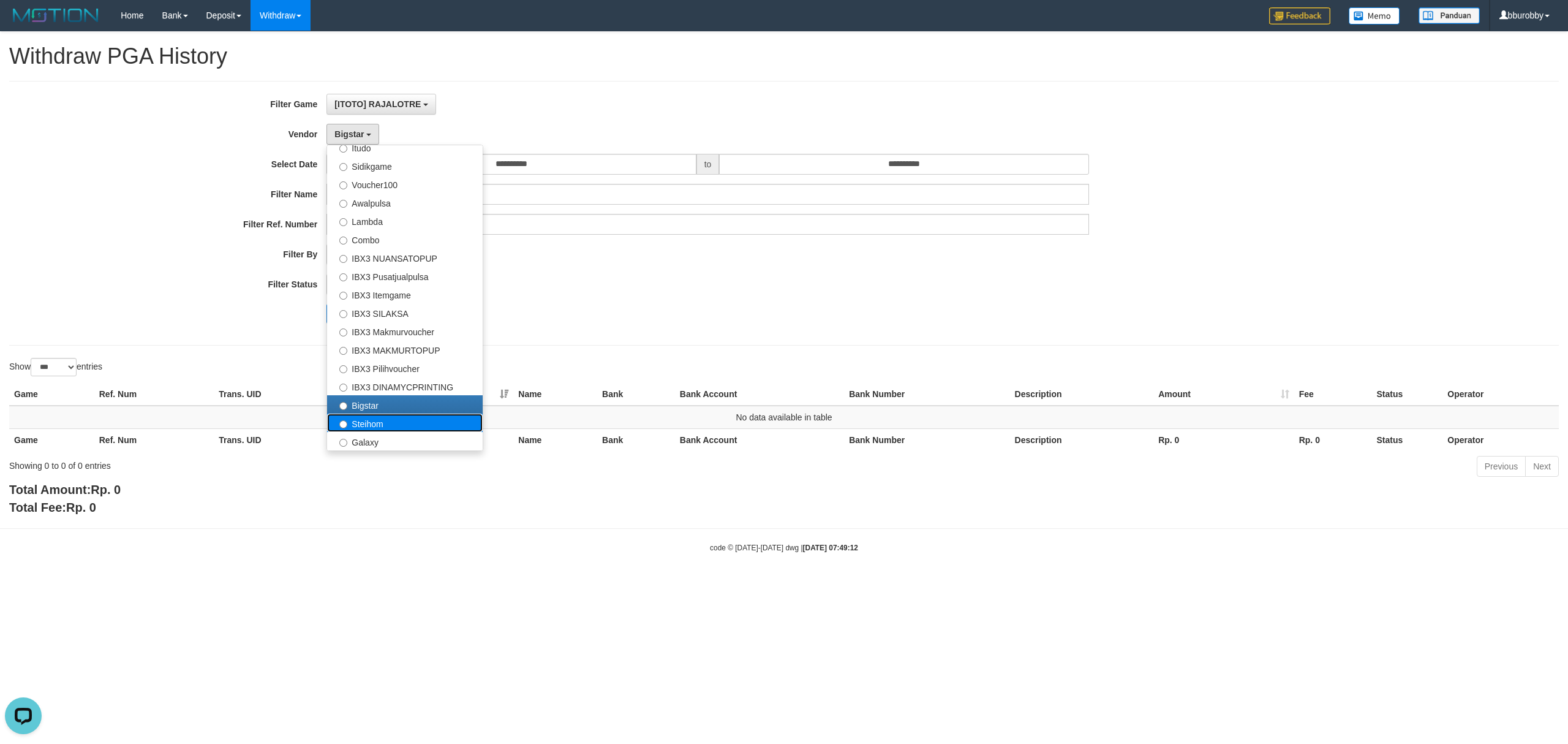
click at [389, 423] on label "Steihom" at bounding box center [405, 422] width 156 height 18
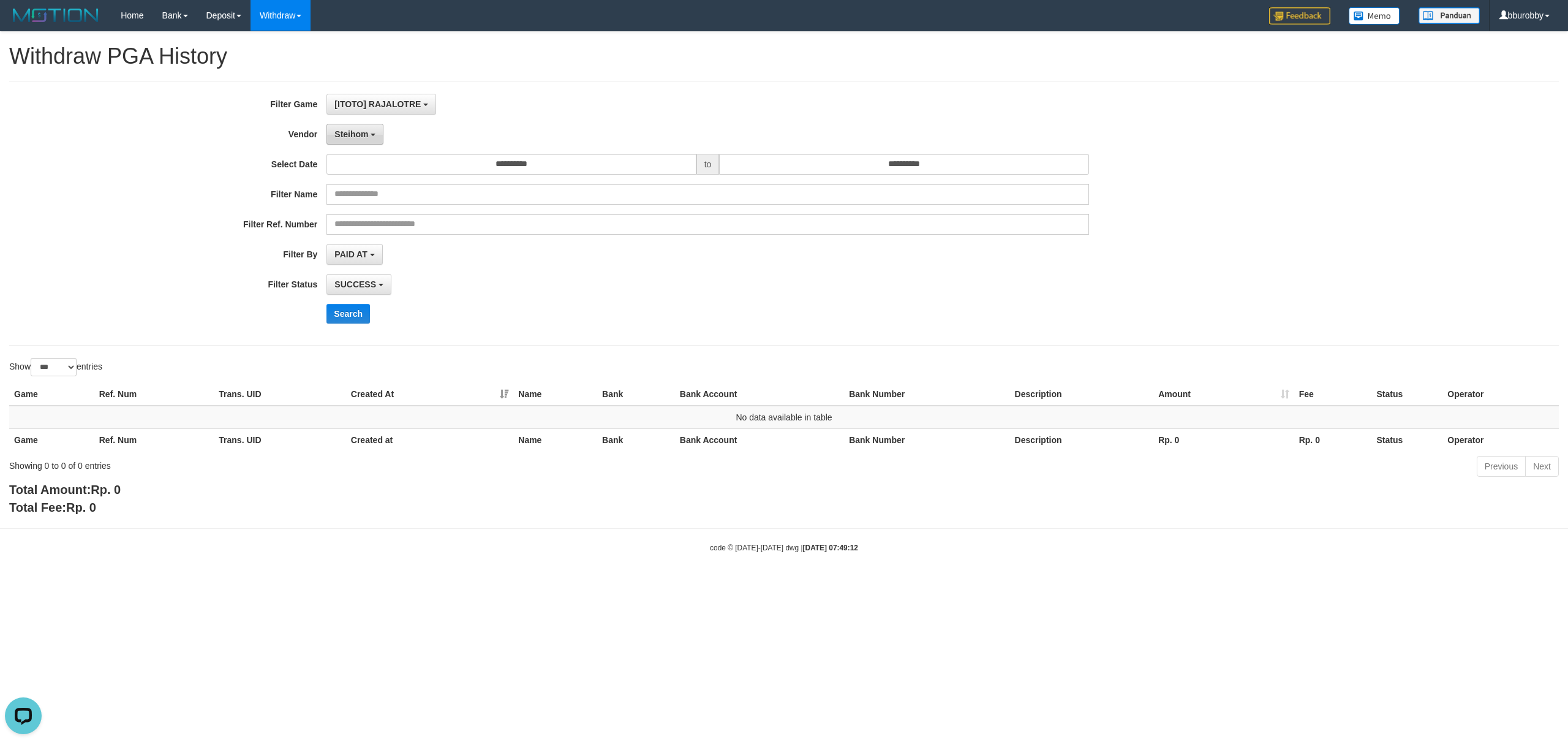
click at [353, 131] on span "Steihom" at bounding box center [351, 134] width 34 height 10
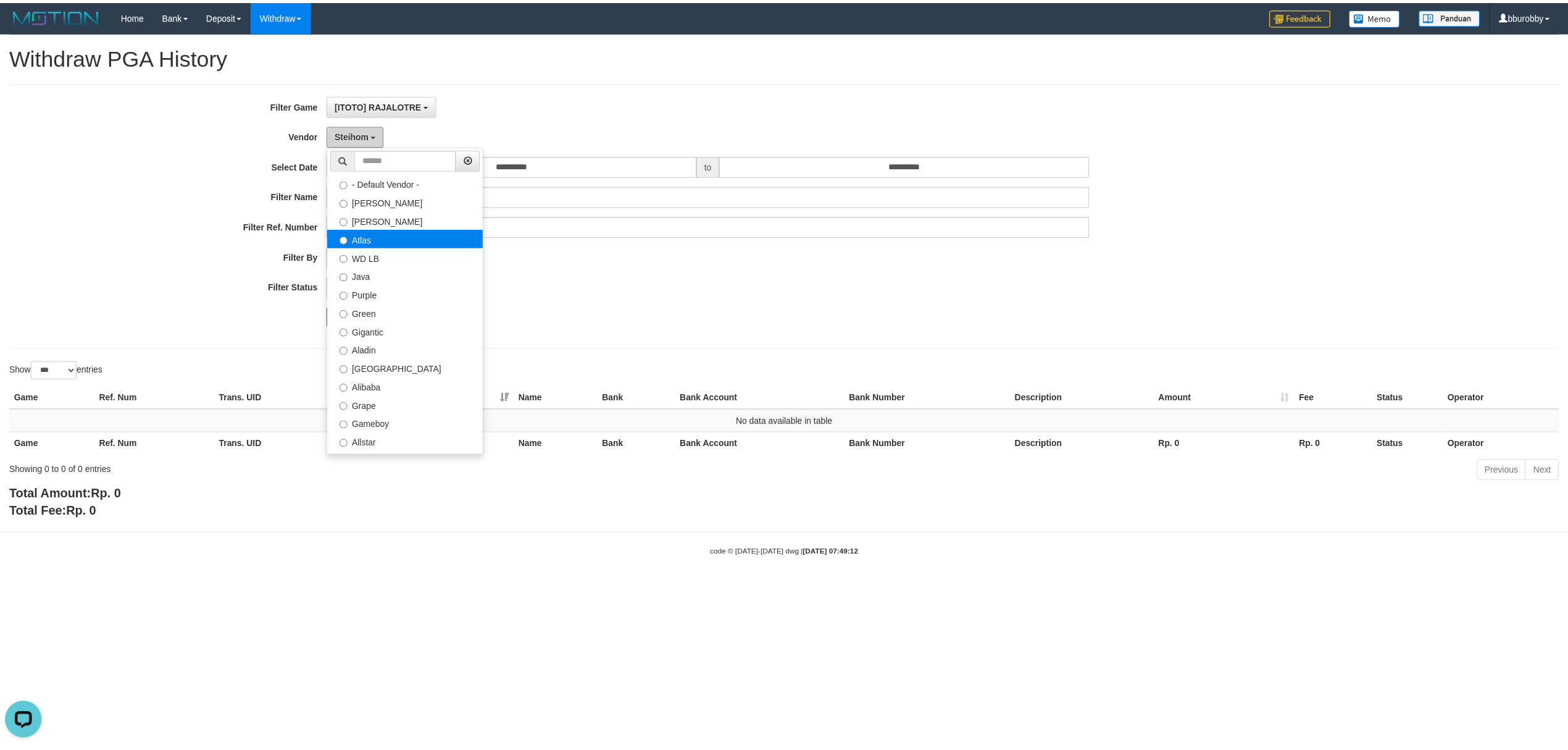
scroll to position [0, 0]
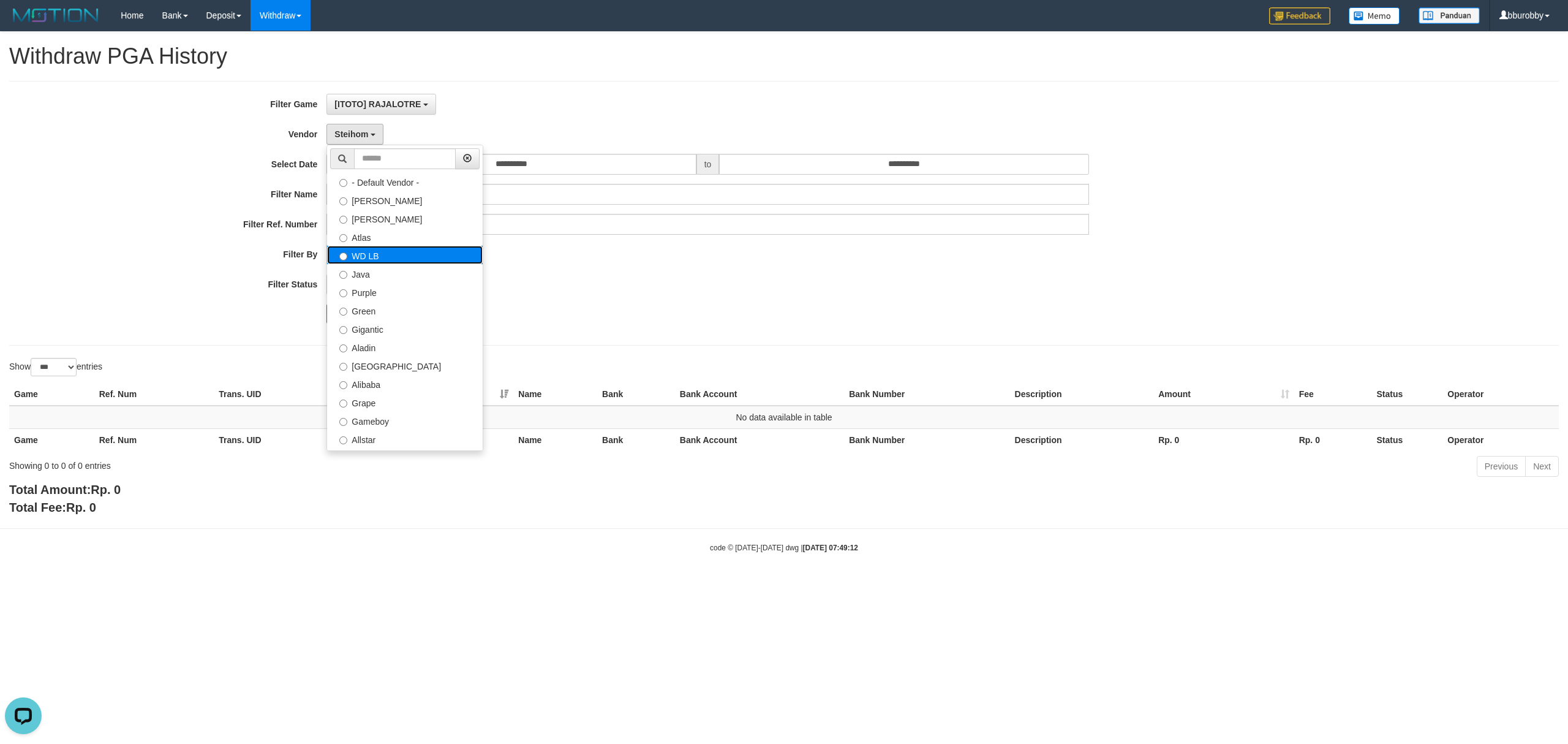
click at [395, 254] on label "WD LB" at bounding box center [405, 255] width 156 height 18
select select "**********"
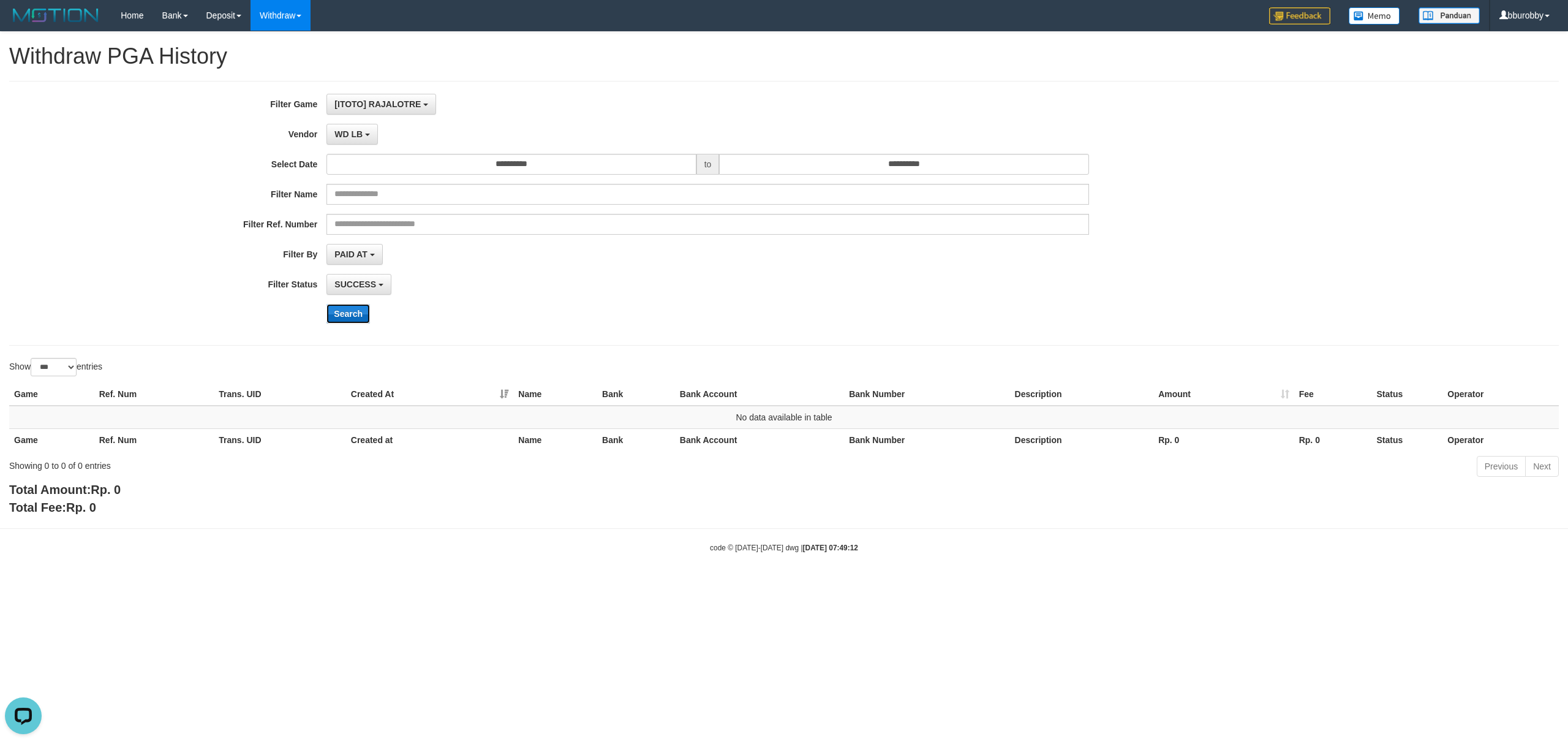
click at [354, 323] on button "Search" at bounding box center [348, 313] width 43 height 19
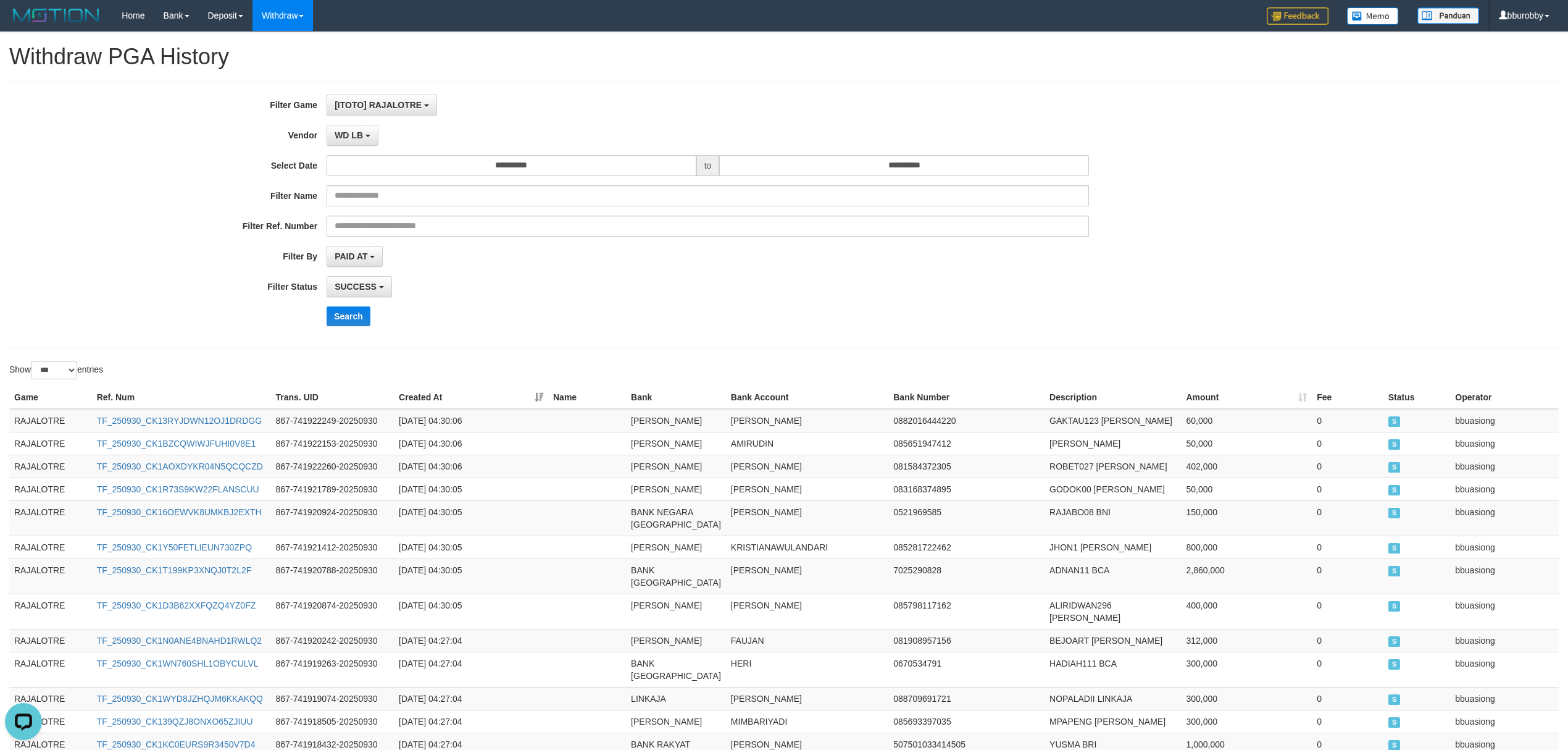
click at [546, 301] on div "**********" at bounding box center [653, 214] width 1307 height 241
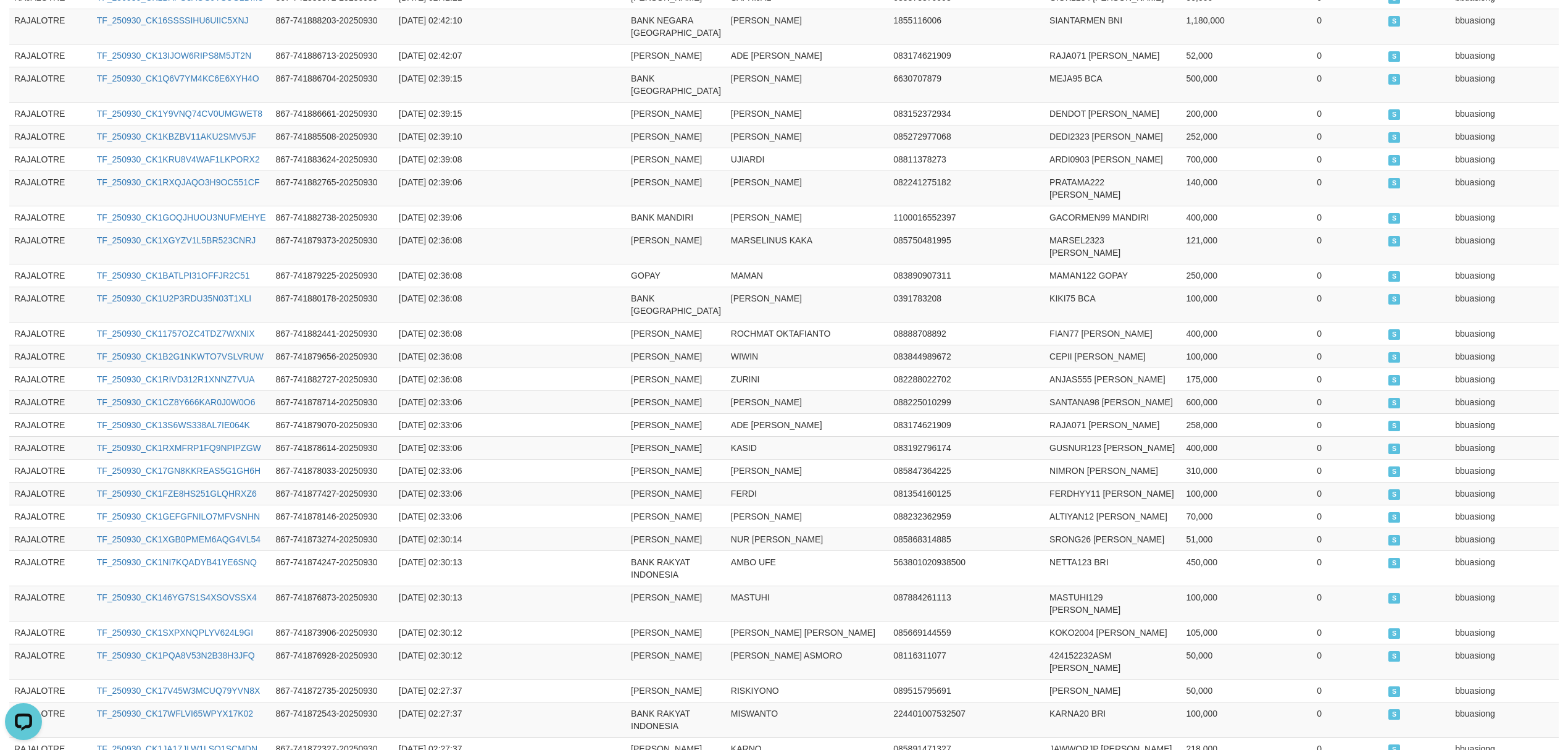
scroll to position [2407, 0]
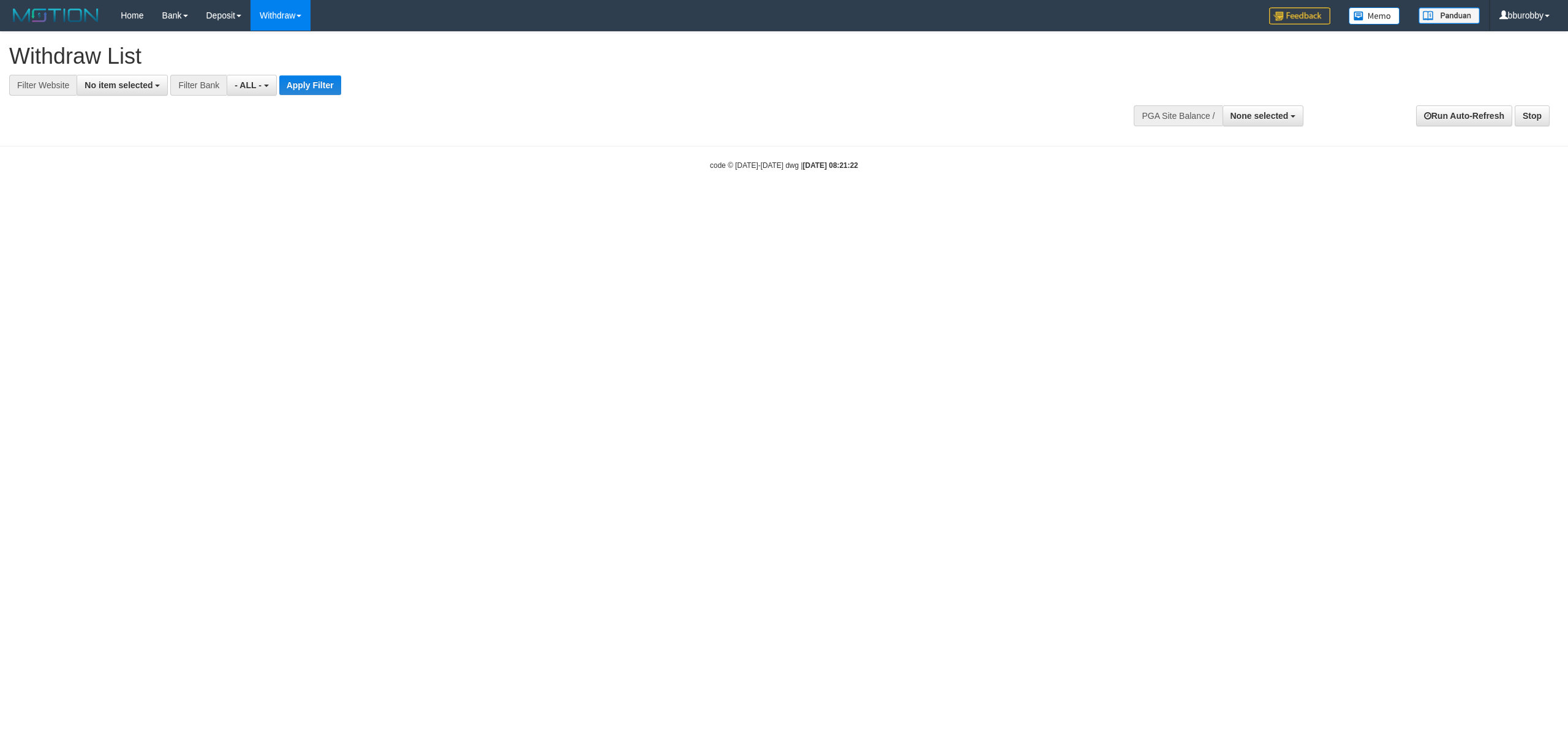
select select
click at [115, 85] on span "No item selected" at bounding box center [118, 85] width 68 height 10
click at [131, 164] on label "[ITOTO] RAJALOTRE" at bounding box center [135, 166] width 115 height 17
select select "***"
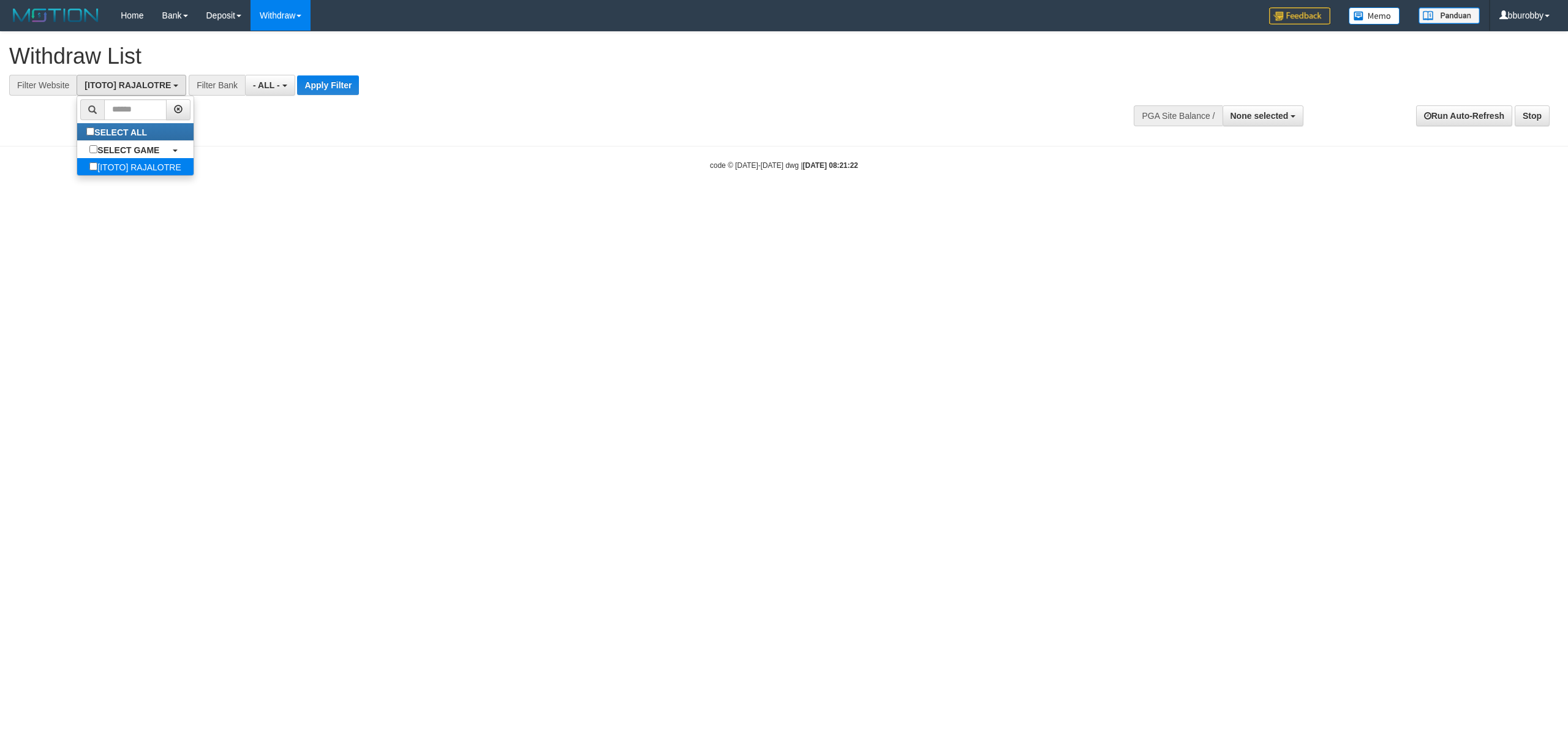
scroll to position [11, 0]
click at [344, 82] on button "Apply Filter" at bounding box center [328, 85] width 62 height 19
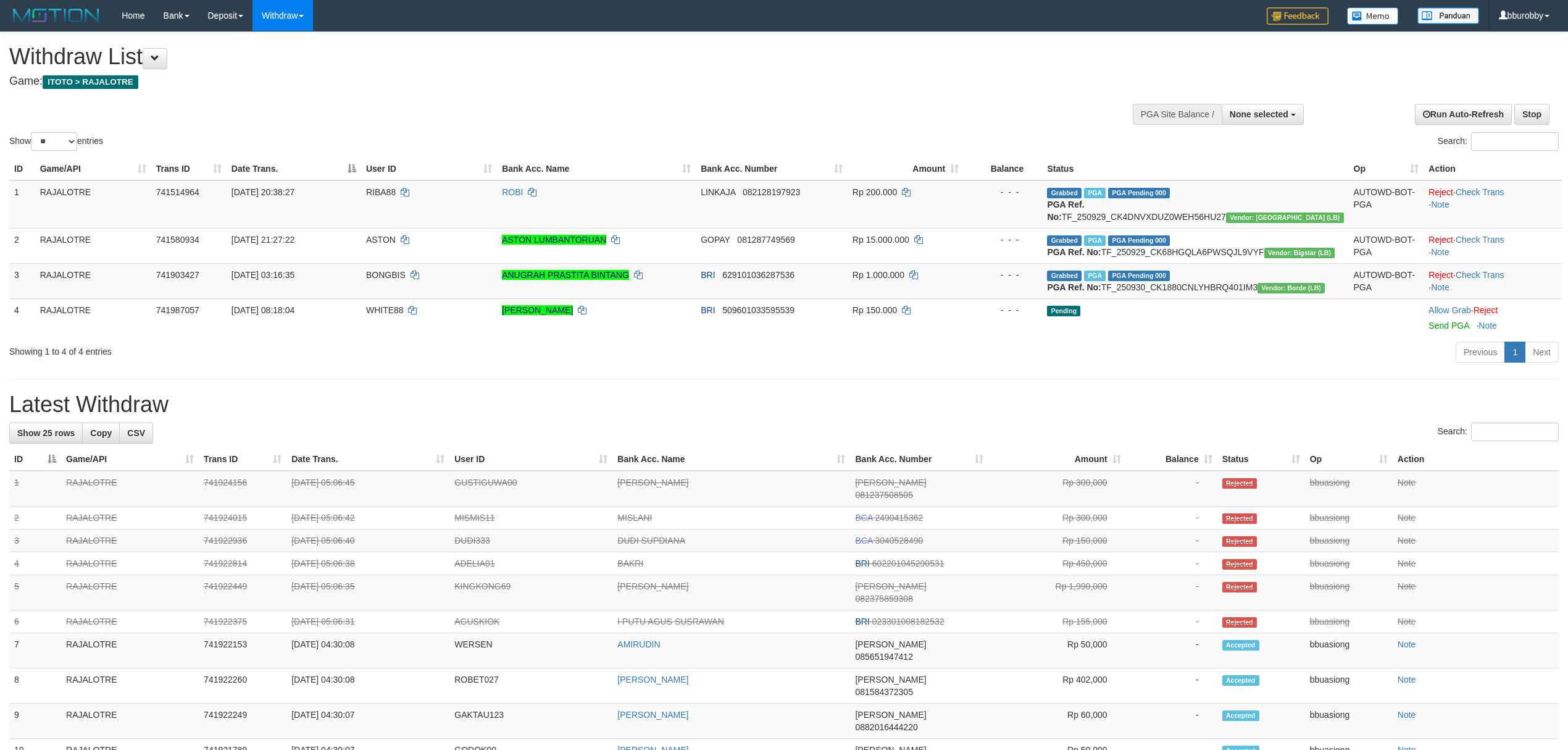
select select
select select "**"
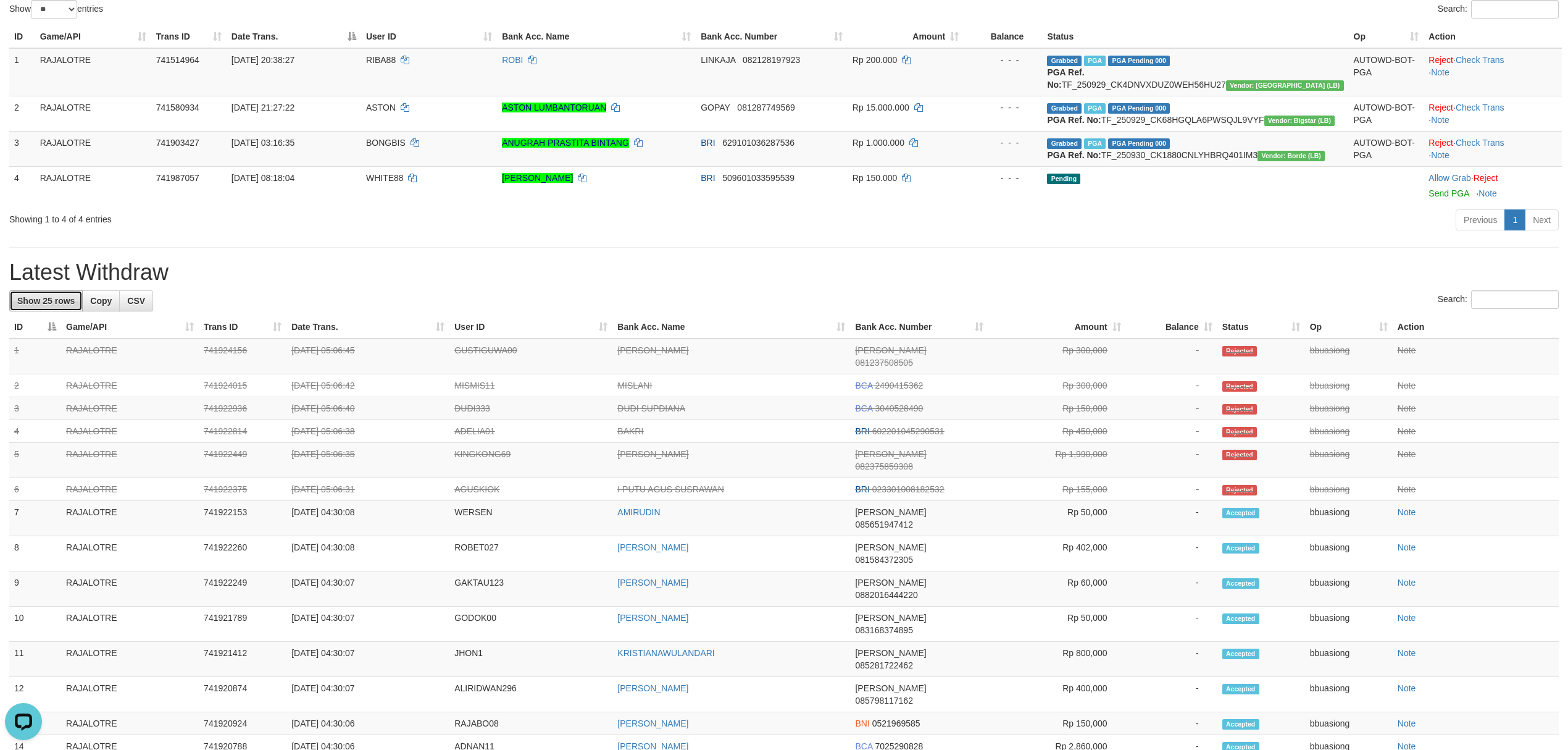
click at [62, 305] on span "Show 25 rows" at bounding box center [46, 300] width 57 height 10
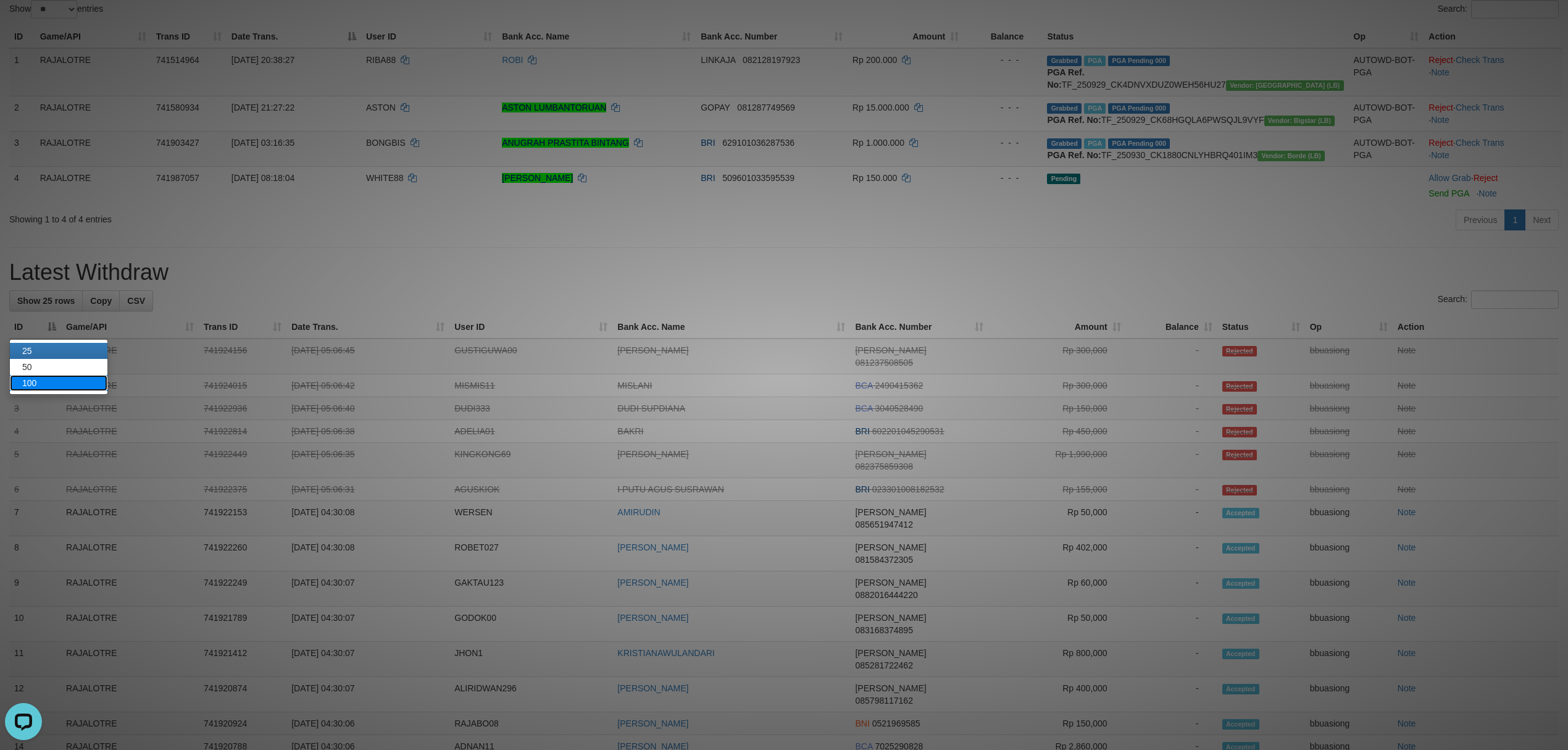
click at [71, 383] on link "100" at bounding box center [58, 383] width 98 height 16
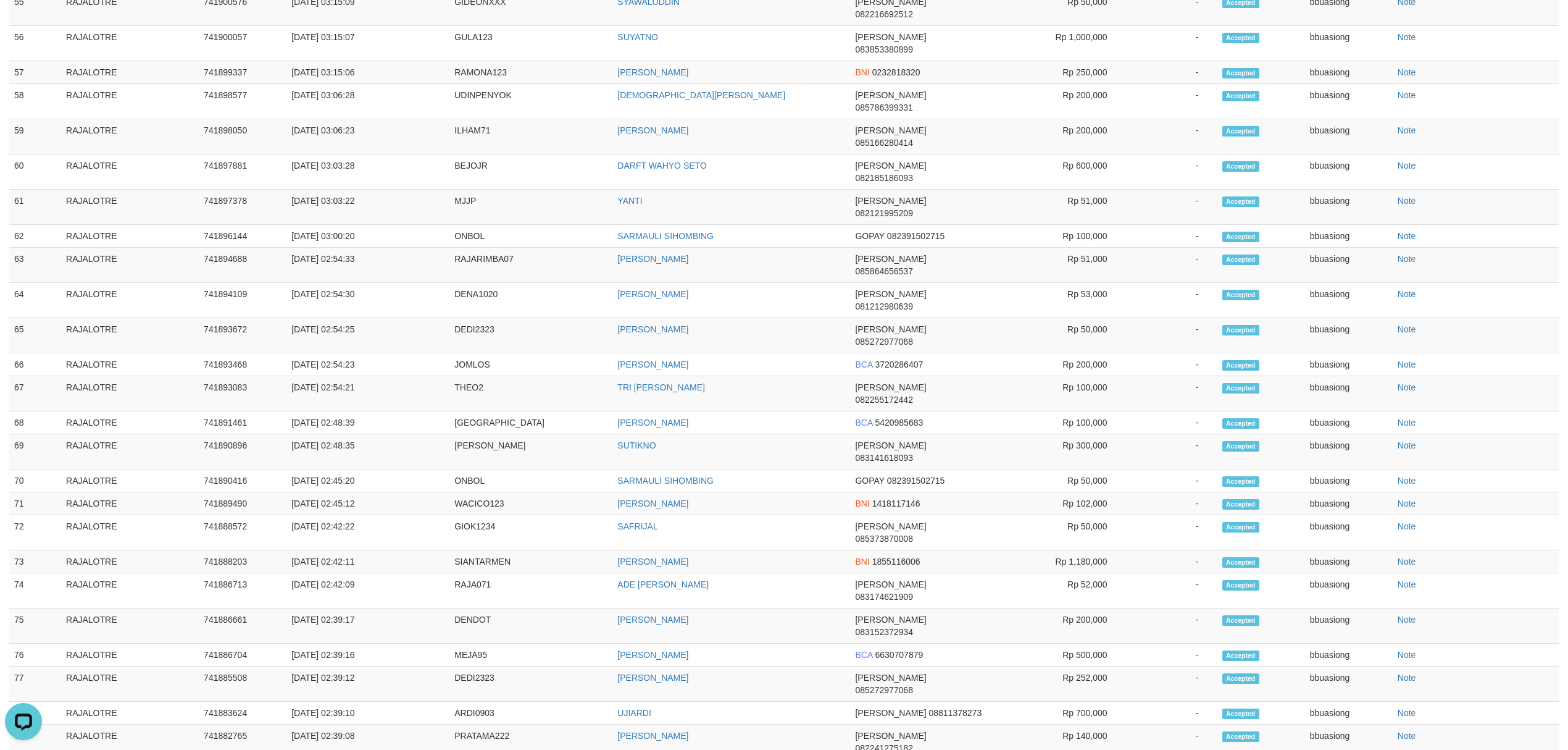
scroll to position [2191, 0]
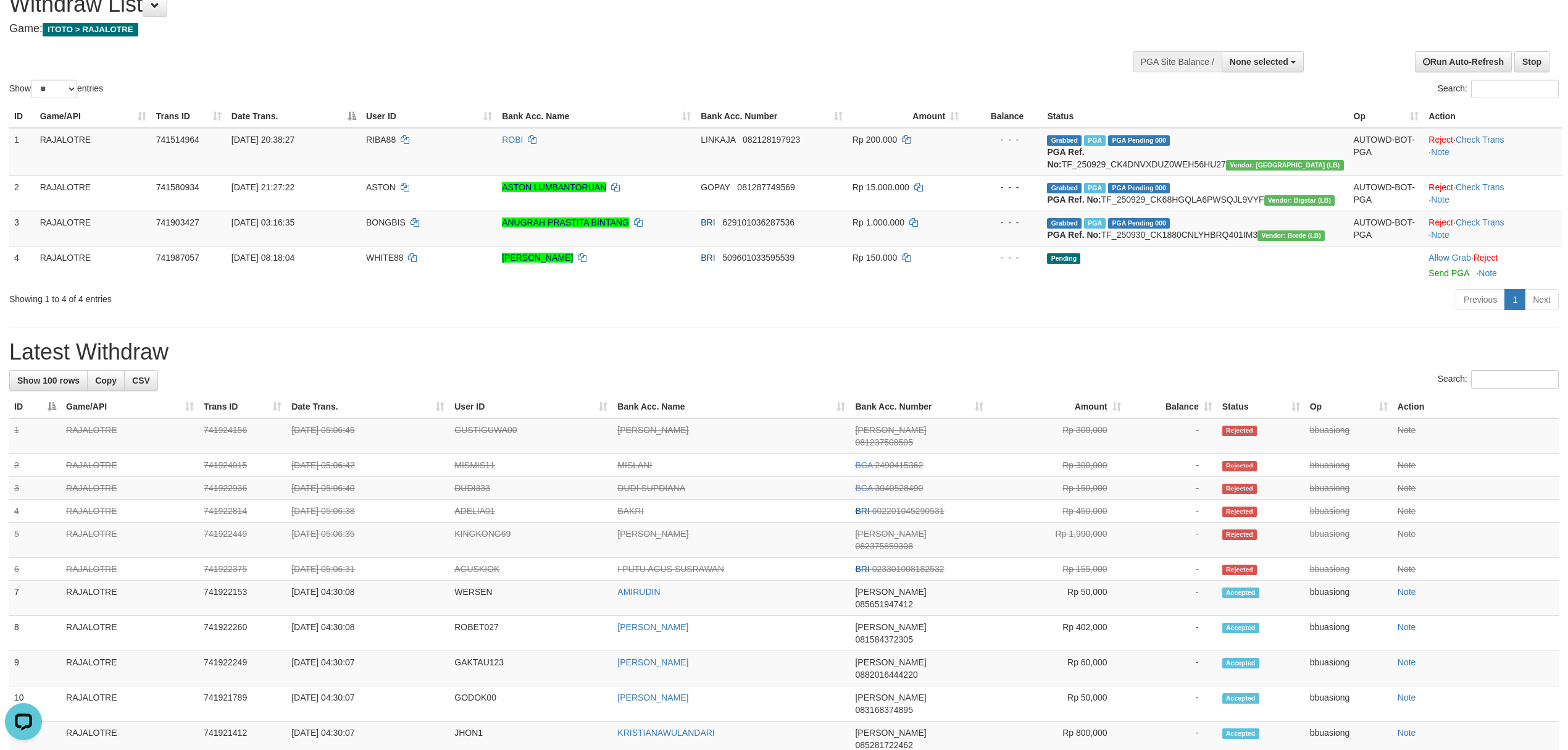
scroll to position [82, 0]
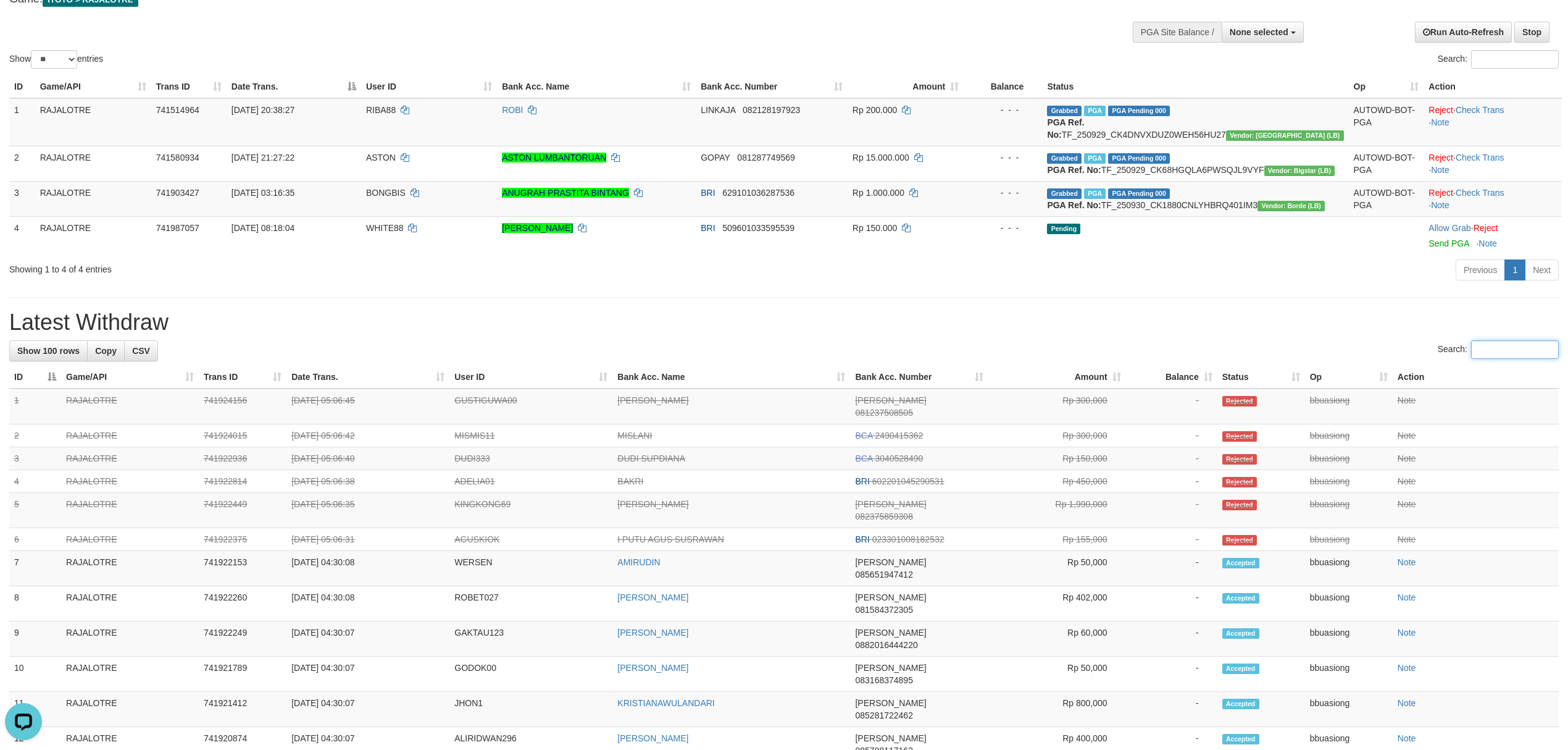
click at [1494, 359] on input "Search:" at bounding box center [1515, 349] width 87 height 18
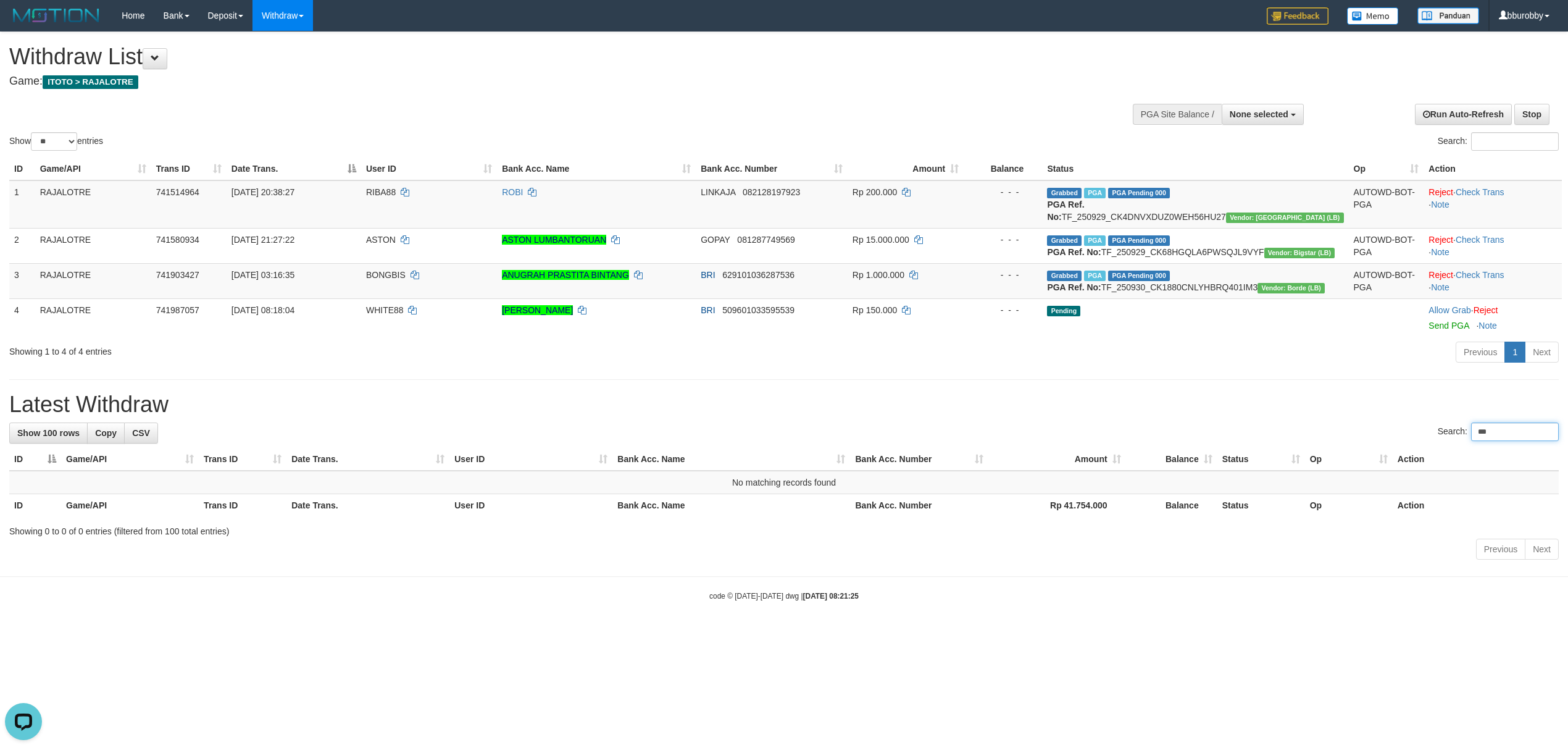
scroll to position [0, 0]
type input "*"
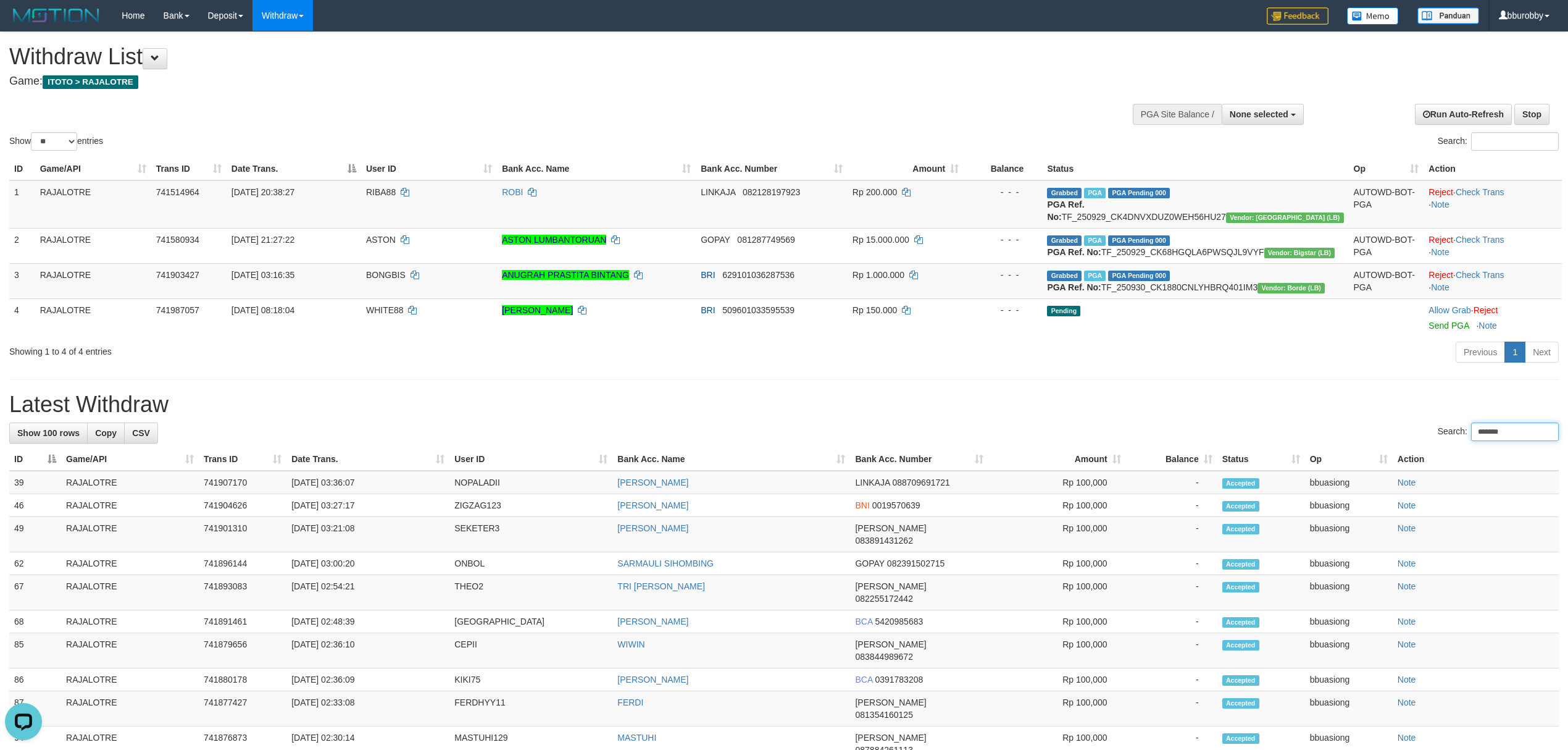
click at [1507, 441] on input "*******" at bounding box center [1515, 431] width 87 height 18
type input "*******"
